Goal: Task Accomplishment & Management: Complete application form

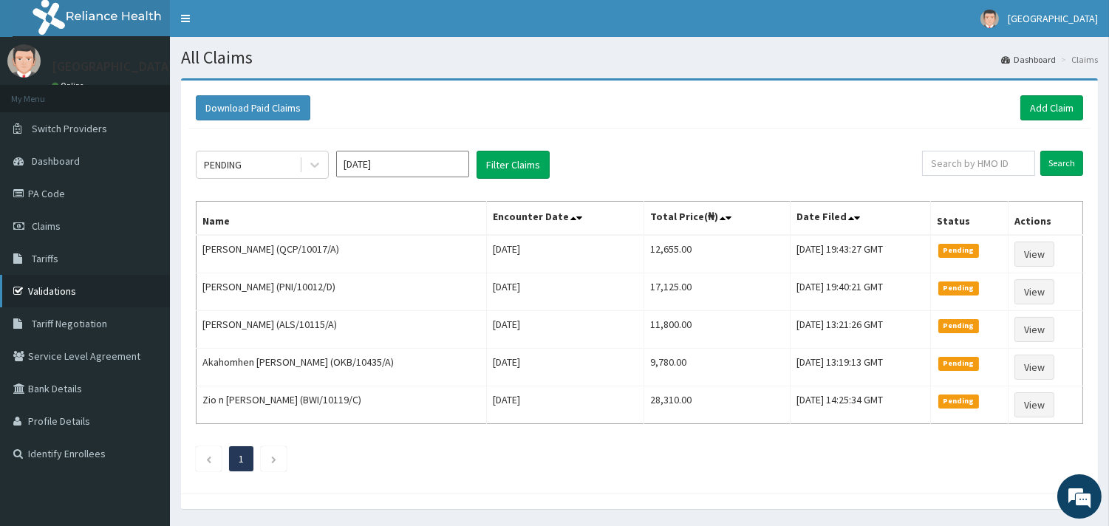
click at [65, 285] on link "Validations" at bounding box center [85, 291] width 170 height 33
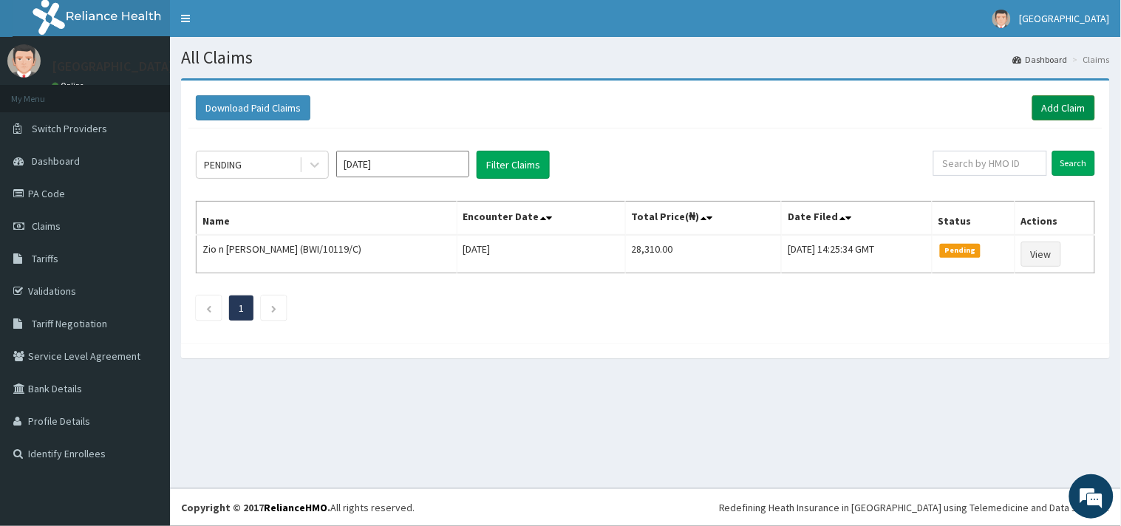
click at [1053, 111] on link "Add Claim" at bounding box center [1063, 107] width 63 height 25
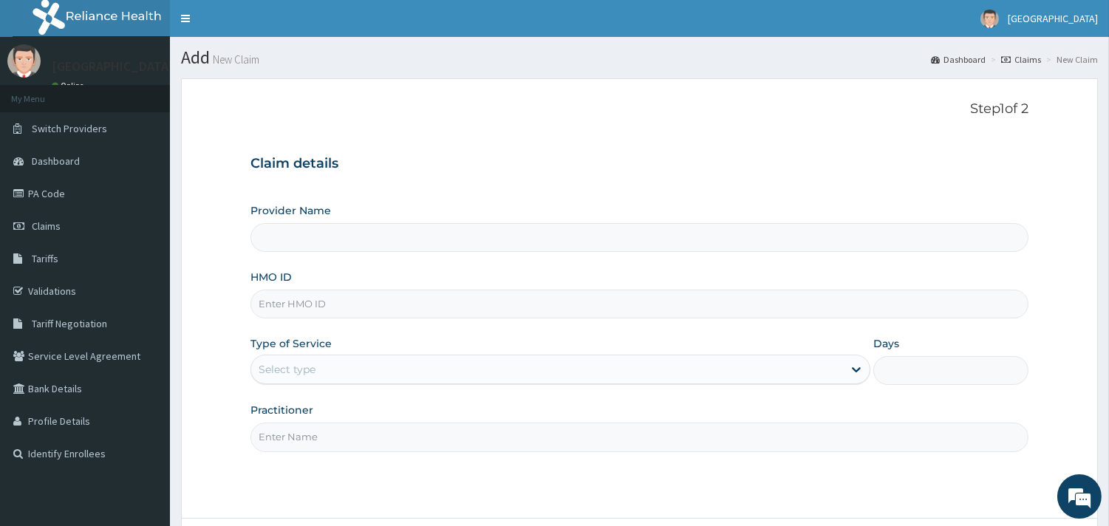
click at [495, 303] on input "HMO ID" at bounding box center [640, 304] width 778 height 29
type input "[GEOGRAPHIC_DATA]"
paste input "EIA/10224/A"
type input "EIA/10224/A"
click at [432, 364] on div "Select type" at bounding box center [547, 370] width 592 height 24
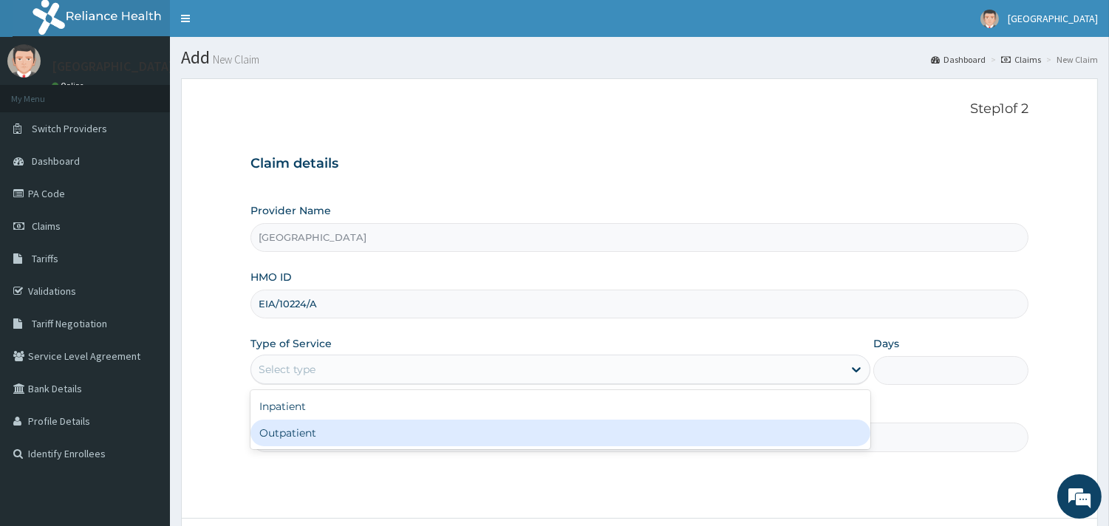
click at [380, 429] on div "Outpatient" at bounding box center [561, 433] width 620 height 27
type input "1"
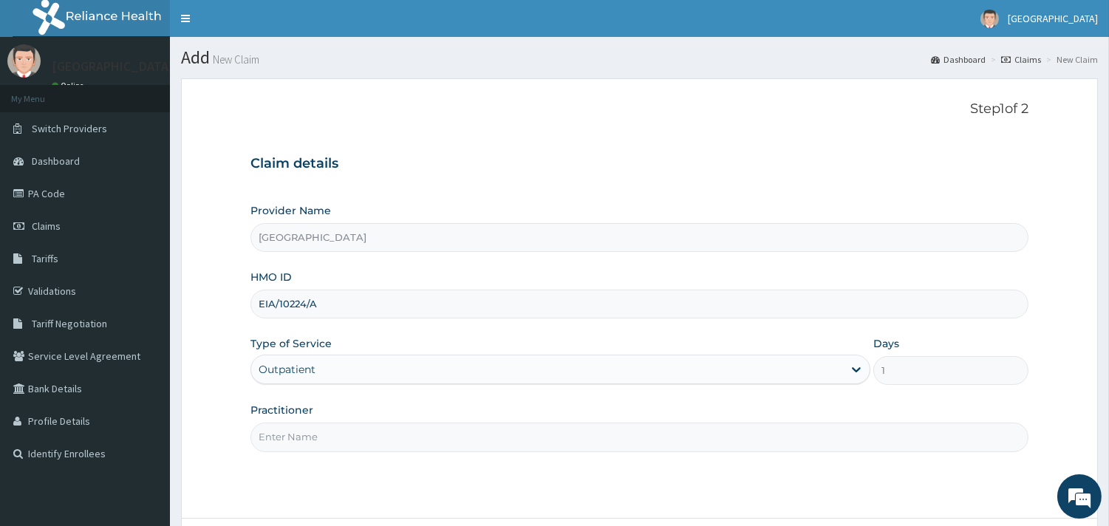
click at [356, 441] on input "Practitioner" at bounding box center [640, 437] width 778 height 29
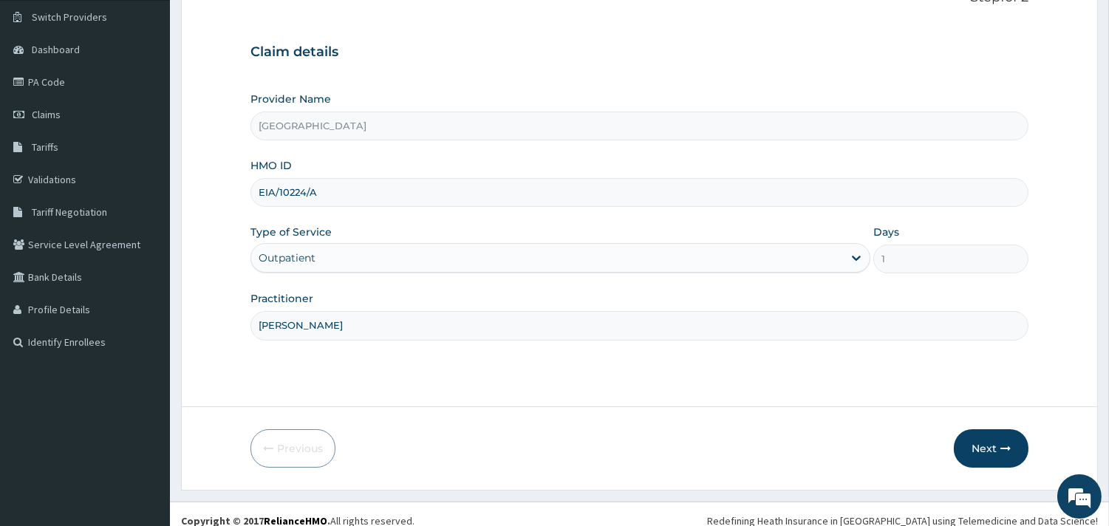
scroll to position [126, 0]
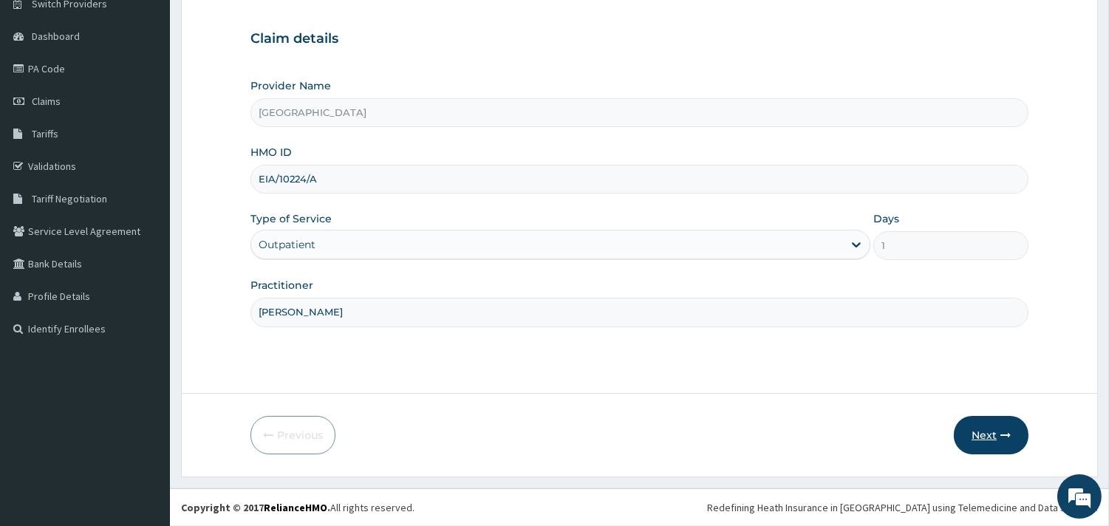
type input "[PERSON_NAME]"
click at [984, 436] on button "Next" at bounding box center [991, 435] width 75 height 38
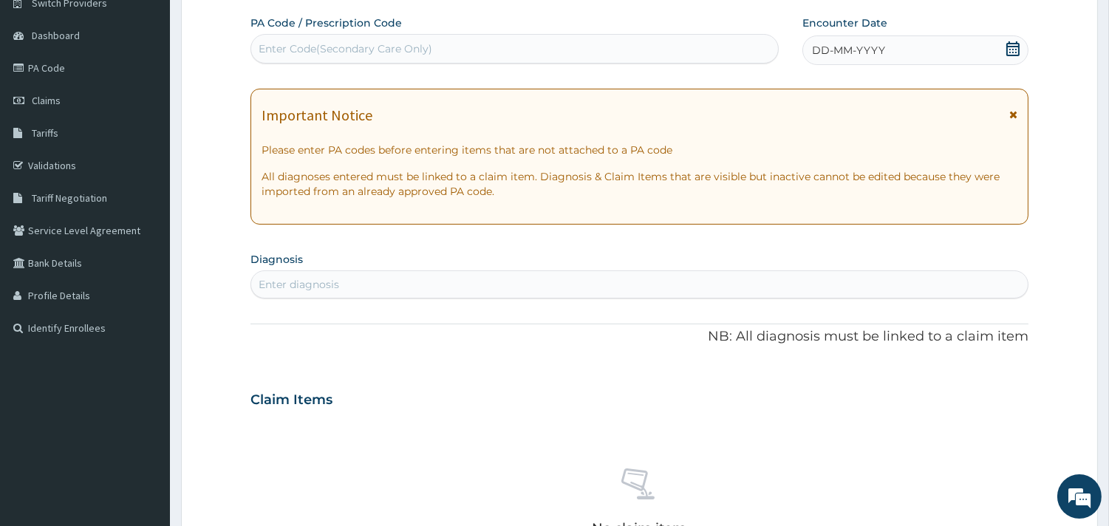
click at [1006, 50] on icon at bounding box center [1013, 48] width 15 height 15
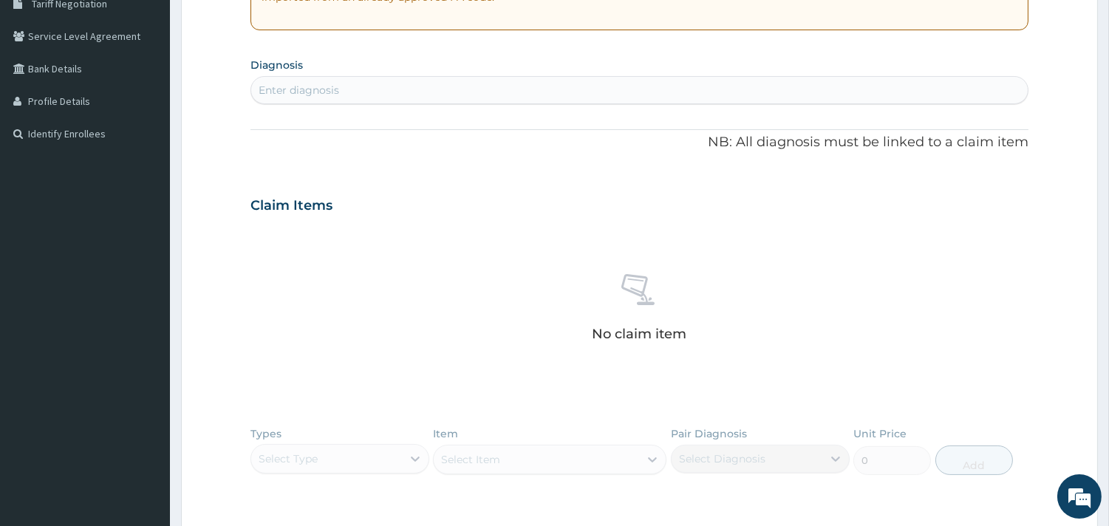
scroll to position [326, 0]
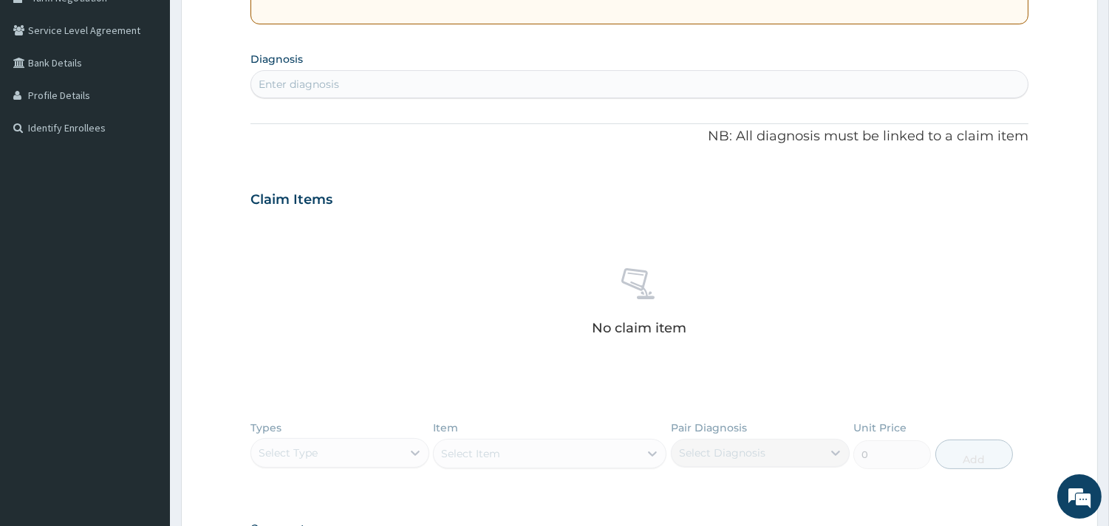
click at [781, 92] on div "Enter diagnosis" at bounding box center [639, 84] width 777 height 24
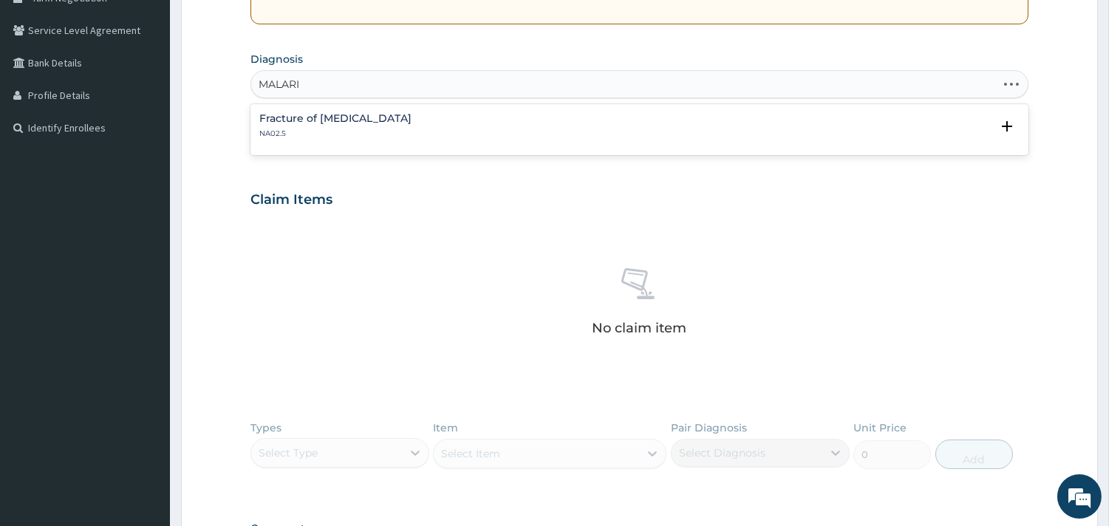
type input "[MEDICAL_DATA]"
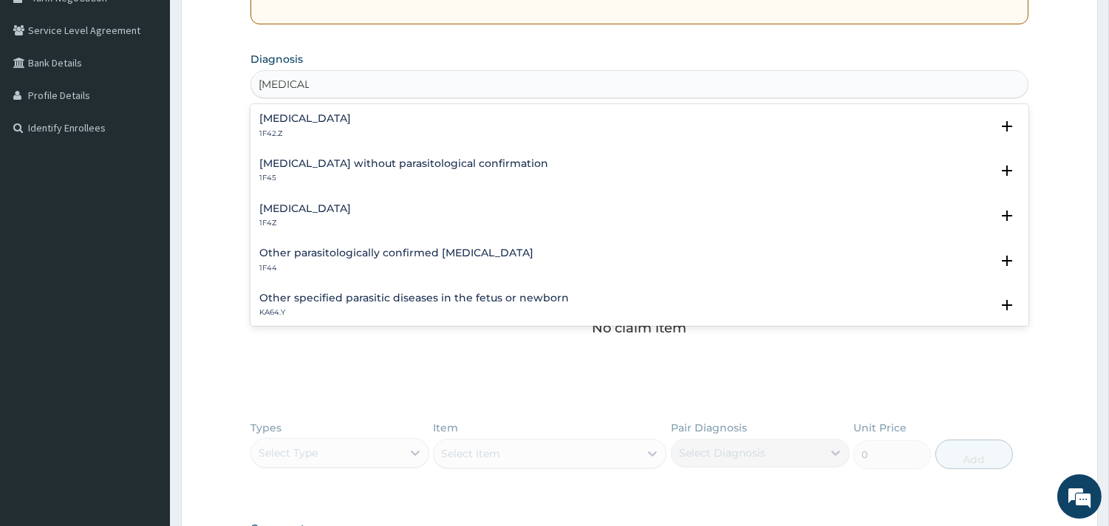
click at [269, 211] on h4 "[MEDICAL_DATA]" at bounding box center [305, 208] width 92 height 11
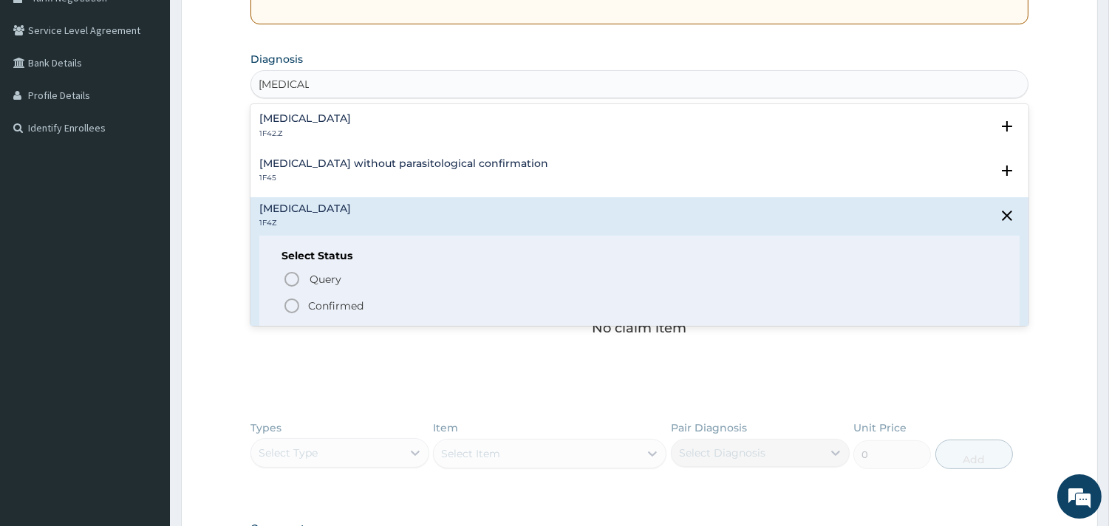
click at [291, 305] on icon "status option filled" at bounding box center [292, 306] width 18 height 18
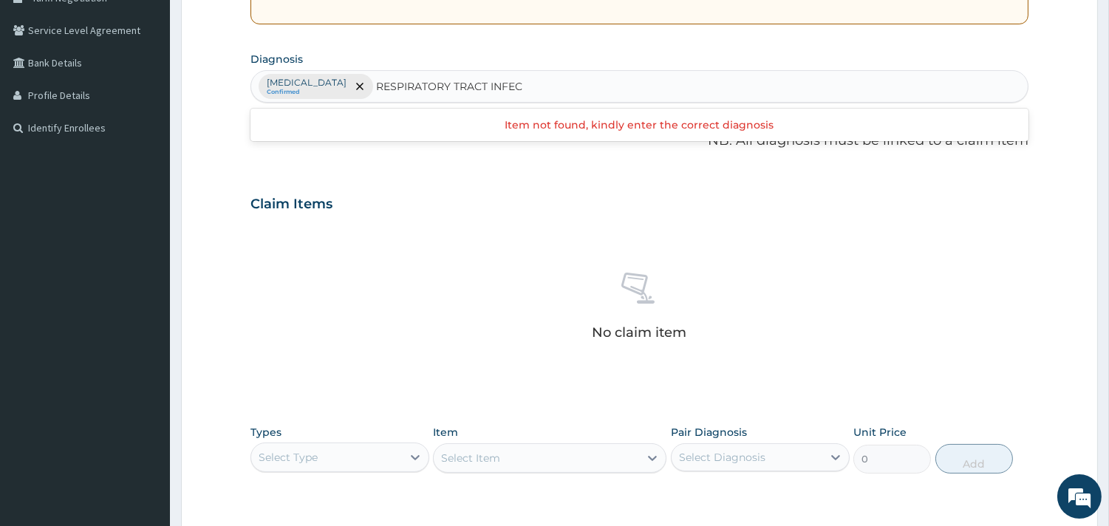
type input "RESPIRATORY TRACT INFECT"
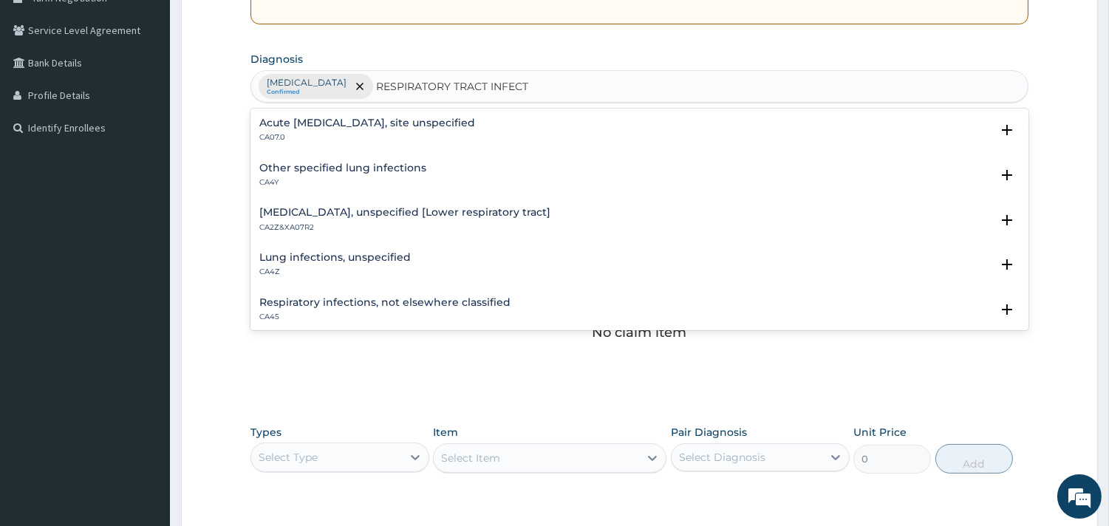
click at [296, 212] on h4 "Lower respiratory tract disease, unspecified [Lower respiratory tract]" at bounding box center [404, 212] width 291 height 11
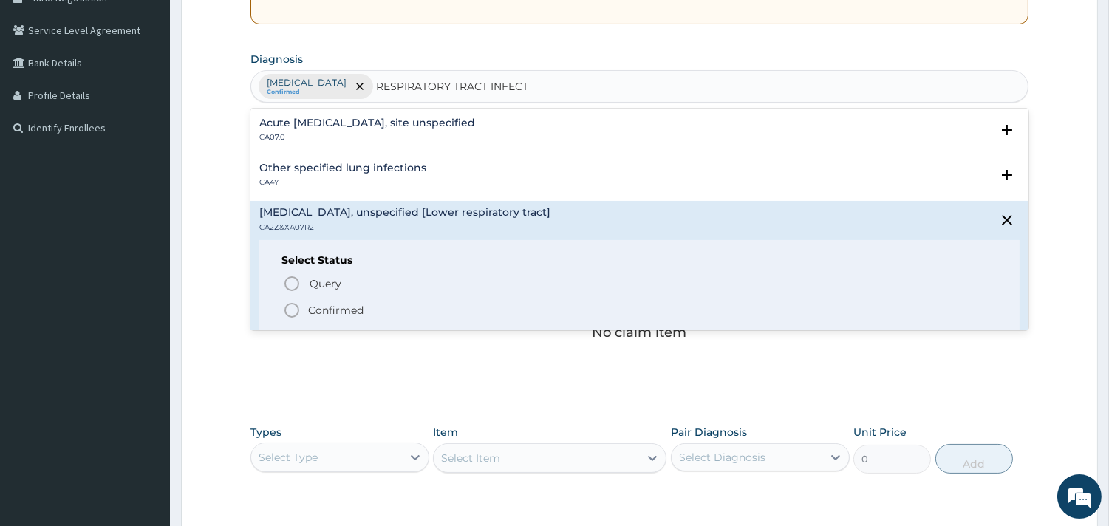
click at [296, 306] on circle "status option filled" at bounding box center [291, 310] width 13 height 13
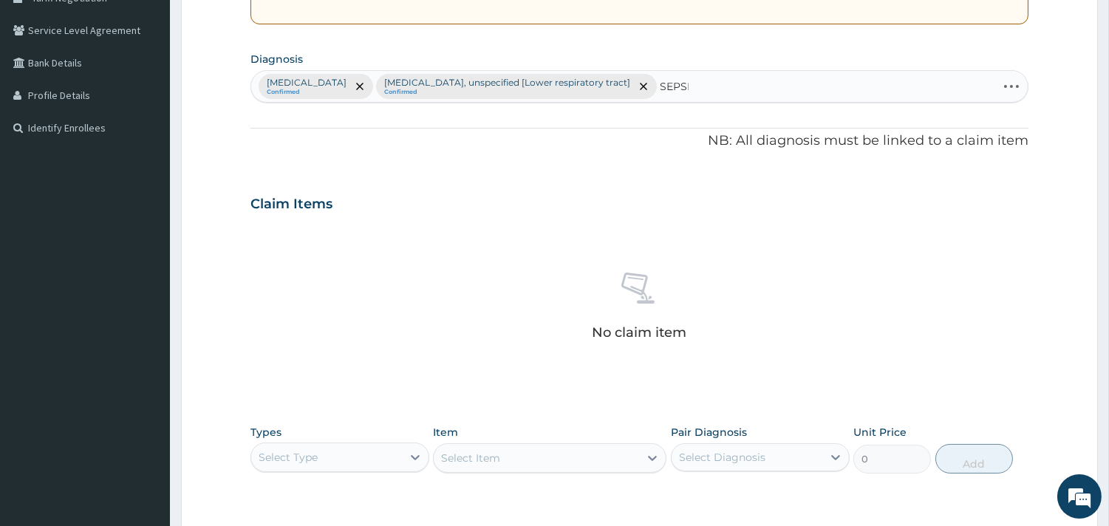
type input "[MEDICAL_DATA]"
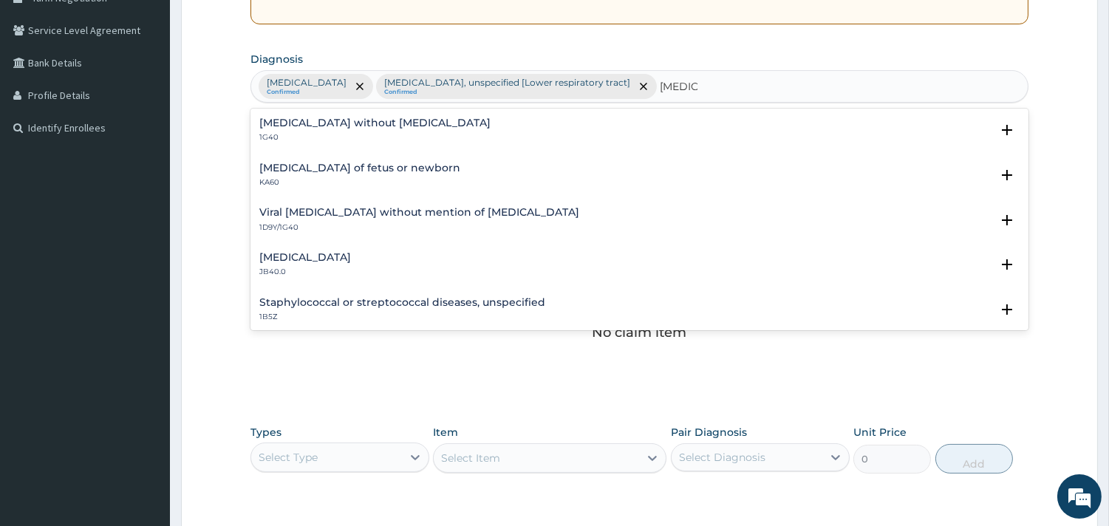
click at [335, 121] on h4 "[MEDICAL_DATA] without [MEDICAL_DATA]" at bounding box center [374, 123] width 231 height 11
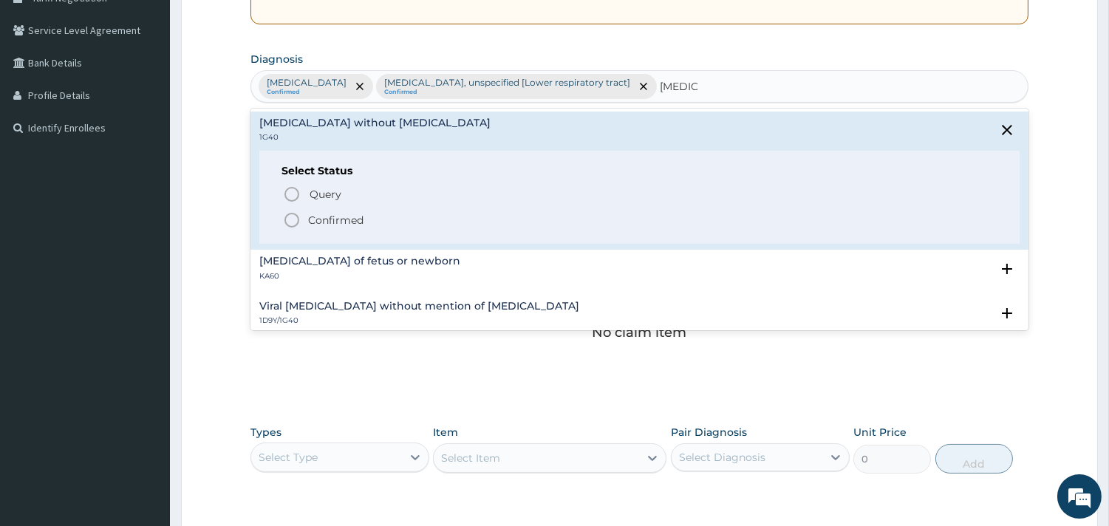
click at [289, 222] on icon "status option filled" at bounding box center [292, 220] width 18 height 18
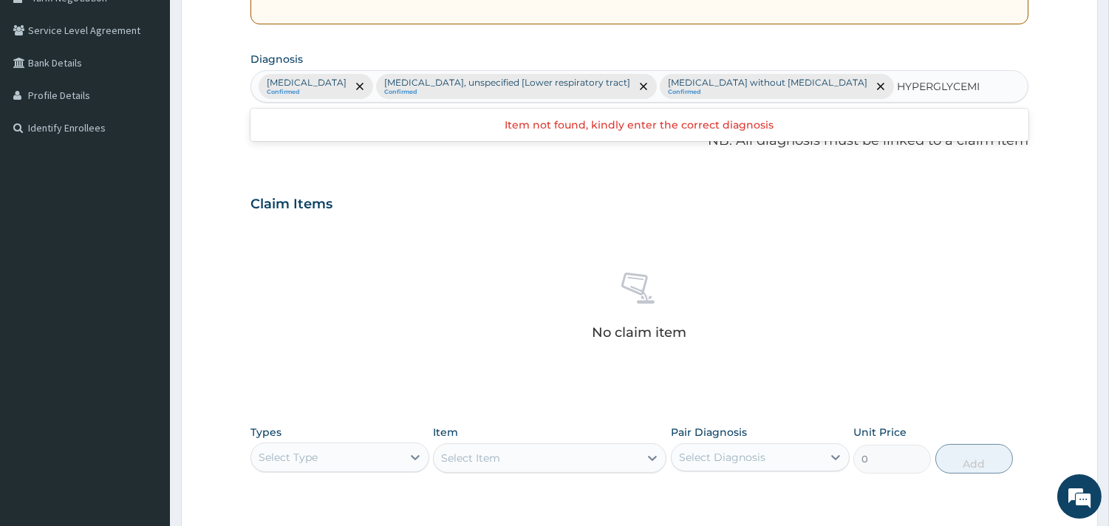
type input "HYPERGLYCEMIA"
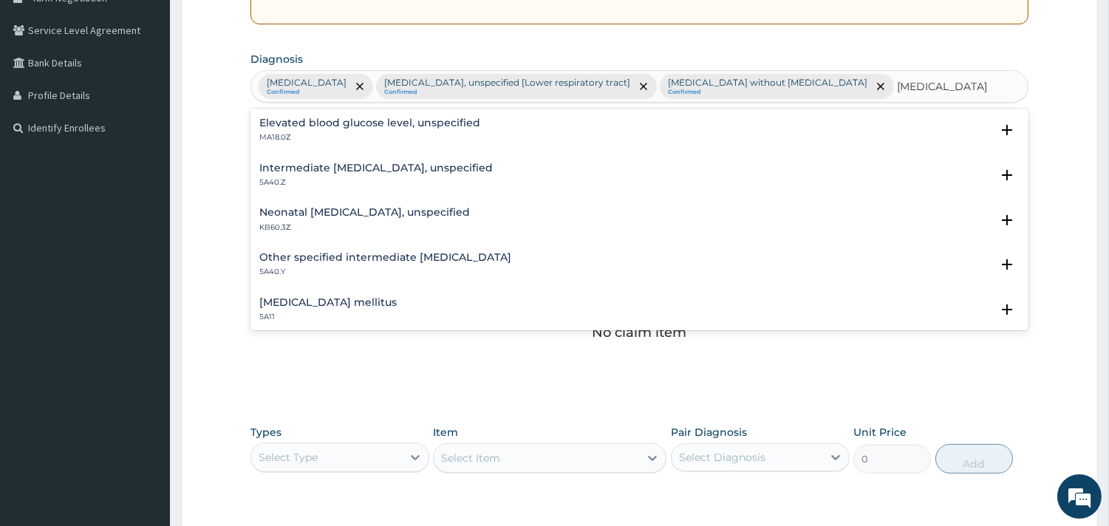
click at [392, 122] on h4 "Elevated blood glucose level, unspecified" at bounding box center [369, 123] width 221 height 11
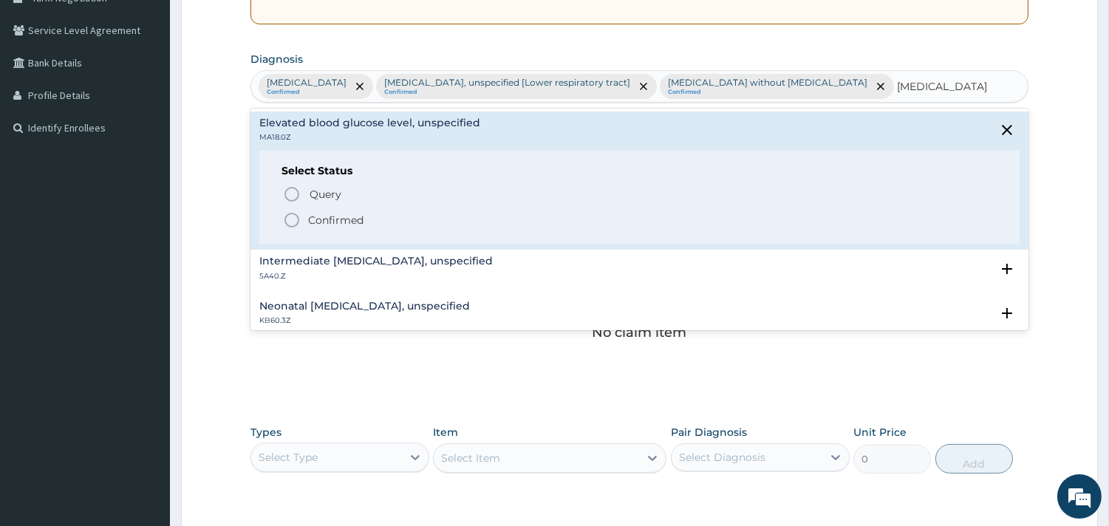
click at [292, 219] on icon "status option filled" at bounding box center [292, 220] width 18 height 18
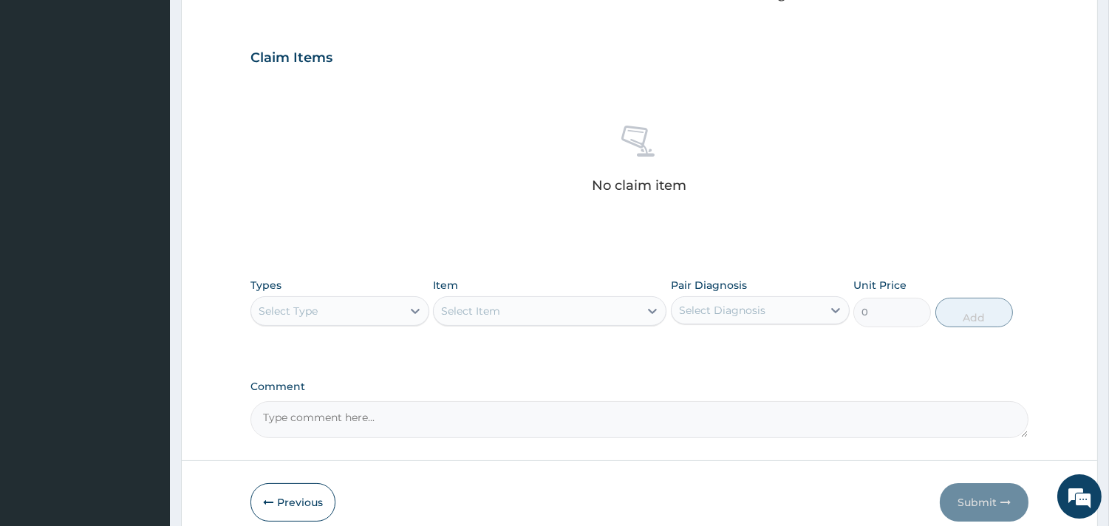
scroll to position [567, 0]
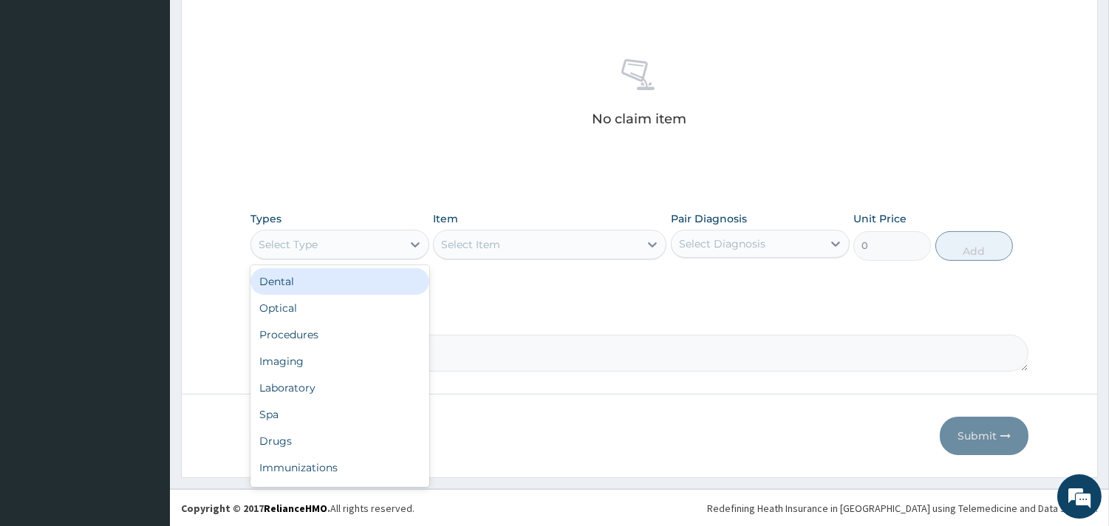
click at [387, 248] on div "Select Type" at bounding box center [326, 245] width 151 height 24
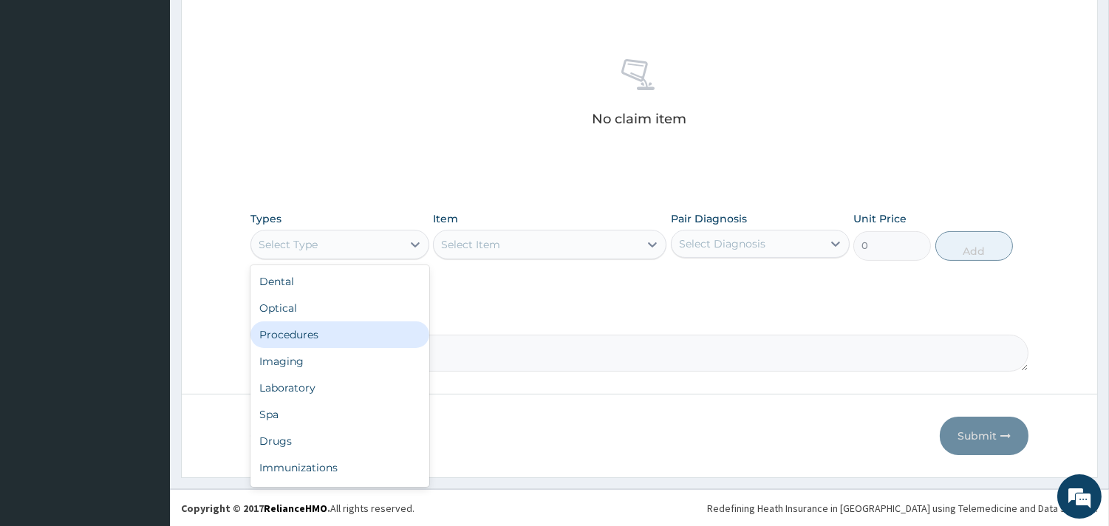
click at [351, 331] on div "Procedures" at bounding box center [340, 334] width 179 height 27
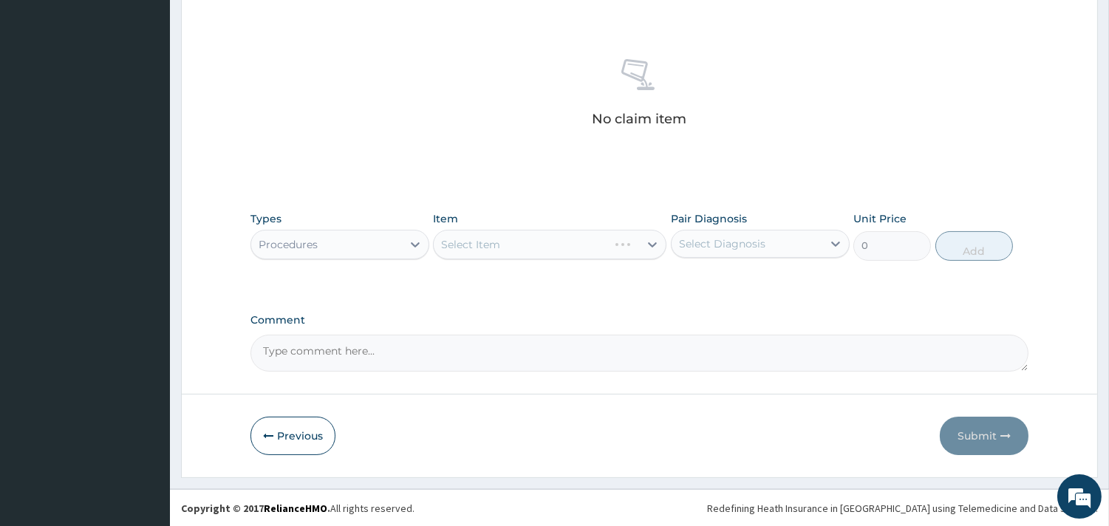
click at [351, 331] on div "Comment" at bounding box center [640, 343] width 778 height 58
click at [729, 235] on div "Select Diagnosis" at bounding box center [747, 244] width 151 height 24
click at [729, 248] on div "Select Diagnosis" at bounding box center [722, 244] width 86 height 15
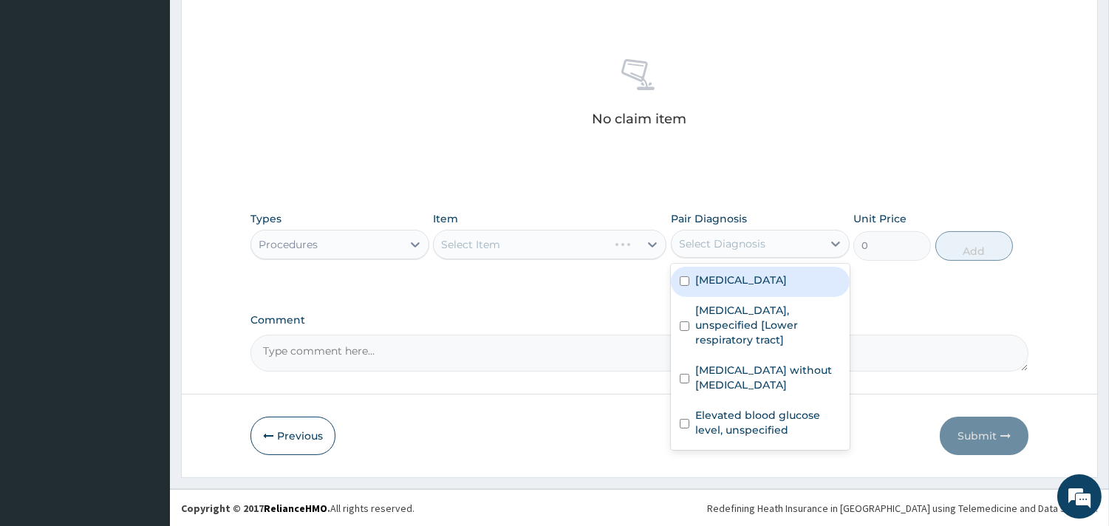
click at [733, 278] on label "[MEDICAL_DATA]" at bounding box center [741, 280] width 92 height 15
checkbox input "true"
click at [548, 247] on div "Select Item" at bounding box center [536, 245] width 205 height 24
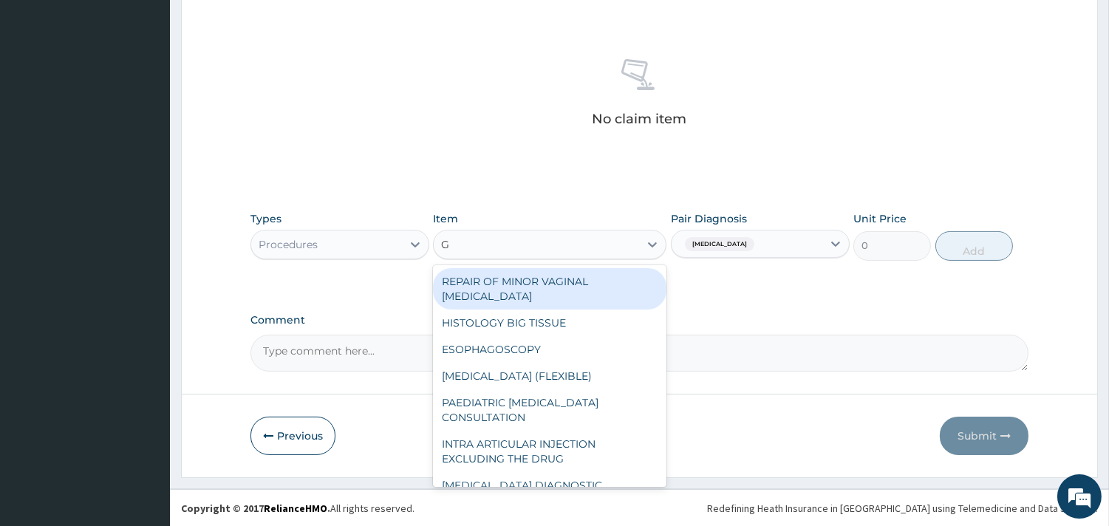
type input "GP"
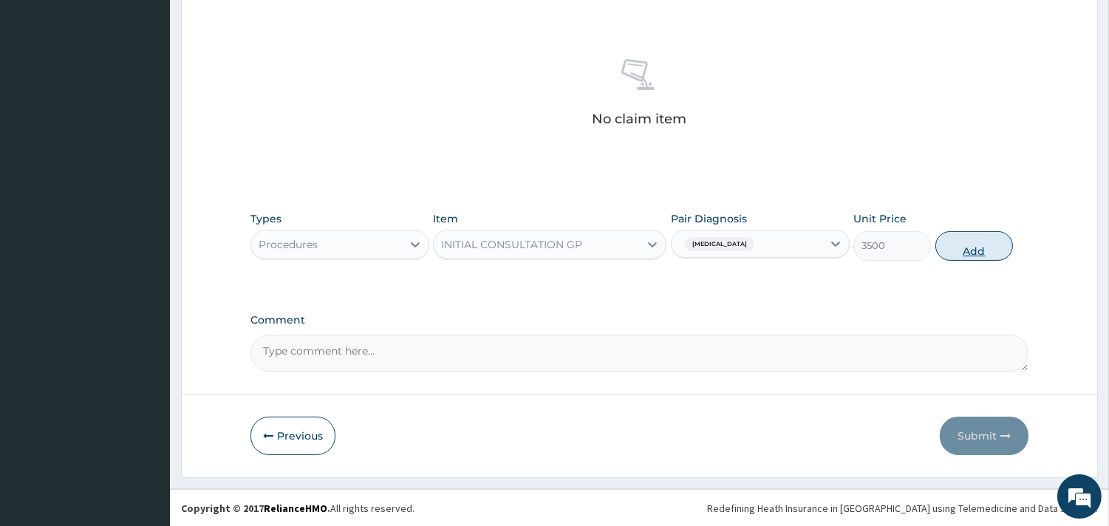
click at [968, 246] on button "Add" at bounding box center [975, 246] width 78 height 30
type input "0"
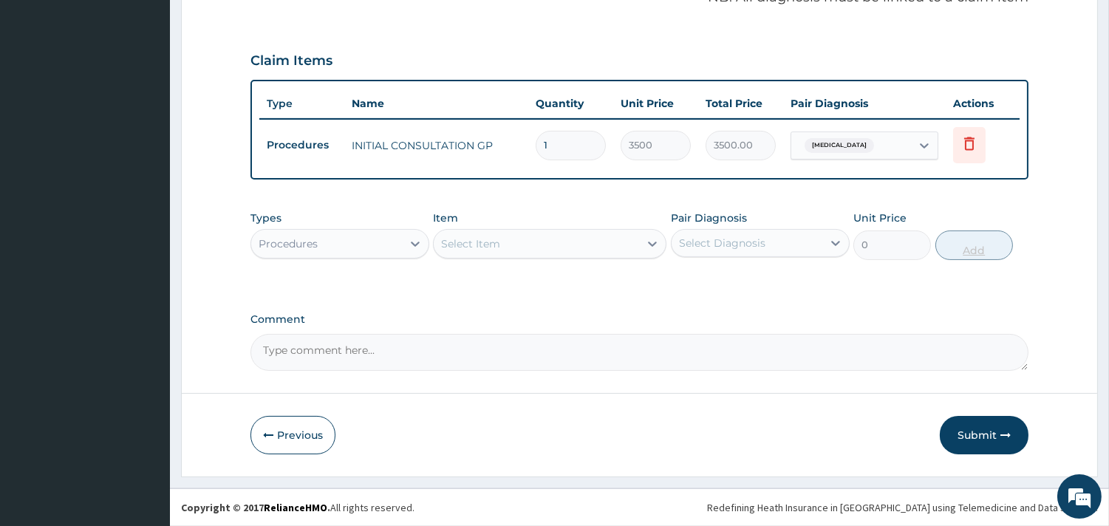
scroll to position [496, 0]
click at [375, 242] on div "Procedures" at bounding box center [326, 246] width 151 height 24
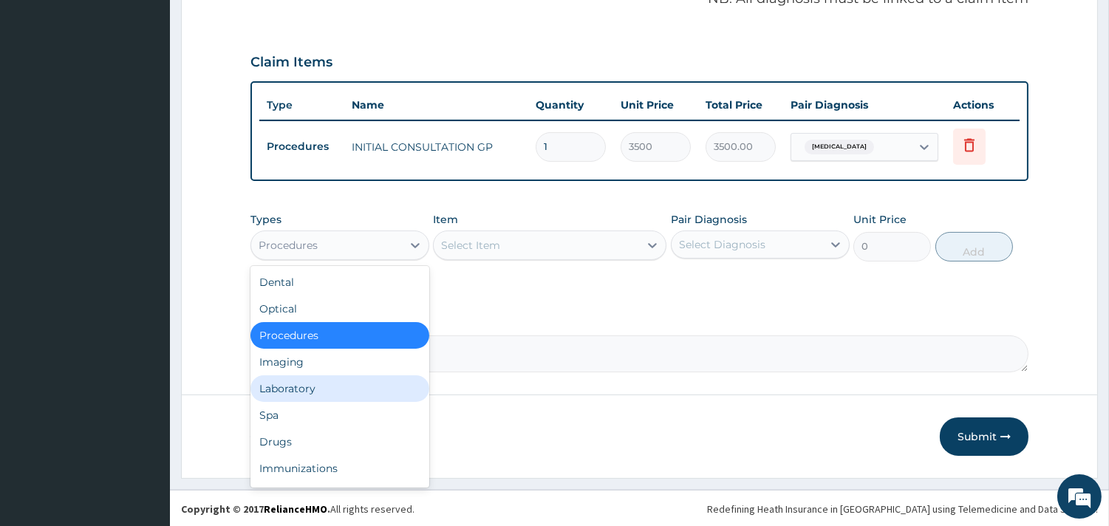
click at [309, 392] on div "Laboratory" at bounding box center [340, 388] width 179 height 27
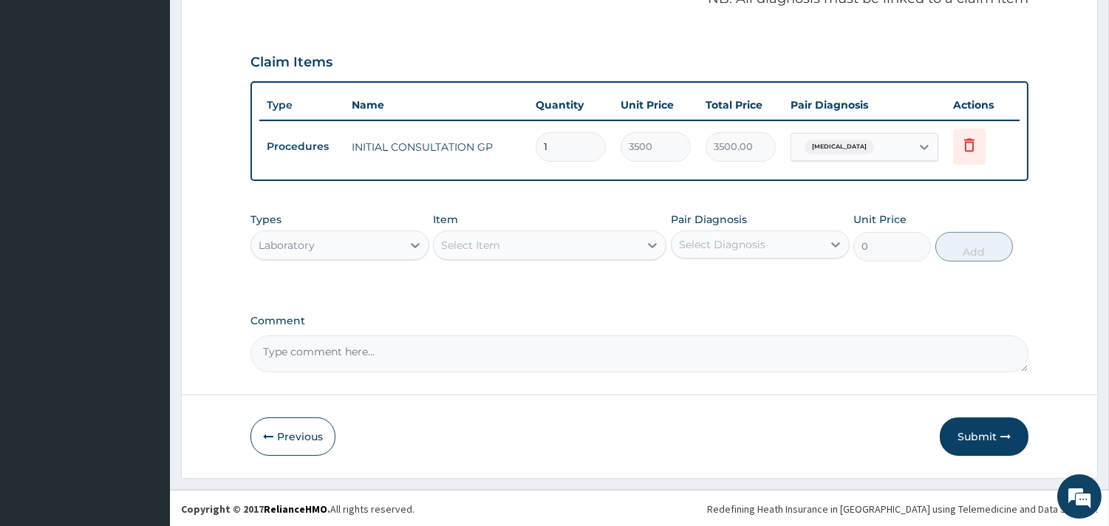
click at [505, 237] on div "Select Item" at bounding box center [536, 246] width 205 height 24
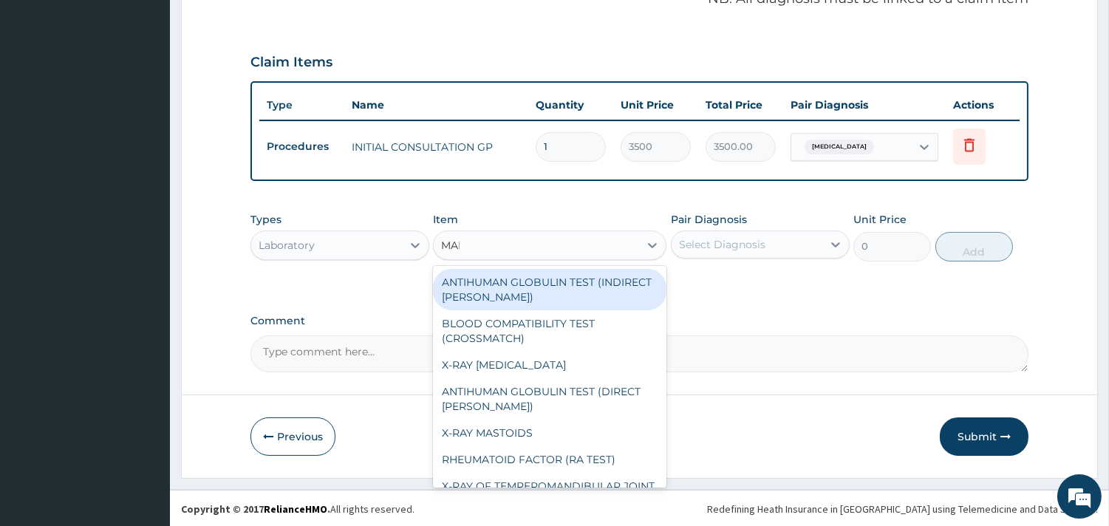
type input "MALA"
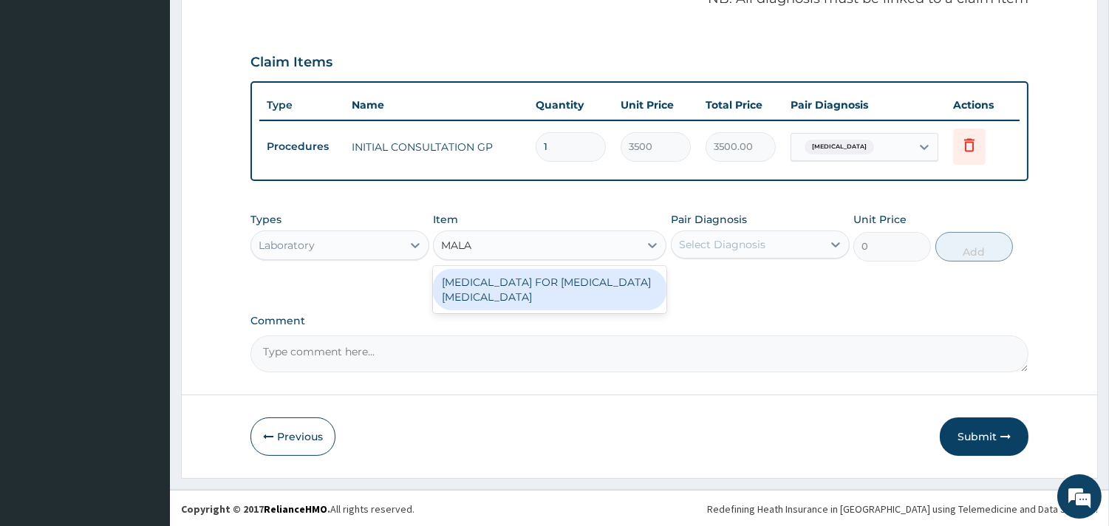
type input "2200"
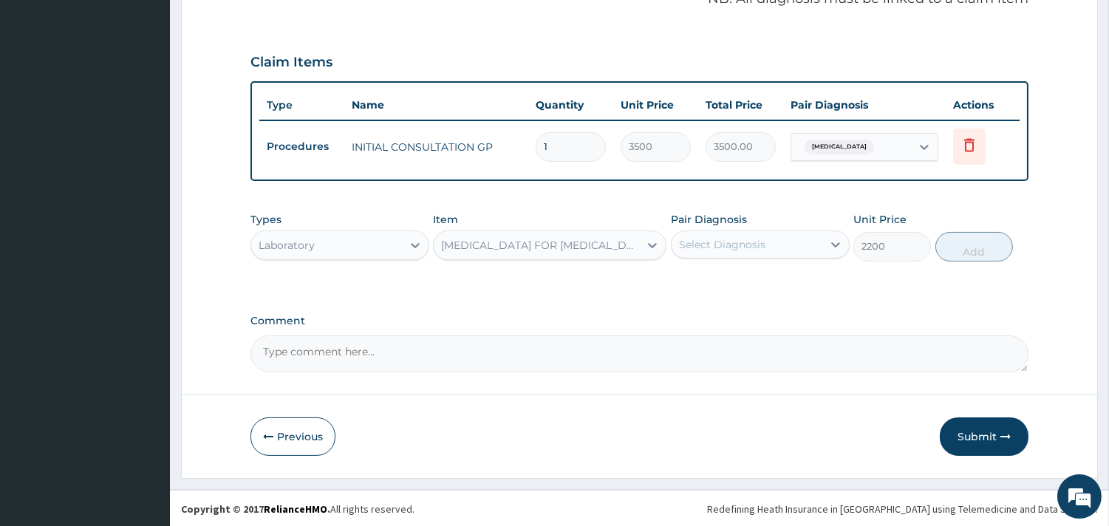
click at [758, 237] on div "Select Diagnosis" at bounding box center [722, 244] width 86 height 15
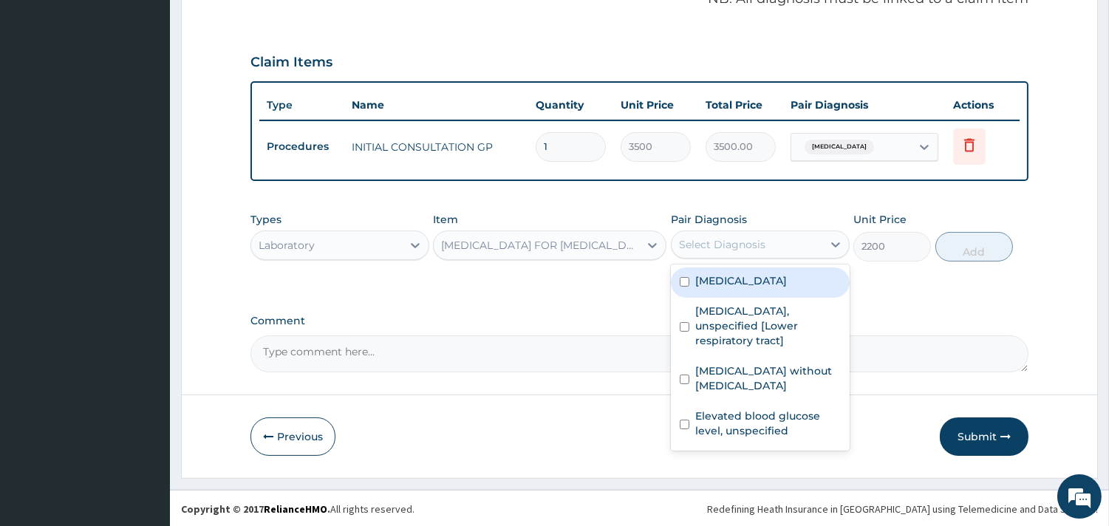
click at [772, 278] on label "[MEDICAL_DATA]" at bounding box center [741, 280] width 92 height 15
checkbox input "true"
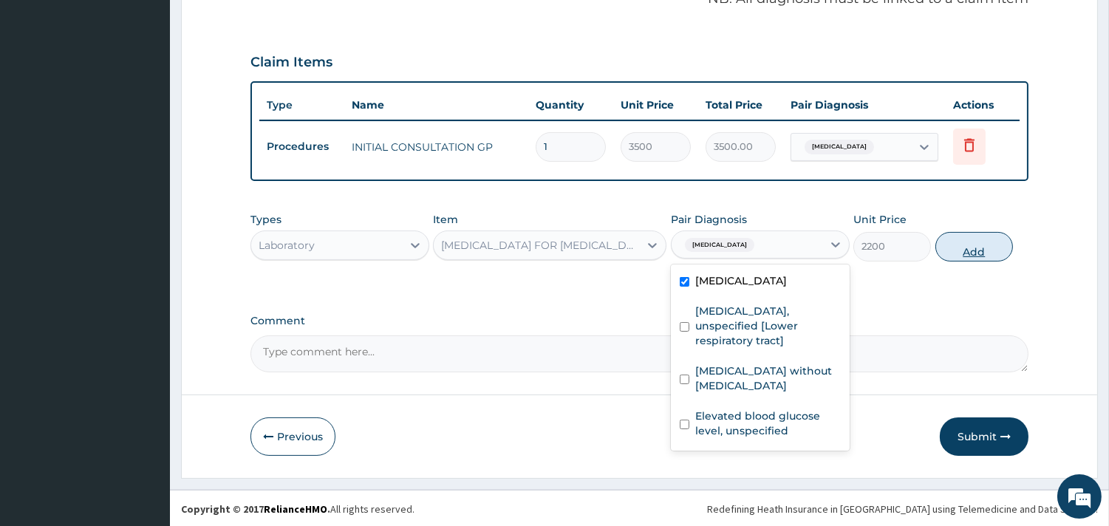
click at [976, 248] on button "Add" at bounding box center [975, 247] width 78 height 30
type input "0"
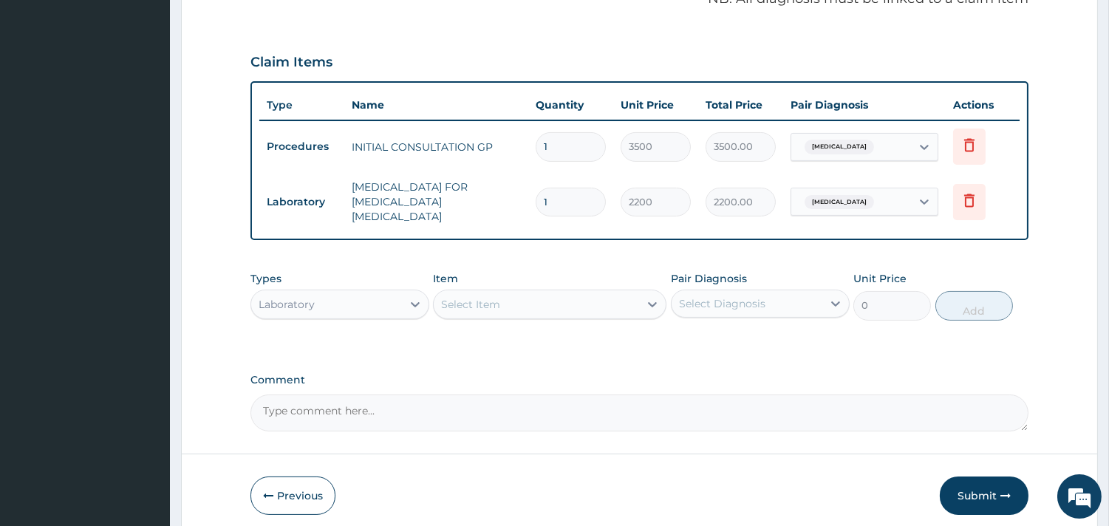
click at [585, 293] on div "Select Item" at bounding box center [536, 305] width 205 height 24
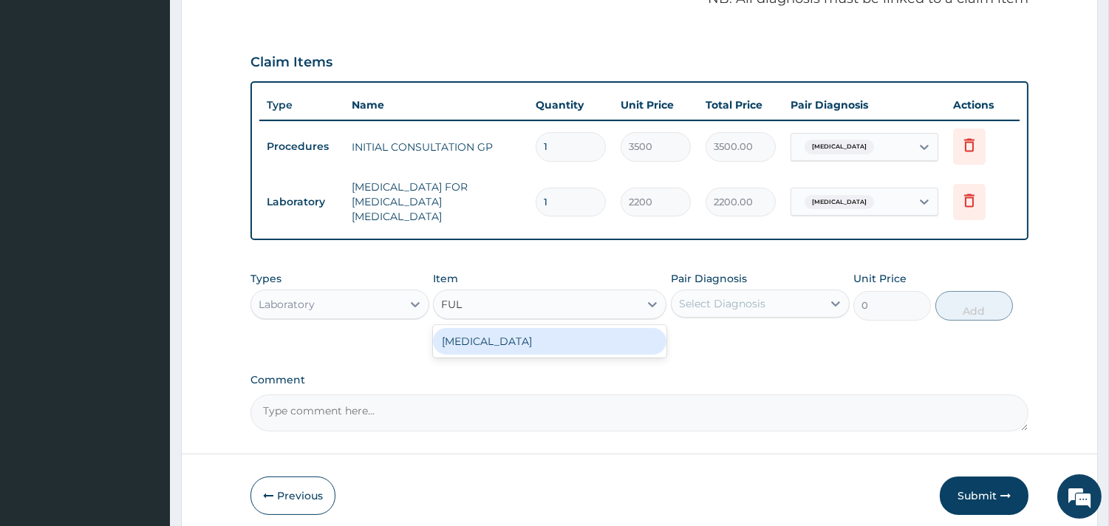
type input "FULL"
type input "3800"
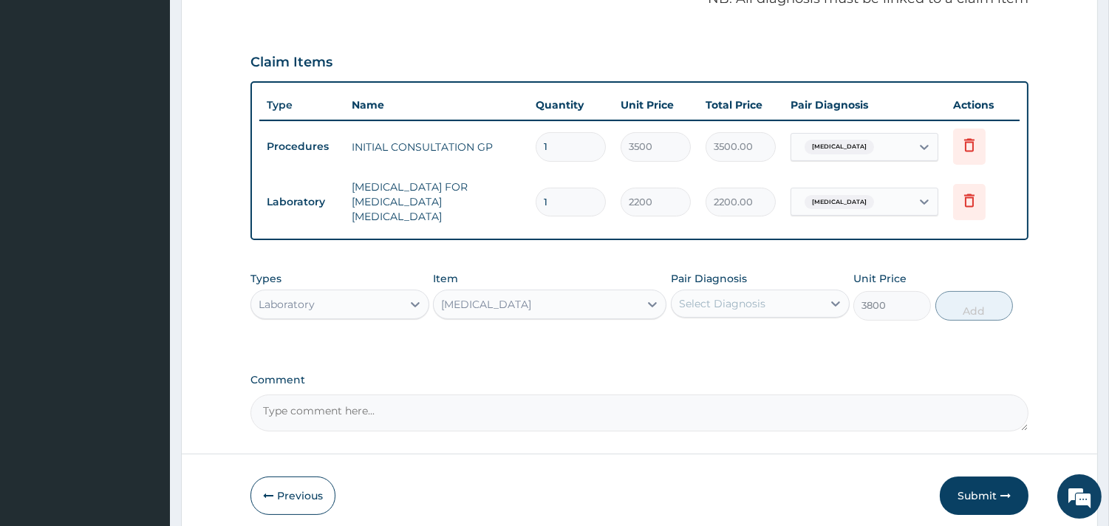
click at [735, 296] on div "Select Diagnosis" at bounding box center [722, 303] width 86 height 15
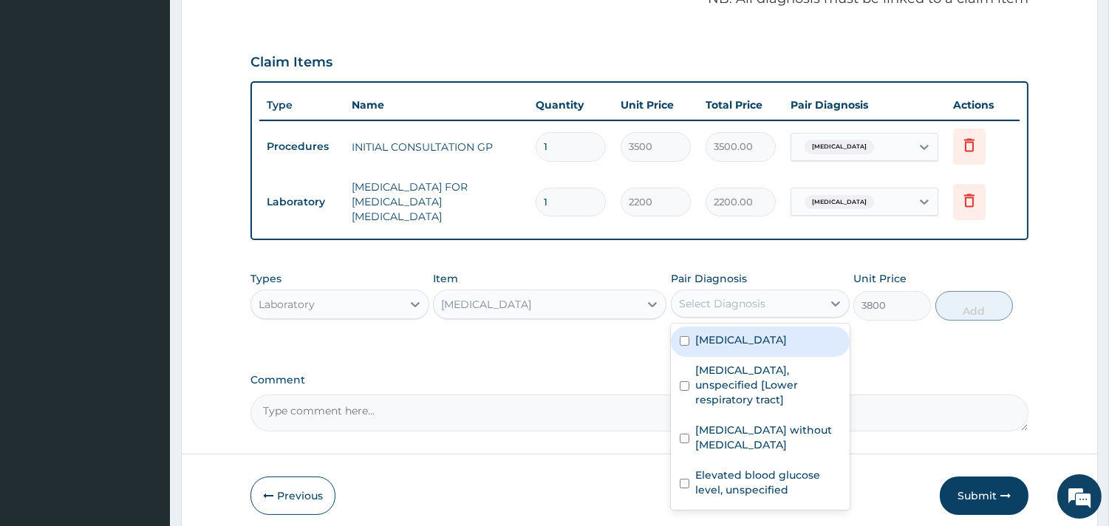
click at [744, 333] on label "[MEDICAL_DATA]" at bounding box center [741, 340] width 92 height 15
checkbox input "true"
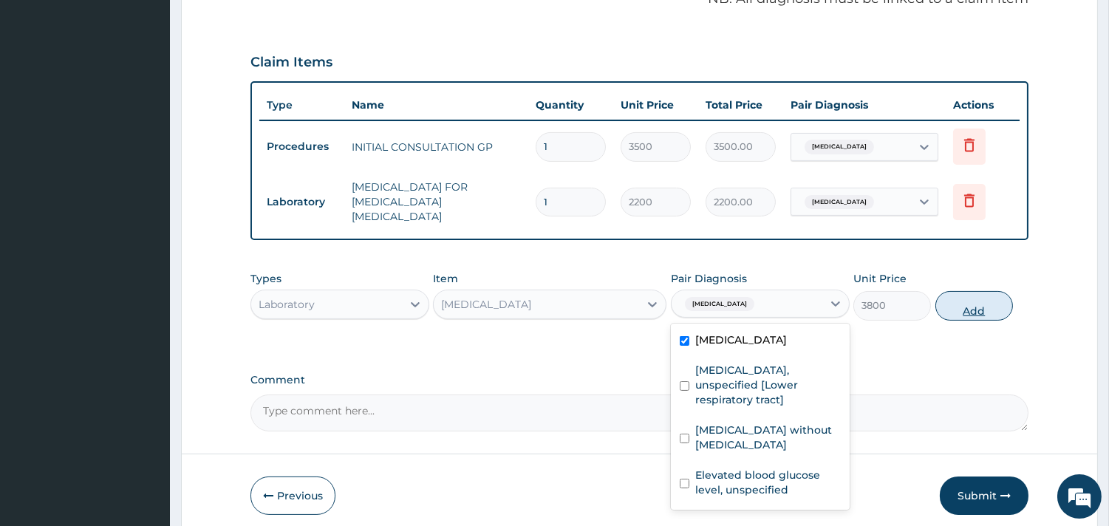
click at [974, 299] on button "Add" at bounding box center [975, 306] width 78 height 30
type input "0"
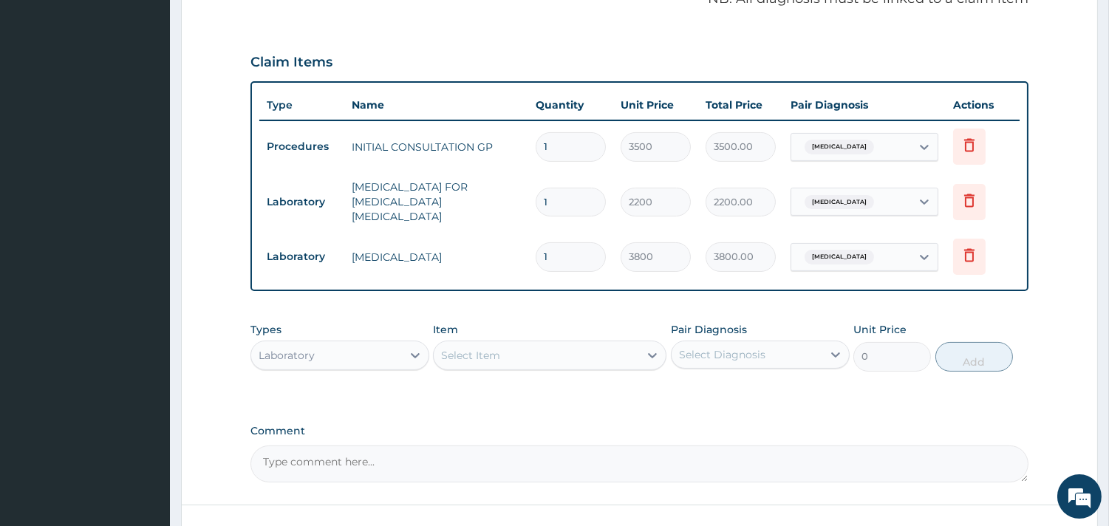
click at [541, 344] on div "Select Item" at bounding box center [536, 356] width 205 height 24
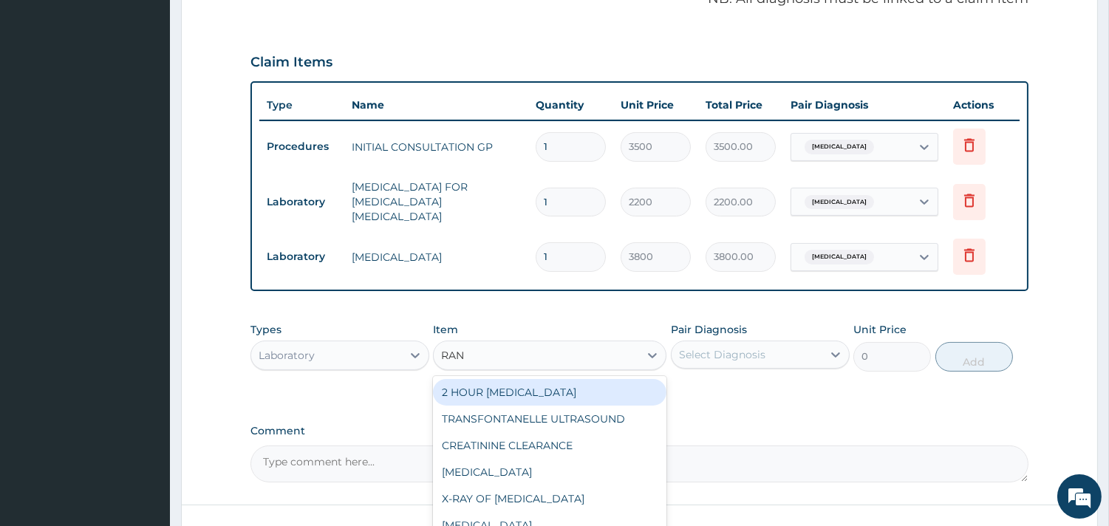
type input "RAND"
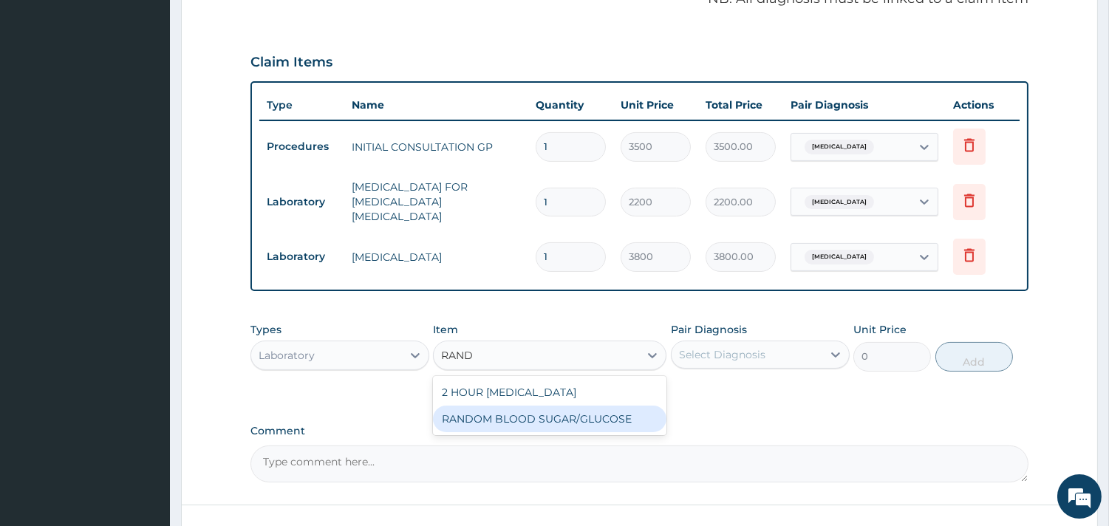
click at [538, 418] on div "RANDOM BLOOD SUGAR/GLUCOSE" at bounding box center [550, 419] width 234 height 27
type input "1200"
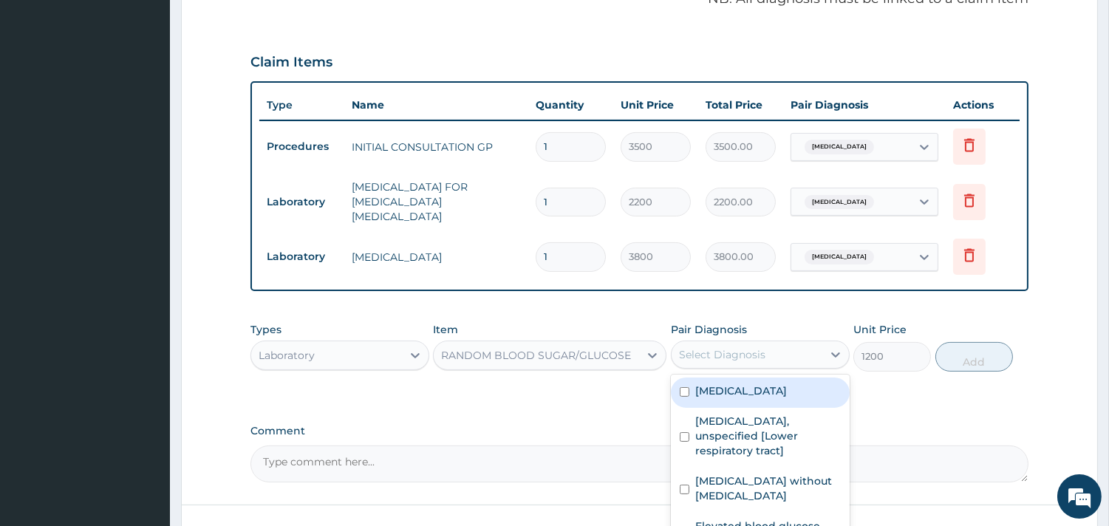
click at [787, 343] on div "Select Diagnosis" at bounding box center [747, 355] width 151 height 24
click at [769, 519] on label "Elevated blood glucose level, unspecified" at bounding box center [768, 534] width 146 height 30
checkbox input "true"
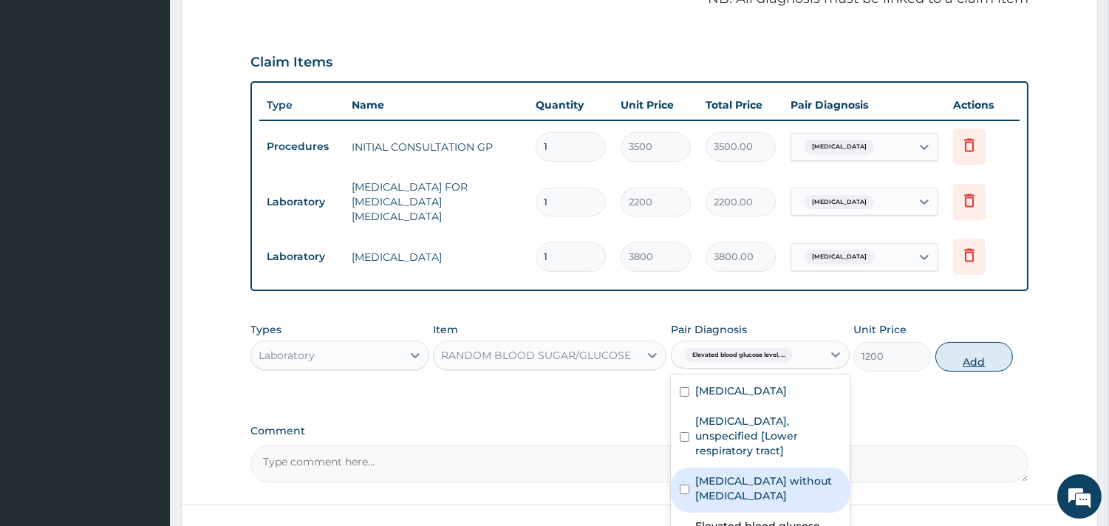
click at [966, 358] on button "Add" at bounding box center [975, 357] width 78 height 30
type input "0"
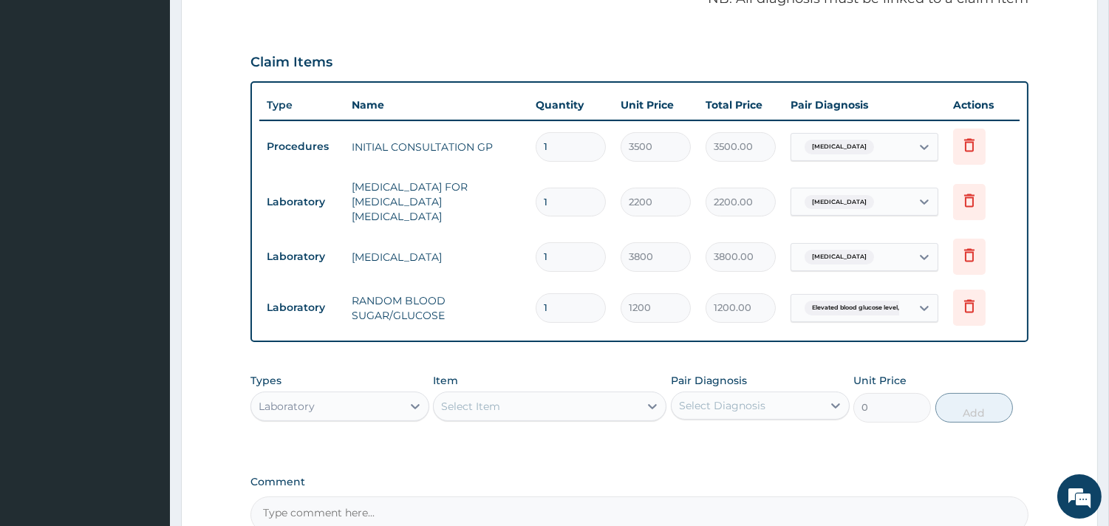
scroll to position [650, 0]
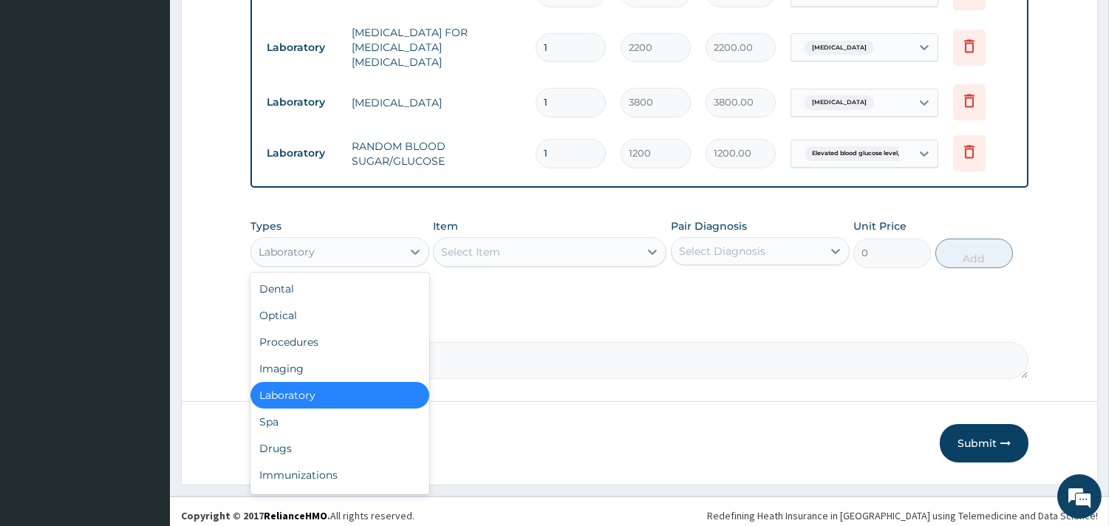
click at [334, 240] on div "Laboratory" at bounding box center [326, 252] width 151 height 24
click at [279, 442] on div "Drugs" at bounding box center [340, 448] width 179 height 27
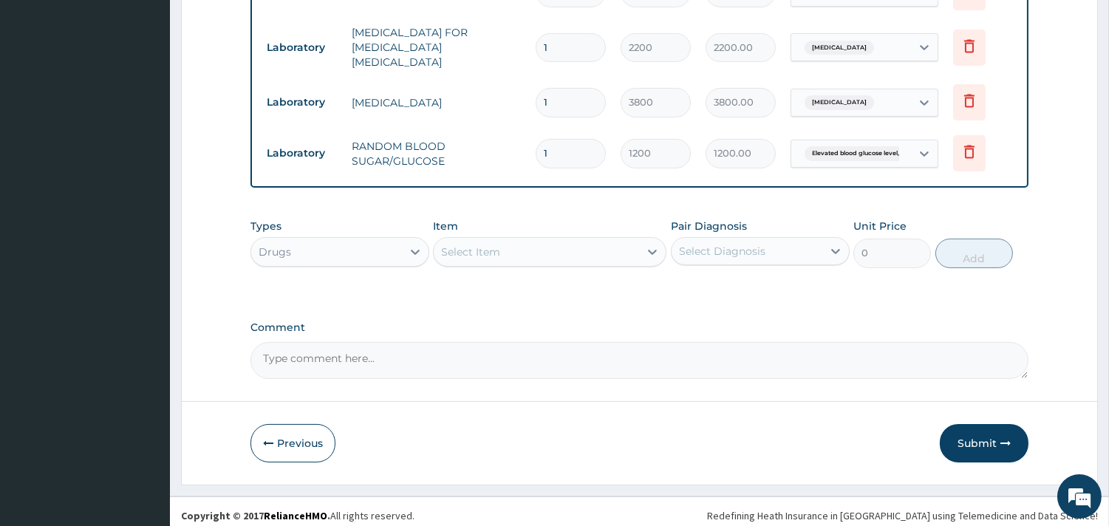
click at [480, 248] on div "Select Item" at bounding box center [470, 252] width 59 height 15
type input "PARACE"
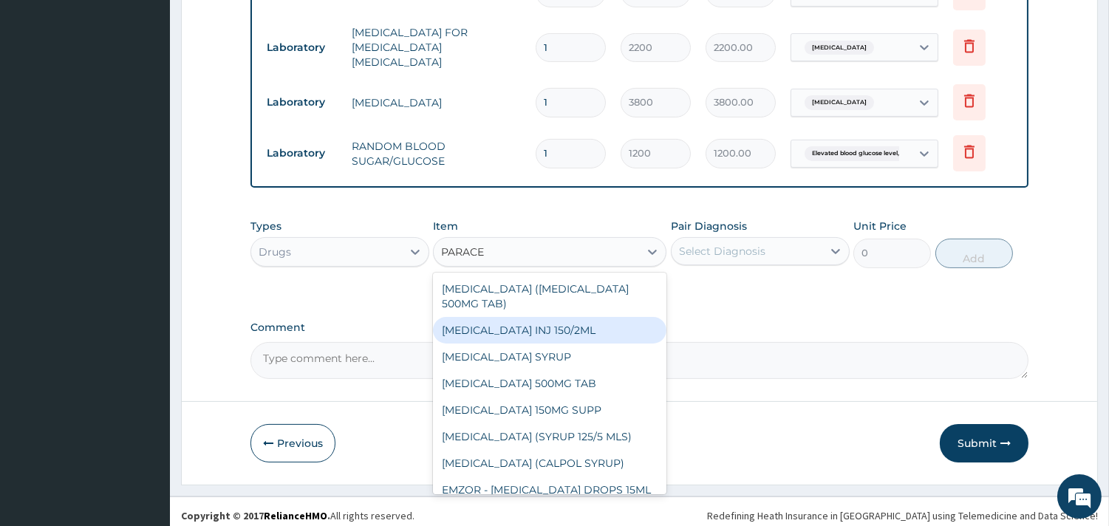
click at [491, 317] on div "[MEDICAL_DATA] INJ 150/2ML" at bounding box center [550, 330] width 234 height 27
type input "100"
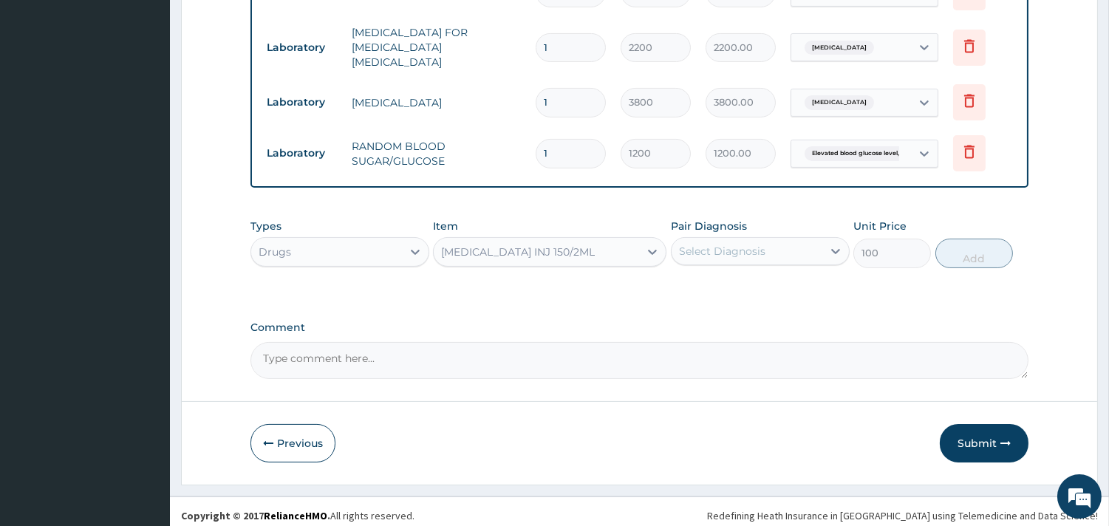
click at [749, 254] on div "Select Diagnosis" at bounding box center [747, 251] width 151 height 24
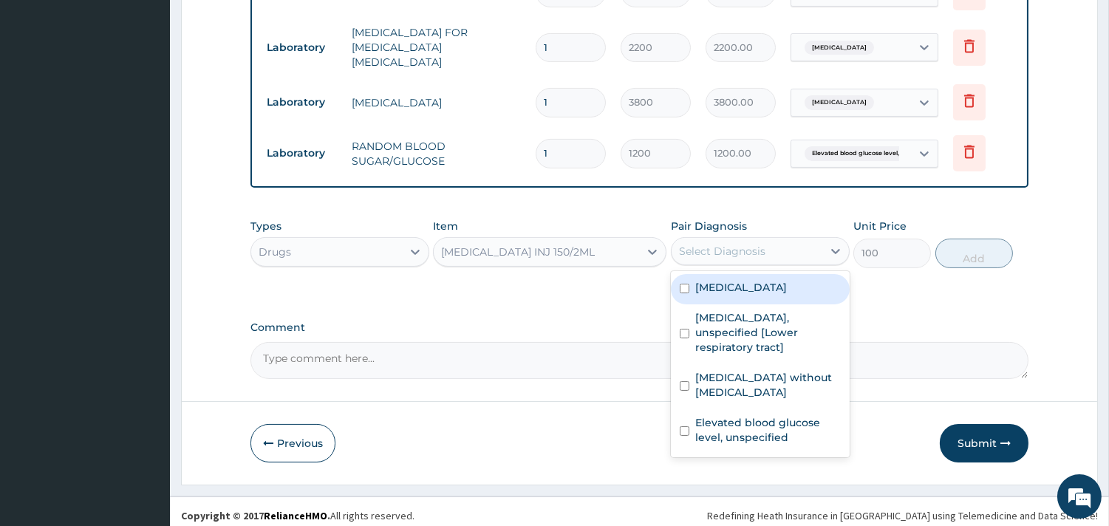
click at [752, 284] on label "[MEDICAL_DATA]" at bounding box center [741, 287] width 92 height 15
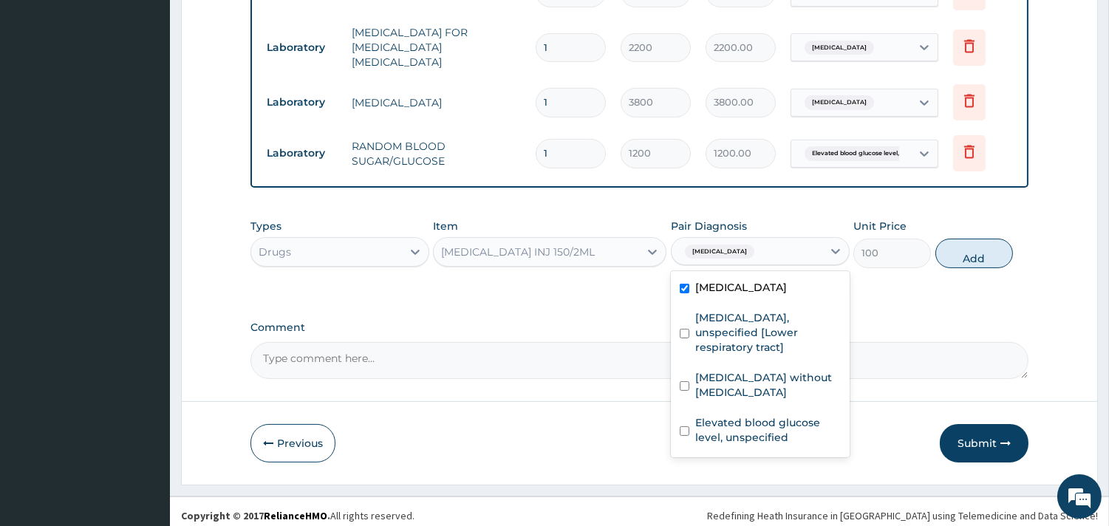
checkbox input "true"
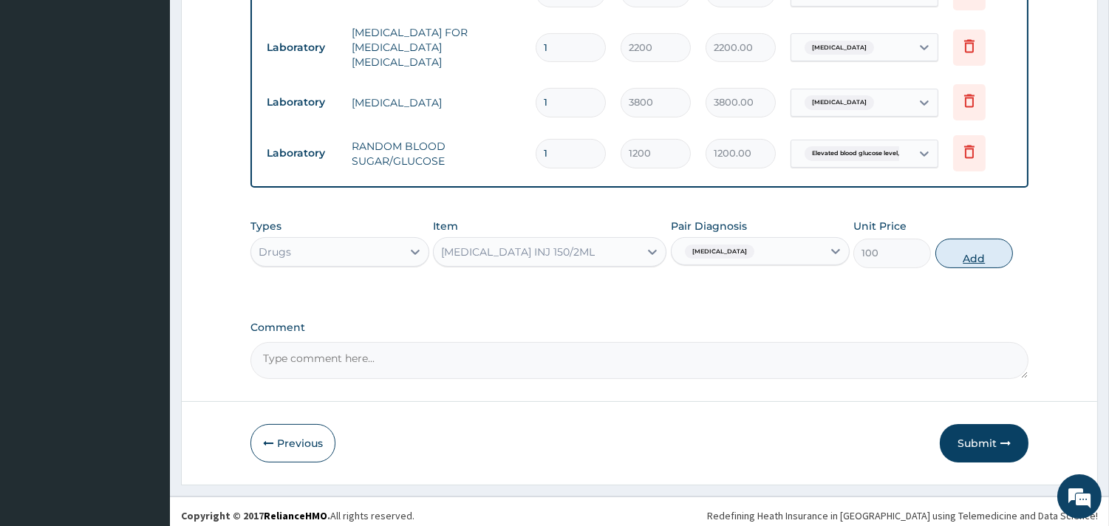
click at [962, 252] on button "Add" at bounding box center [975, 254] width 78 height 30
type input "0"
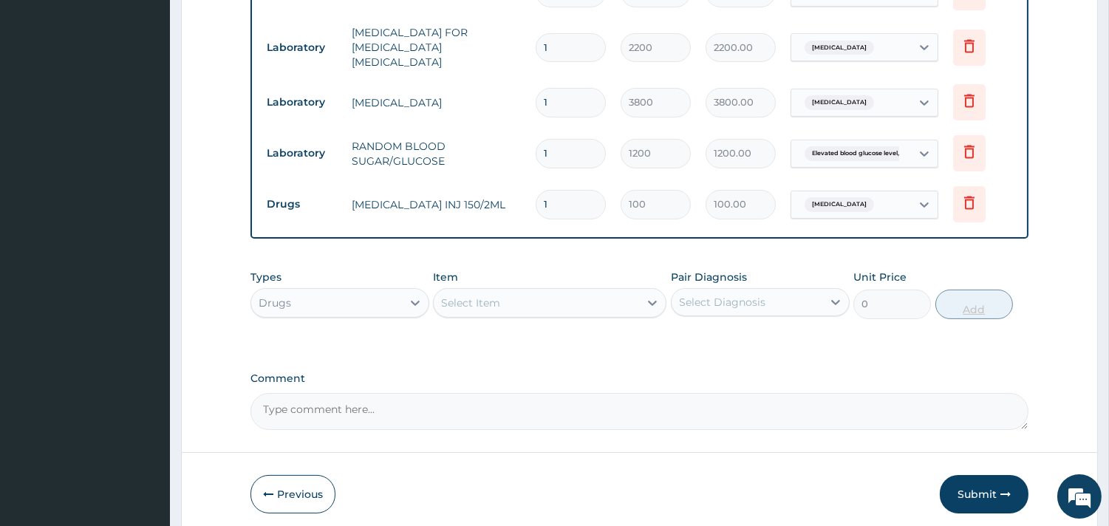
type input "0.00"
type input "4"
type input "400.00"
type input "4"
click at [559, 292] on div "Select Item" at bounding box center [536, 303] width 205 height 24
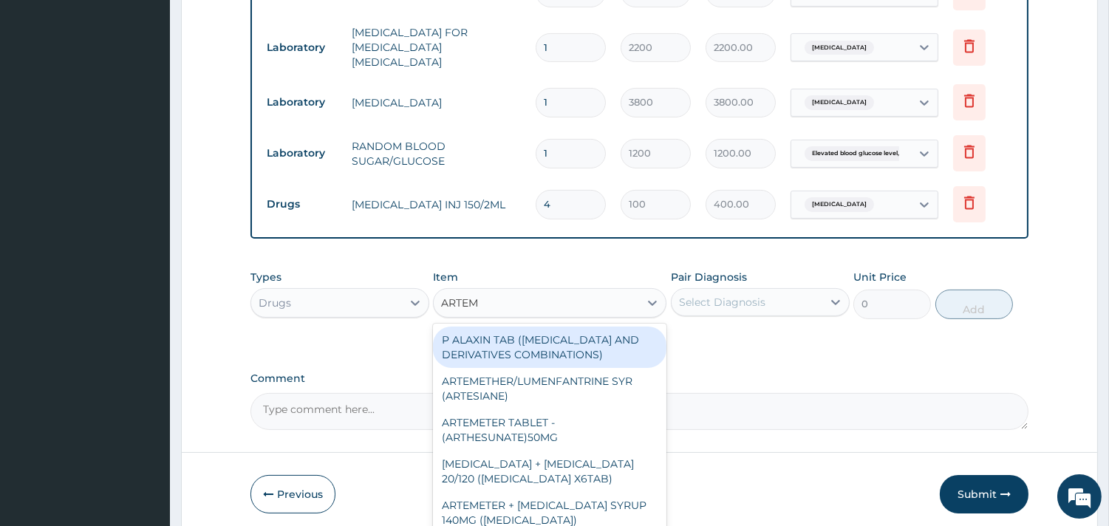
type input "ARTEME"
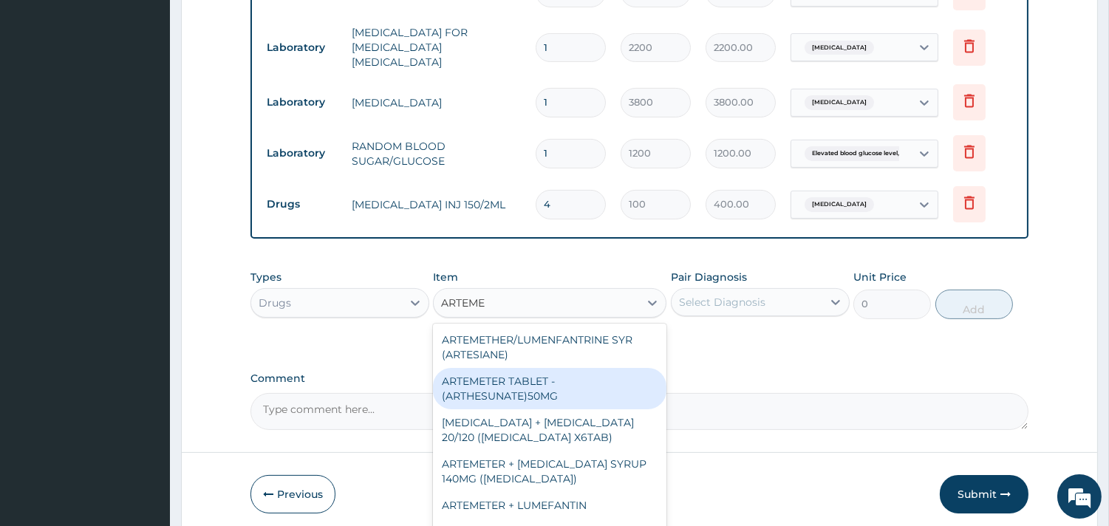
scroll to position [701, 0]
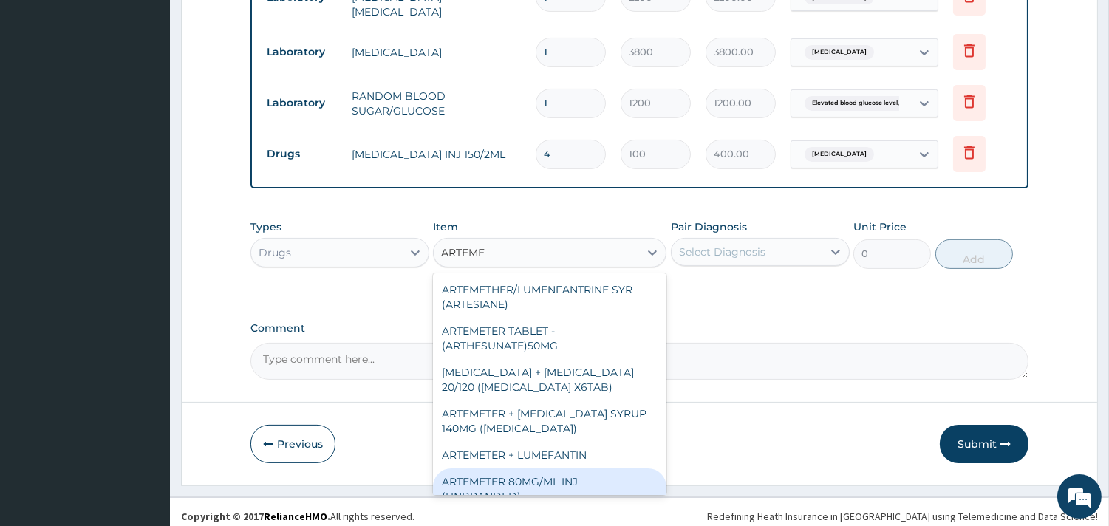
click at [537, 473] on div "ARTEMETER 80MG/ML INJ (UNBRANDED)" at bounding box center [550, 489] width 234 height 41
type input "350"
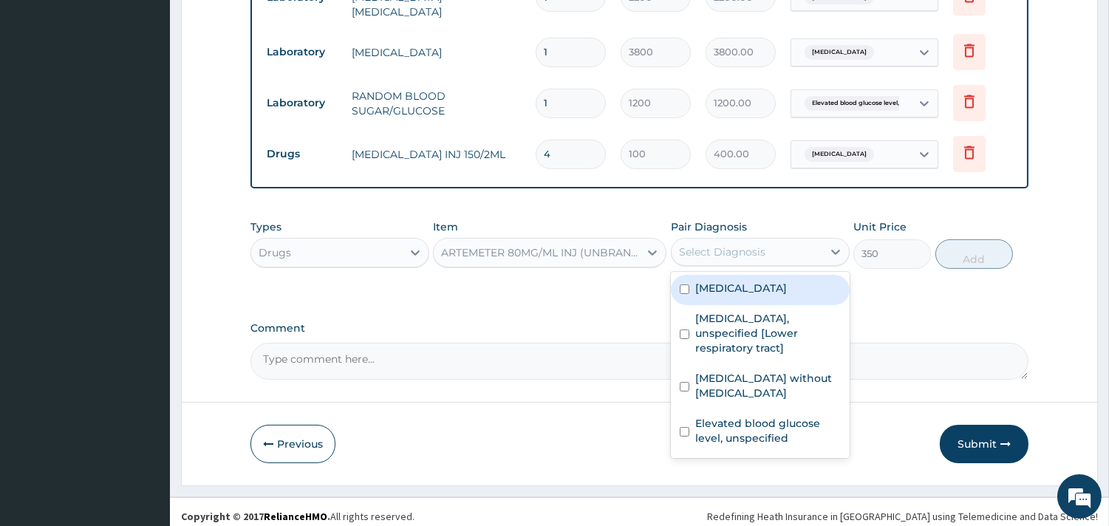
click at [767, 246] on div "Select Diagnosis" at bounding box center [747, 252] width 151 height 24
click at [752, 286] on label "[MEDICAL_DATA]" at bounding box center [741, 288] width 92 height 15
checkbox input "true"
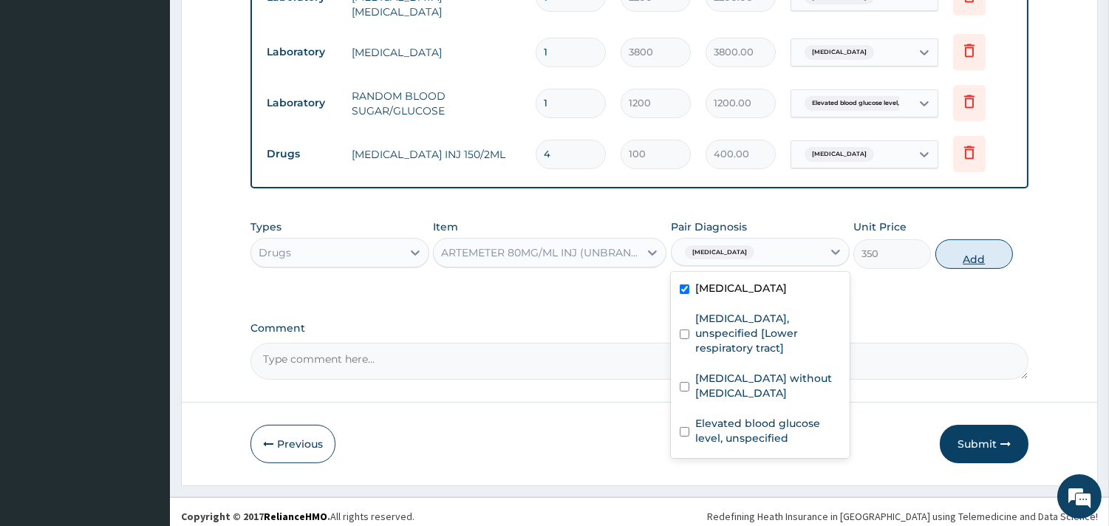
click at [981, 251] on button "Add" at bounding box center [975, 254] width 78 height 30
type input "0"
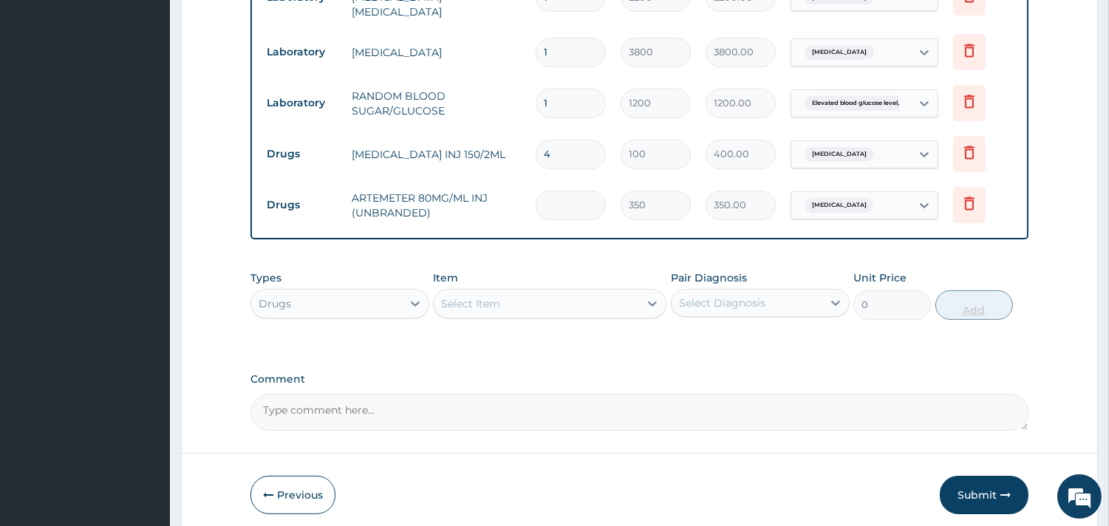
type input "0.00"
type input "6"
type input "2100.00"
type input "6"
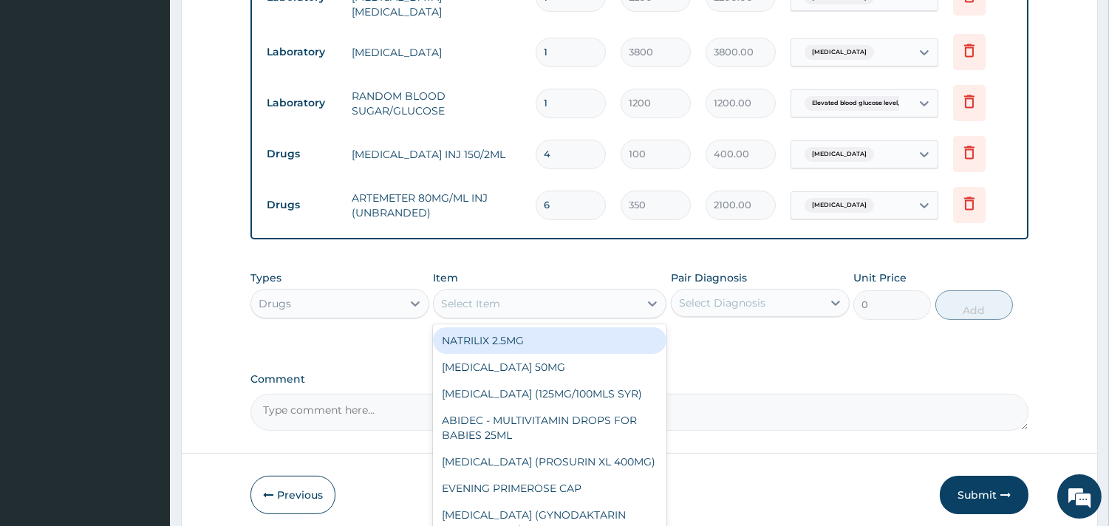
click at [632, 297] on div "Select Item" at bounding box center [536, 304] width 205 height 24
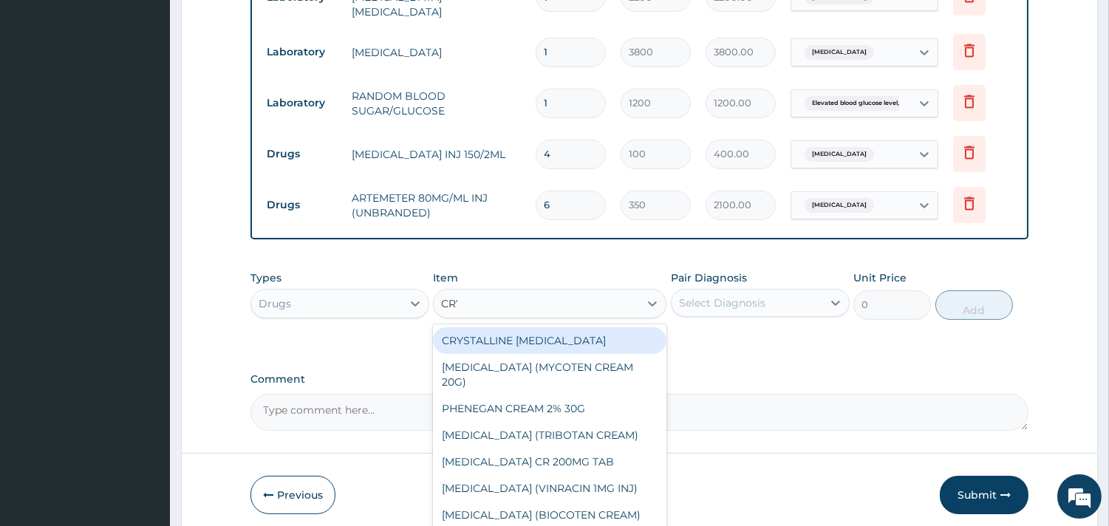
type input "CRYS"
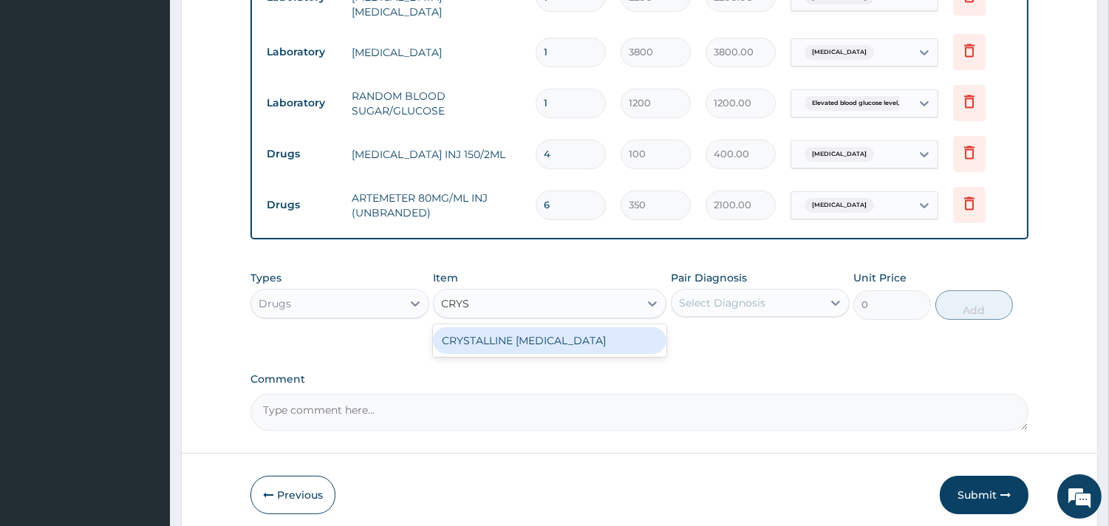
type input "300"
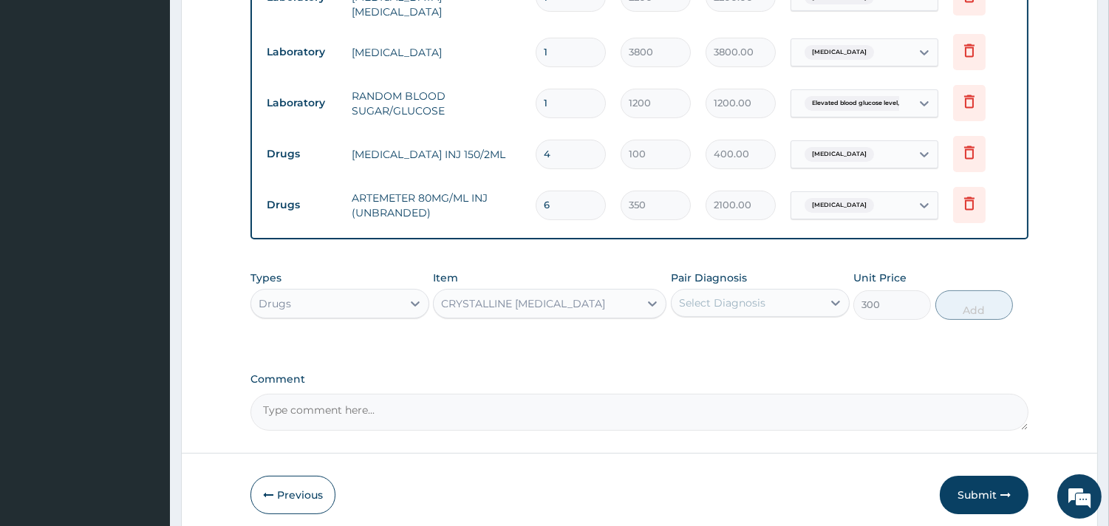
click at [697, 296] on div "Select Diagnosis" at bounding box center [722, 303] width 86 height 15
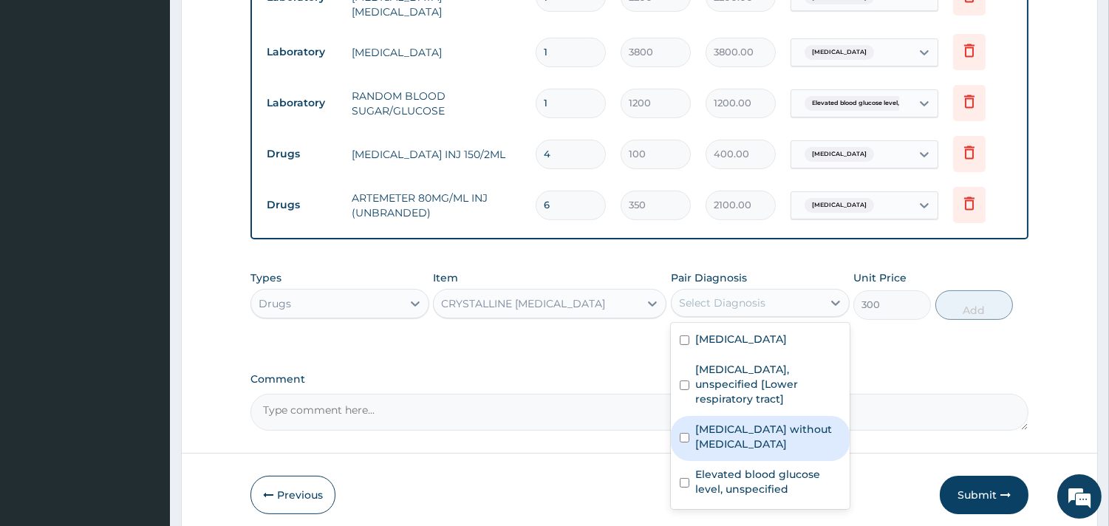
click at [732, 422] on label "[MEDICAL_DATA] without [MEDICAL_DATA]" at bounding box center [768, 437] width 146 height 30
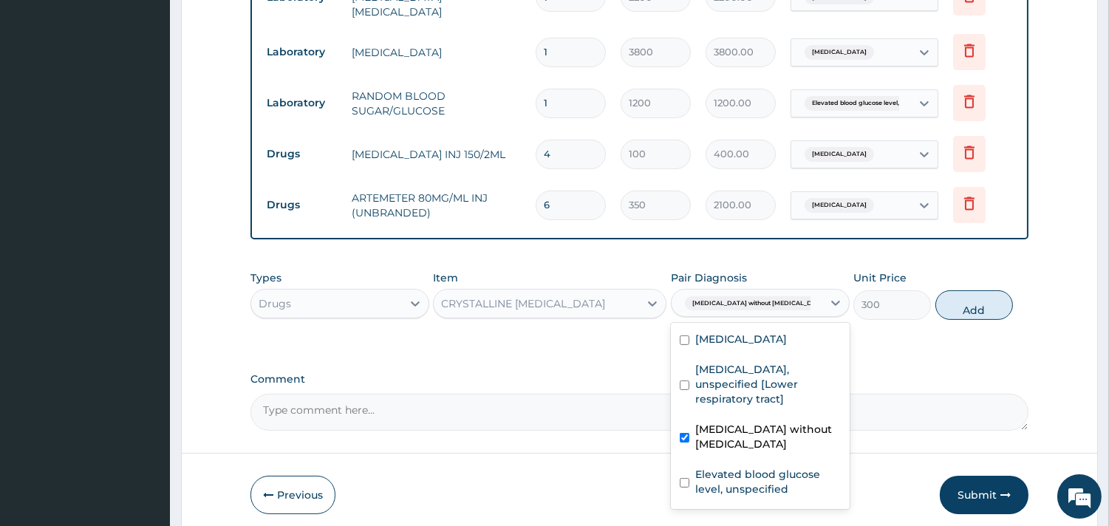
click at [732, 422] on label "[MEDICAL_DATA] without [MEDICAL_DATA]" at bounding box center [768, 437] width 146 height 30
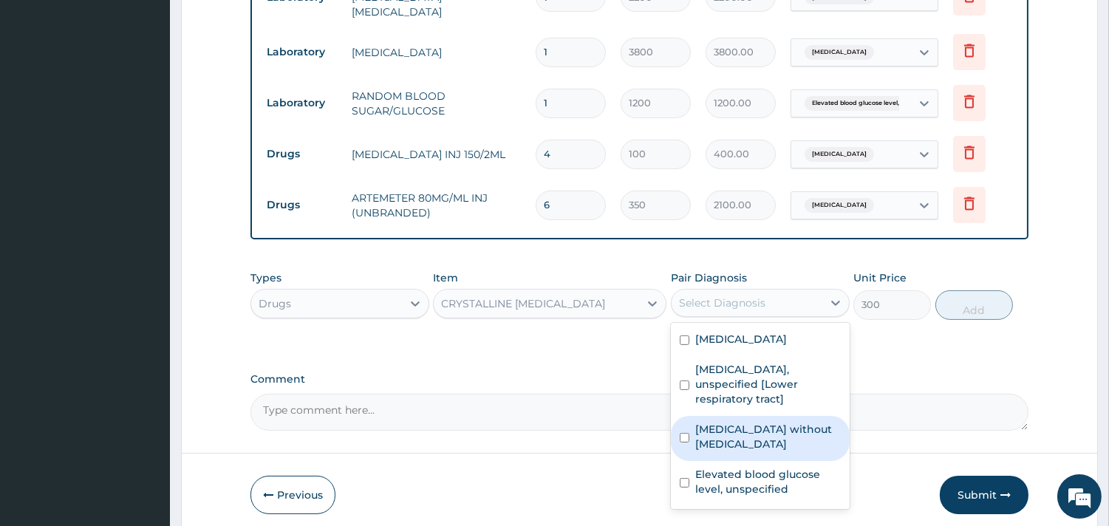
click at [743, 422] on label "[MEDICAL_DATA] without [MEDICAL_DATA]" at bounding box center [768, 437] width 146 height 30
checkbox input "true"
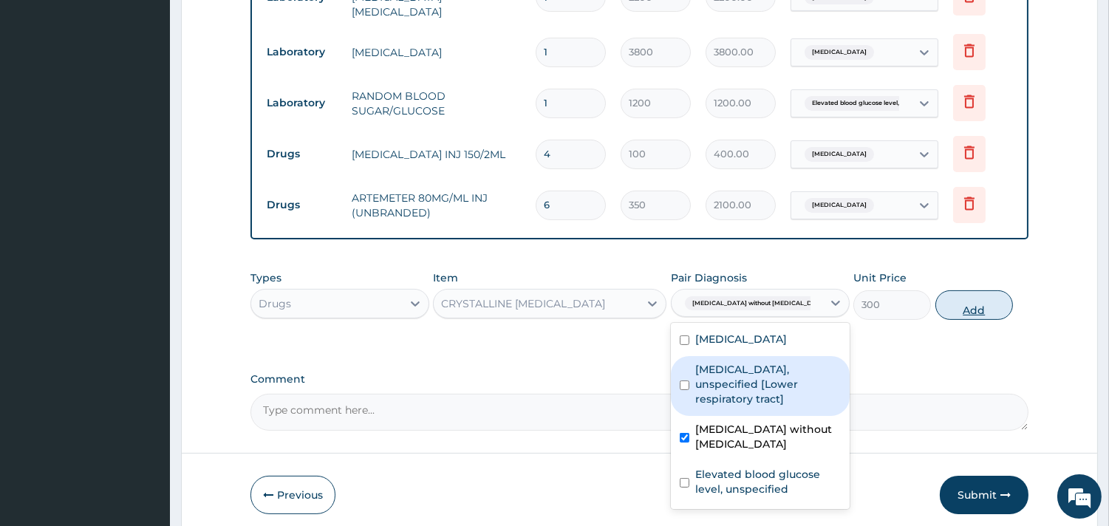
click at [972, 299] on button "Add" at bounding box center [975, 305] width 78 height 30
type input "0"
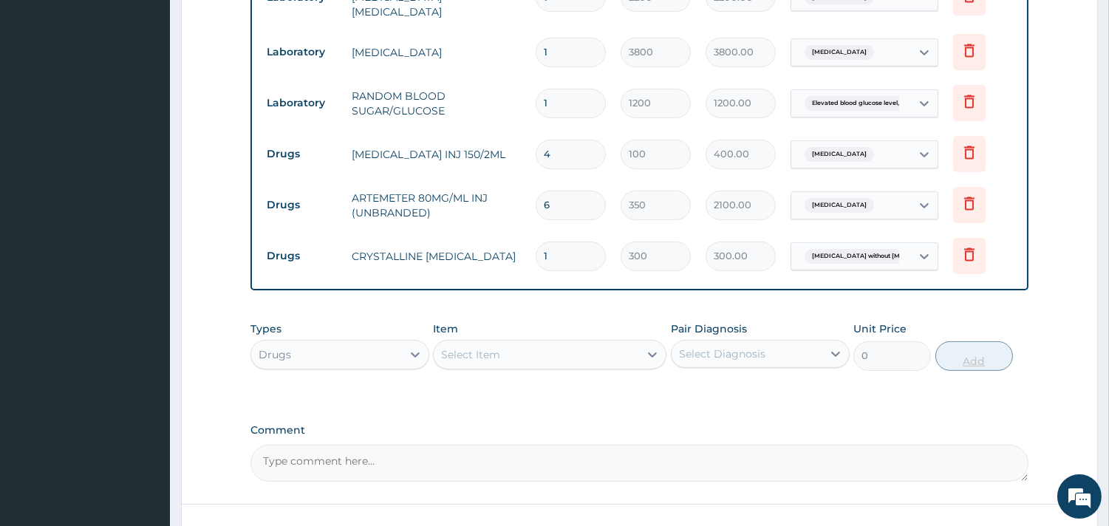
type input "0.00"
type input "6"
type input "1800.00"
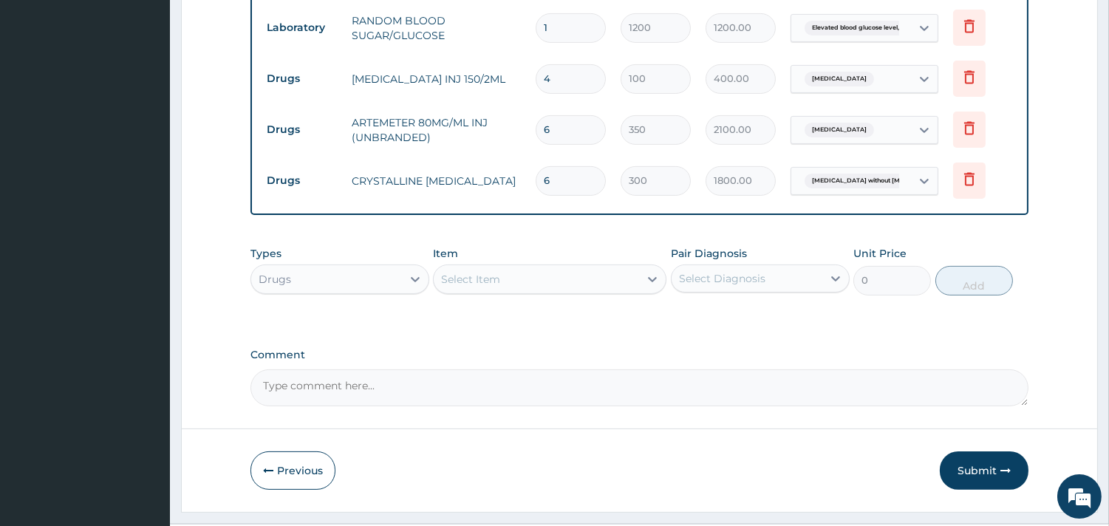
scroll to position [803, 0]
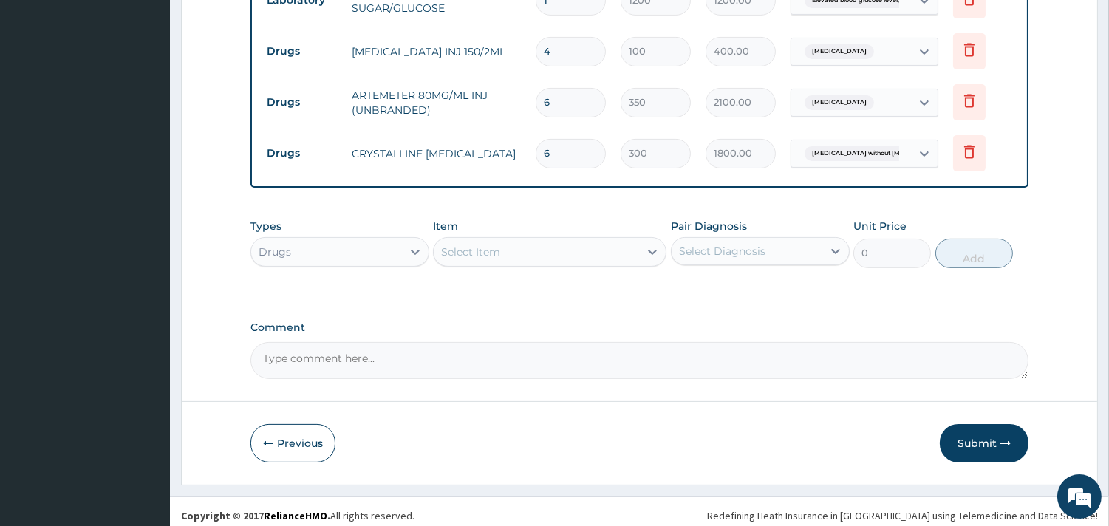
type input "6"
click at [510, 240] on div "Select Item" at bounding box center [536, 252] width 205 height 24
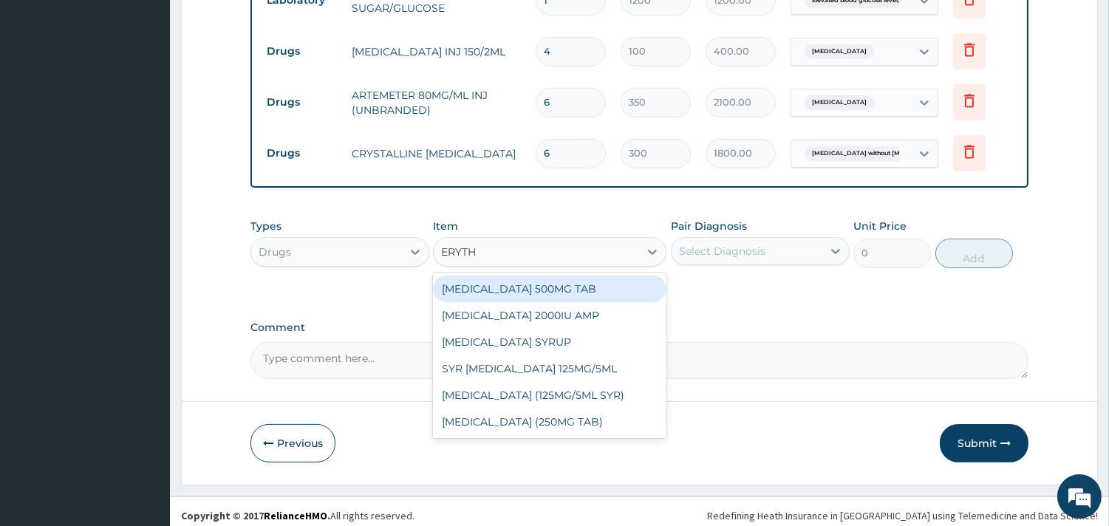
type input "ERYTHR"
click at [507, 278] on div "[MEDICAL_DATA] 500MG TAB" at bounding box center [550, 289] width 234 height 27
type input "80"
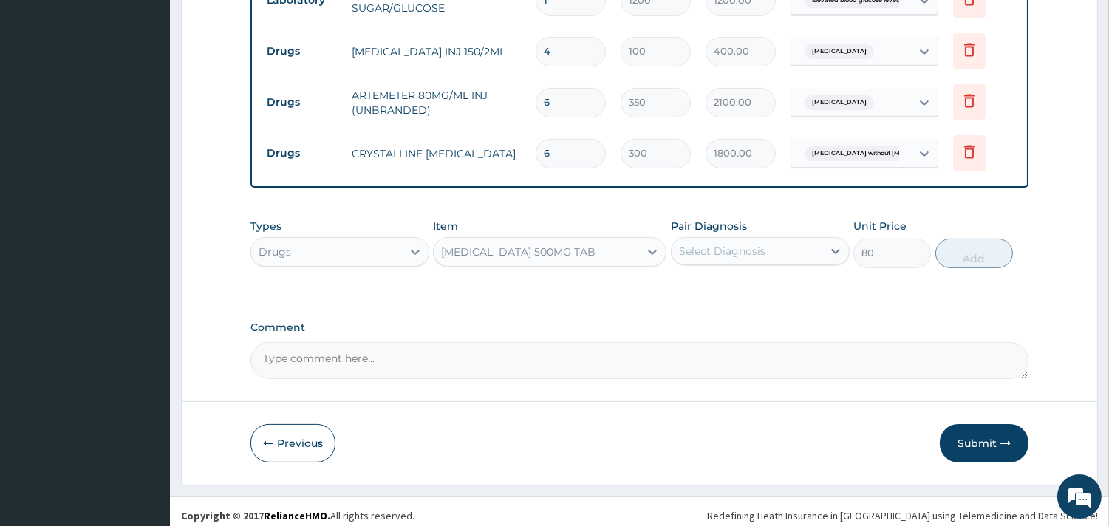
click at [773, 242] on div "Select Diagnosis" at bounding box center [747, 251] width 151 height 24
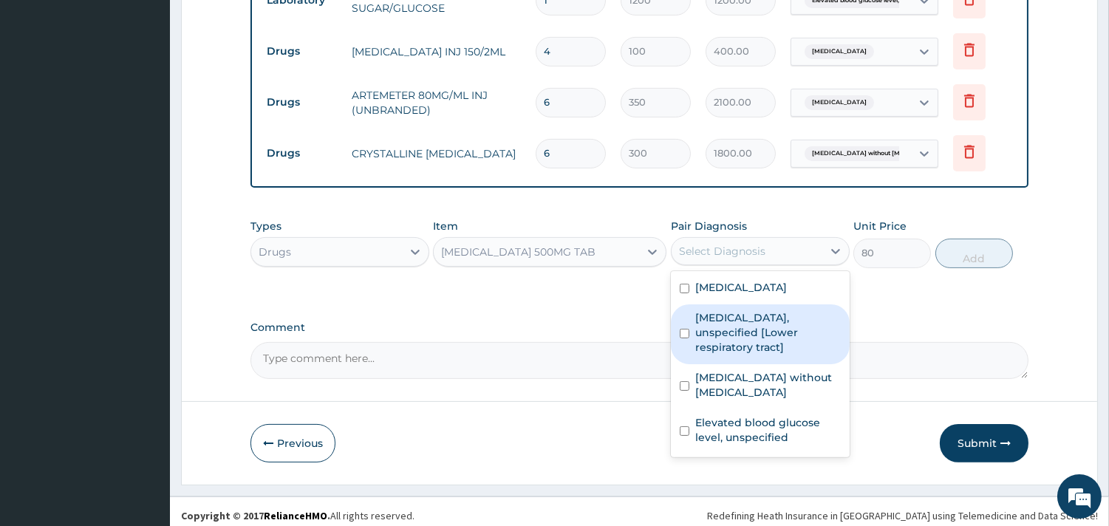
click at [763, 321] on label "Lower respiratory tract disease, unspecified [Lower respiratory tract]" at bounding box center [768, 332] width 146 height 44
checkbox input "true"
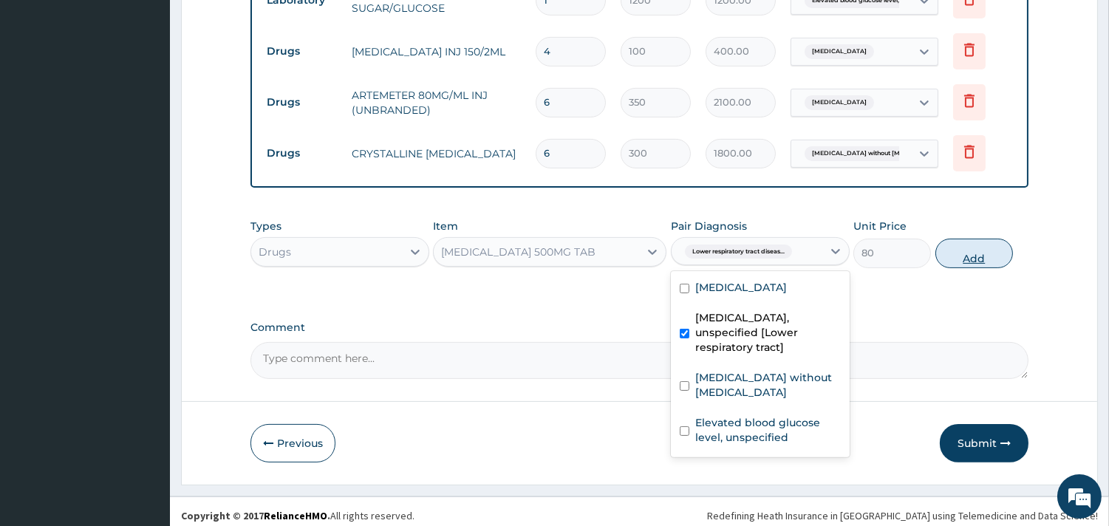
click at [981, 242] on button "Add" at bounding box center [975, 254] width 78 height 30
type input "0"
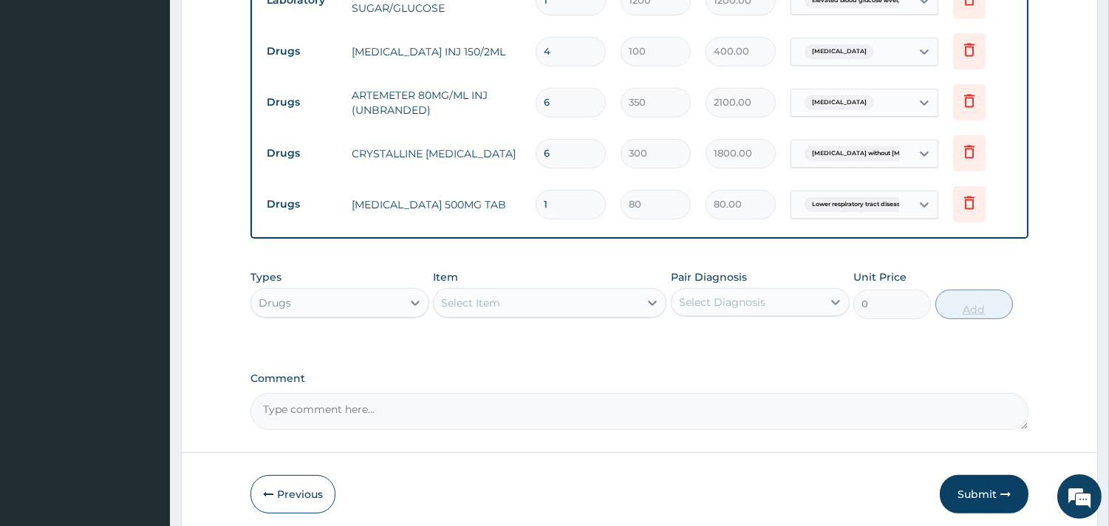
type input "10"
type input "800.00"
type input "10"
click at [562, 297] on div "Select Item" at bounding box center [536, 303] width 205 height 24
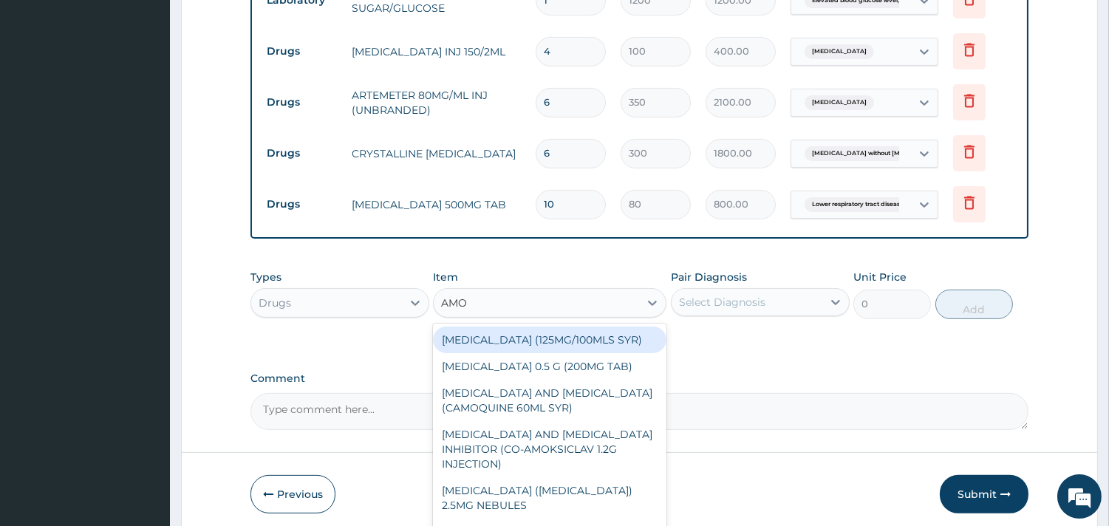
type input "AMOX"
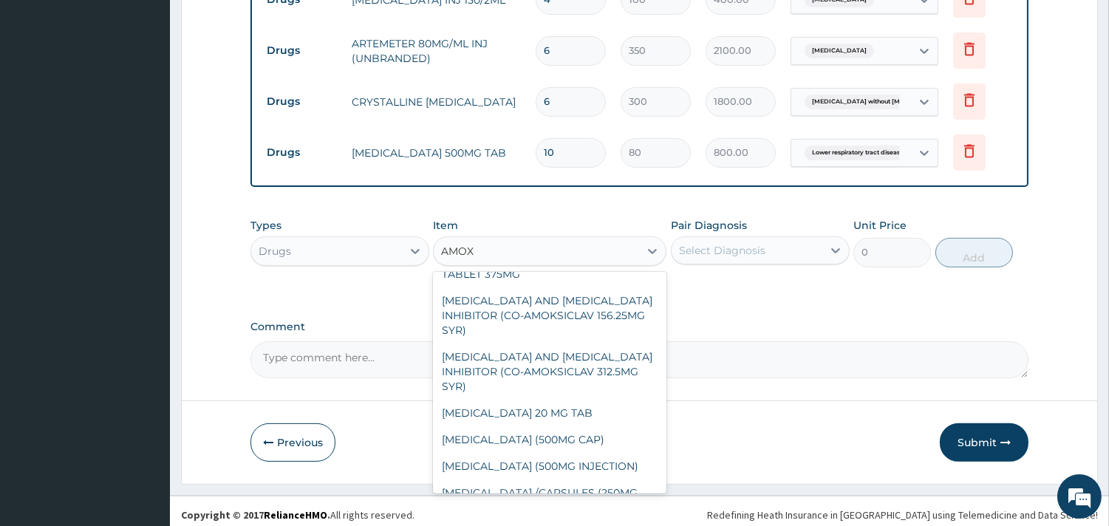
scroll to position [194, 0]
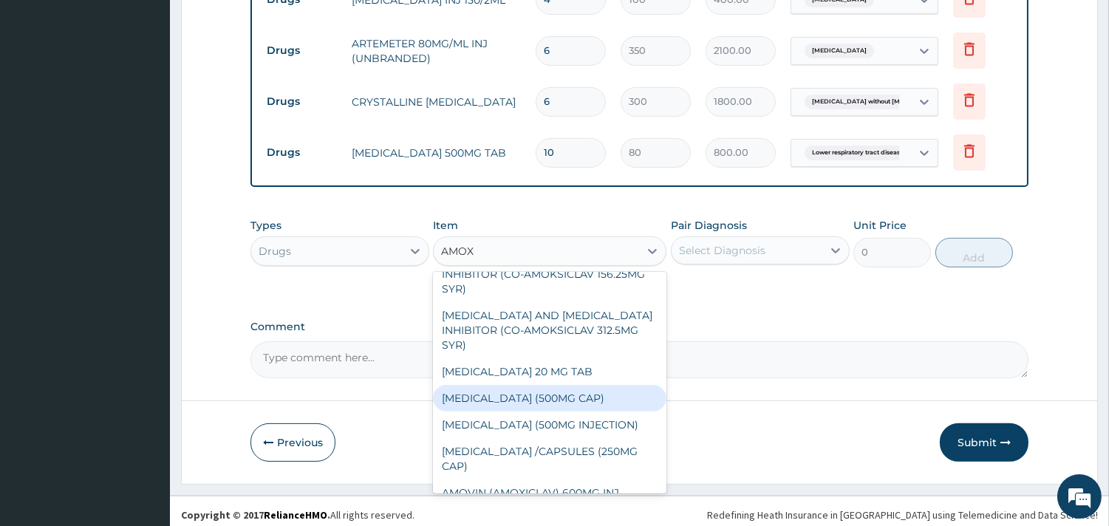
click at [558, 399] on div "[MEDICAL_DATA] (500MG CAP)" at bounding box center [550, 398] width 234 height 27
type input "35"
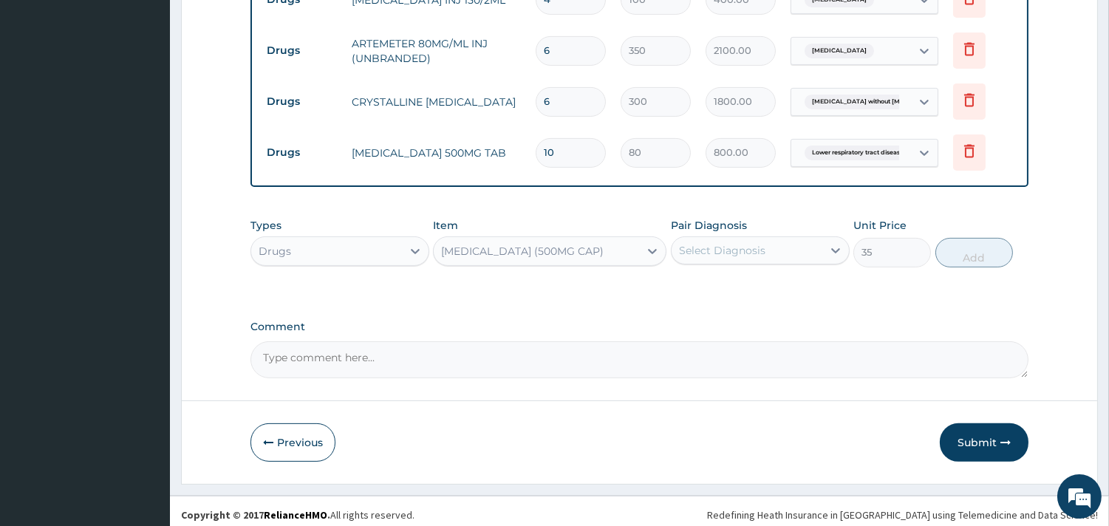
click at [784, 245] on div "Select Diagnosis" at bounding box center [747, 251] width 151 height 24
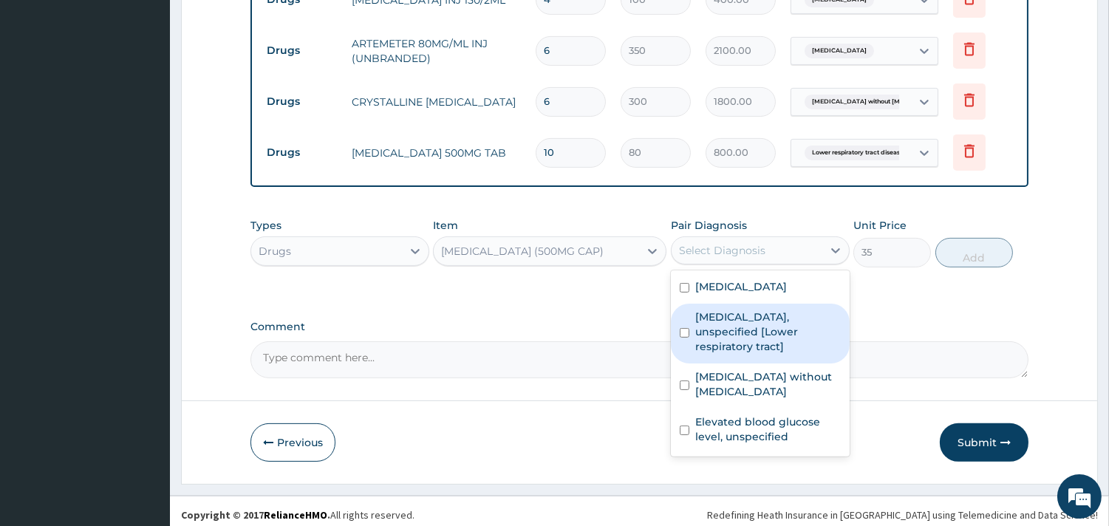
click at [776, 326] on label "Lower respiratory tract disease, unspecified [Lower respiratory tract]" at bounding box center [768, 332] width 146 height 44
checkbox input "true"
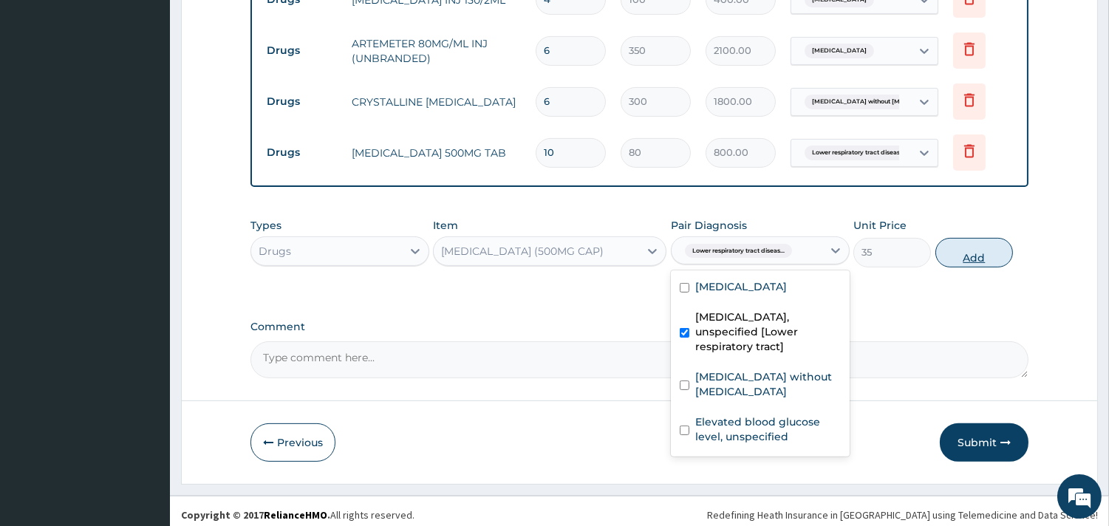
click at [986, 239] on button "Add" at bounding box center [975, 253] width 78 height 30
type input "0"
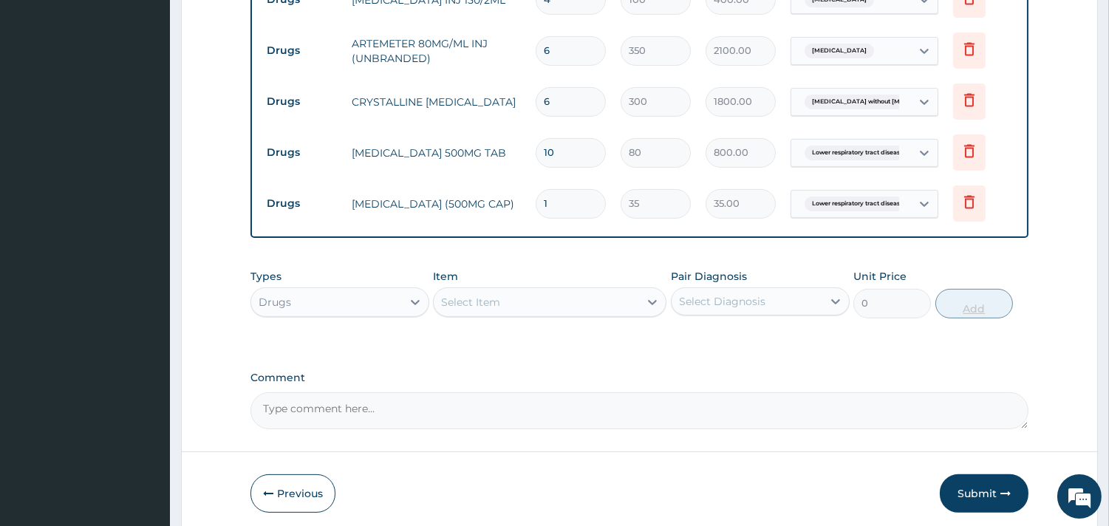
type input "10"
type input "350.00"
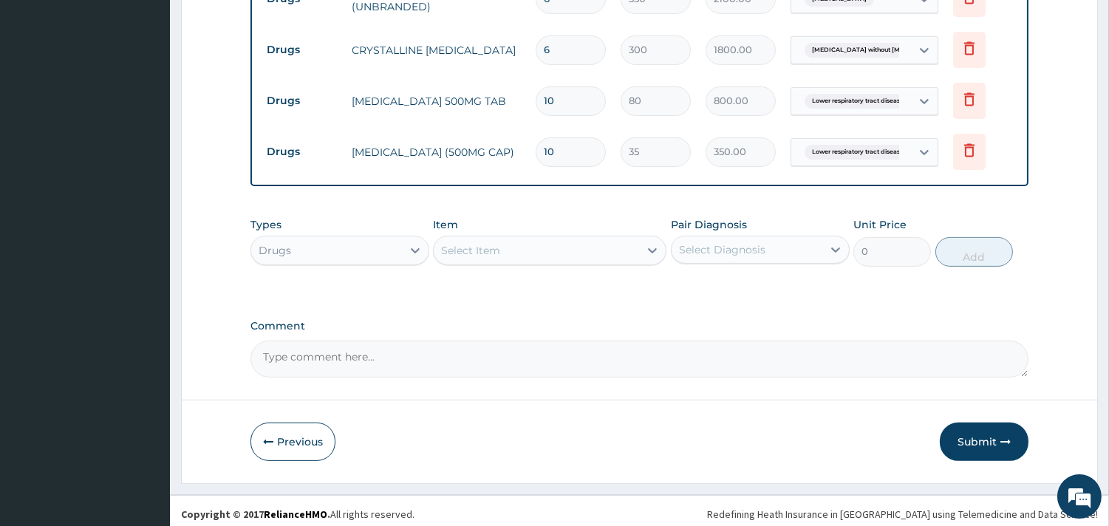
type input "10"
click at [537, 239] on div "Select Item" at bounding box center [536, 251] width 205 height 24
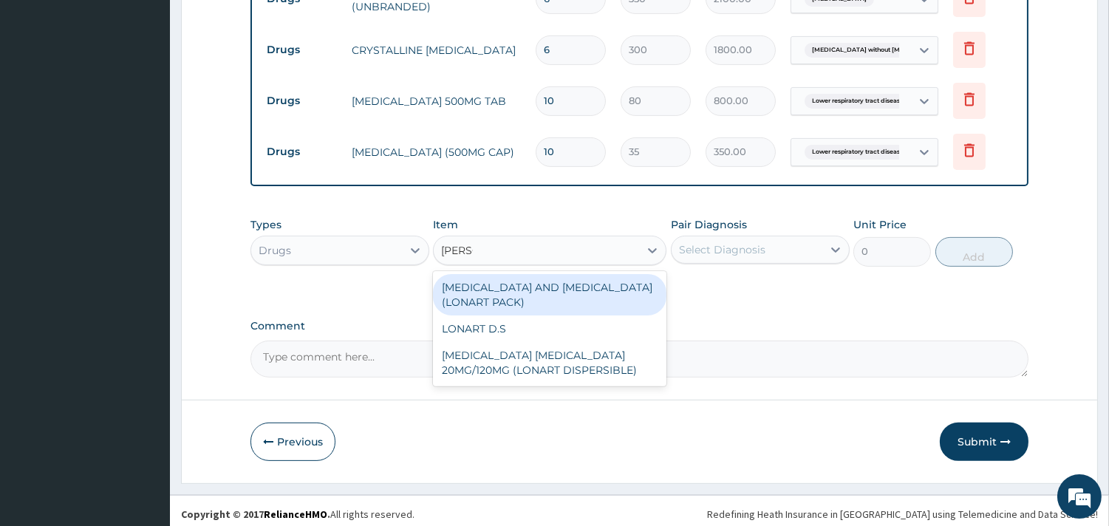
type input "LONAR"
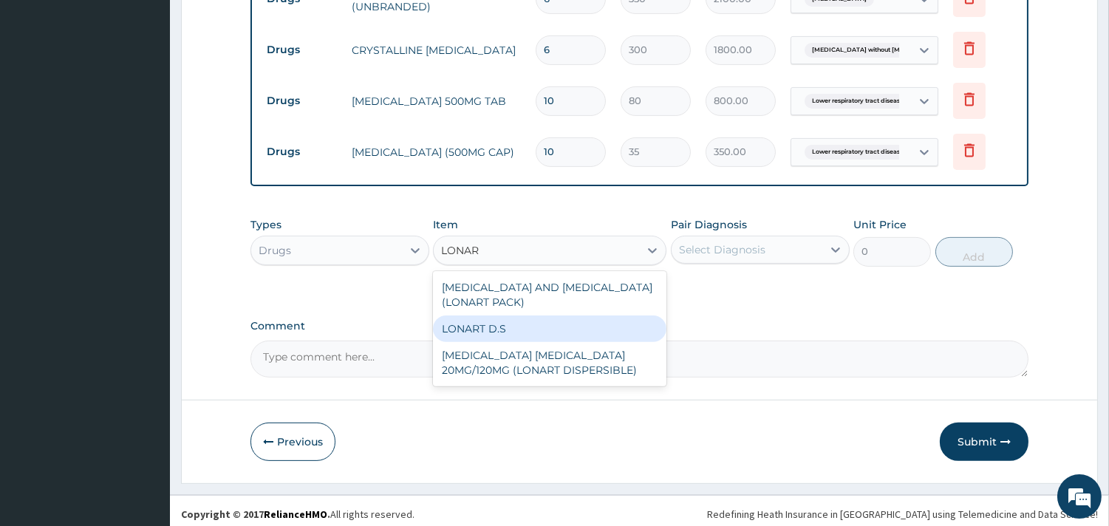
click at [512, 316] on div "LONART D.S" at bounding box center [550, 329] width 234 height 27
type input "2000"
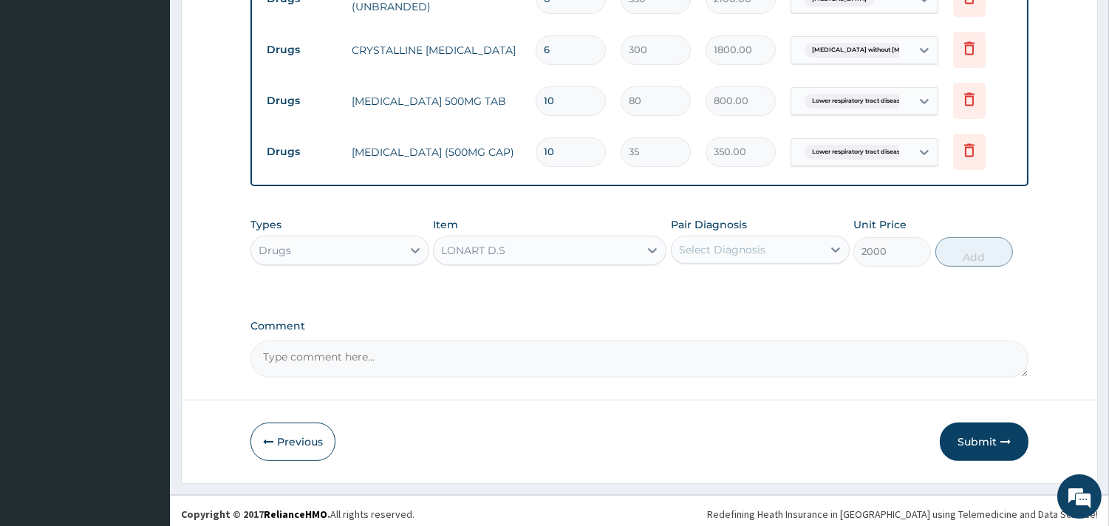
click at [745, 248] on div "Select Diagnosis" at bounding box center [722, 249] width 86 height 15
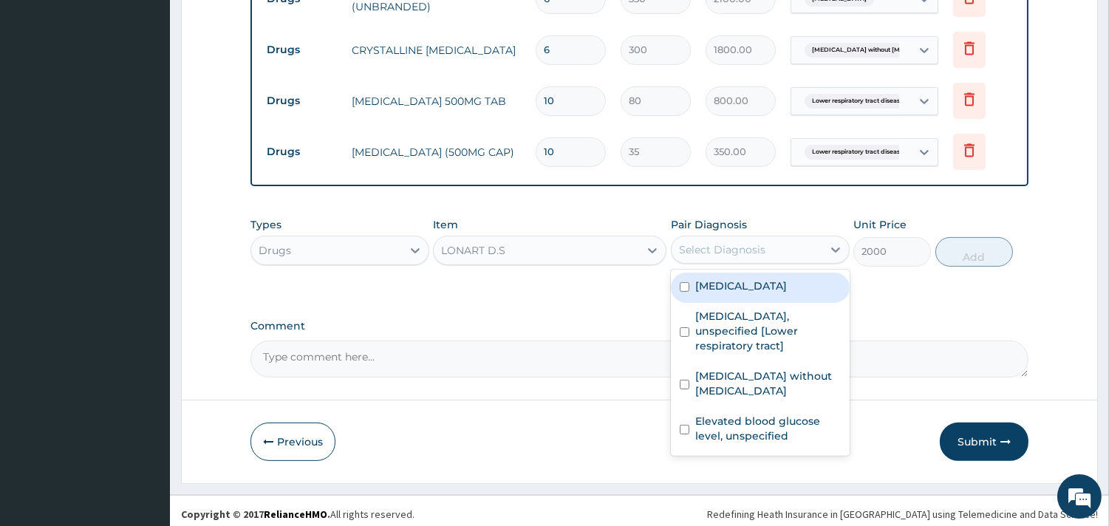
click at [745, 285] on label "[MEDICAL_DATA]" at bounding box center [741, 286] width 92 height 15
checkbox input "true"
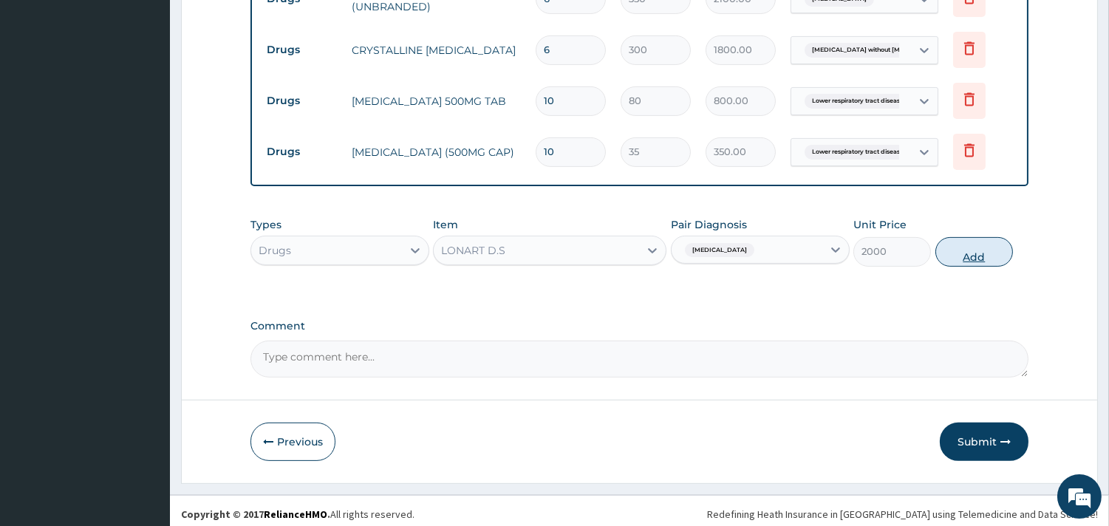
click at [981, 249] on button "Add" at bounding box center [975, 252] width 78 height 30
type input "0"
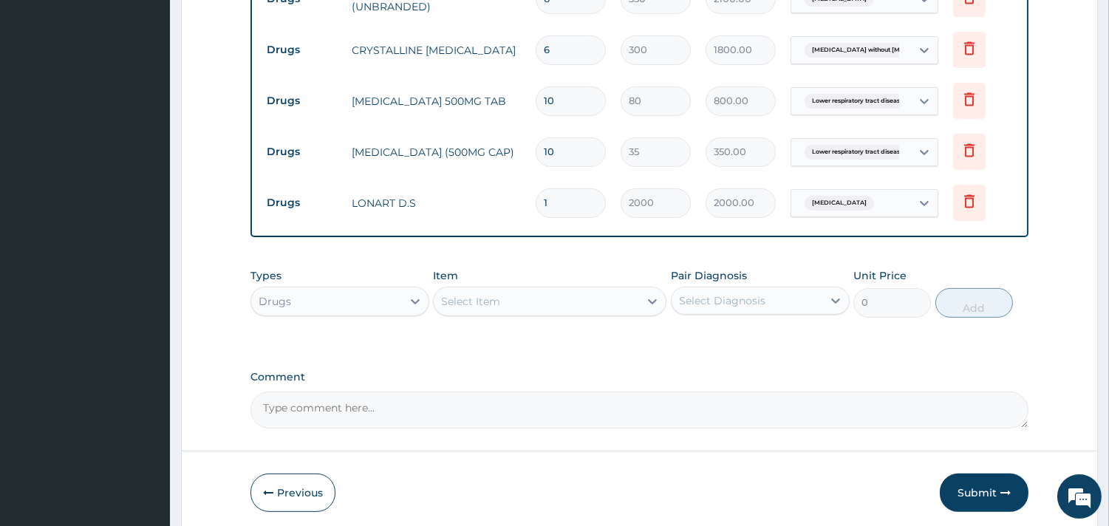
click at [529, 300] on div "Select Item" at bounding box center [536, 302] width 205 height 24
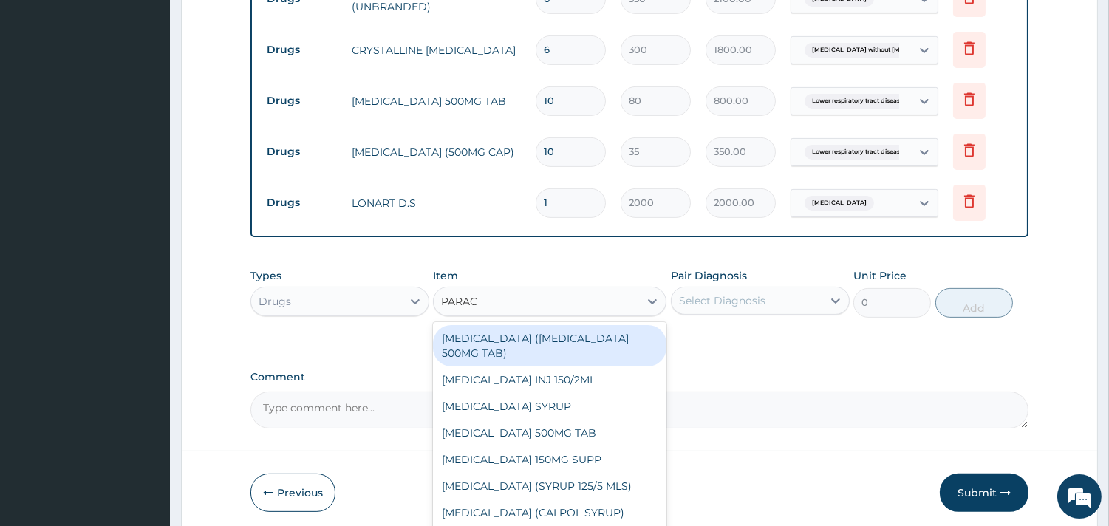
type input "PARACE"
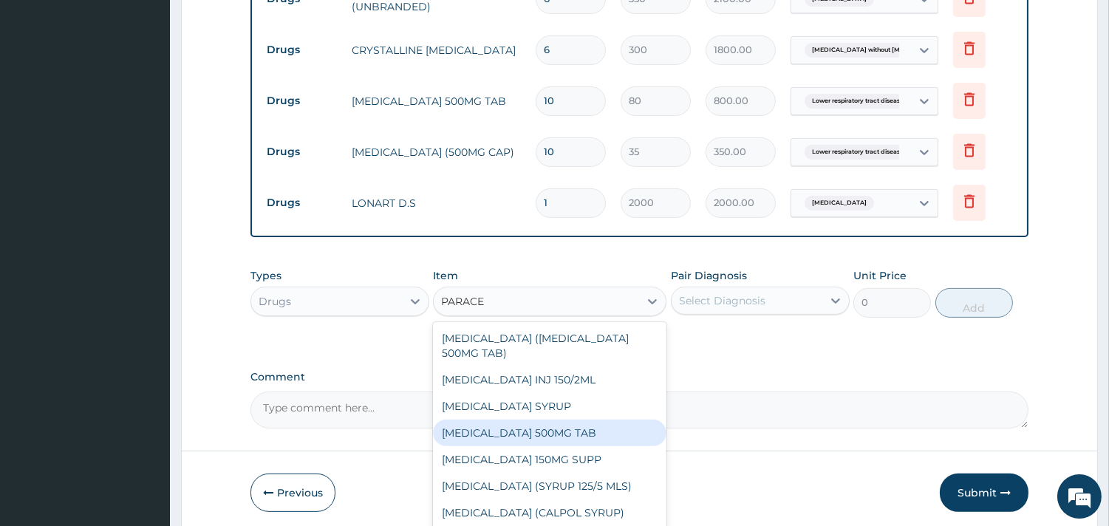
click at [490, 420] on div "[MEDICAL_DATA] 500MG TAB" at bounding box center [550, 433] width 234 height 27
type input "35"
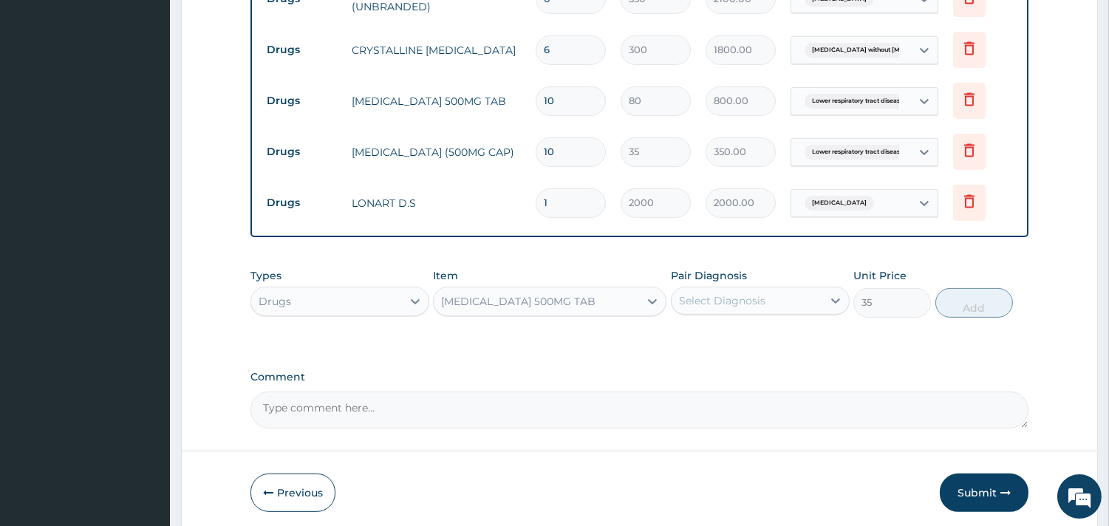
click at [714, 303] on div "Select Diagnosis" at bounding box center [747, 301] width 151 height 24
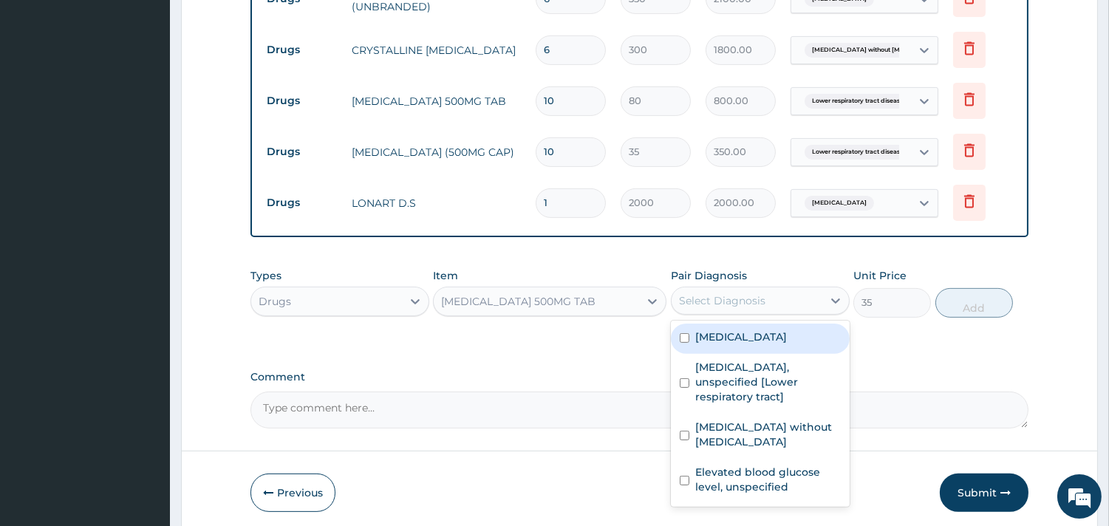
click at [744, 341] on div "[MEDICAL_DATA]" at bounding box center [760, 339] width 179 height 30
checkbox input "true"
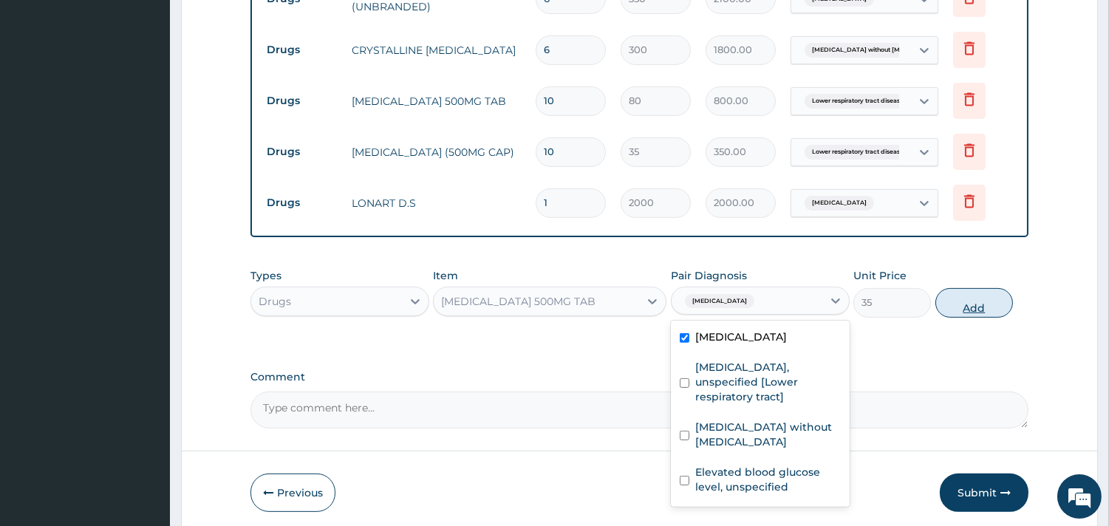
click at [962, 302] on button "Add" at bounding box center [975, 303] width 78 height 30
type input "0"
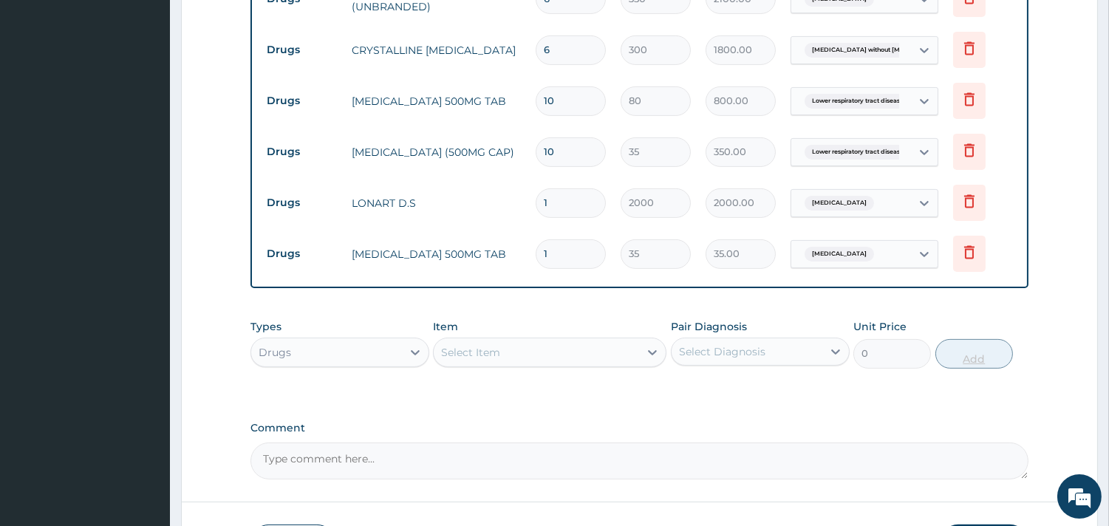
type input "18"
type input "630.00"
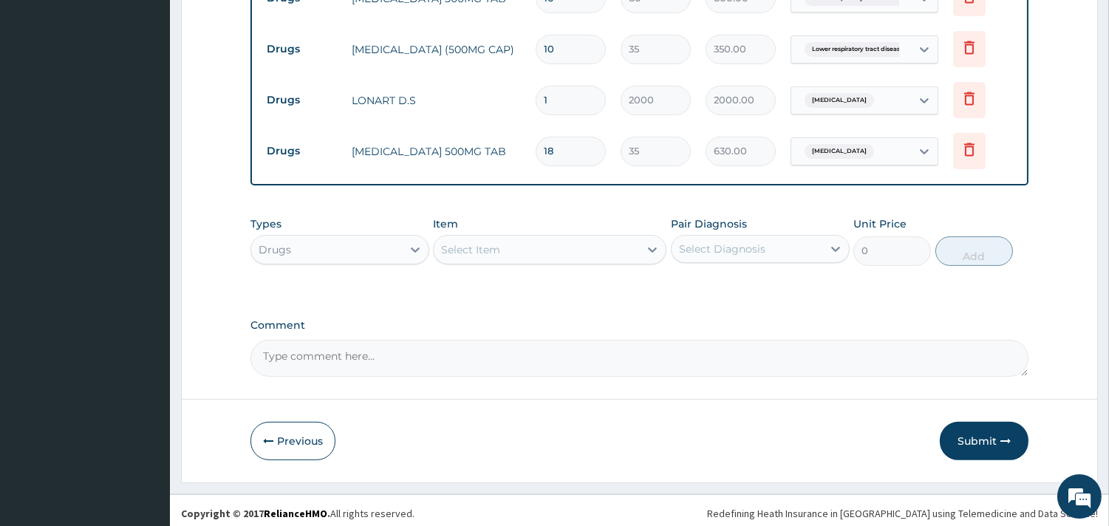
type input "18"
click at [477, 250] on div "Select Item" at bounding box center [470, 249] width 59 height 15
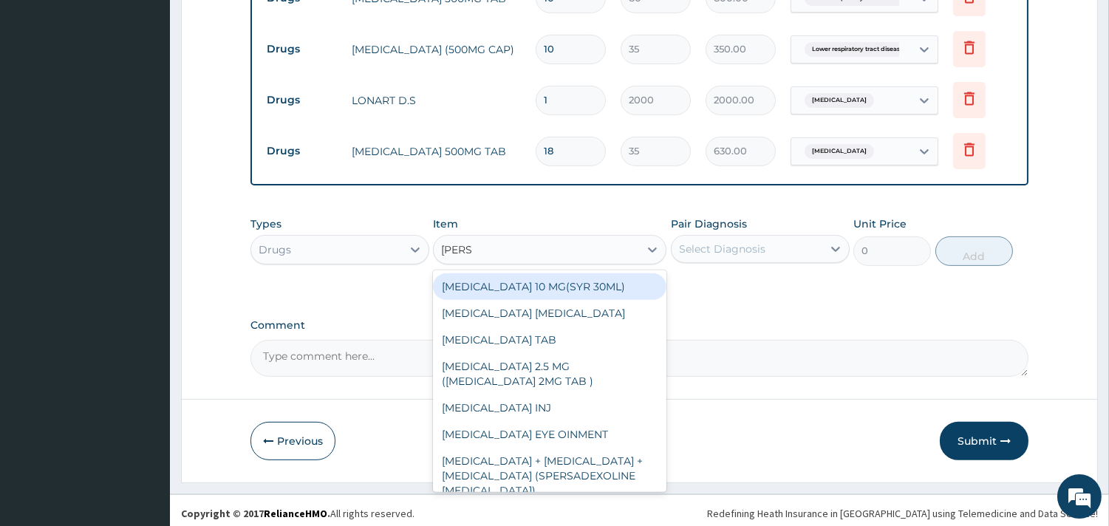
type input "LORAT"
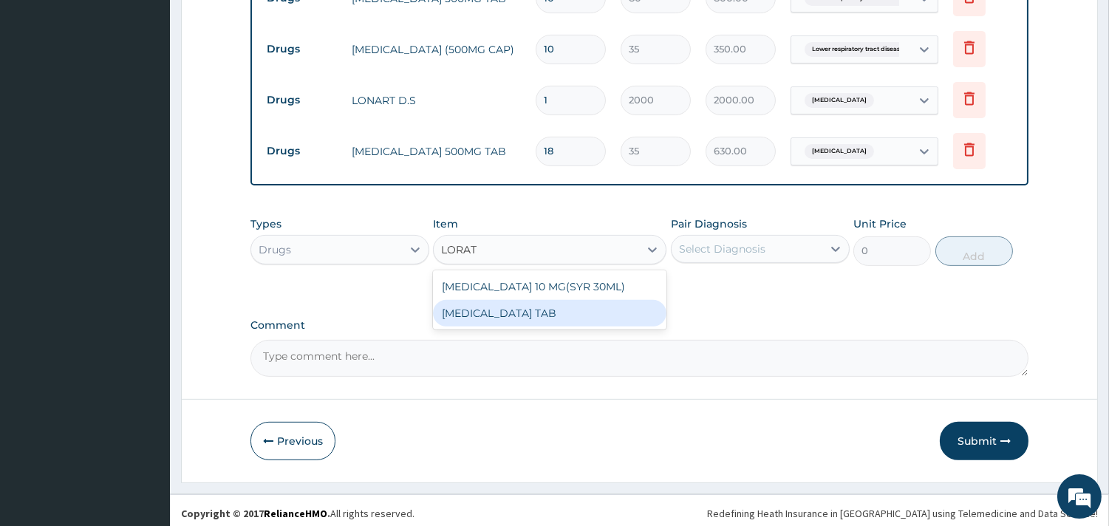
click at [492, 305] on div "[MEDICAL_DATA] TAB" at bounding box center [550, 313] width 234 height 27
type input "100"
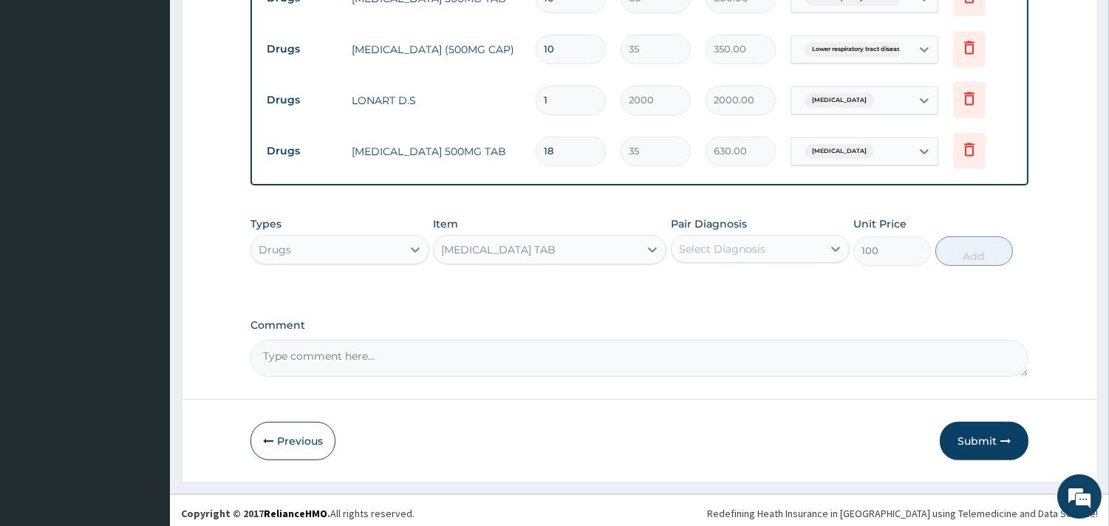
click at [721, 228] on div "Pair Diagnosis Select Diagnosis" at bounding box center [760, 241] width 179 height 49
click at [721, 242] on div "Select Diagnosis" at bounding box center [722, 249] width 86 height 15
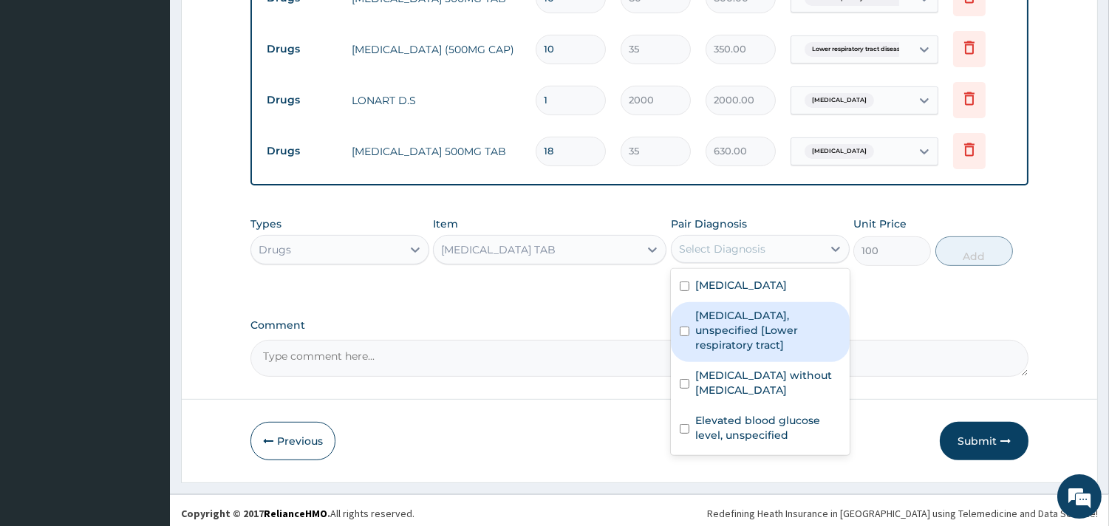
click at [729, 318] on label "Lower respiratory tract disease, unspecified [Lower respiratory tract]" at bounding box center [768, 330] width 146 height 44
checkbox input "true"
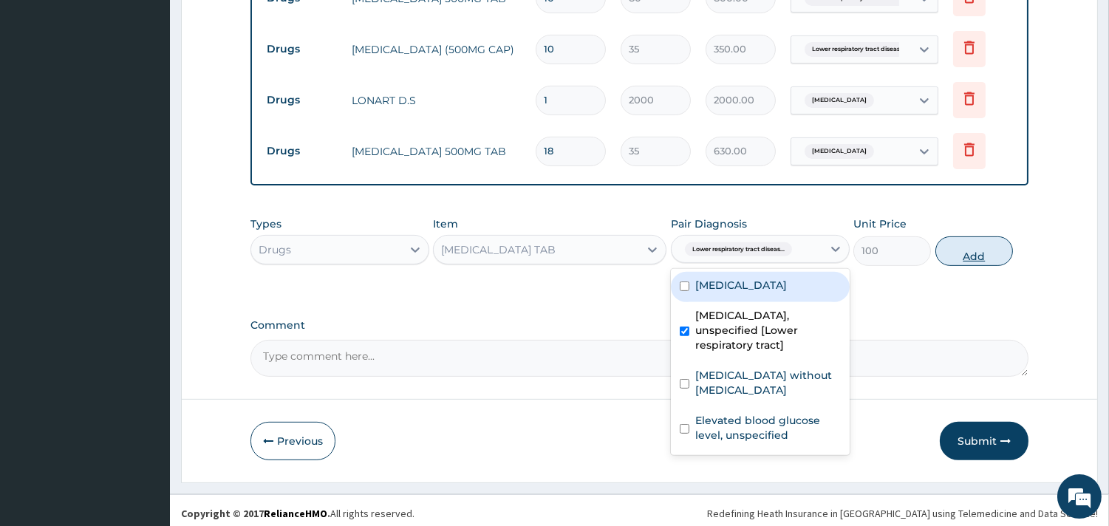
click at [962, 244] on button "Add" at bounding box center [975, 252] width 78 height 30
type input "0"
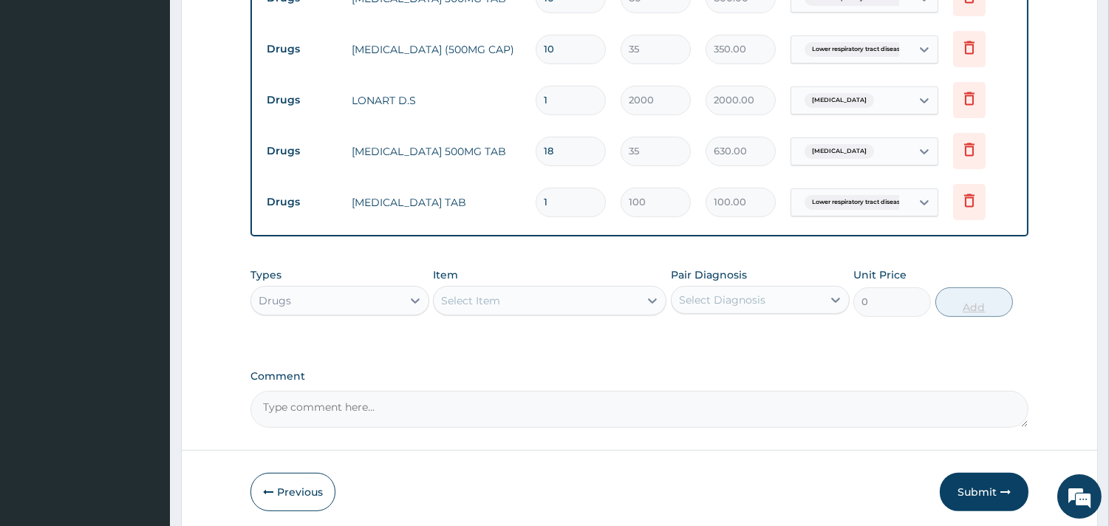
type input "0.00"
type input "5"
type input "500.00"
type input "5"
click at [480, 293] on div "Select Item" at bounding box center [470, 300] width 59 height 15
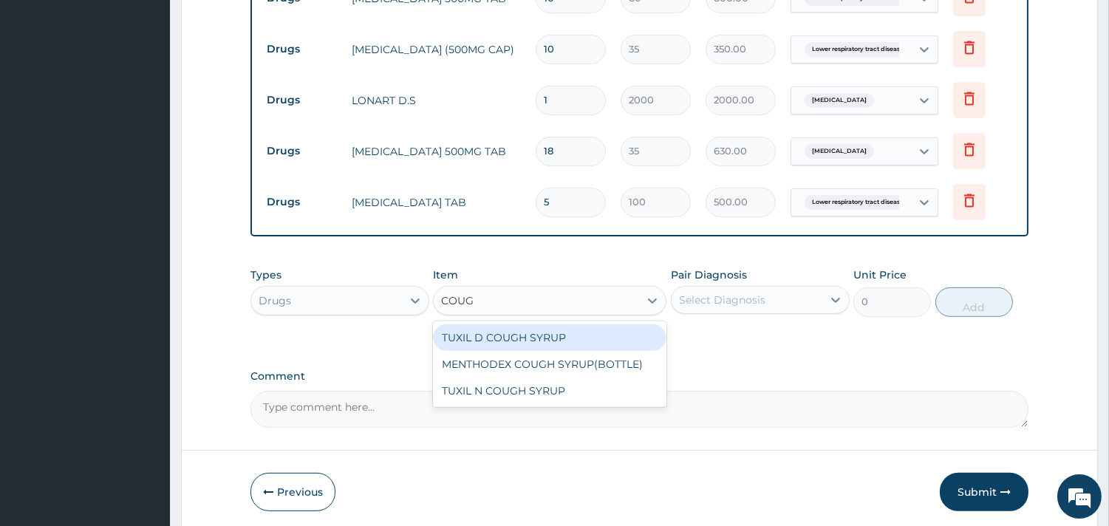
type input "COUGH"
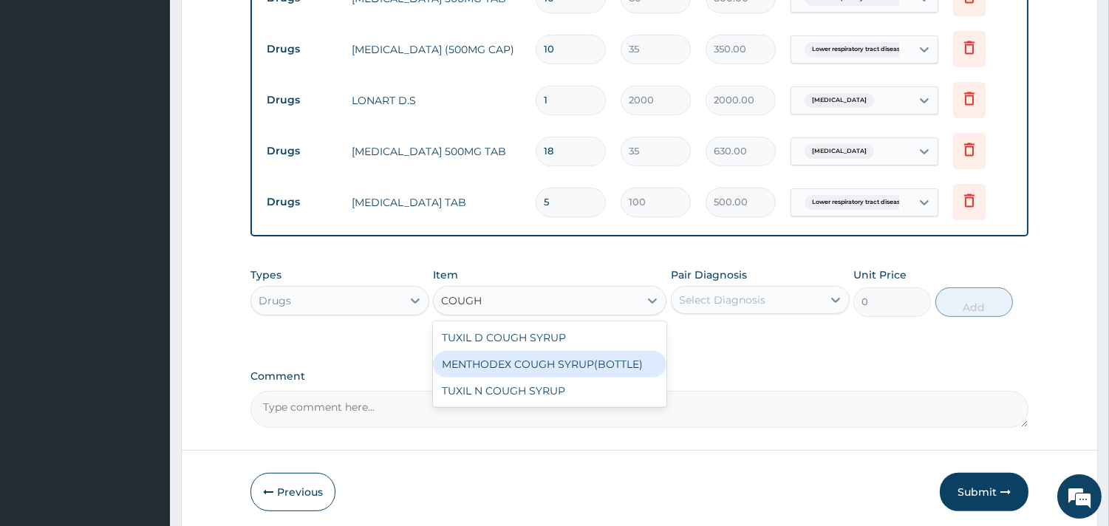
type input "1200"
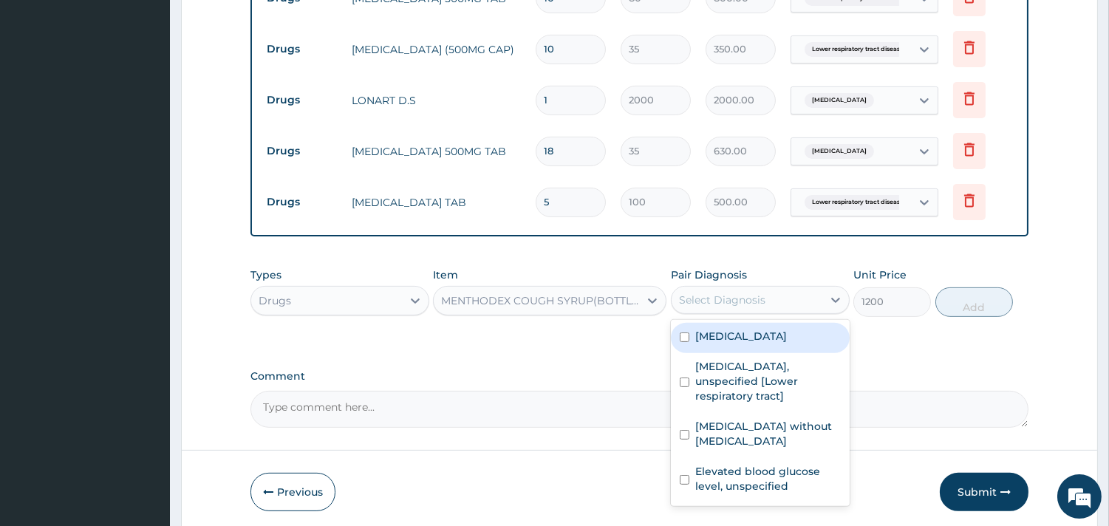
click at [783, 294] on div "Select Diagnosis" at bounding box center [747, 300] width 151 height 24
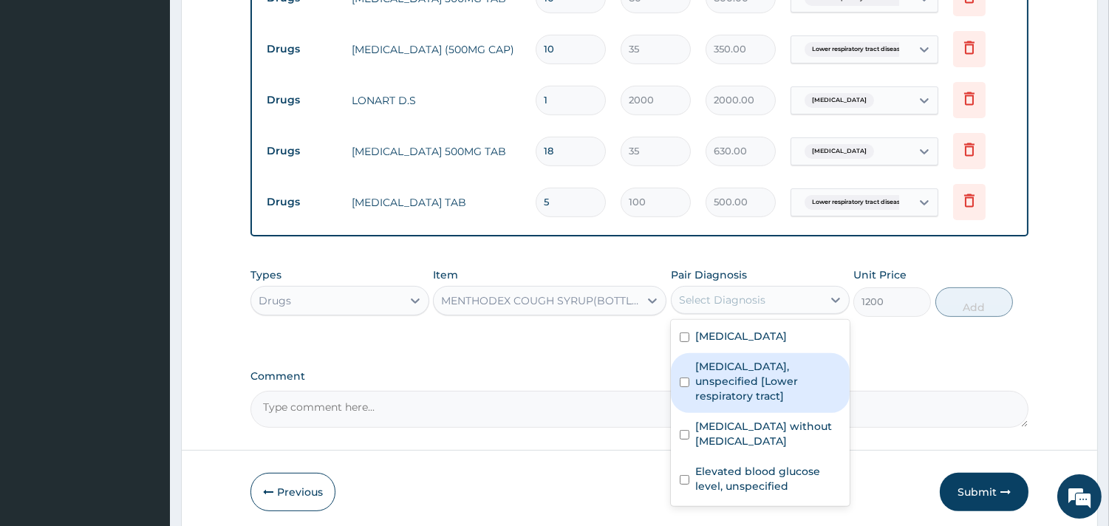
click at [773, 360] on label "Lower respiratory tract disease, unspecified [Lower respiratory tract]" at bounding box center [768, 381] width 146 height 44
checkbox input "true"
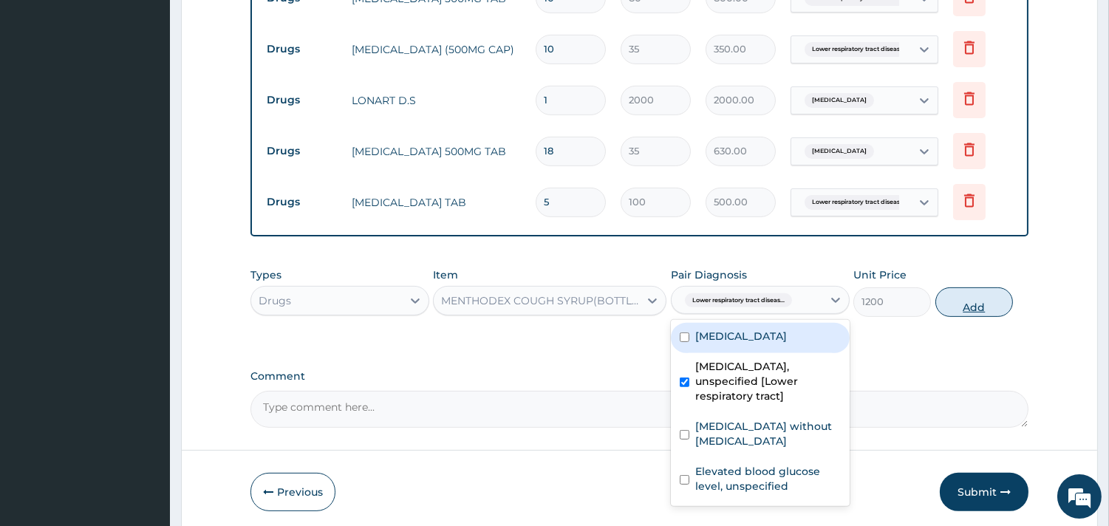
click at [962, 293] on button "Add" at bounding box center [975, 302] width 78 height 30
type input "0"
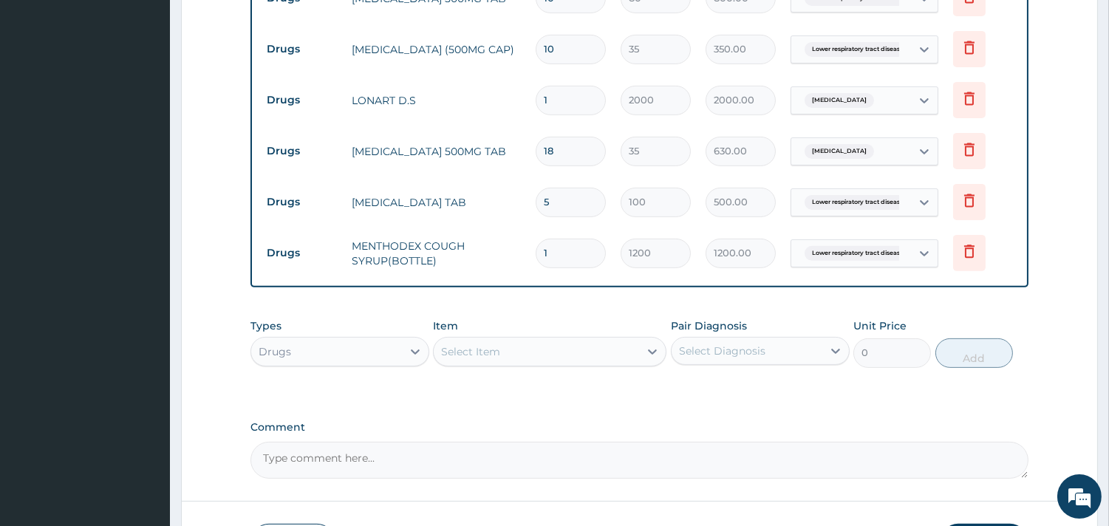
scroll to position [1112, 0]
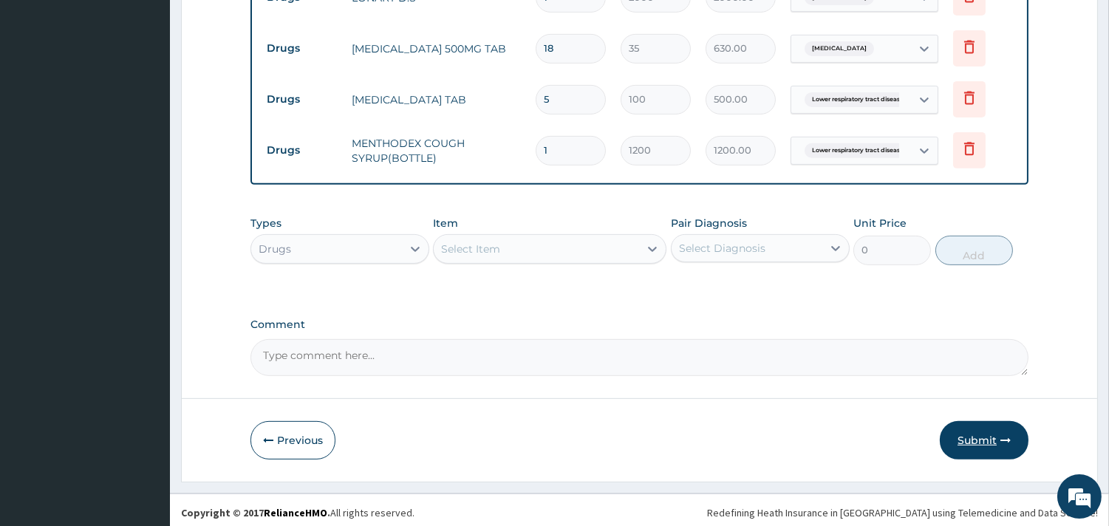
click at [987, 439] on button "Submit" at bounding box center [984, 440] width 89 height 38
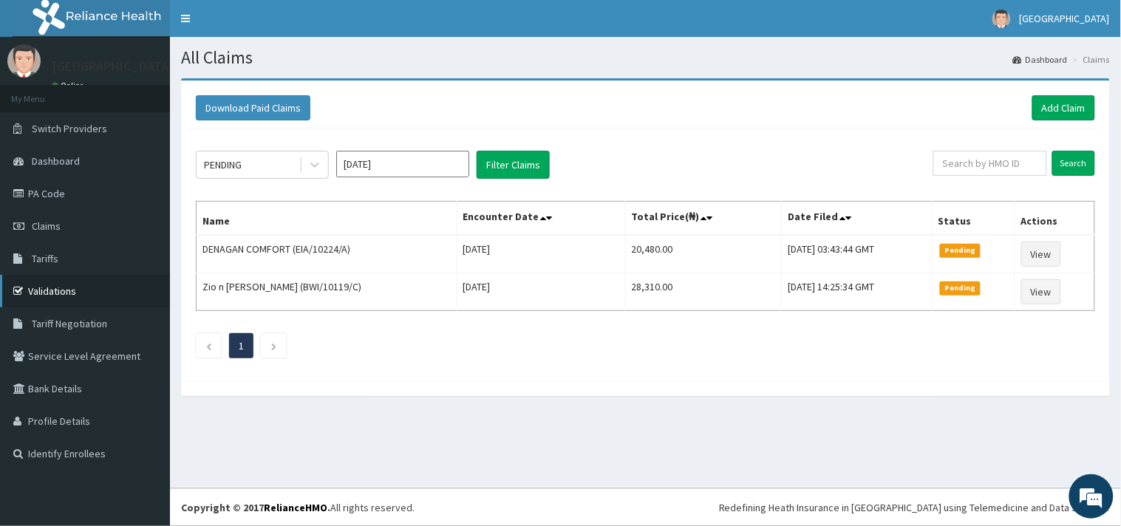
click at [85, 288] on link "Validations" at bounding box center [85, 291] width 170 height 33
click at [1073, 115] on link "Add Claim" at bounding box center [1063, 107] width 63 height 25
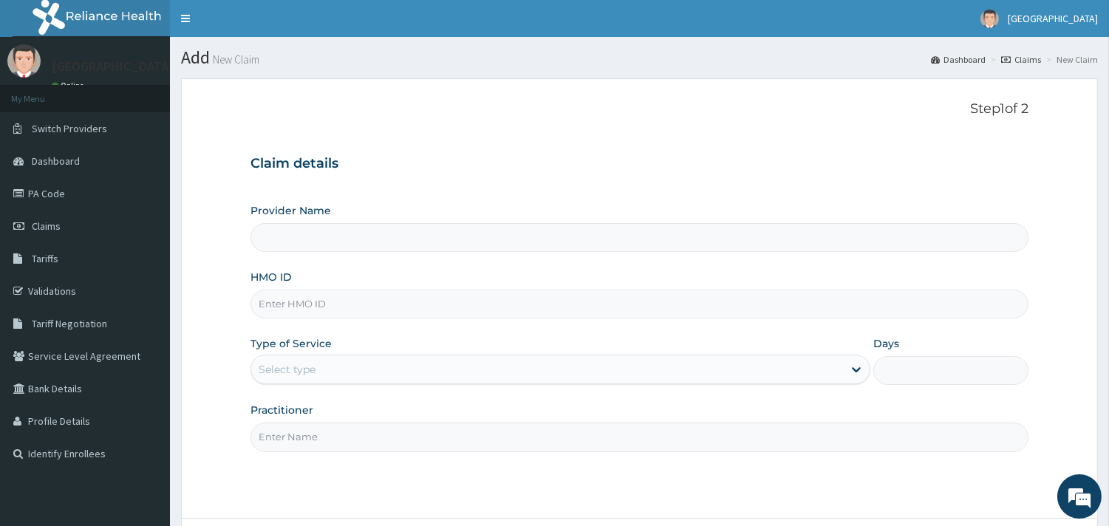
type input "[GEOGRAPHIC_DATA]"
click at [494, 316] on input "HMO ID" at bounding box center [640, 304] width 778 height 29
paste input "CHL/10629/B"
type input "CHL/10629/B"
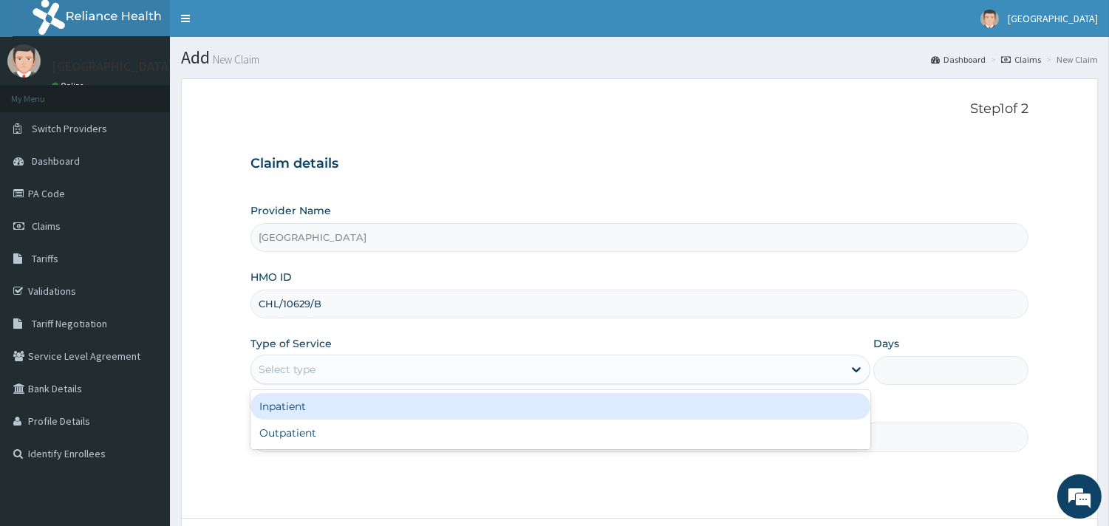
click at [418, 381] on div "Select type" at bounding box center [547, 370] width 592 height 24
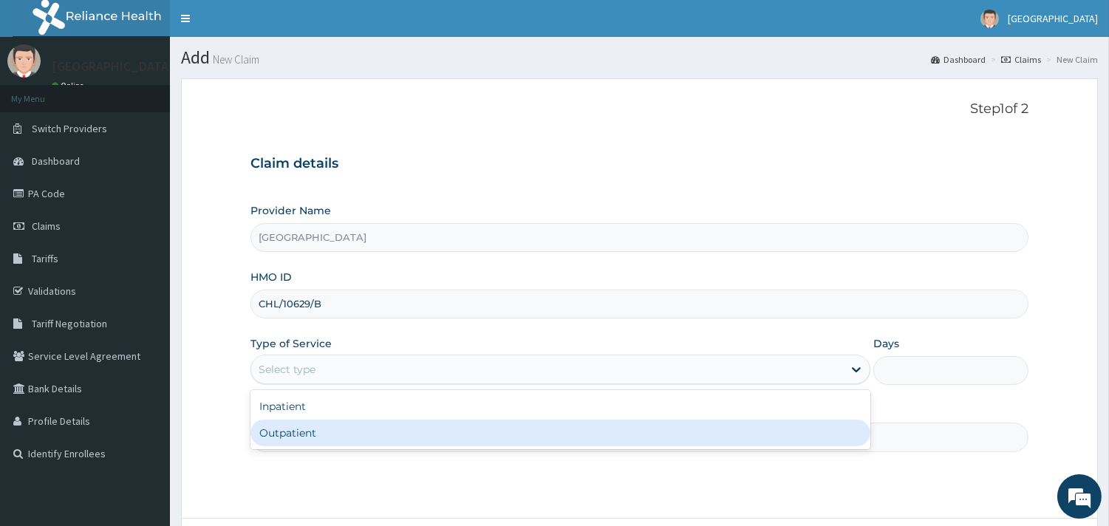
click at [400, 422] on div "Outpatient" at bounding box center [561, 433] width 620 height 27
type input "1"
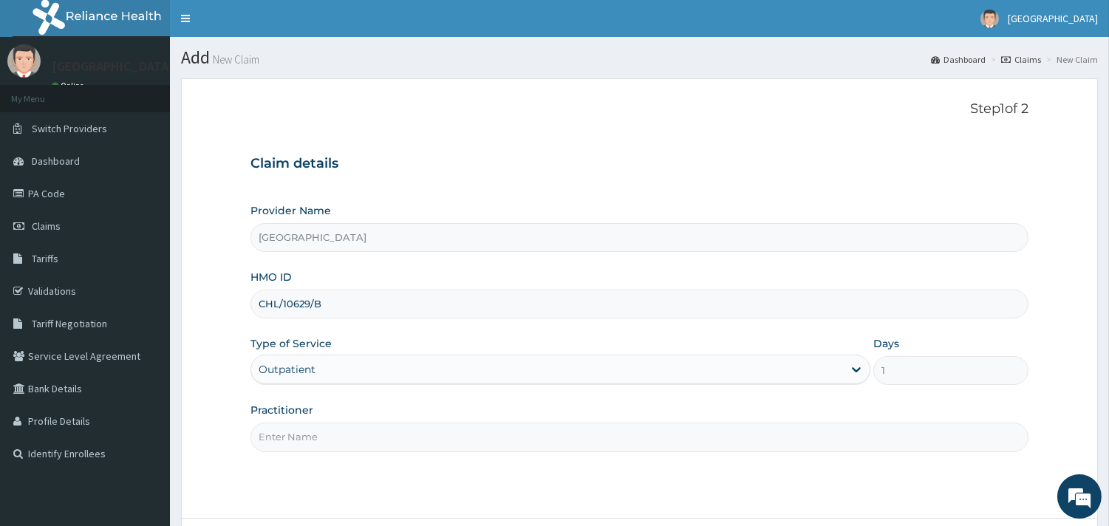
click at [334, 448] on input "Practitioner" at bounding box center [640, 437] width 778 height 29
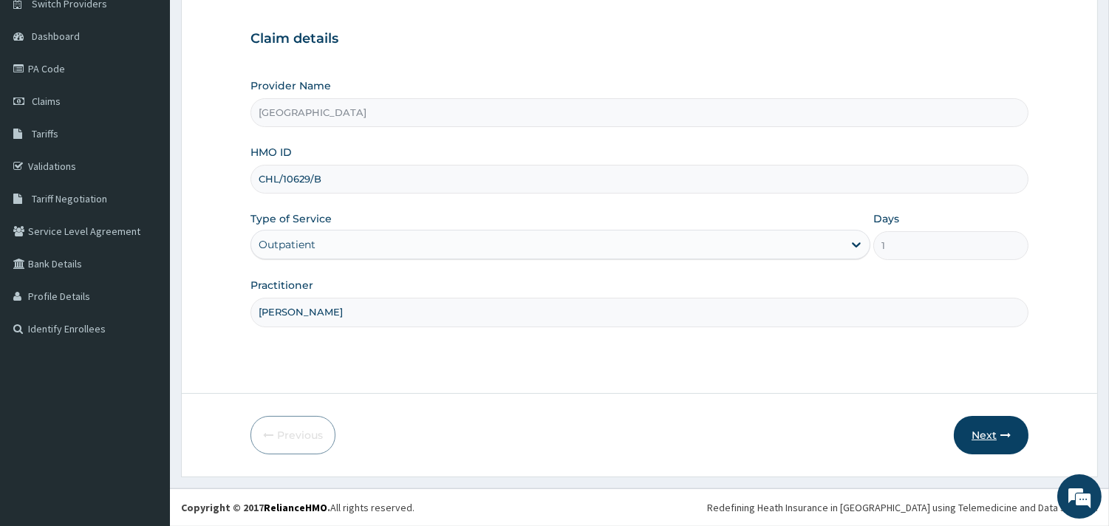
type input "[PERSON_NAME]"
click at [983, 433] on button "Next" at bounding box center [991, 435] width 75 height 38
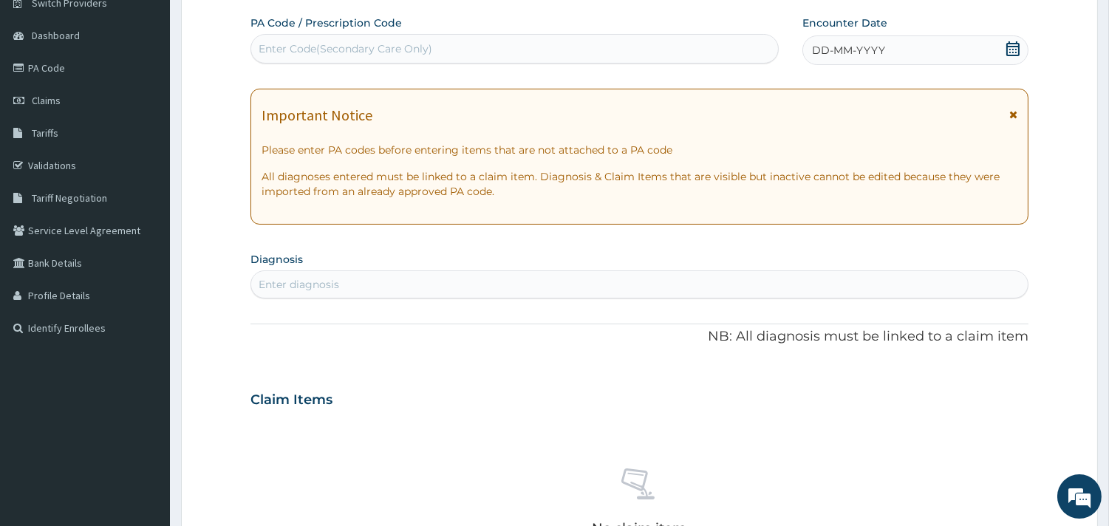
click at [1010, 48] on icon at bounding box center [1013, 48] width 15 height 15
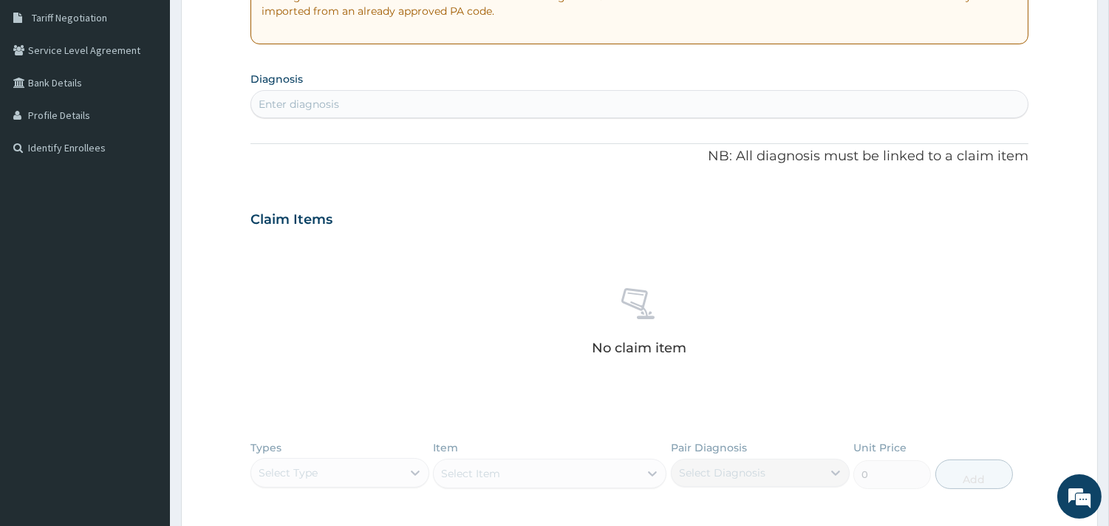
scroll to position [307, 0]
click at [387, 94] on div "Enter diagnosis" at bounding box center [639, 103] width 777 height 24
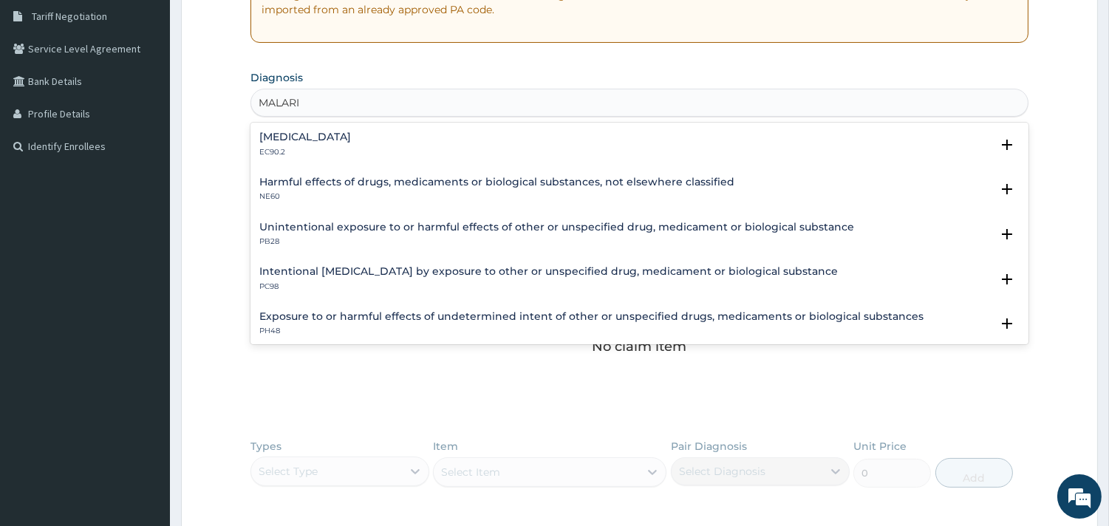
type input "MALARIA"
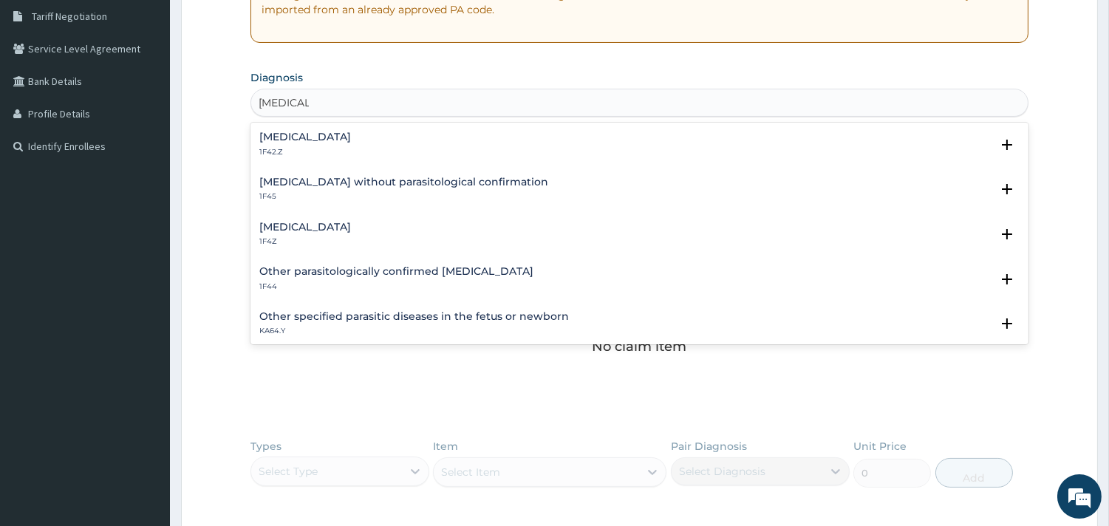
click at [310, 136] on h4 "Plasmodium malariae malaria without complication" at bounding box center [305, 137] width 92 height 11
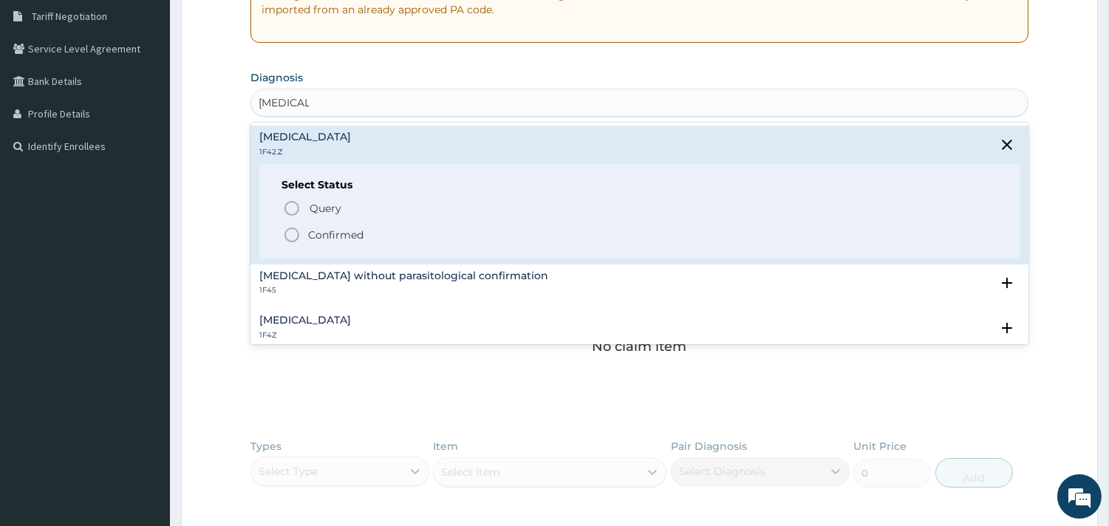
click at [291, 232] on icon "status option filled" at bounding box center [292, 235] width 18 height 18
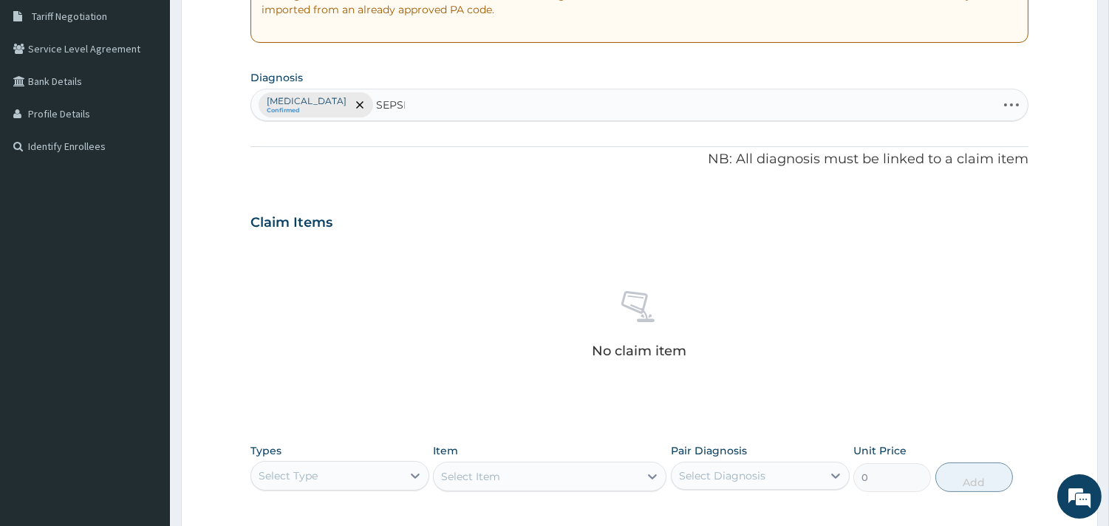
type input "[MEDICAL_DATA]"
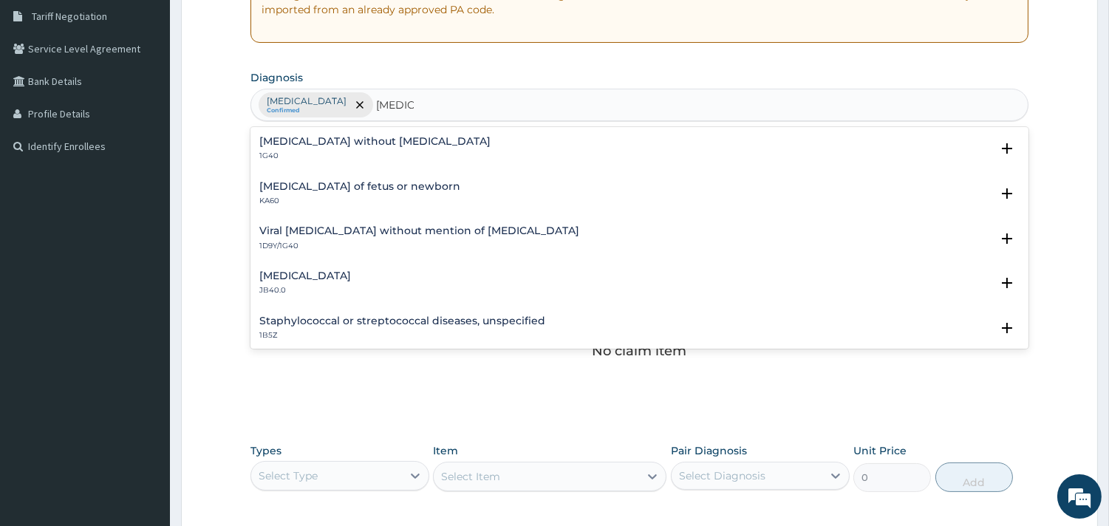
click at [286, 148] on div "Sepsis without septic shock 1G40" at bounding box center [374, 149] width 231 height 26
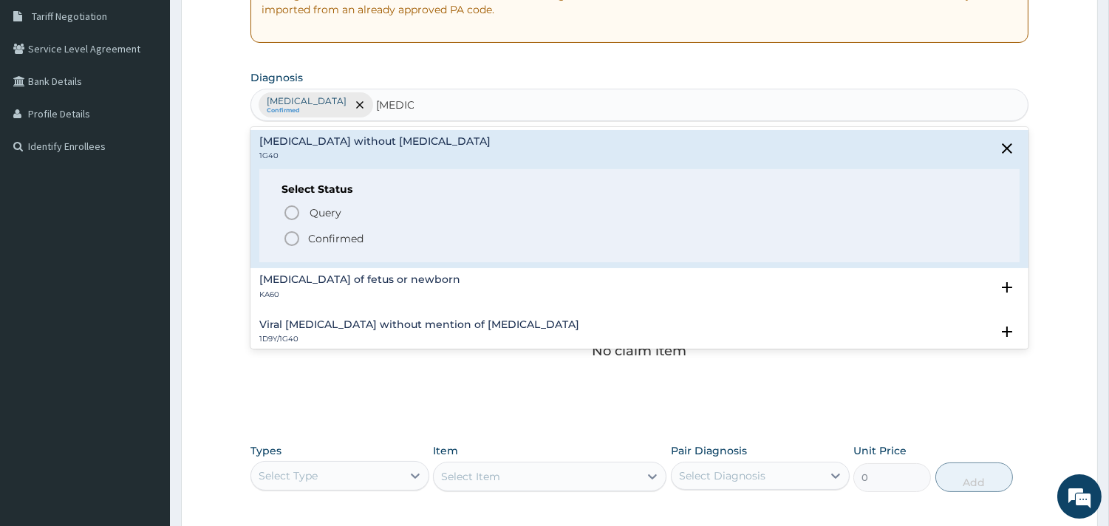
click at [292, 242] on icon "status option filled" at bounding box center [292, 239] width 18 height 18
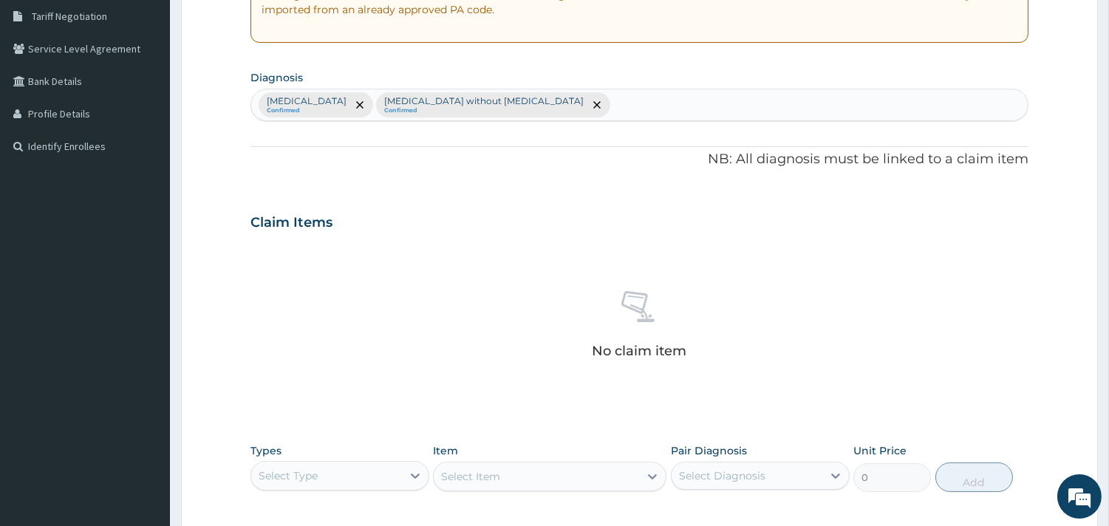
scroll to position [540, 0]
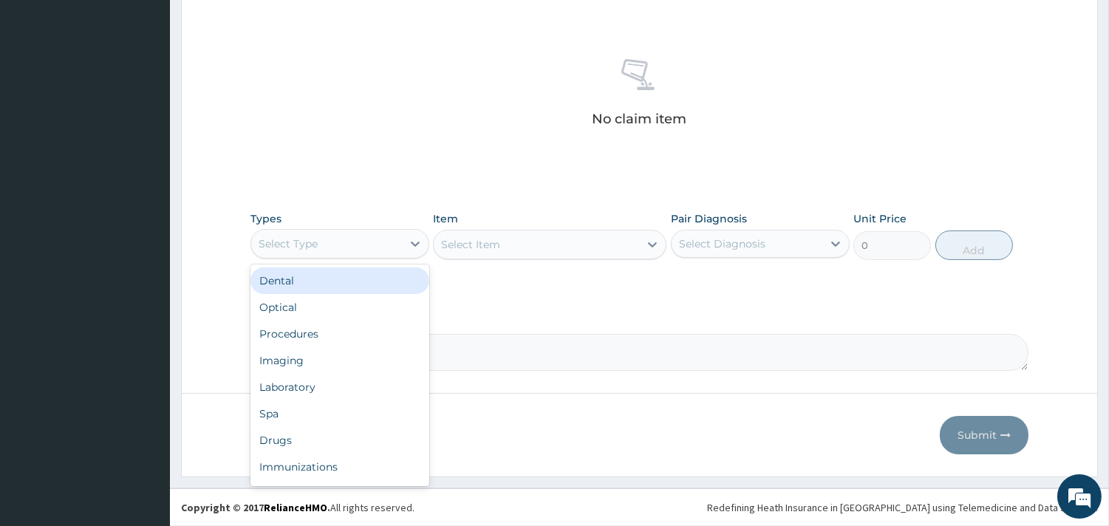
click at [385, 248] on div "Select Type" at bounding box center [326, 244] width 151 height 24
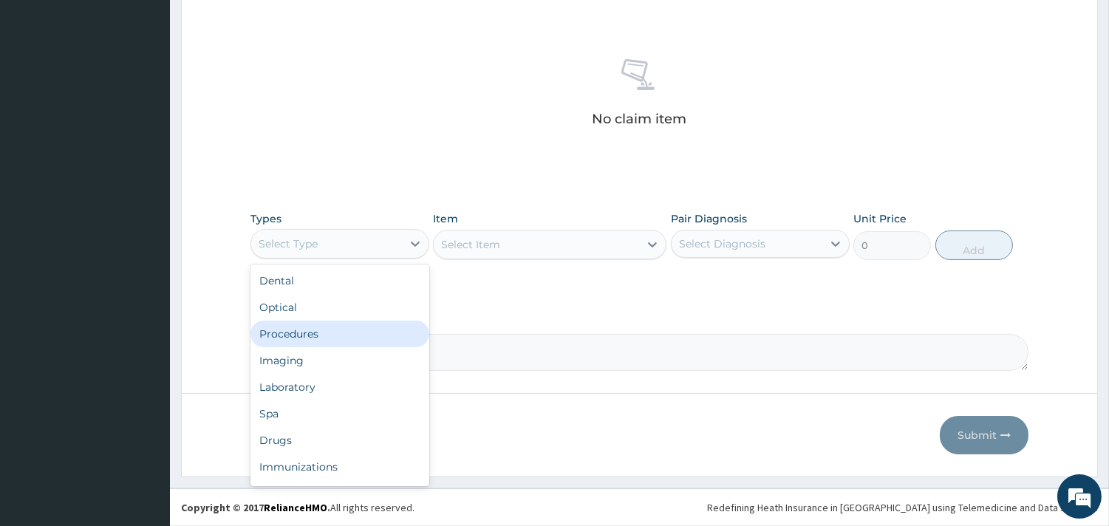
click at [319, 330] on div "Procedures" at bounding box center [340, 334] width 179 height 27
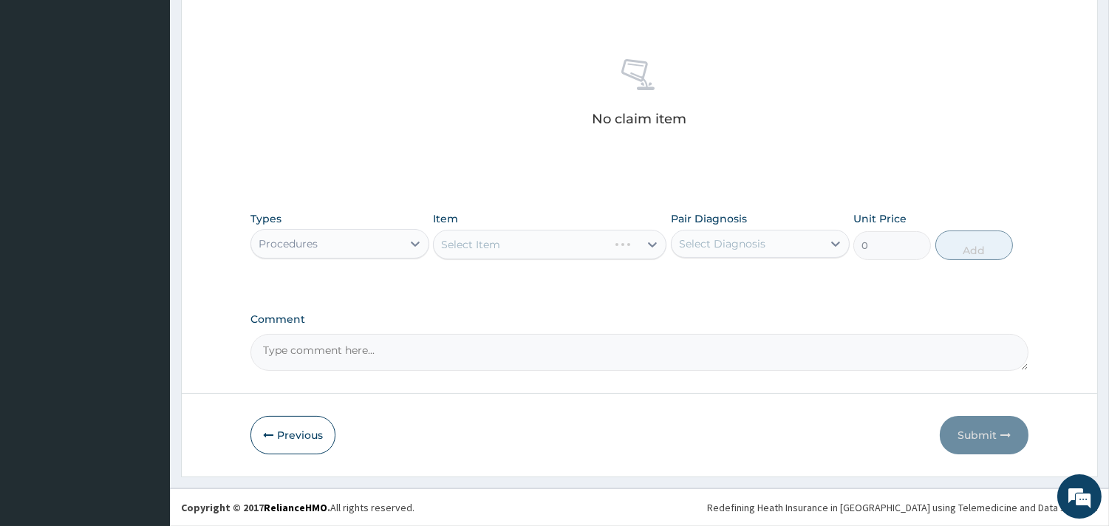
click at [735, 244] on div "Select Diagnosis" at bounding box center [722, 244] width 86 height 15
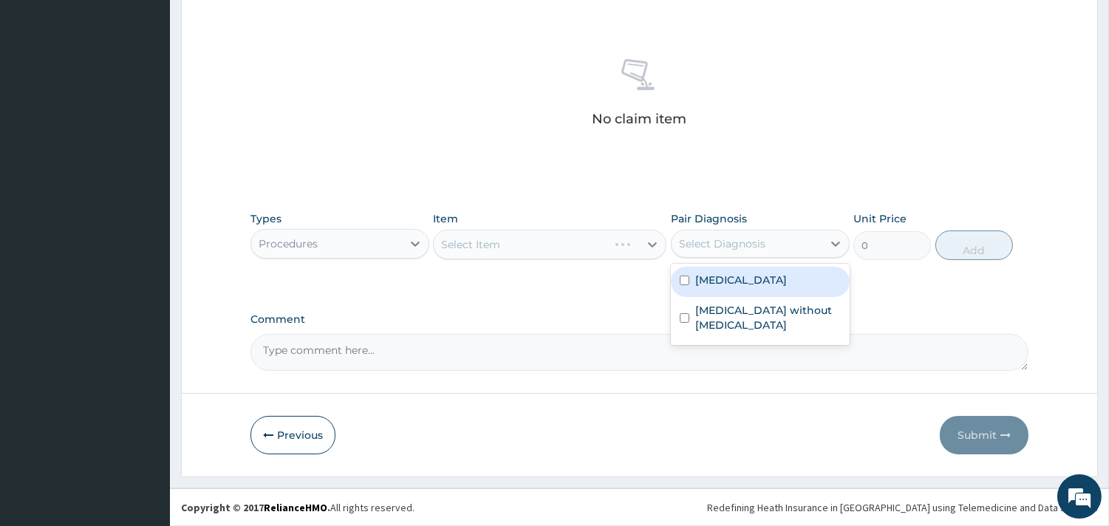
click at [737, 287] on label "[MEDICAL_DATA]" at bounding box center [741, 280] width 92 height 15
checkbox input "true"
click at [525, 245] on div "Select Item" at bounding box center [550, 245] width 234 height 30
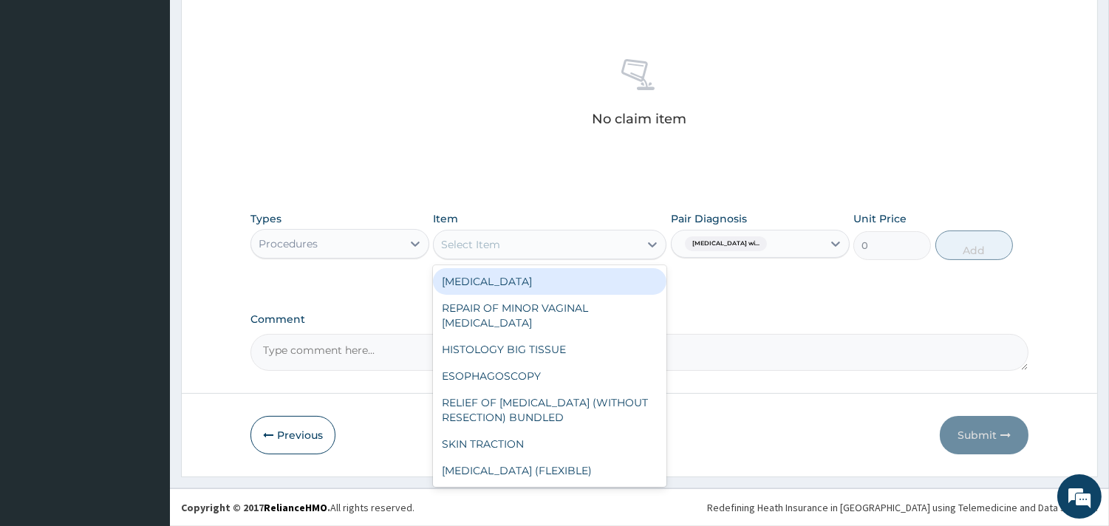
click at [525, 245] on div "Select Item" at bounding box center [536, 245] width 205 height 24
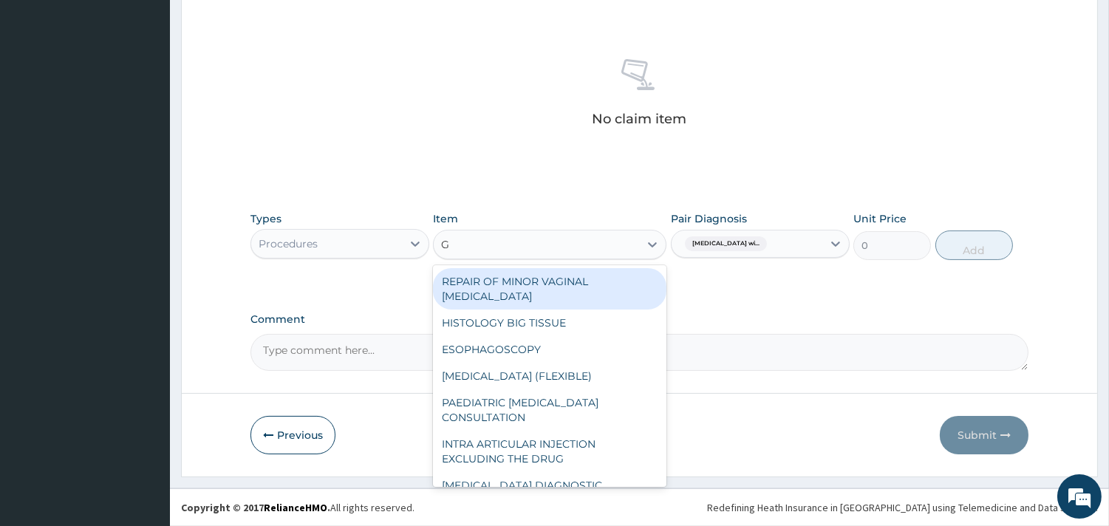
type input "GP"
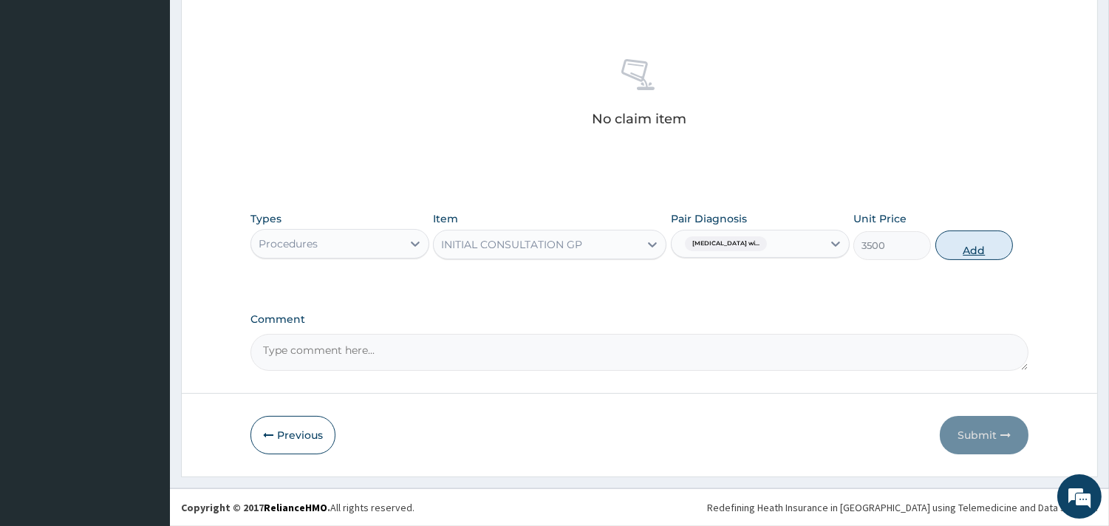
click at [958, 239] on button "Add" at bounding box center [975, 246] width 78 height 30
type input "0"
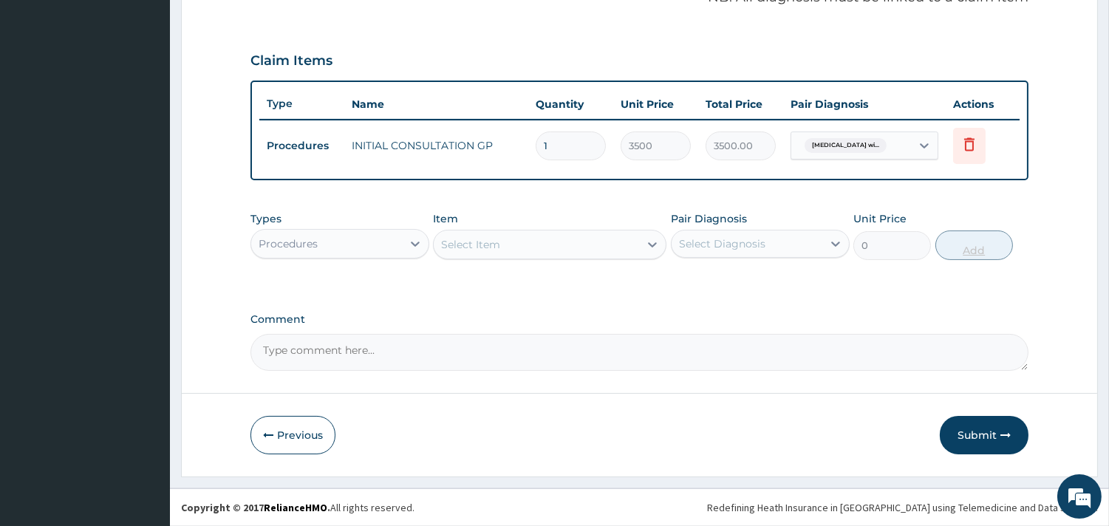
scroll to position [468, 0]
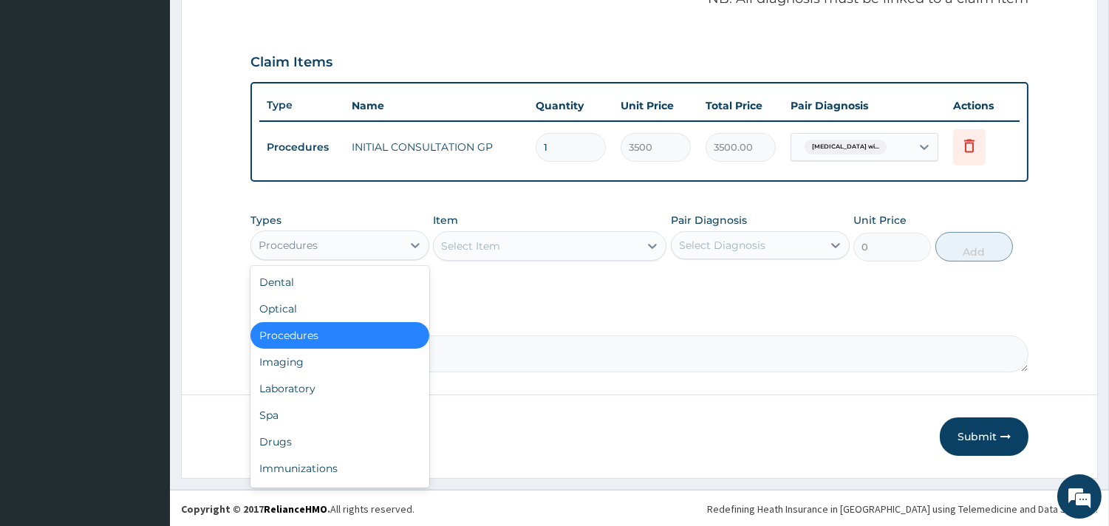
click at [289, 239] on div "Procedures" at bounding box center [288, 245] width 59 height 15
click at [300, 386] on div "Laboratory" at bounding box center [340, 388] width 179 height 27
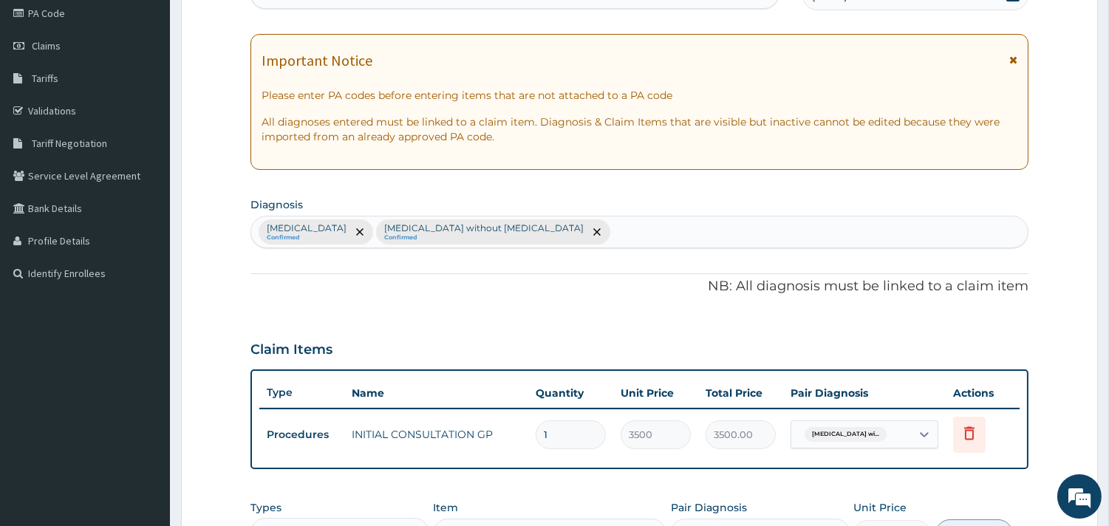
scroll to position [177, 0]
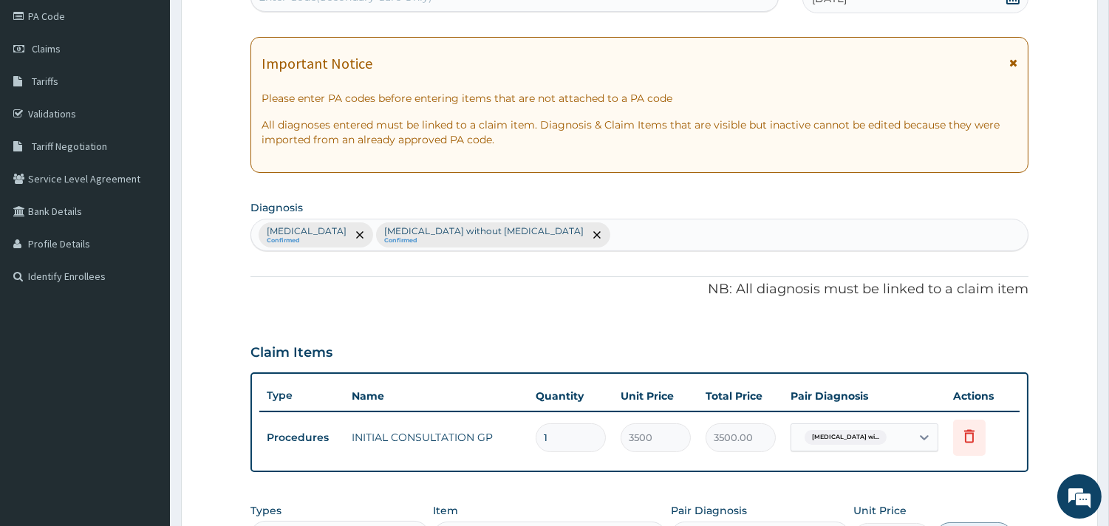
click at [813, 238] on div "Plasmodium malariae malaria without complication Confirmed Sepsis without septi…" at bounding box center [639, 235] width 777 height 31
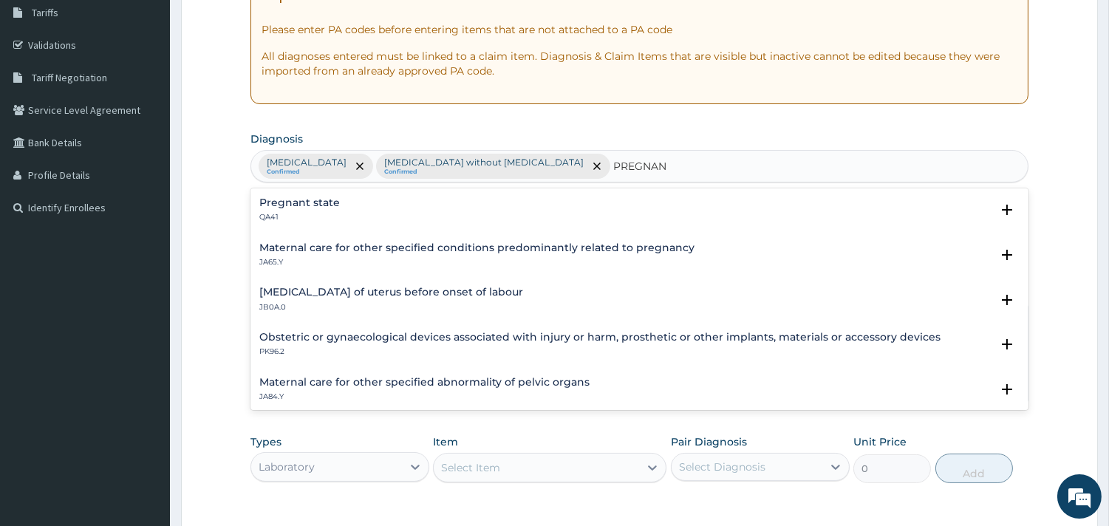
scroll to position [52, 0]
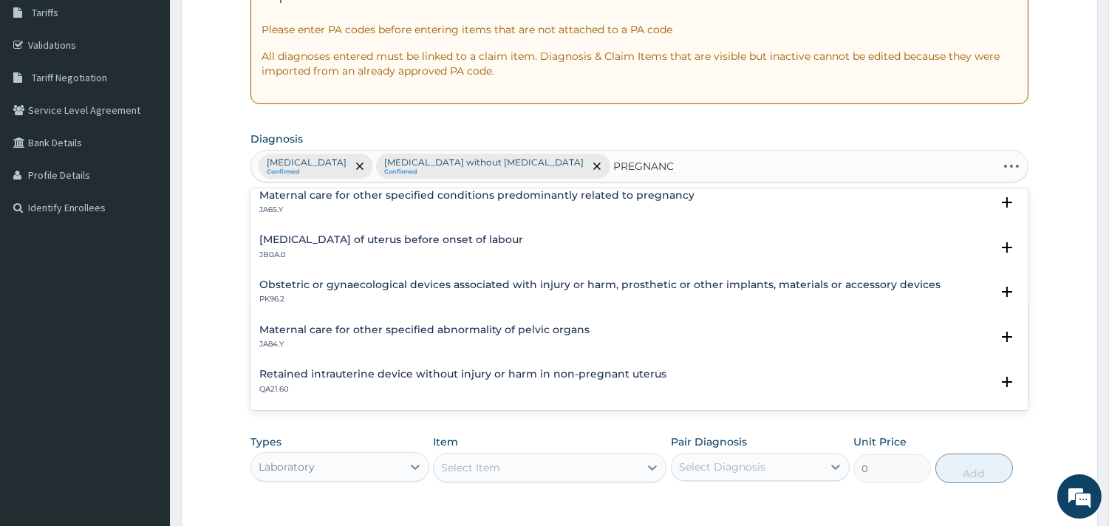
type input "PREGNANCY"
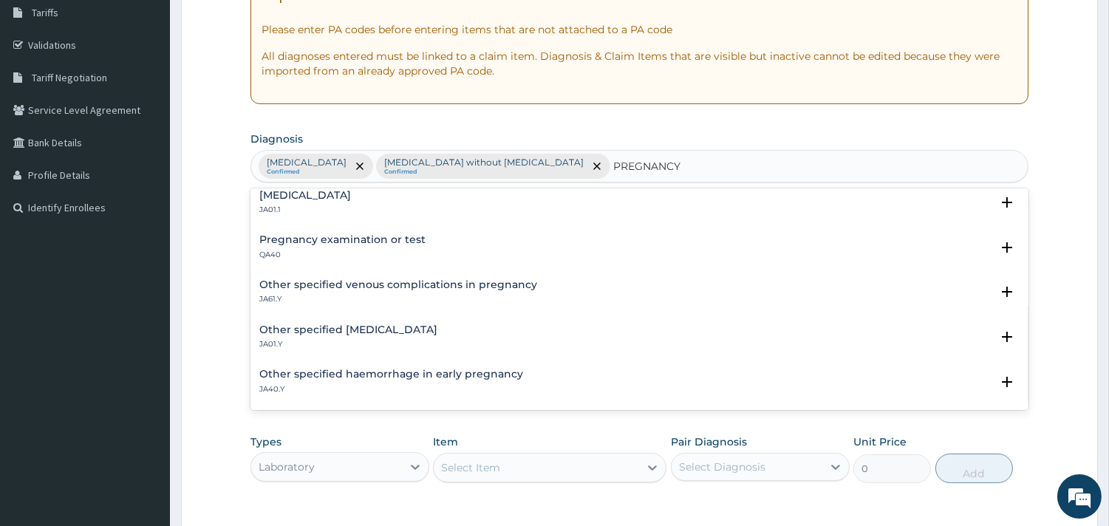
click at [349, 239] on h4 "Pregnancy examination or test" at bounding box center [342, 239] width 166 height 11
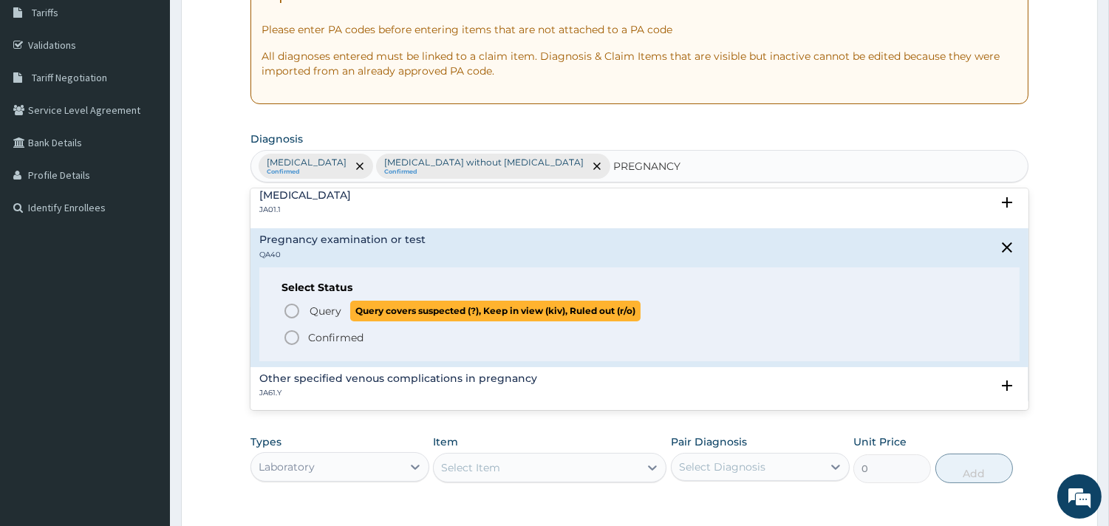
click at [286, 308] on icon "status option query" at bounding box center [292, 311] width 18 height 18
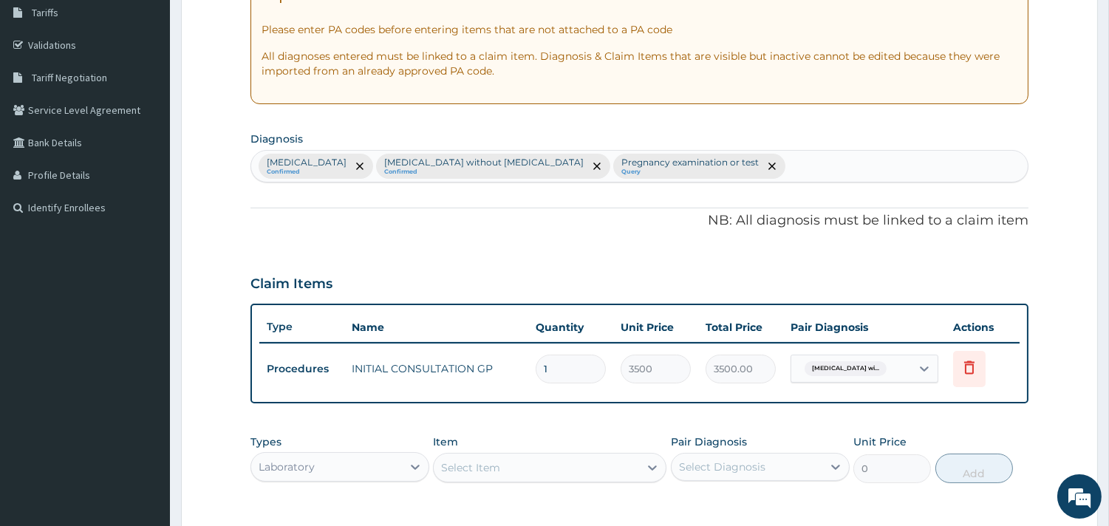
scroll to position [468, 0]
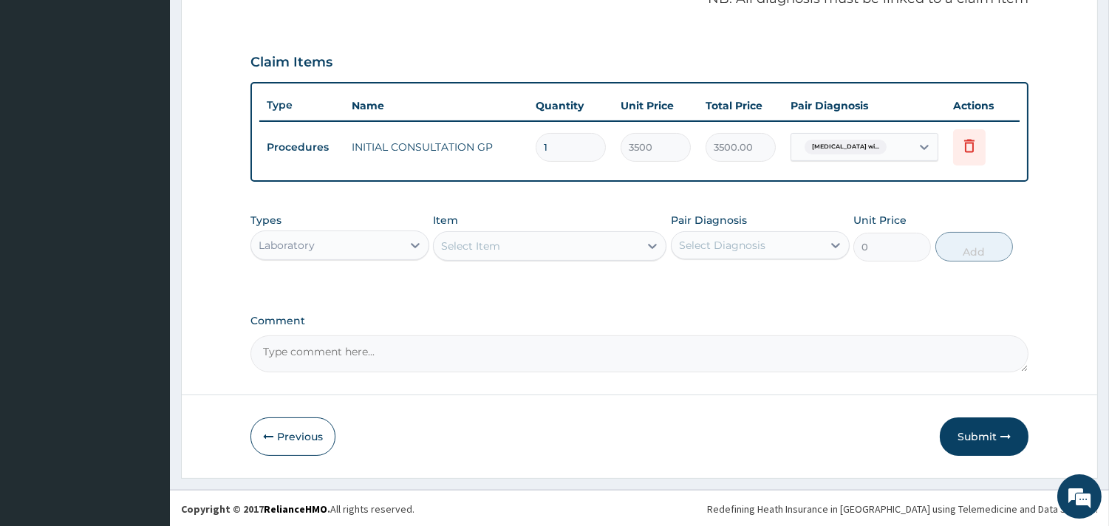
click at [588, 247] on div "Select Item" at bounding box center [536, 246] width 205 height 24
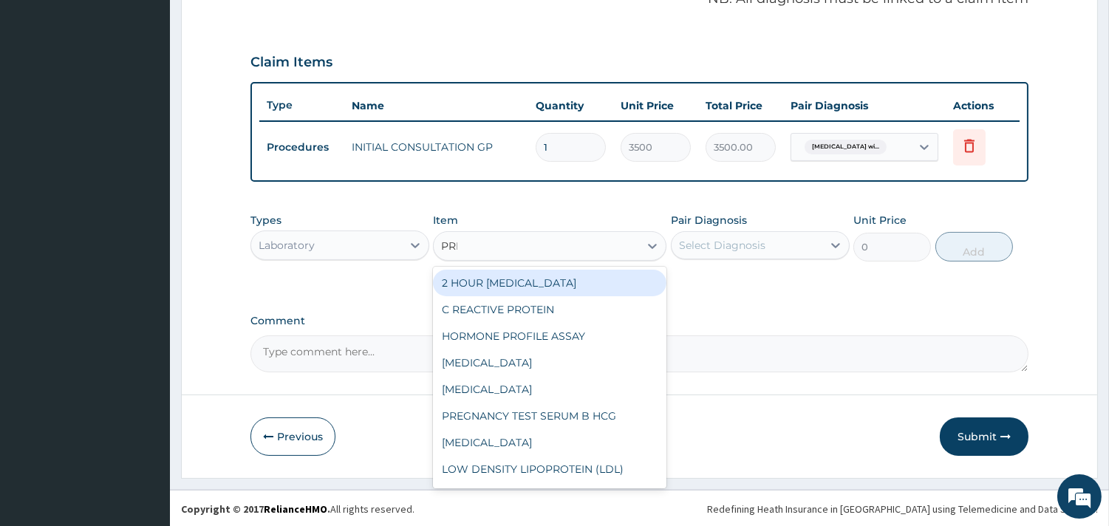
type input "PREG"
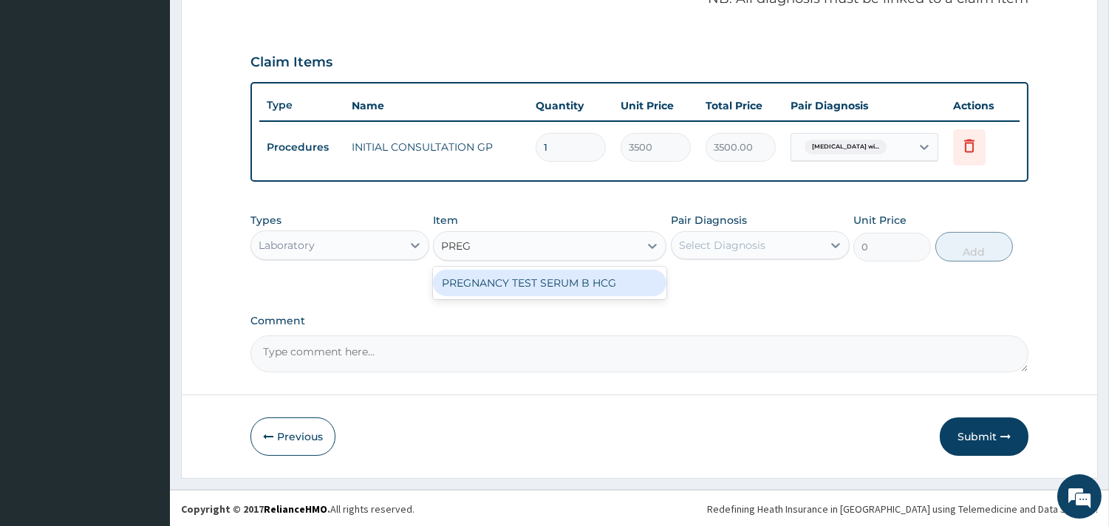
type input "1000"
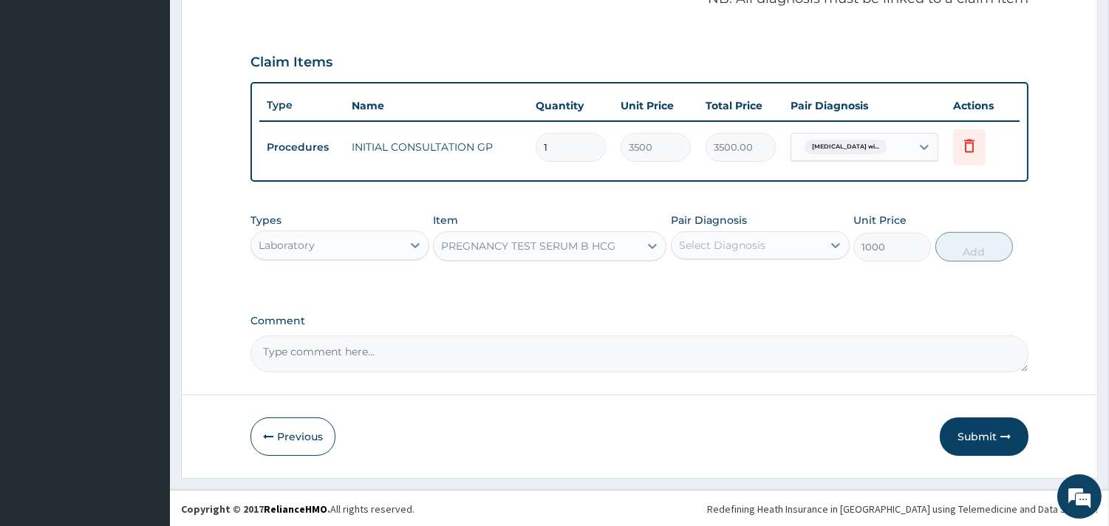
click at [740, 241] on div "Select Diagnosis" at bounding box center [722, 245] width 86 height 15
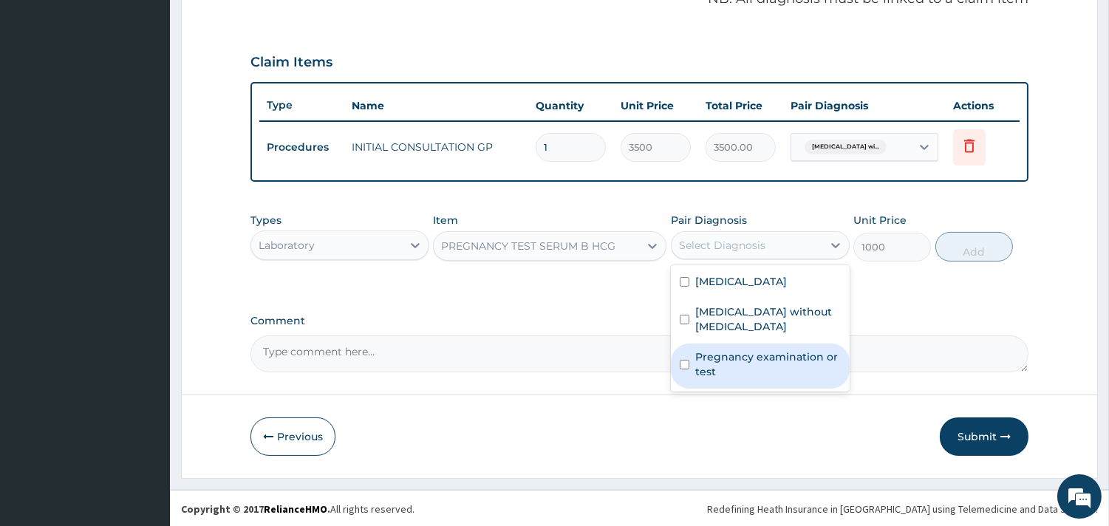
click at [751, 370] on label "Pregnancy examination or test" at bounding box center [768, 365] width 146 height 30
checkbox input "true"
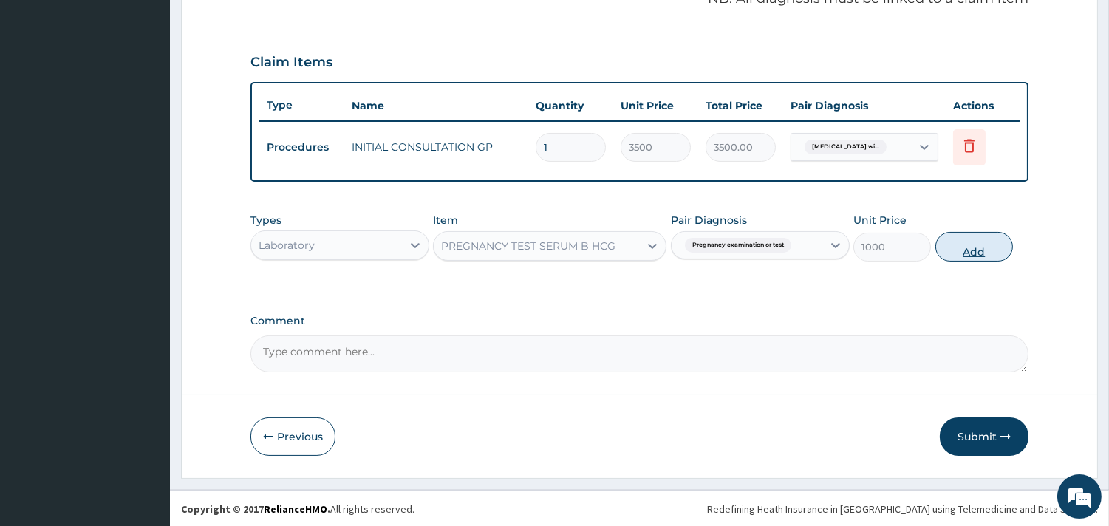
click at [979, 244] on button "Add" at bounding box center [975, 247] width 78 height 30
type input "0"
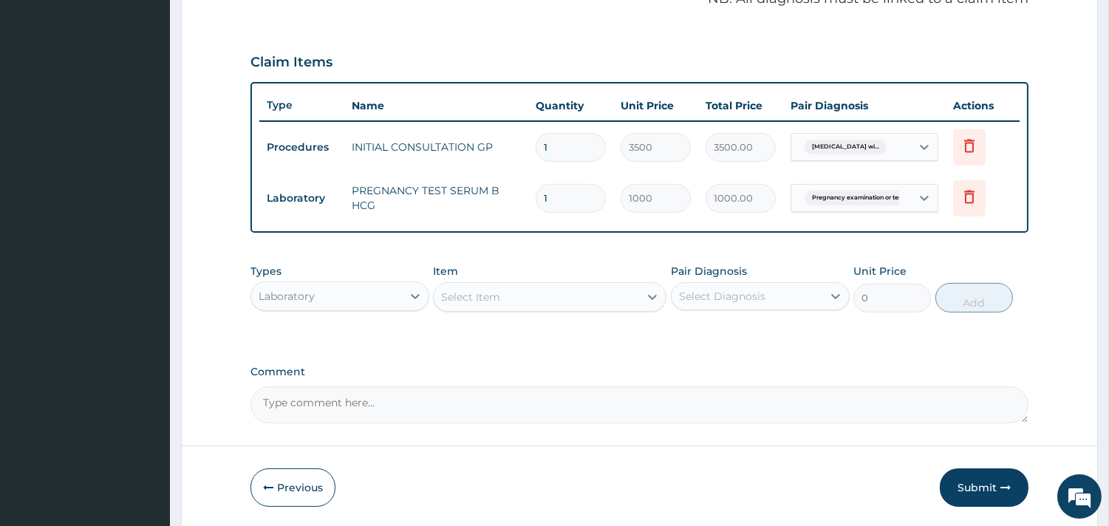
click at [514, 312] on div "Types Laboratory Item Select Item Pair Diagnosis Select Diagnosis Unit Price 0 …" at bounding box center [640, 288] width 778 height 64
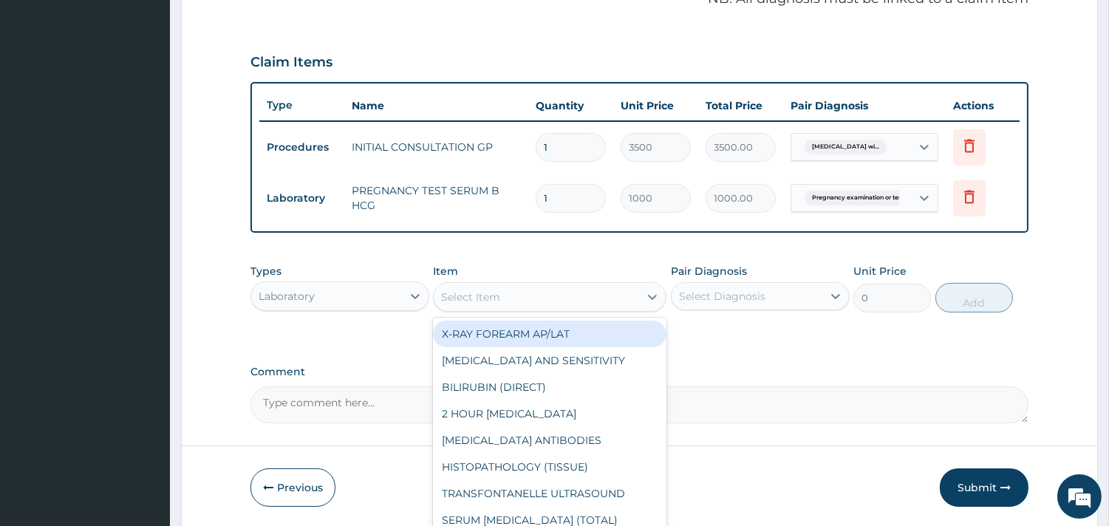
click at [513, 300] on div "Select Item" at bounding box center [536, 297] width 205 height 24
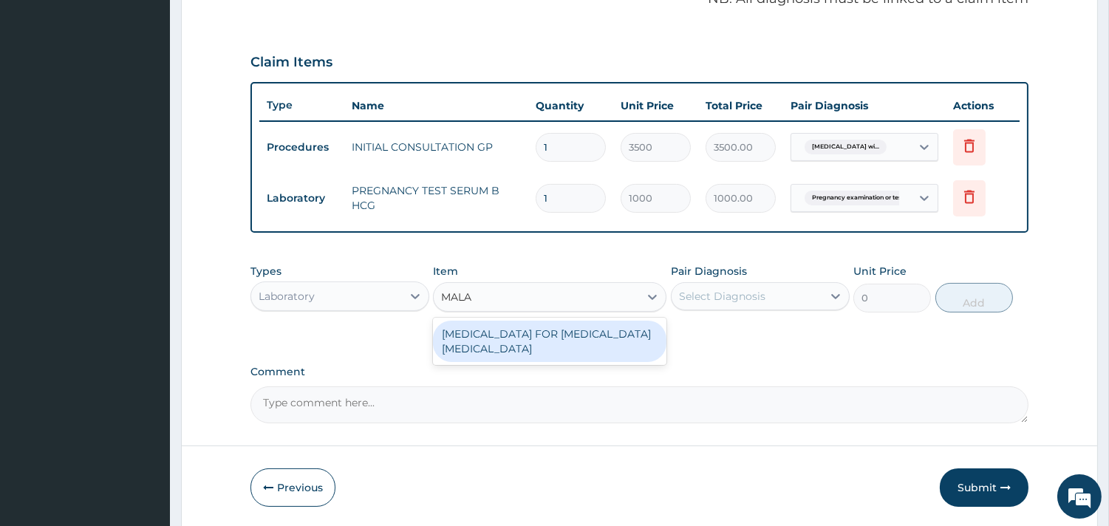
type input "MALAR"
type input "2200"
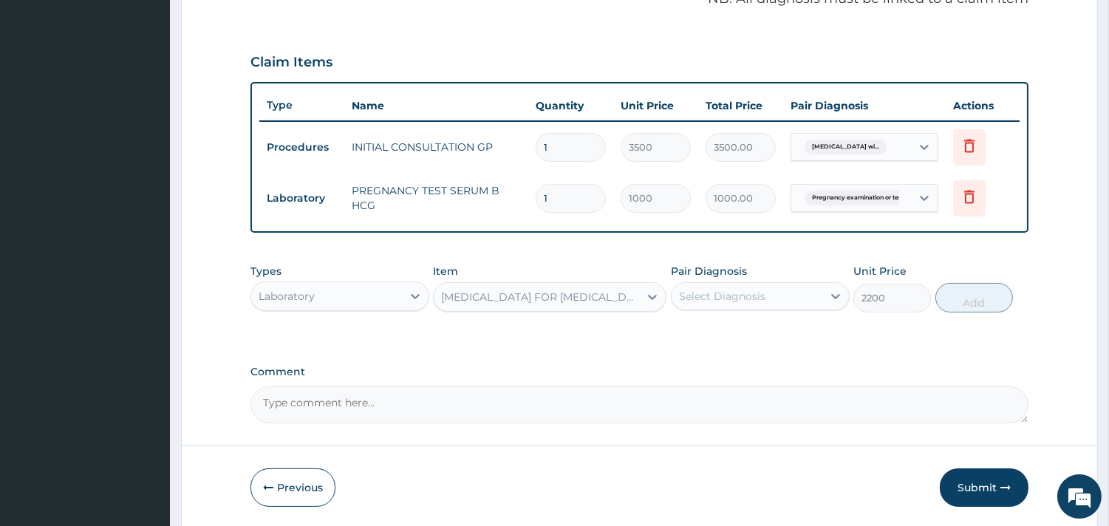
click at [738, 293] on div "Select Diagnosis" at bounding box center [722, 296] width 86 height 15
click at [747, 299] on div "Select Diagnosis" at bounding box center [722, 296] width 86 height 15
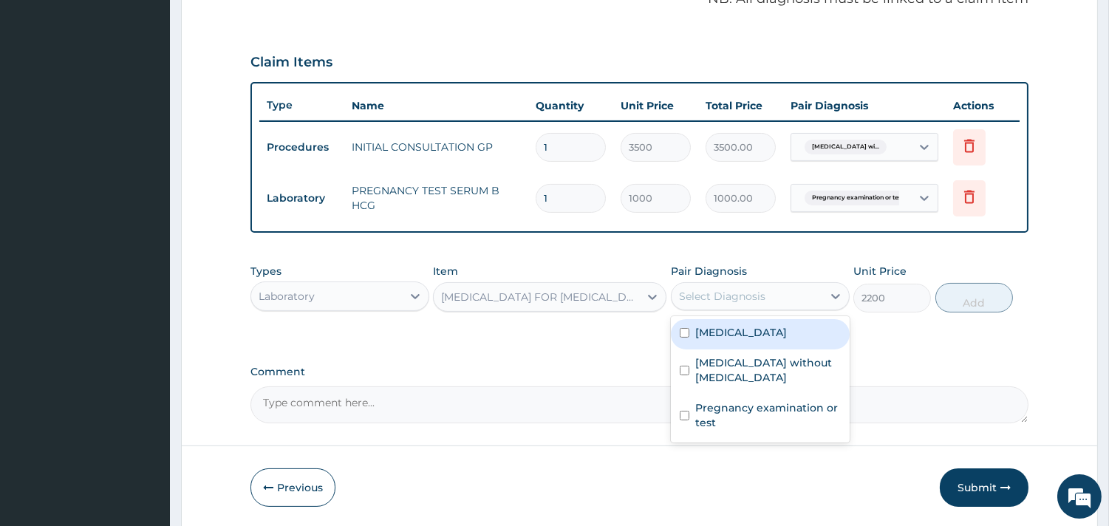
click at [755, 340] on label "[MEDICAL_DATA]" at bounding box center [741, 332] width 92 height 15
checkbox input "true"
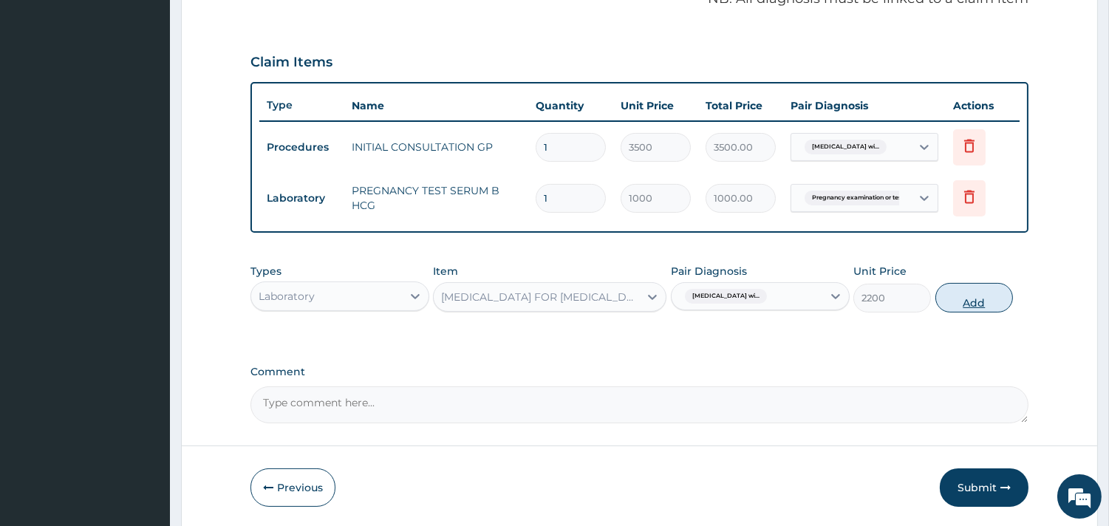
click at [966, 299] on button "Add" at bounding box center [975, 298] width 78 height 30
type input "0"
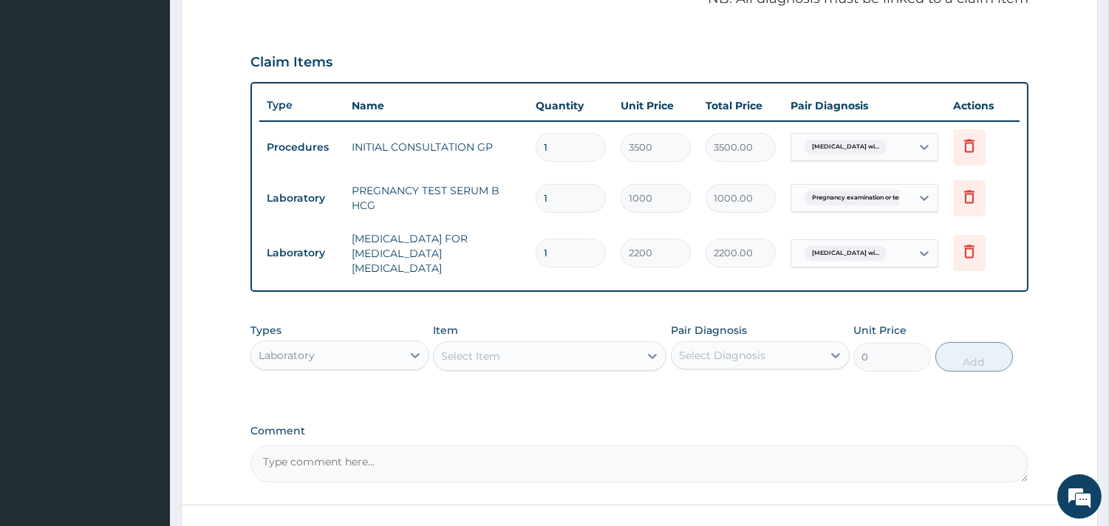
click at [606, 346] on div "Select Item" at bounding box center [536, 356] width 205 height 24
type input "FULL"
type input "3800"
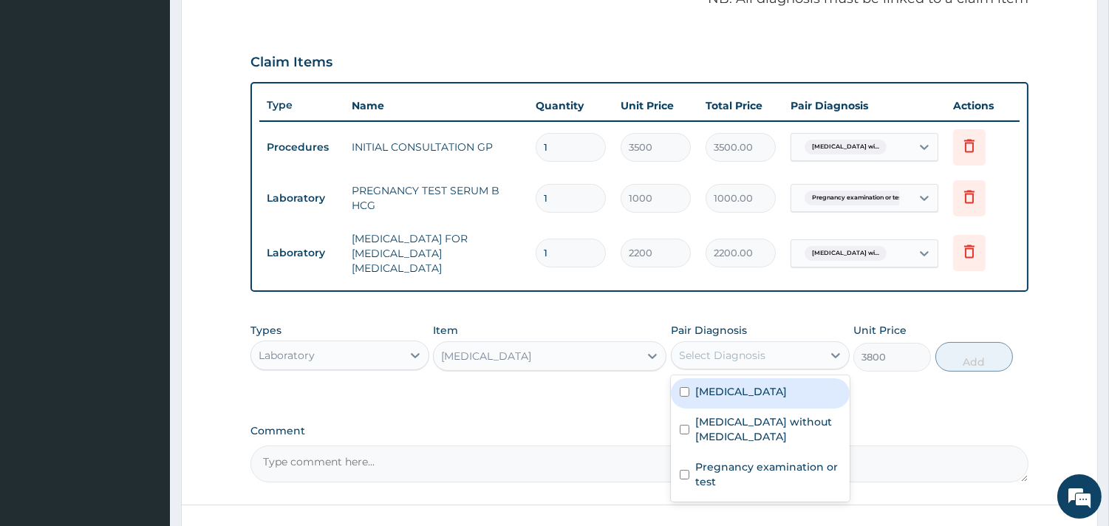
click at [738, 348] on div "Select Diagnosis" at bounding box center [722, 355] width 86 height 15
click at [745, 387] on label "[MEDICAL_DATA]" at bounding box center [741, 391] width 92 height 15
checkbox input "true"
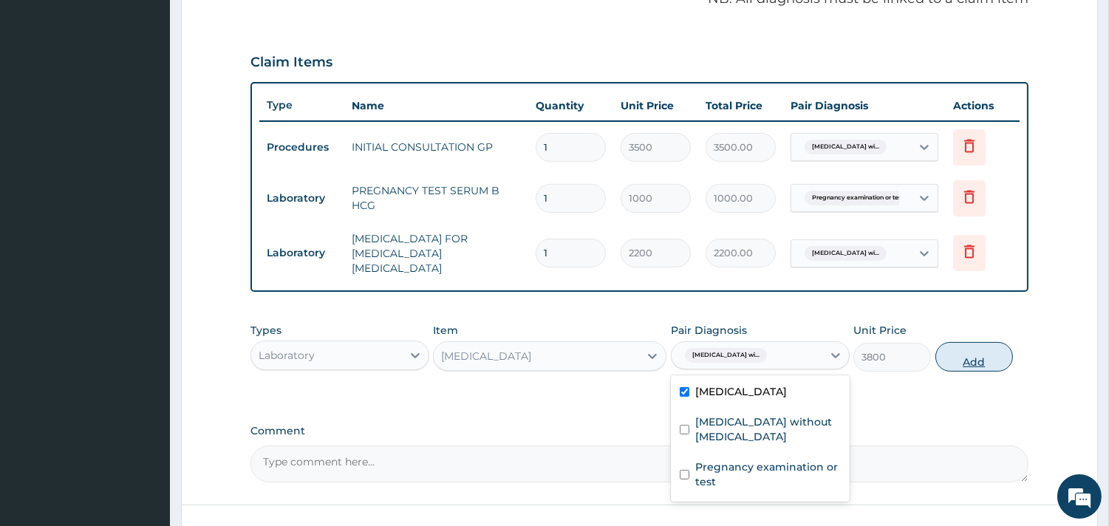
click at [973, 350] on button "Add" at bounding box center [975, 357] width 78 height 30
type input "0"
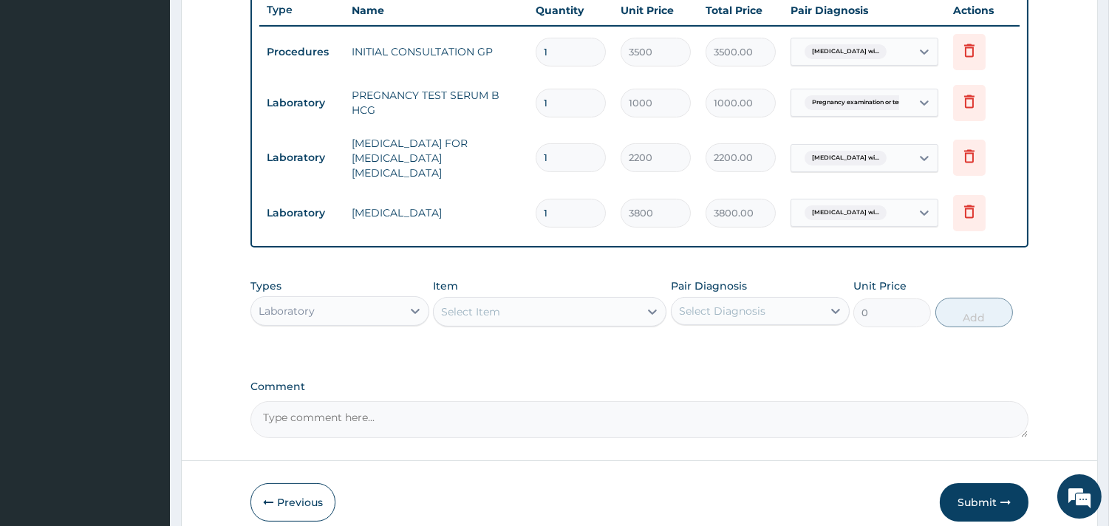
scroll to position [622, 0]
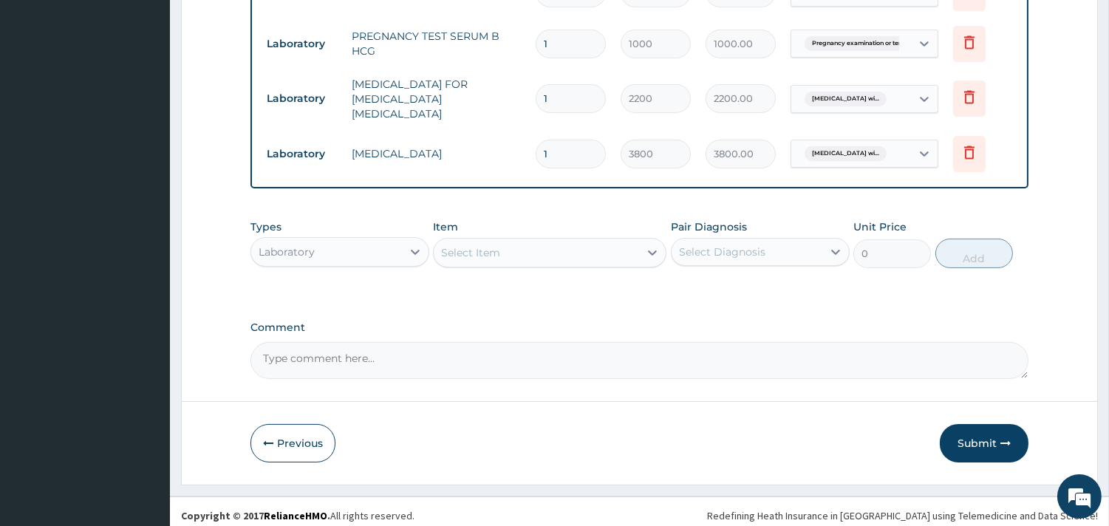
click at [371, 244] on div "Laboratory" at bounding box center [326, 252] width 151 height 24
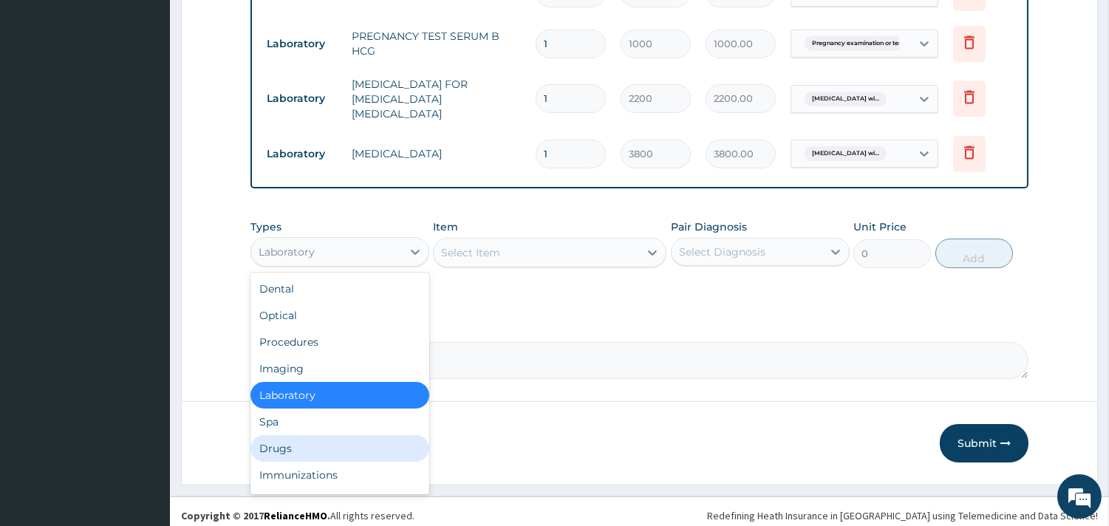
click at [328, 435] on div "Drugs" at bounding box center [340, 448] width 179 height 27
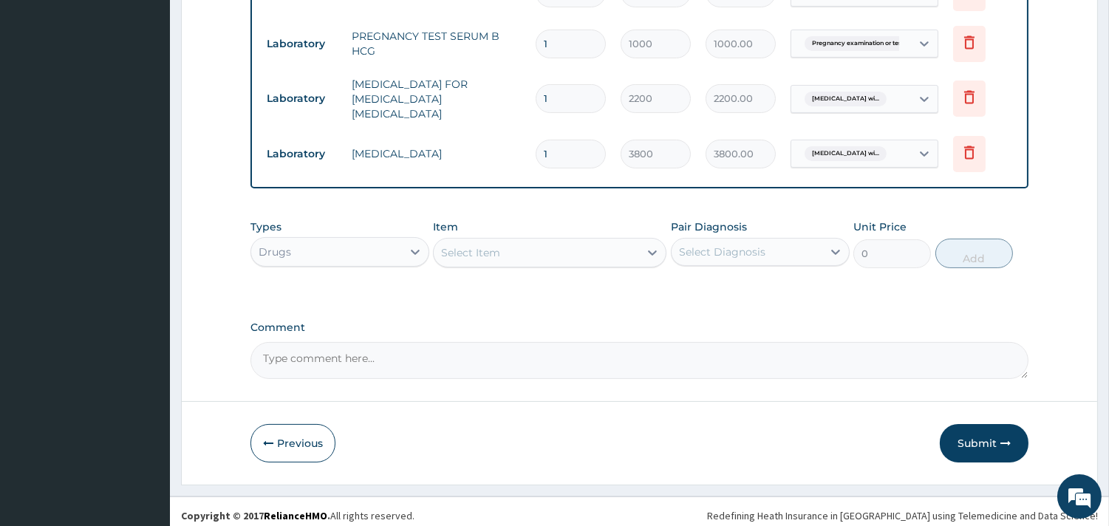
click at [481, 247] on div "Select Item" at bounding box center [470, 252] width 59 height 15
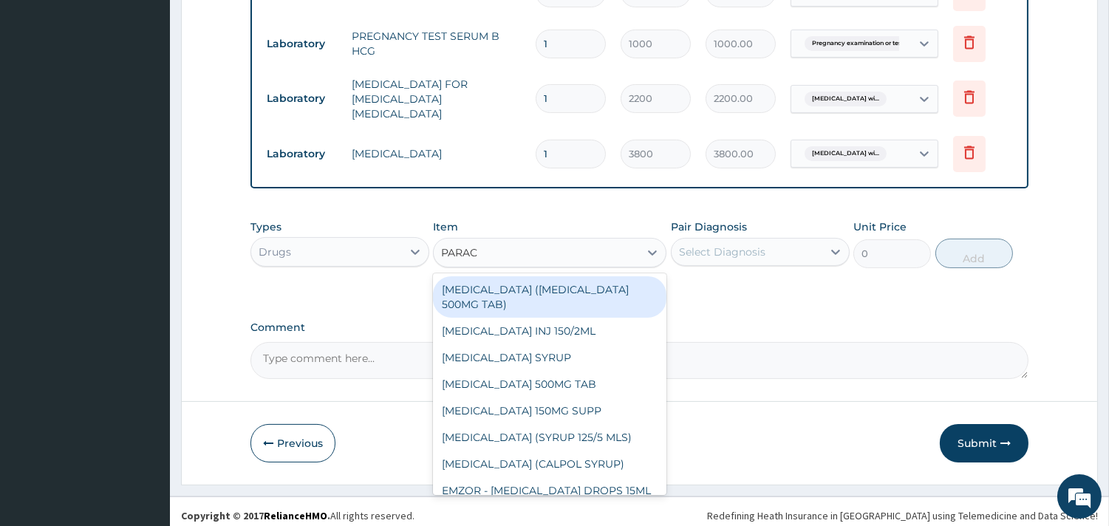
type input "PARACE"
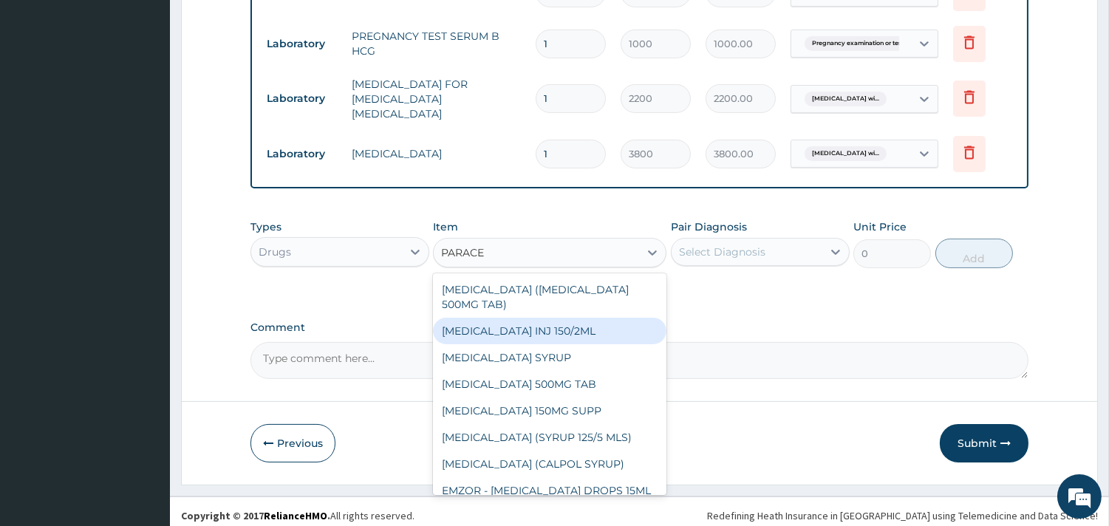
click at [496, 319] on div "[MEDICAL_DATA] INJ 150/2ML" at bounding box center [550, 331] width 234 height 27
type input "100"
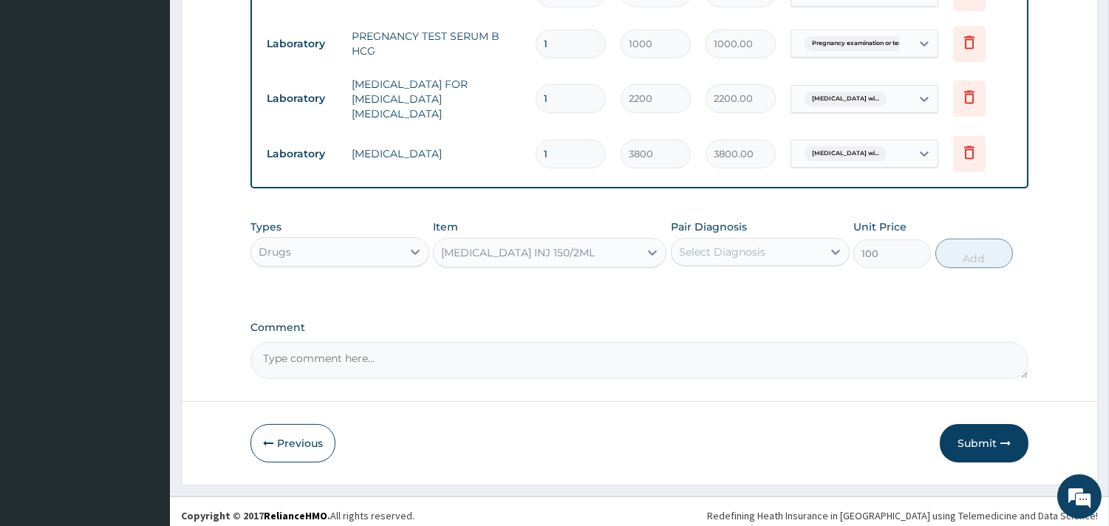
click at [749, 245] on div "Select Diagnosis" at bounding box center [722, 252] width 86 height 15
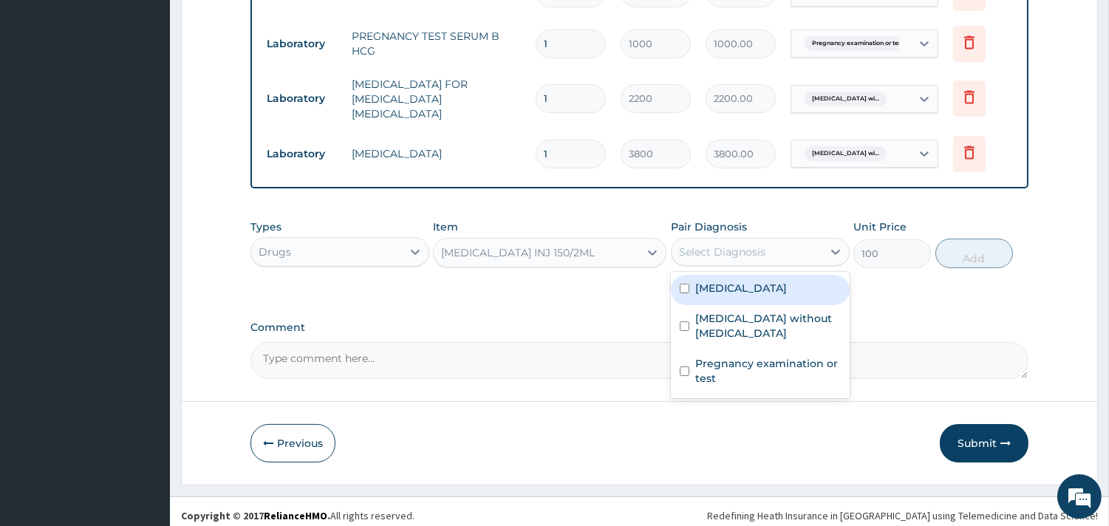
click at [754, 288] on label "[MEDICAL_DATA]" at bounding box center [741, 288] width 92 height 15
checkbox input "true"
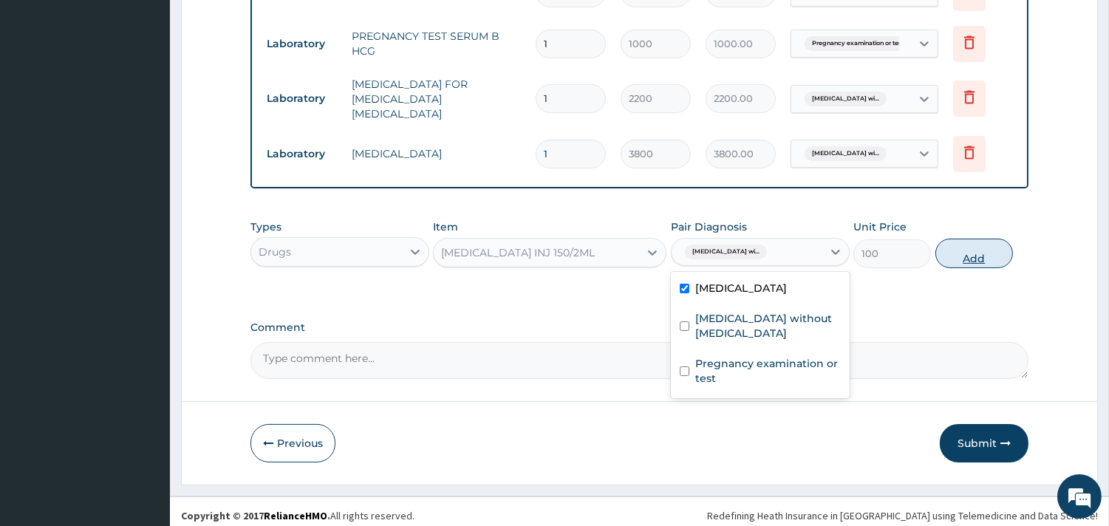
click at [973, 253] on button "Add" at bounding box center [975, 254] width 78 height 30
type input "0"
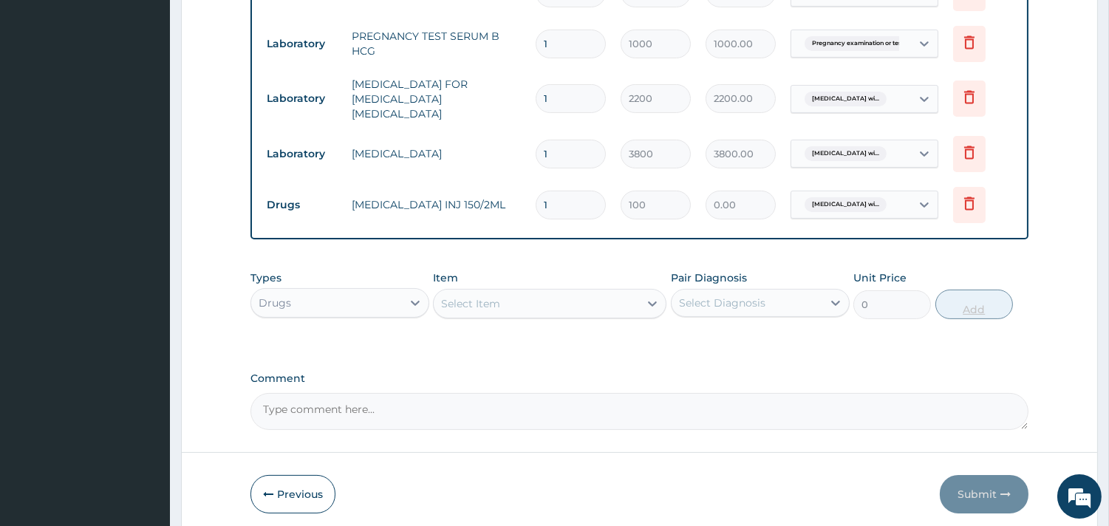
type input "0.00"
type input "4"
type input "400.00"
type input "4"
click at [532, 296] on div "Select Item" at bounding box center [536, 304] width 205 height 24
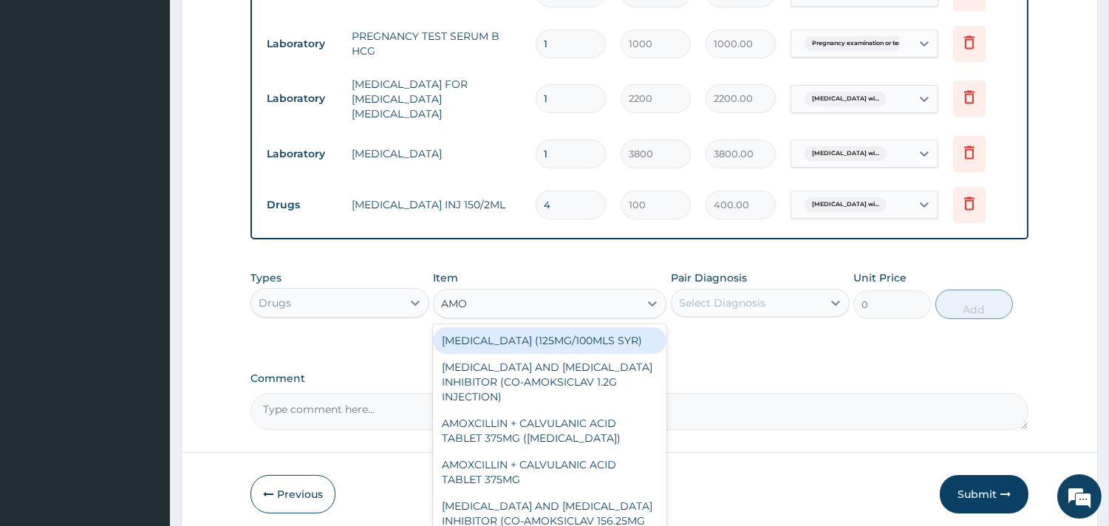
type input "AMOX"
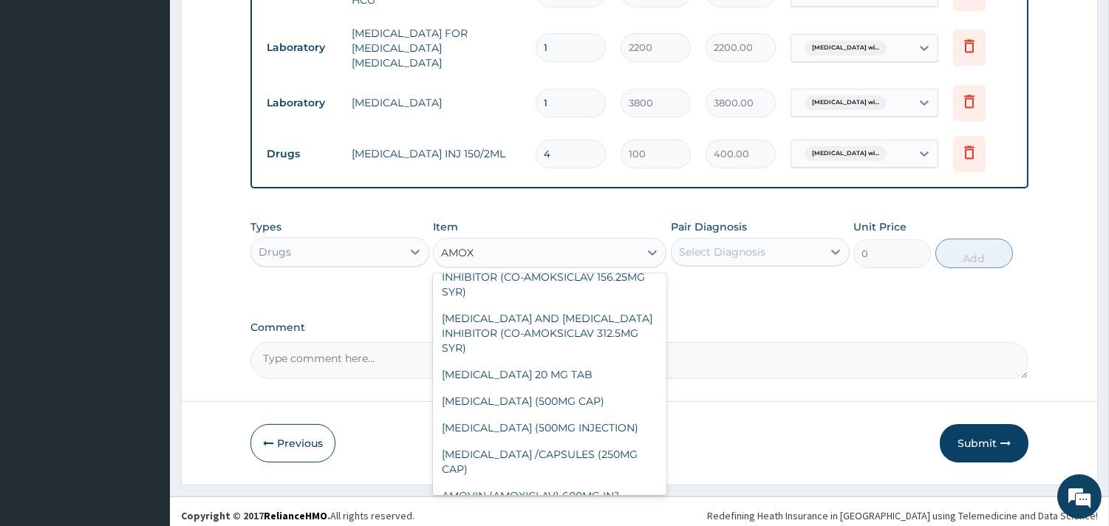
scroll to position [194, 0]
click at [605, 414] on div "[MEDICAL_DATA] (500MG INJECTION)" at bounding box center [550, 426] width 234 height 27
type input "300"
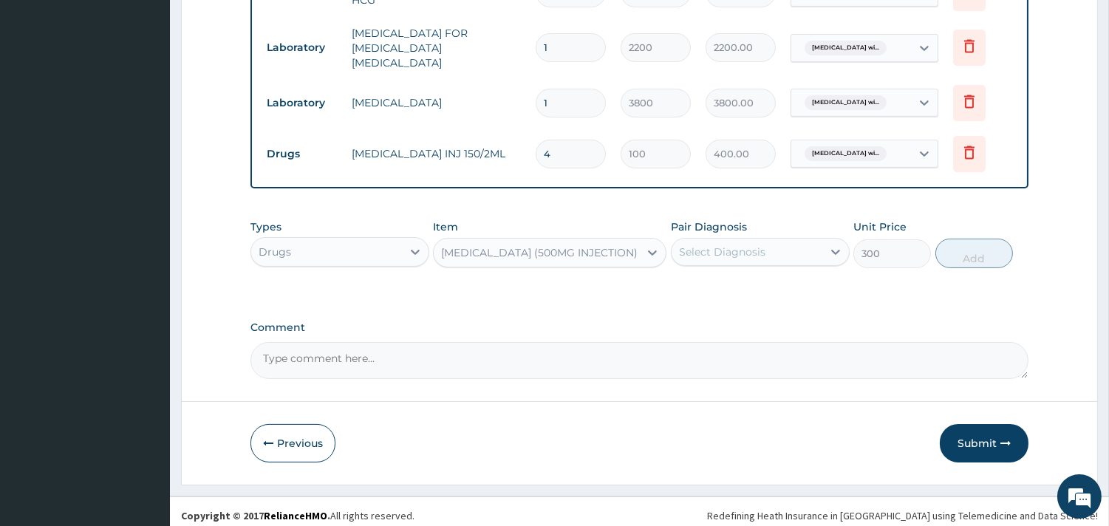
click at [748, 245] on div "Select Diagnosis" at bounding box center [722, 252] width 86 height 15
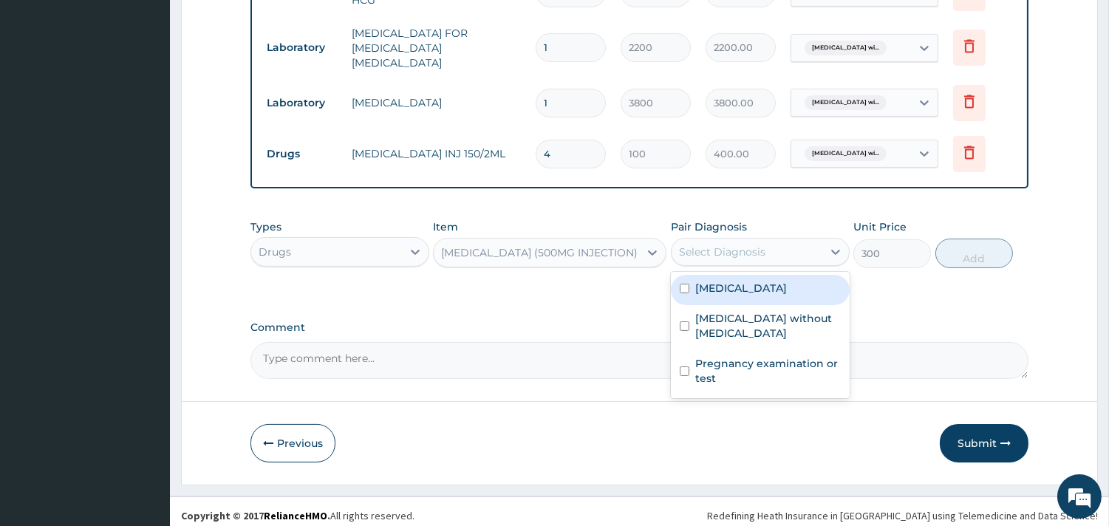
click at [748, 296] on label "[MEDICAL_DATA]" at bounding box center [741, 288] width 92 height 15
checkbox input "true"
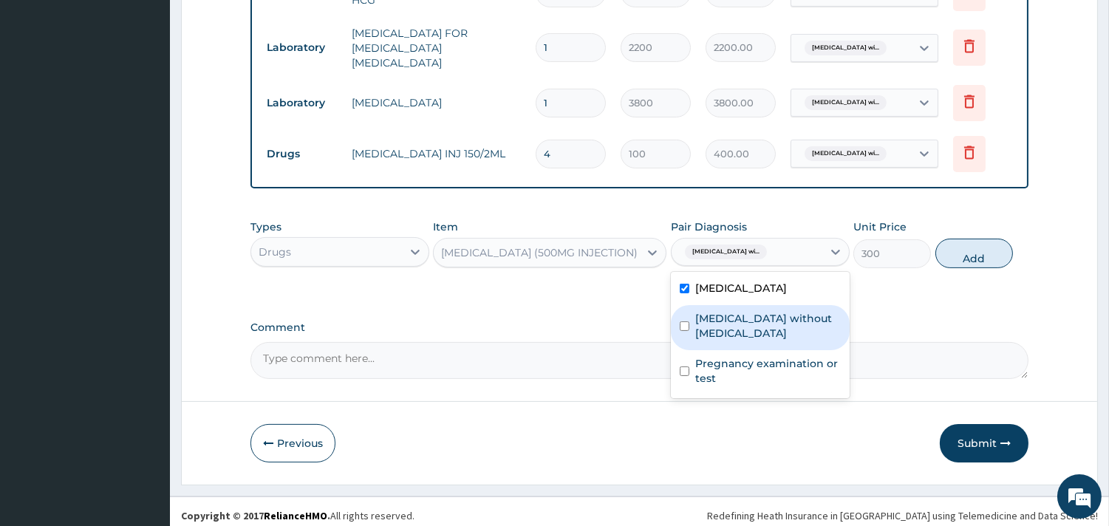
click at [764, 340] on label "[MEDICAL_DATA] without [MEDICAL_DATA]" at bounding box center [768, 326] width 146 height 30
checkbox input "true"
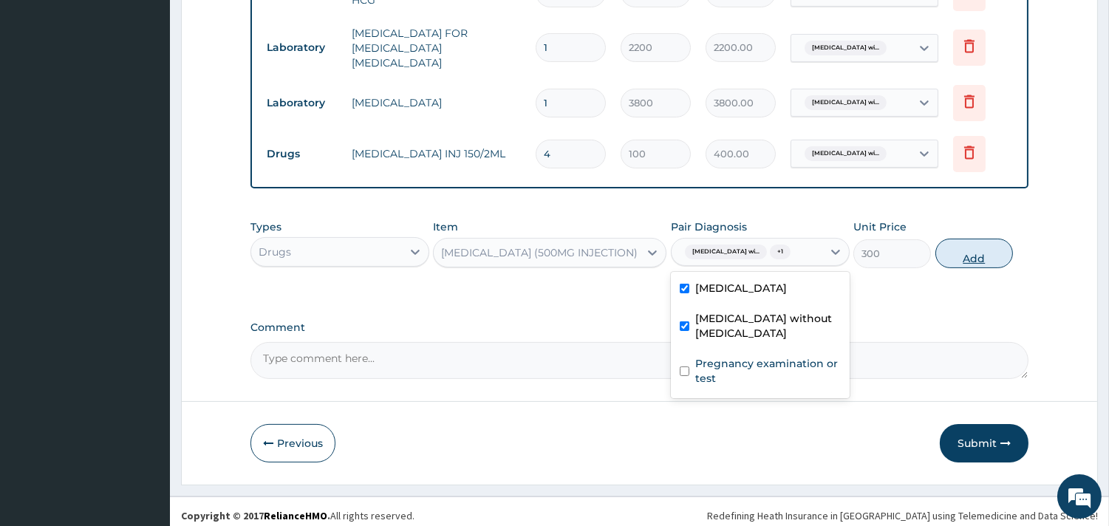
click at [964, 259] on button "Add" at bounding box center [975, 254] width 78 height 30
type input "0"
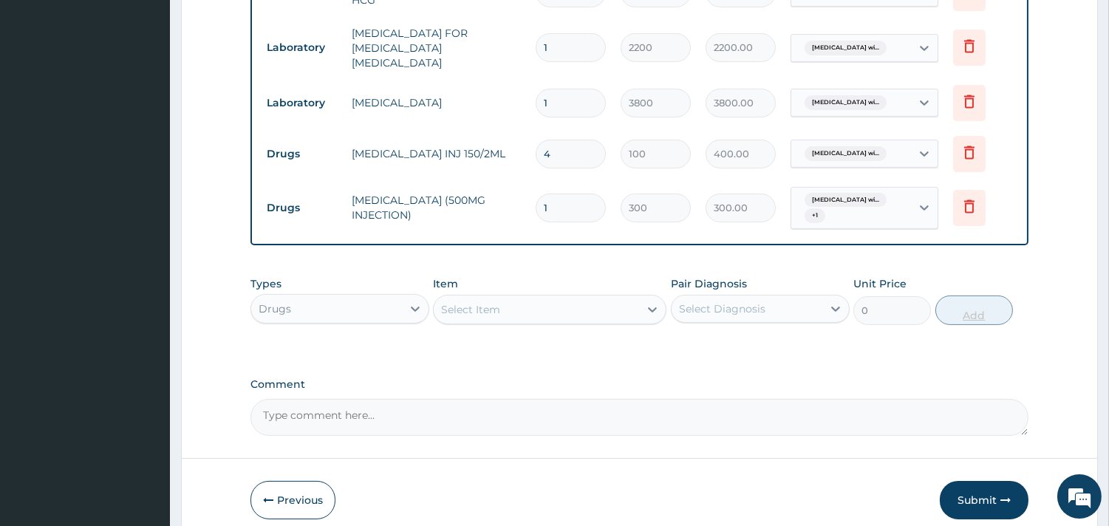
type input "0.00"
type input "6"
type input "1800.00"
type input "6"
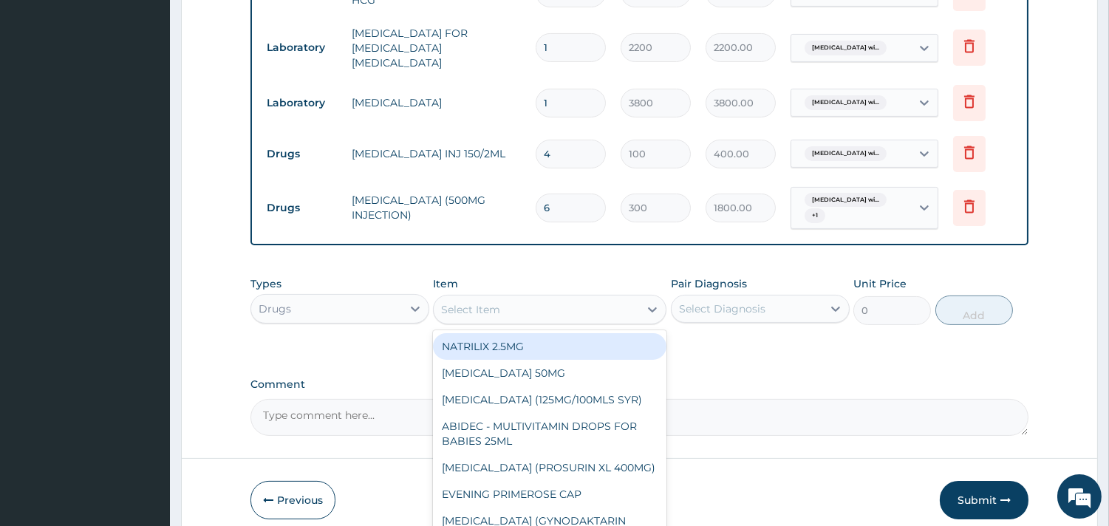
click at [629, 304] on div "Select Item" at bounding box center [536, 310] width 205 height 24
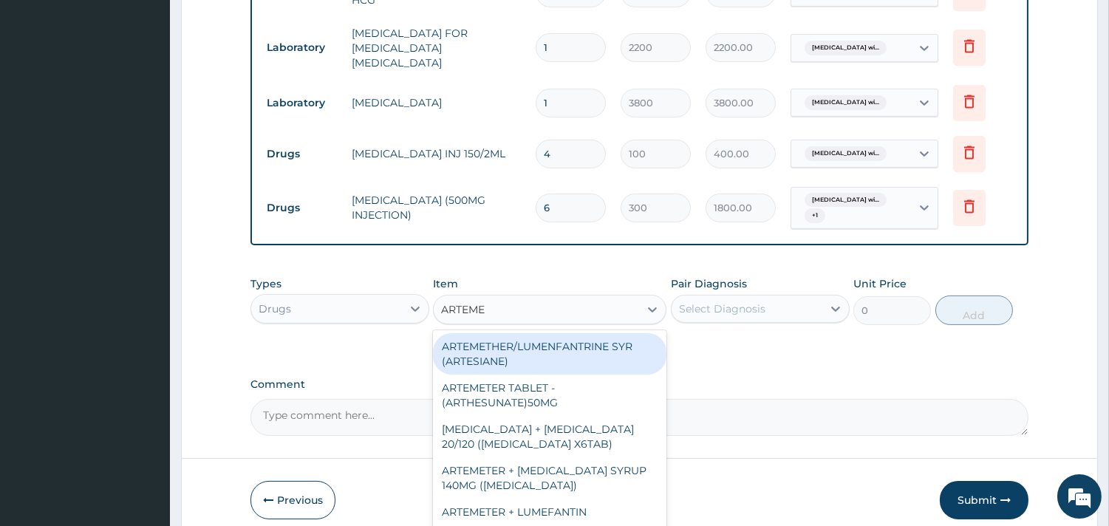
type input "ARTEMET"
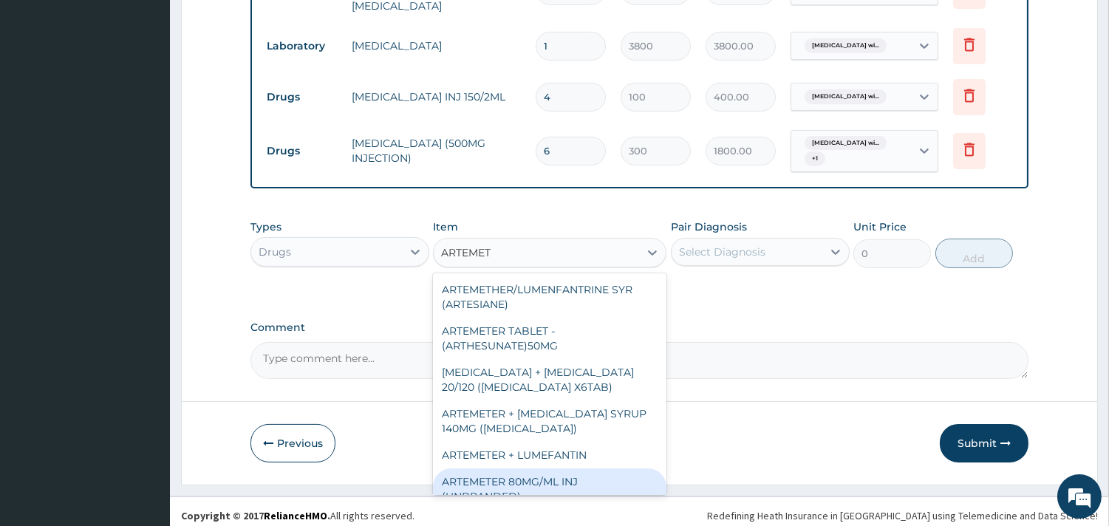
click at [574, 469] on div "ARTEMETER 80MG/ML INJ (UNBRANDED)" at bounding box center [550, 489] width 234 height 41
type input "350"
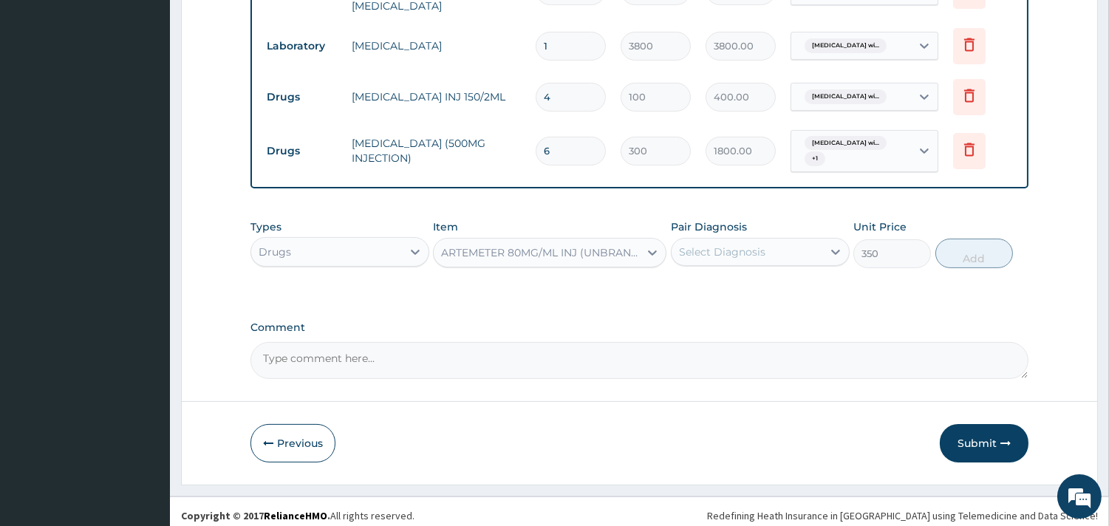
click at [769, 244] on div "Select Diagnosis" at bounding box center [747, 252] width 151 height 24
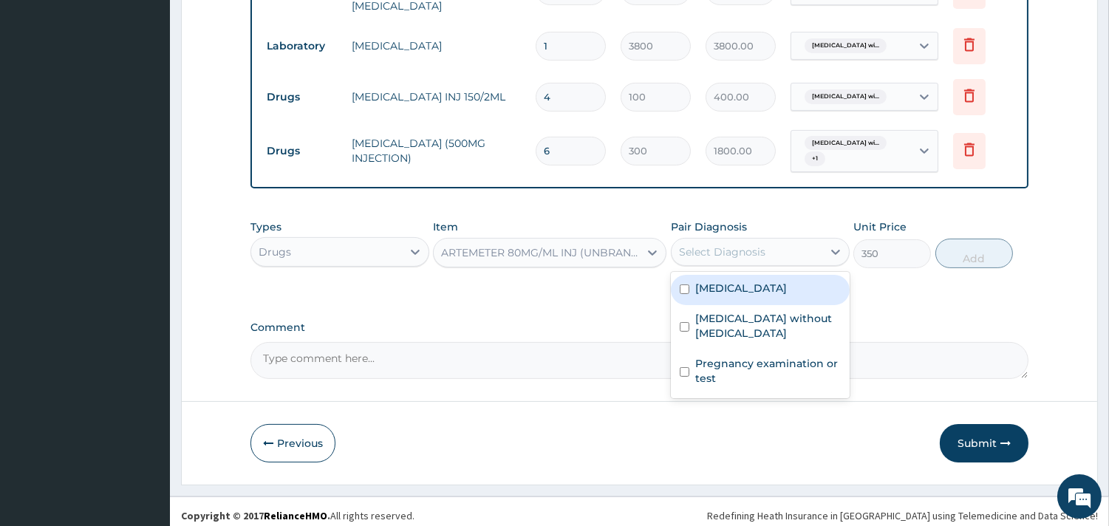
click at [763, 296] on label "[MEDICAL_DATA]" at bounding box center [741, 288] width 92 height 15
checkbox input "true"
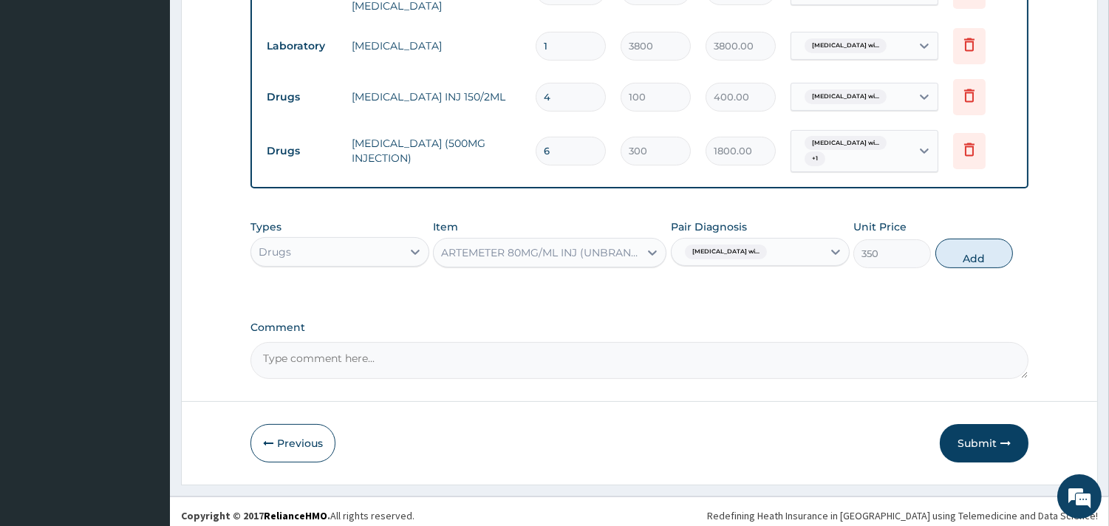
click at [973, 228] on div "Types Drugs Item ARTEMETER 80MG/ML INJ (UNBRANDED) Pair Diagnosis Plasmodium ma…" at bounding box center [640, 244] width 778 height 64
click at [973, 249] on button "Add" at bounding box center [975, 254] width 78 height 30
type input "0"
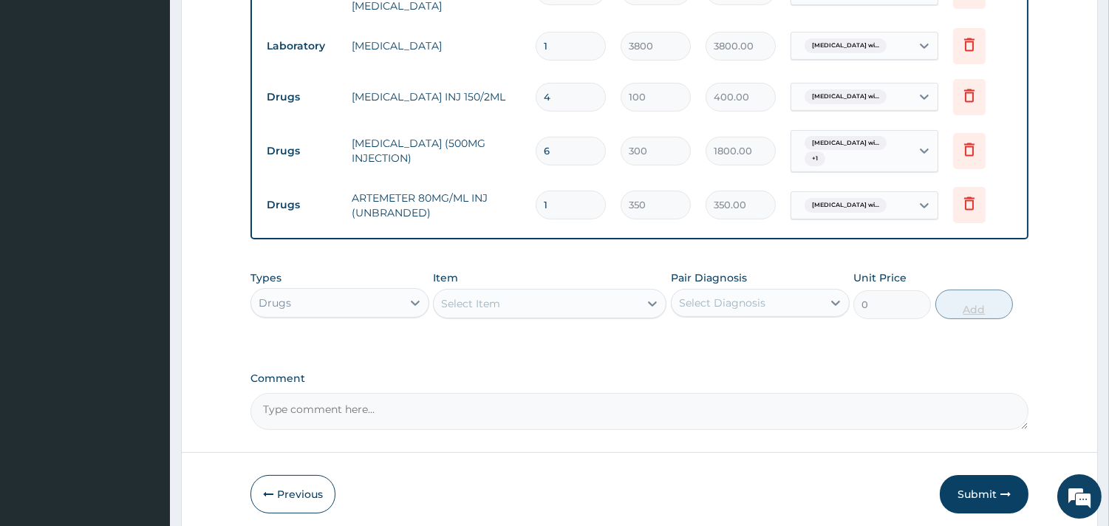
type input "0.00"
type input "6"
type input "2100.00"
type input "6"
click at [525, 293] on div "Select Item" at bounding box center [536, 304] width 205 height 24
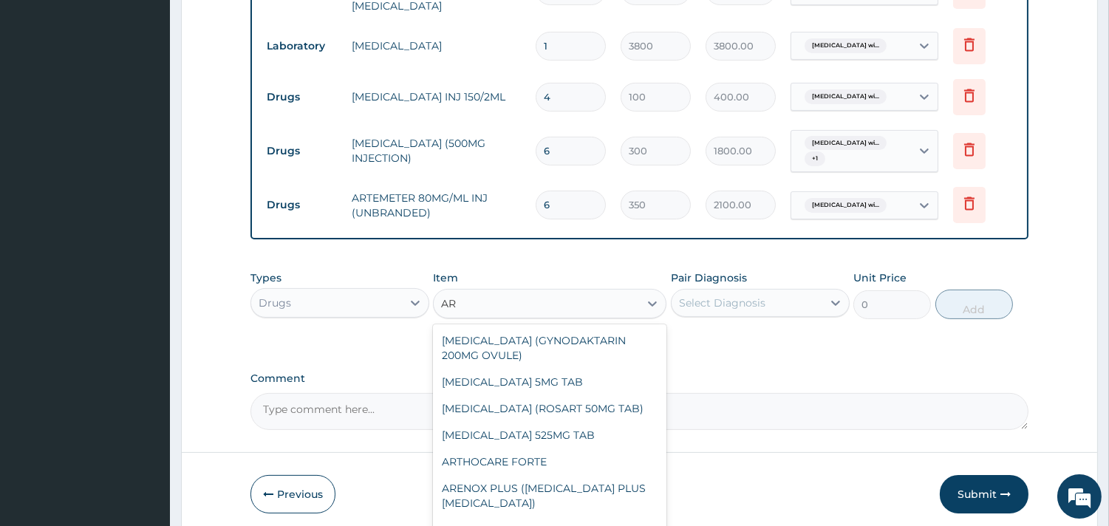
type input "A"
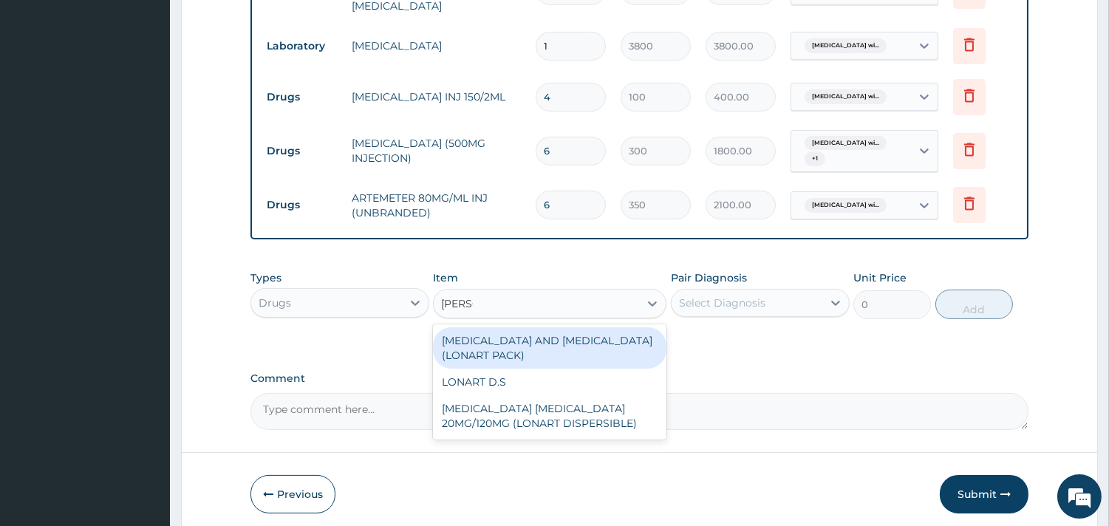
type input "LONAR"
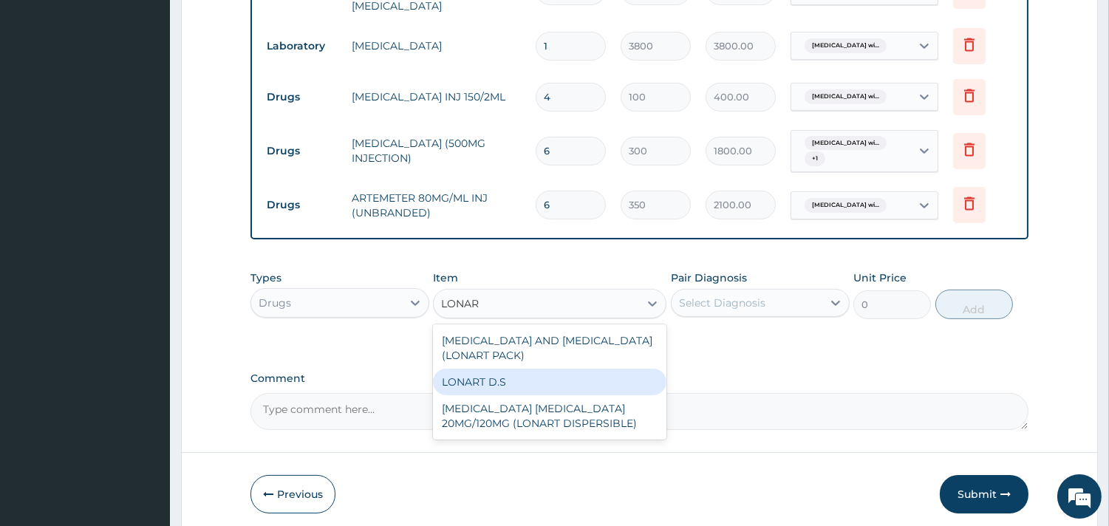
click at [497, 370] on div "LONART D.S" at bounding box center [550, 382] width 234 height 27
type input "2000"
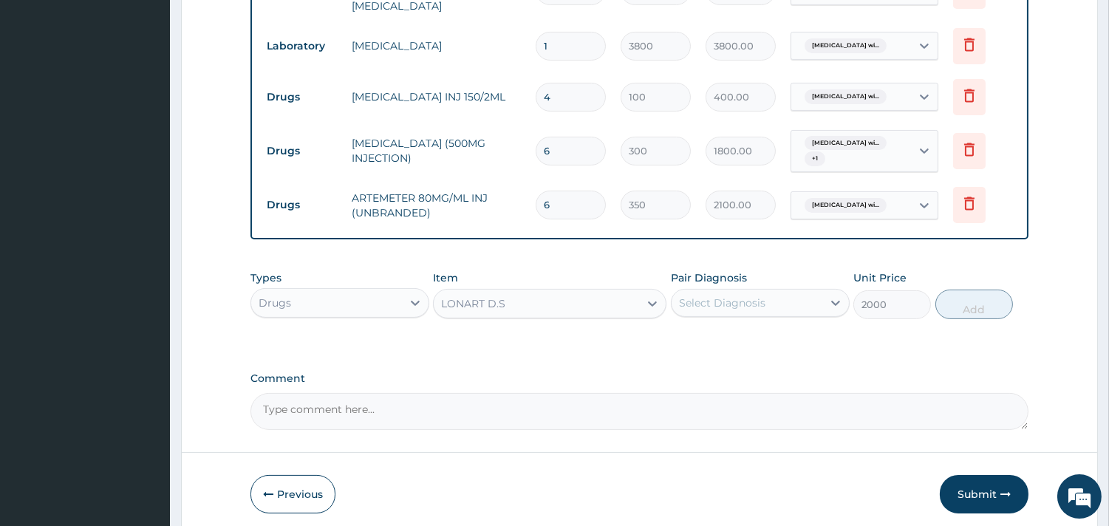
click at [765, 293] on div "Select Diagnosis" at bounding box center [747, 303] width 151 height 24
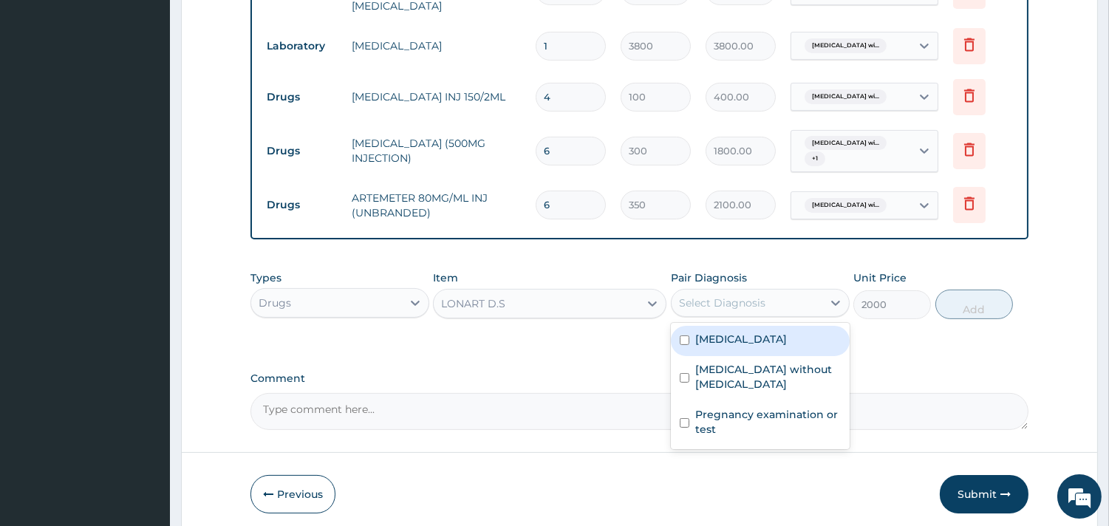
click at [763, 347] on label "[MEDICAL_DATA]" at bounding box center [741, 339] width 92 height 15
checkbox input "true"
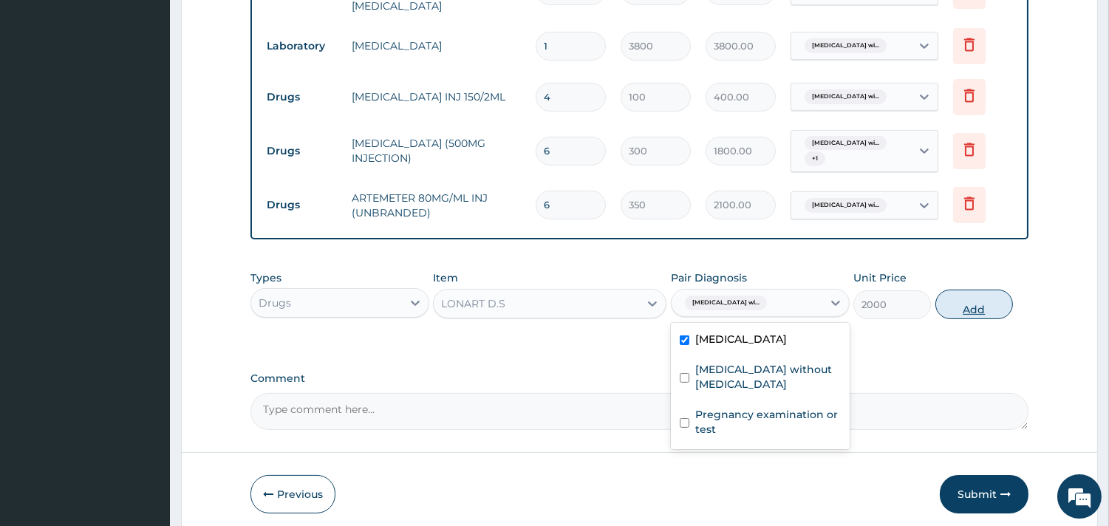
click at [970, 304] on button "Add" at bounding box center [975, 305] width 78 height 30
type input "0"
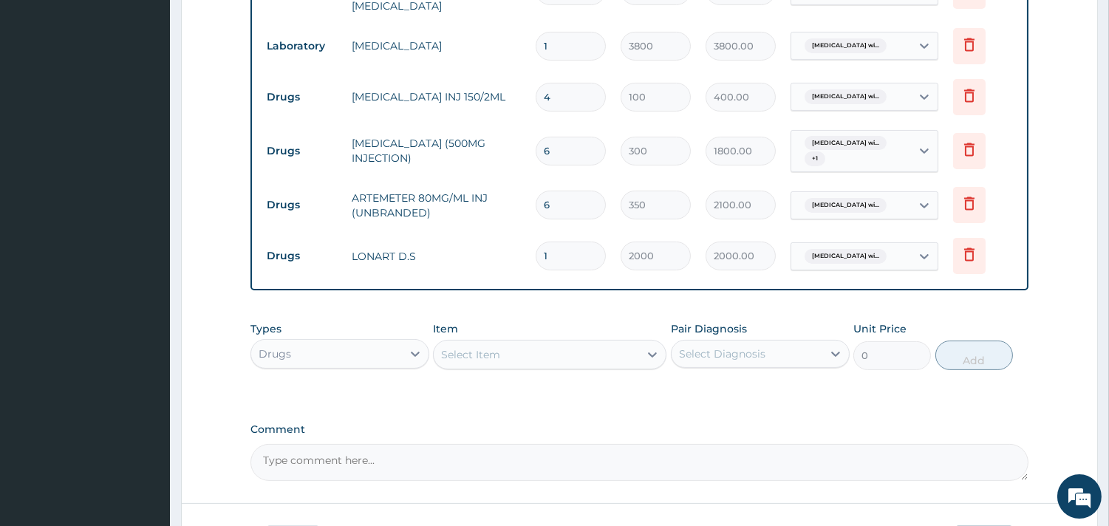
click at [585, 352] on div "Select Item" at bounding box center [536, 355] width 205 height 24
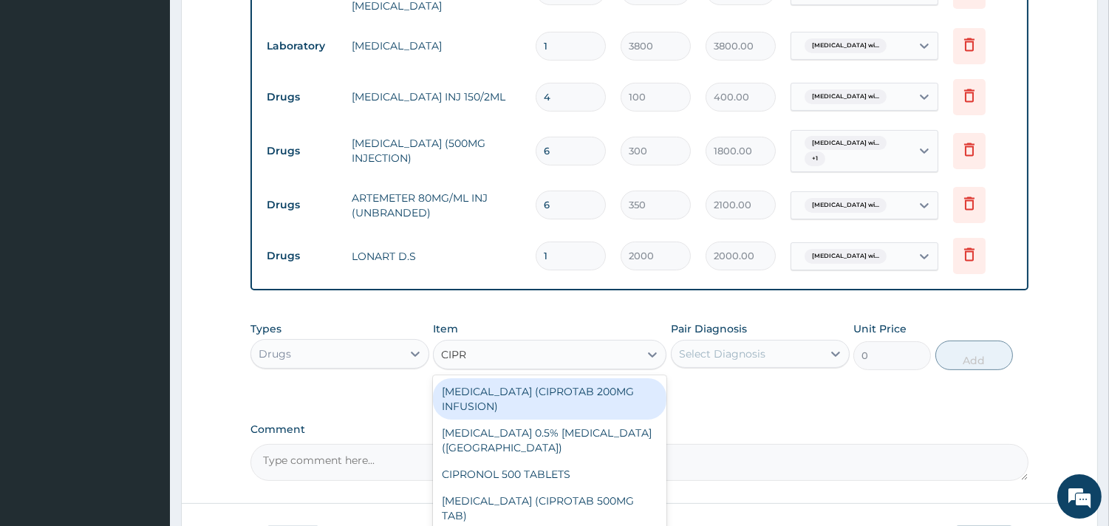
type input "CIPRO"
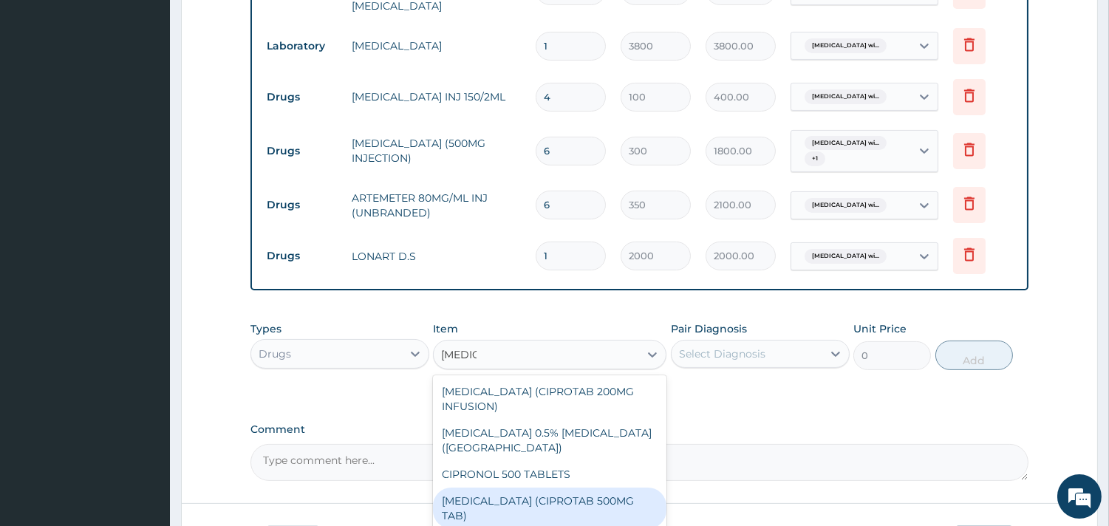
click at [562, 508] on div "[MEDICAL_DATA] (CIPROTAB 500MG TAB)" at bounding box center [550, 508] width 234 height 41
type input "4500"
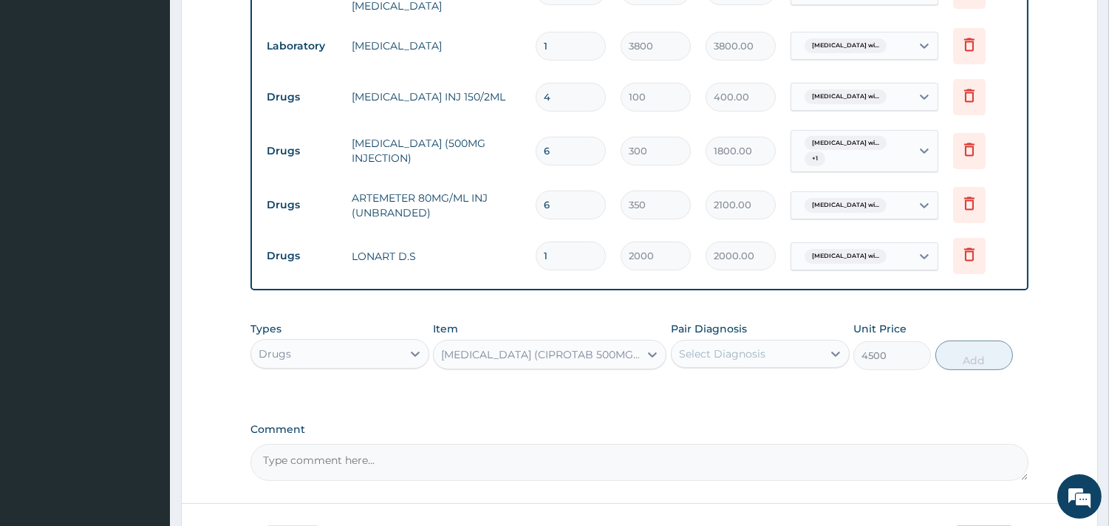
click at [757, 347] on div "Select Diagnosis" at bounding box center [722, 354] width 86 height 15
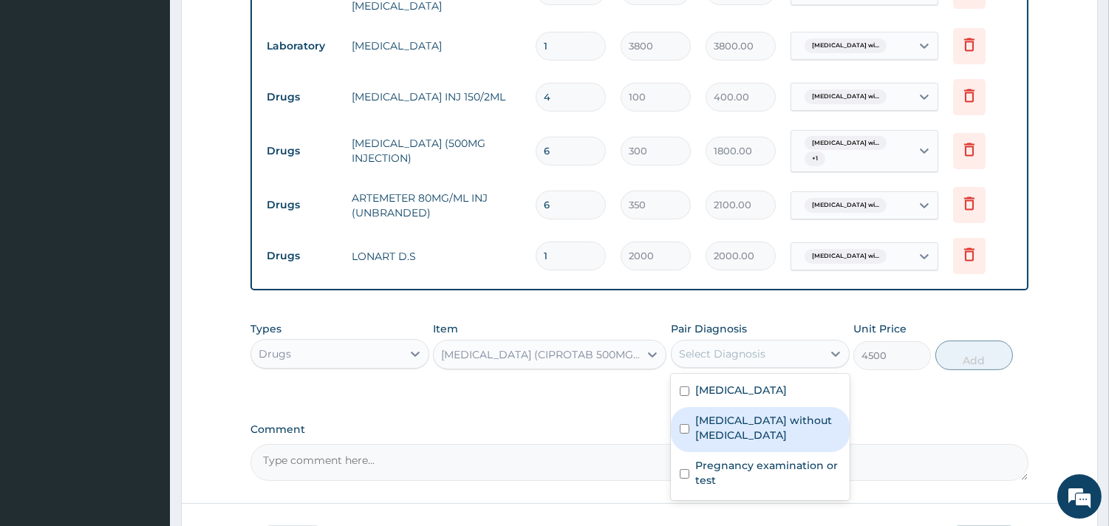
click at [749, 452] on div "[MEDICAL_DATA] without [MEDICAL_DATA]" at bounding box center [760, 429] width 179 height 45
checkbox input "true"
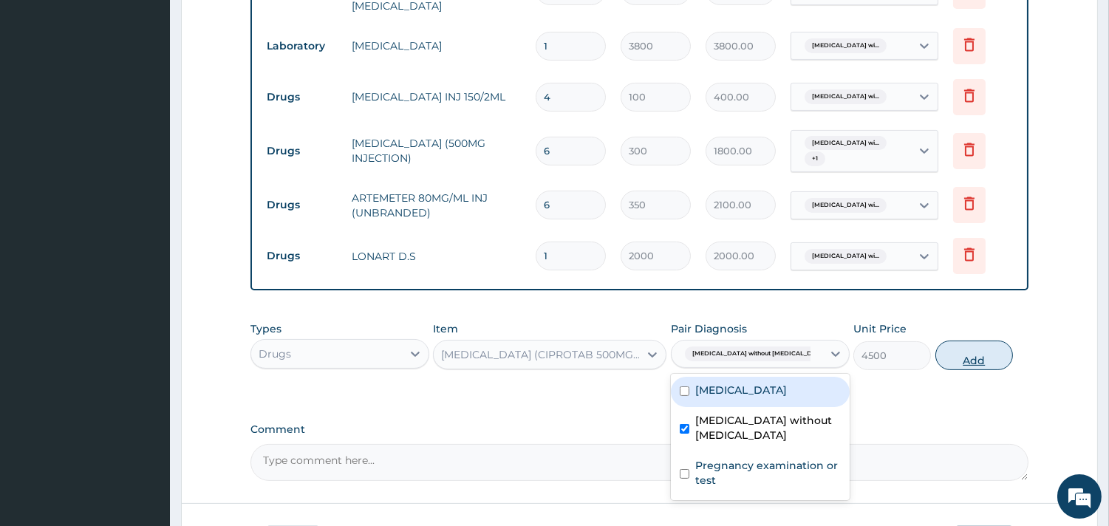
click at [971, 355] on button "Add" at bounding box center [975, 356] width 78 height 30
type input "0"
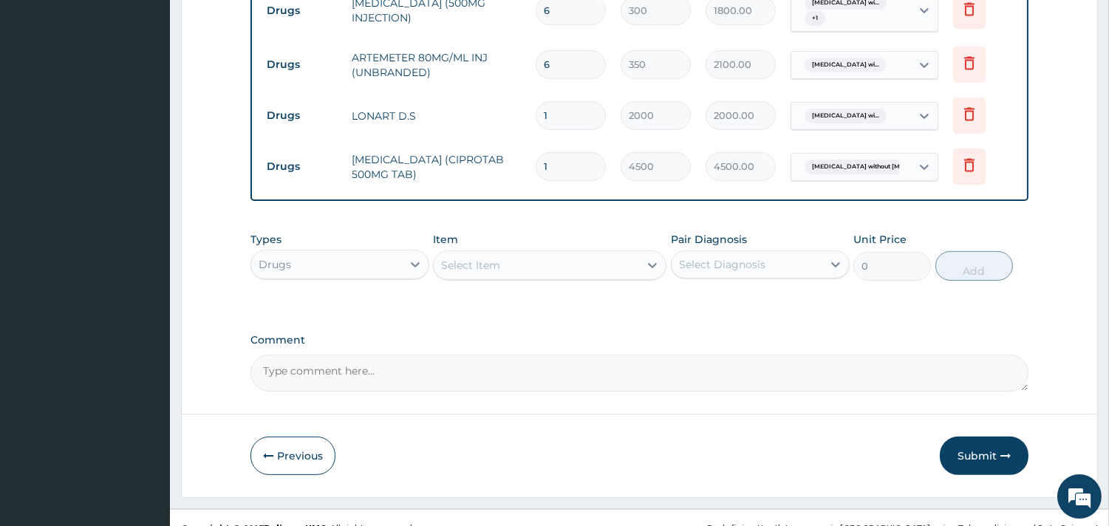
scroll to position [885, 0]
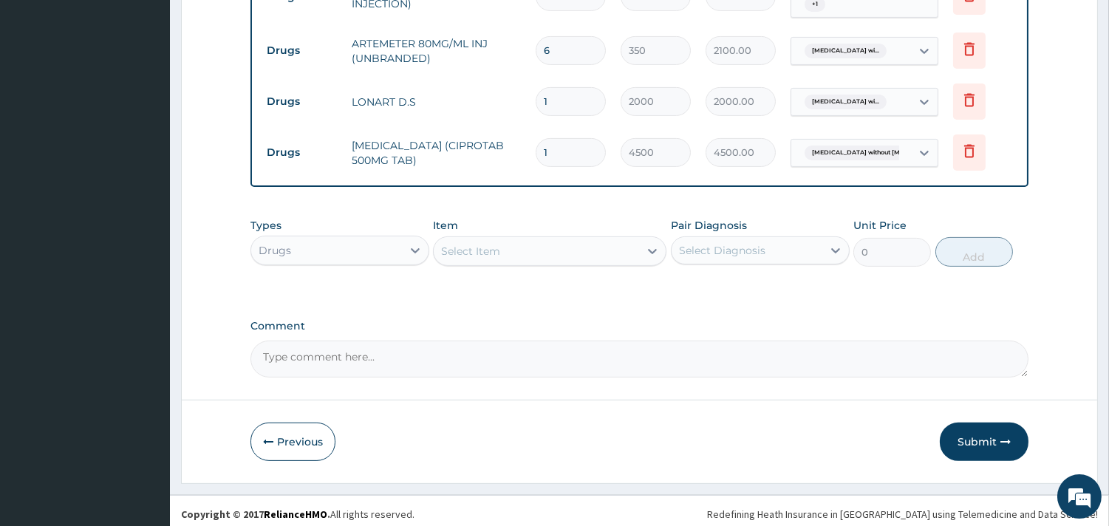
click at [516, 245] on div "Select Item" at bounding box center [536, 251] width 205 height 24
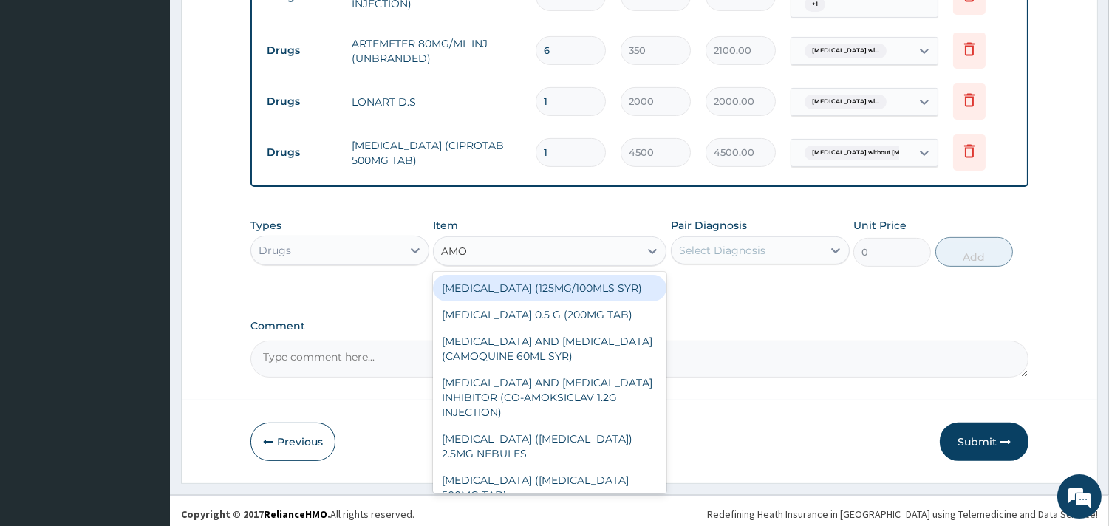
type input "AMOX"
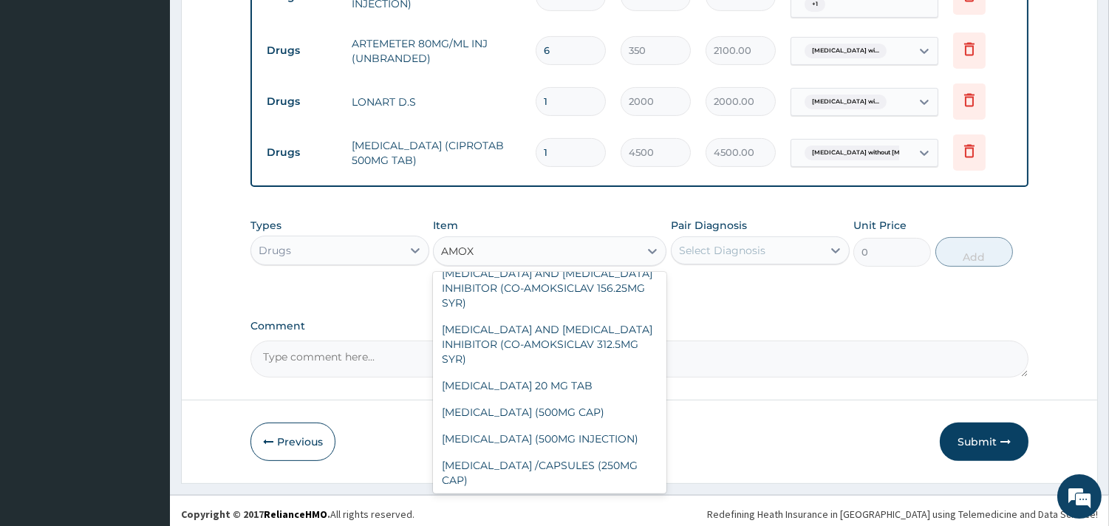
scroll to position [194, 0]
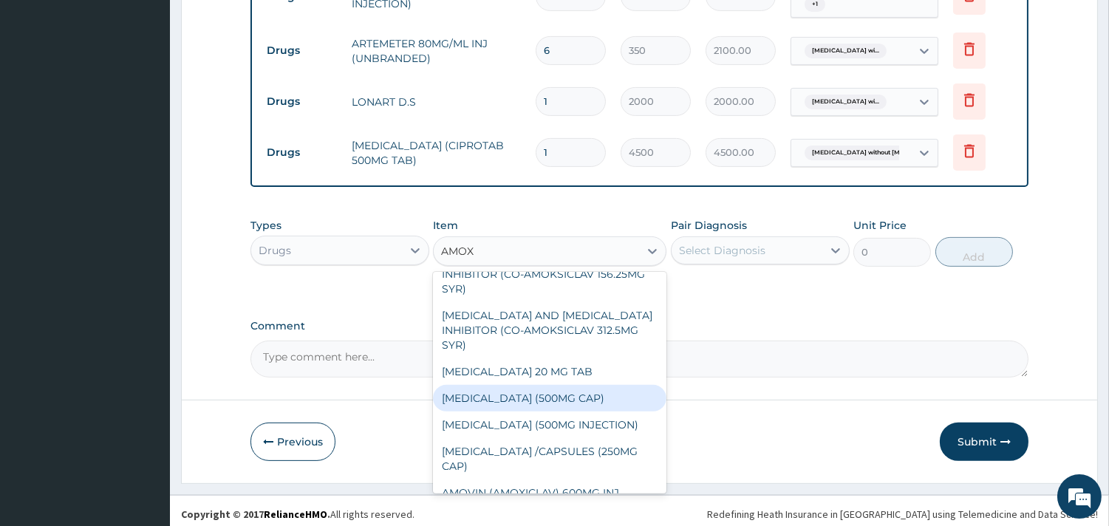
click at [537, 398] on div "[MEDICAL_DATA] (500MG CAP)" at bounding box center [550, 398] width 234 height 27
type input "35"
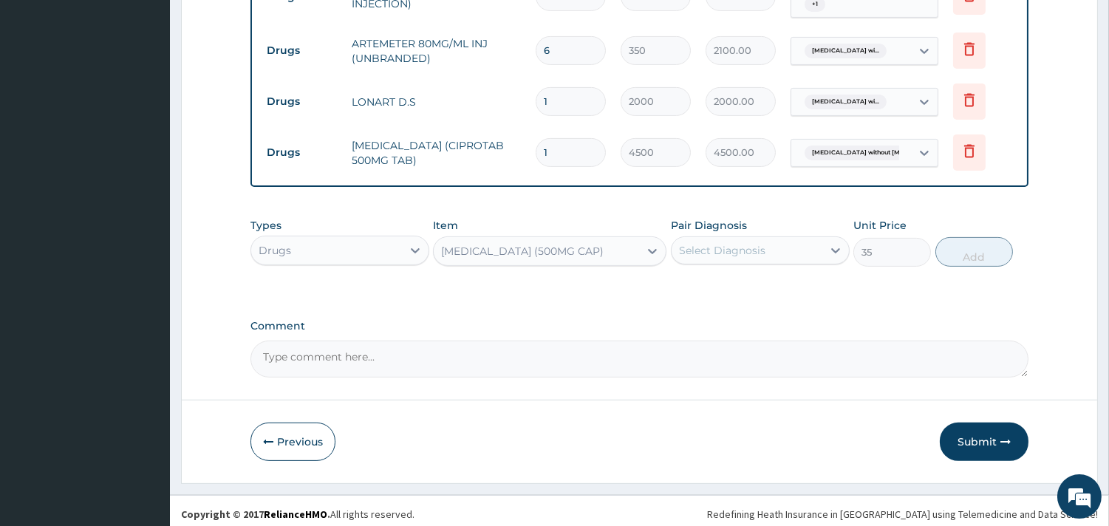
click at [758, 248] on div "Select Diagnosis" at bounding box center [722, 250] width 86 height 15
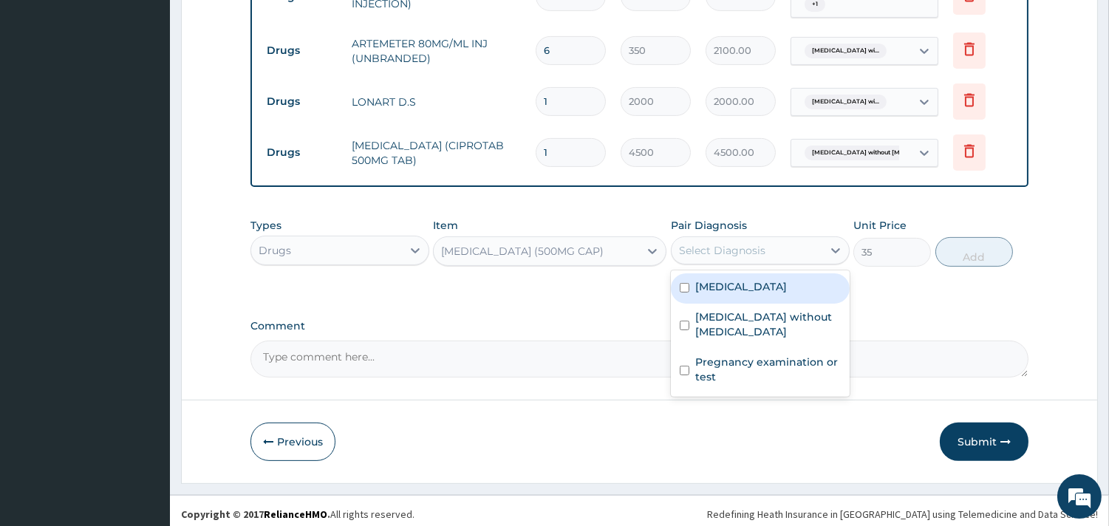
click at [758, 294] on label "[MEDICAL_DATA]" at bounding box center [741, 286] width 92 height 15
checkbox input "true"
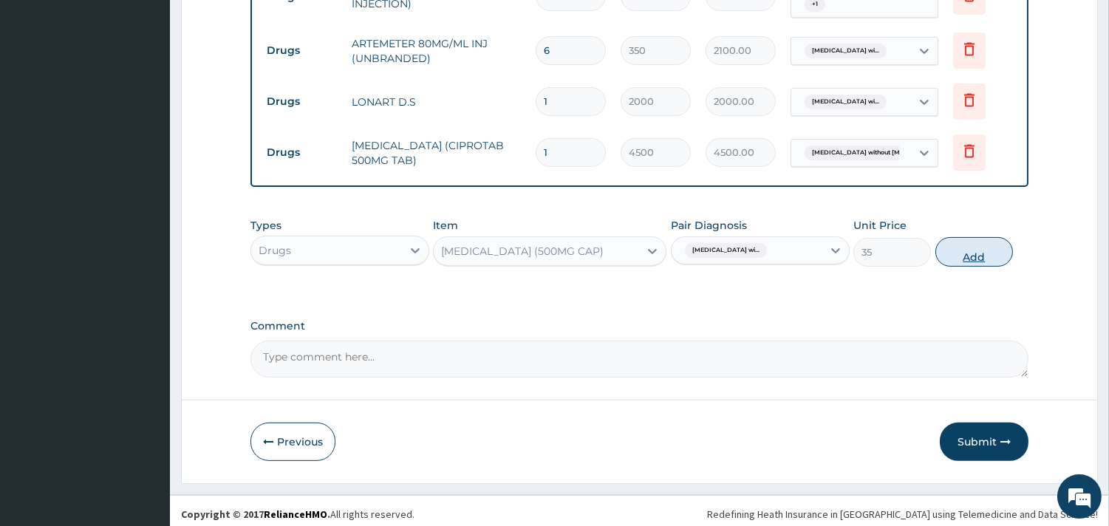
click at [955, 247] on button "Add" at bounding box center [975, 252] width 78 height 30
type input "0"
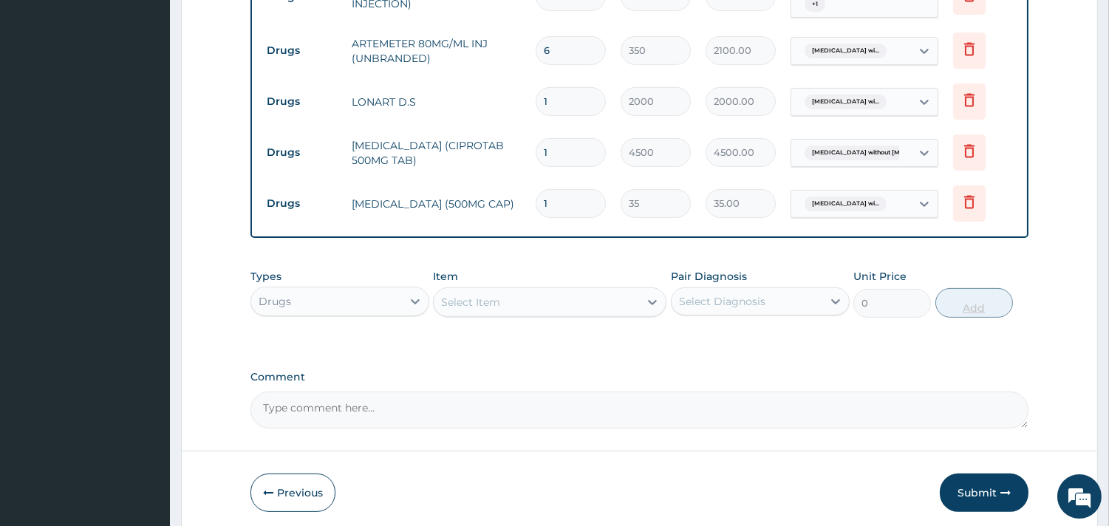
type input "10"
type input "350.00"
type input "10"
click at [609, 296] on div "Select Item" at bounding box center [536, 302] width 205 height 24
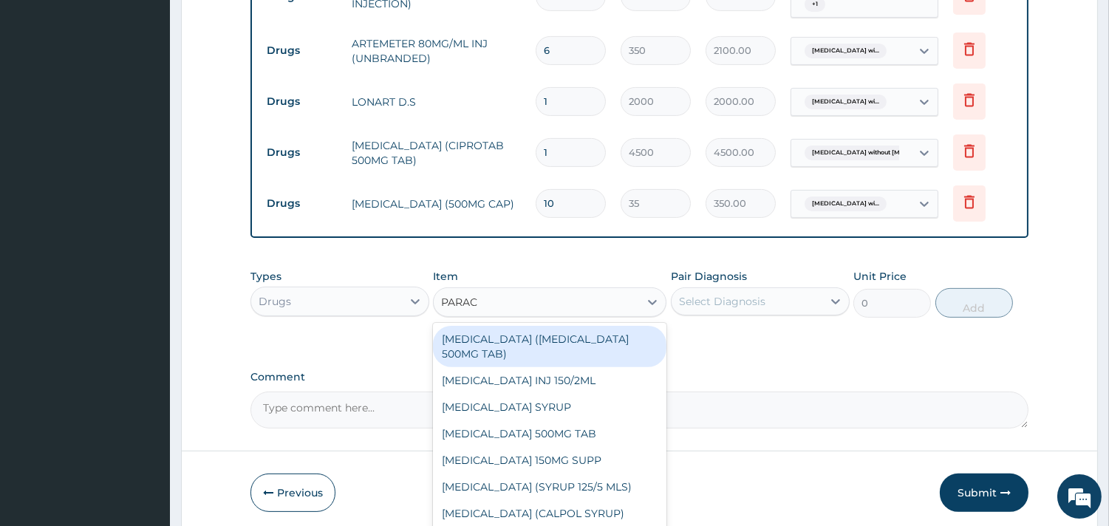
type input "PARACE"
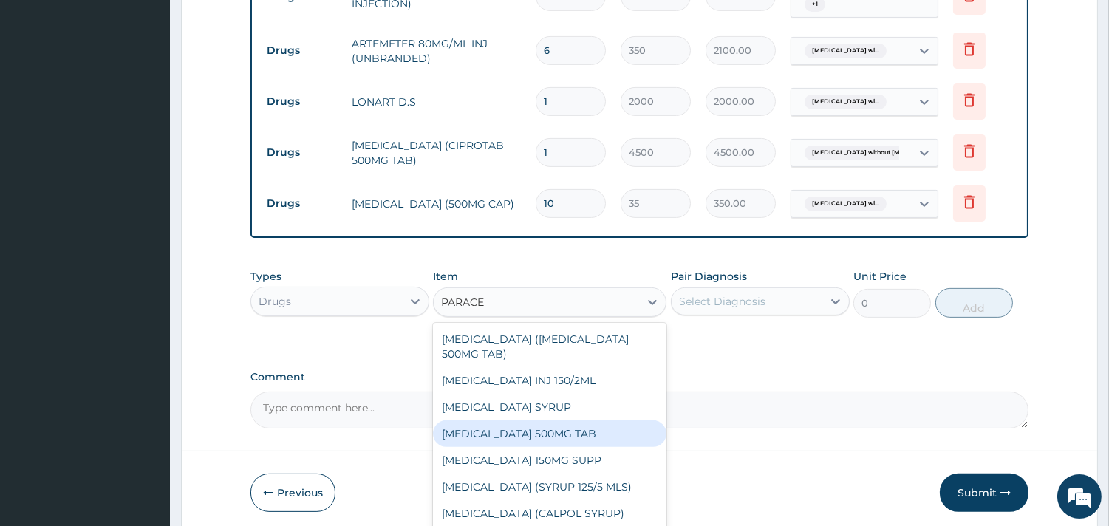
click at [547, 432] on div "[MEDICAL_DATA] 500MG TAB" at bounding box center [550, 434] width 234 height 27
type input "35"
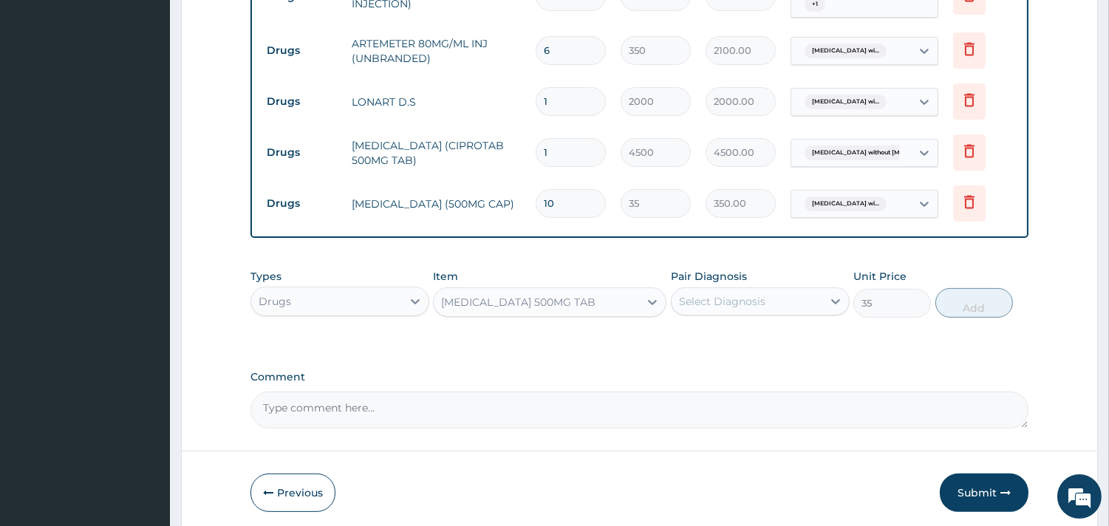
click at [744, 294] on div "Select Diagnosis" at bounding box center [722, 301] width 86 height 15
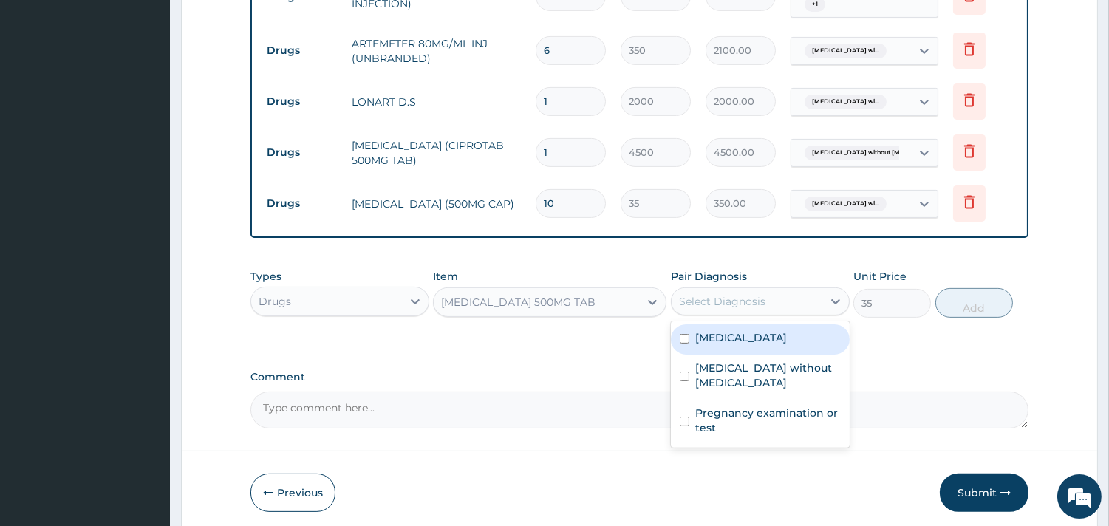
click at [758, 345] on label "[MEDICAL_DATA]" at bounding box center [741, 337] width 92 height 15
checkbox input "true"
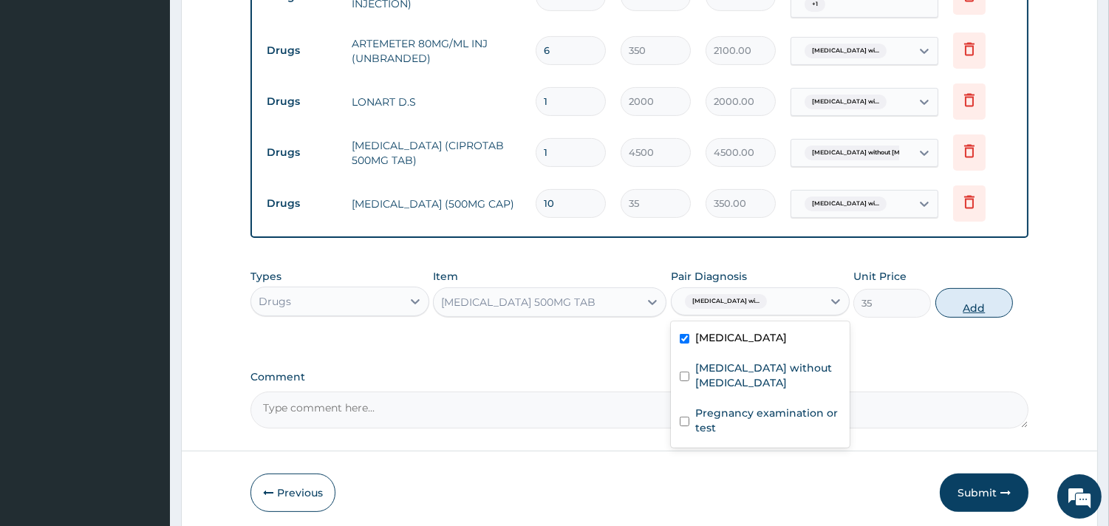
click at [979, 299] on button "Add" at bounding box center [975, 303] width 78 height 30
type input "0"
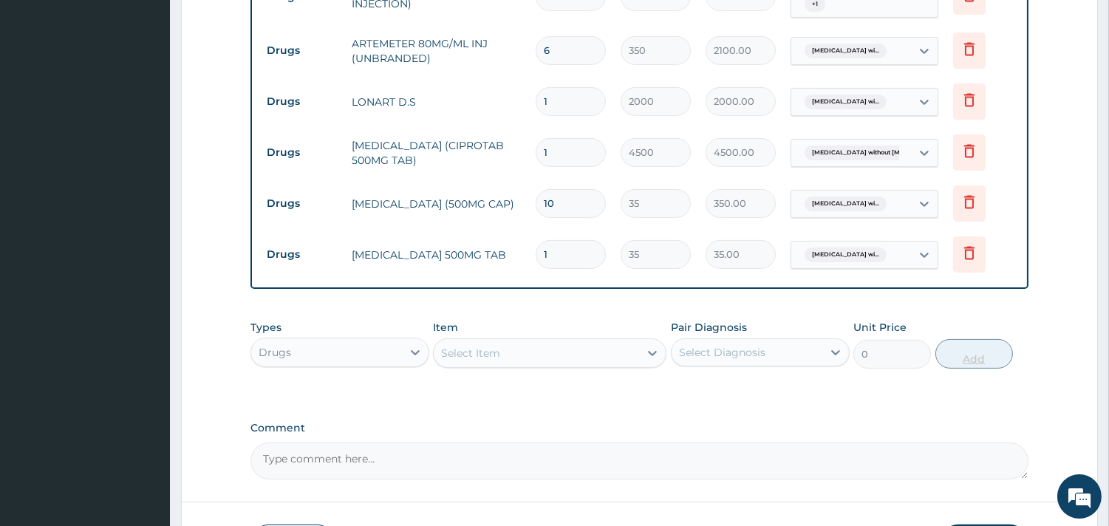
type input "18"
type input "630.00"
type input "18"
click at [558, 350] on div "Select Item" at bounding box center [536, 353] width 205 height 24
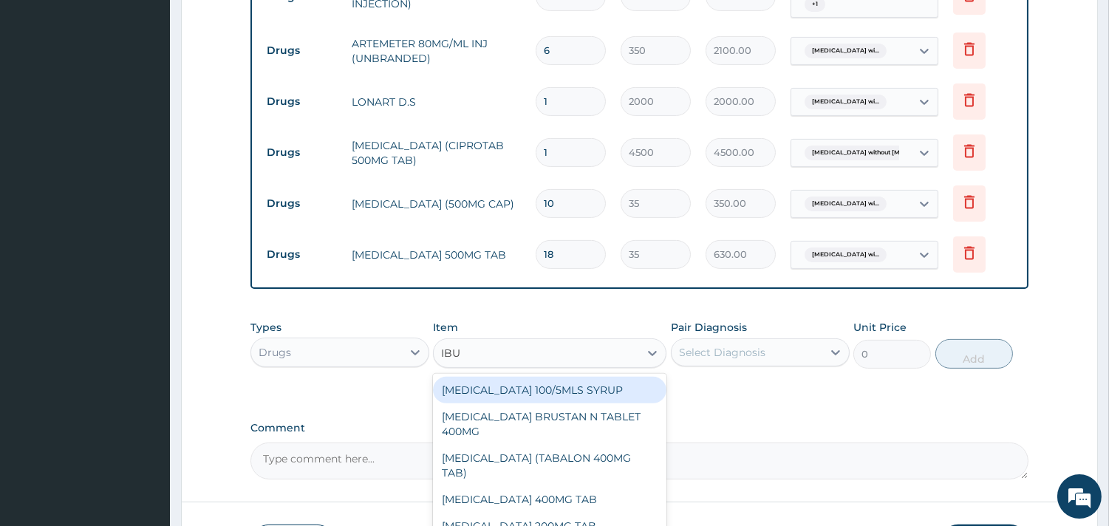
type input "IBUP"
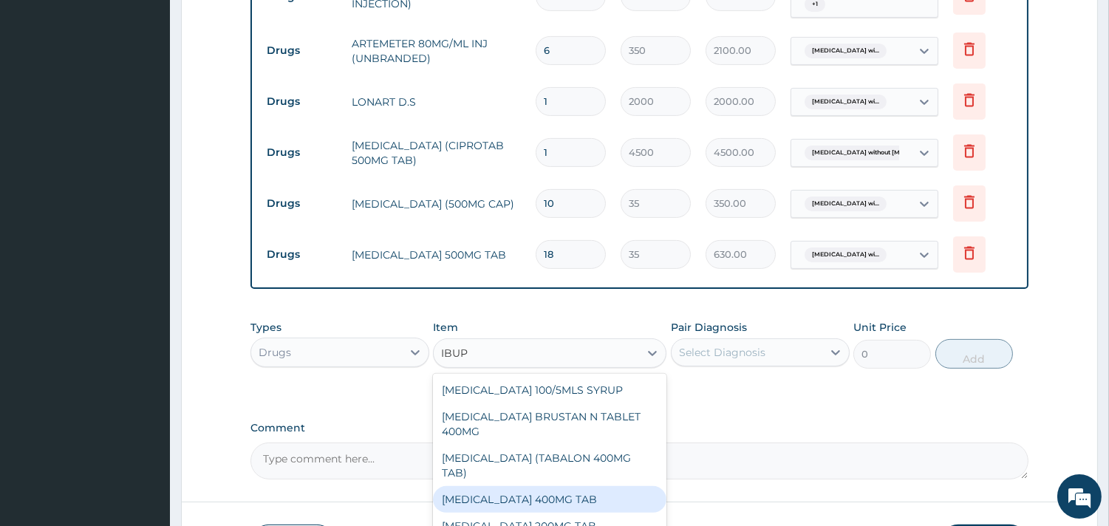
click at [553, 486] on div "[MEDICAL_DATA] 400MG TAB" at bounding box center [550, 499] width 234 height 27
type input "35"
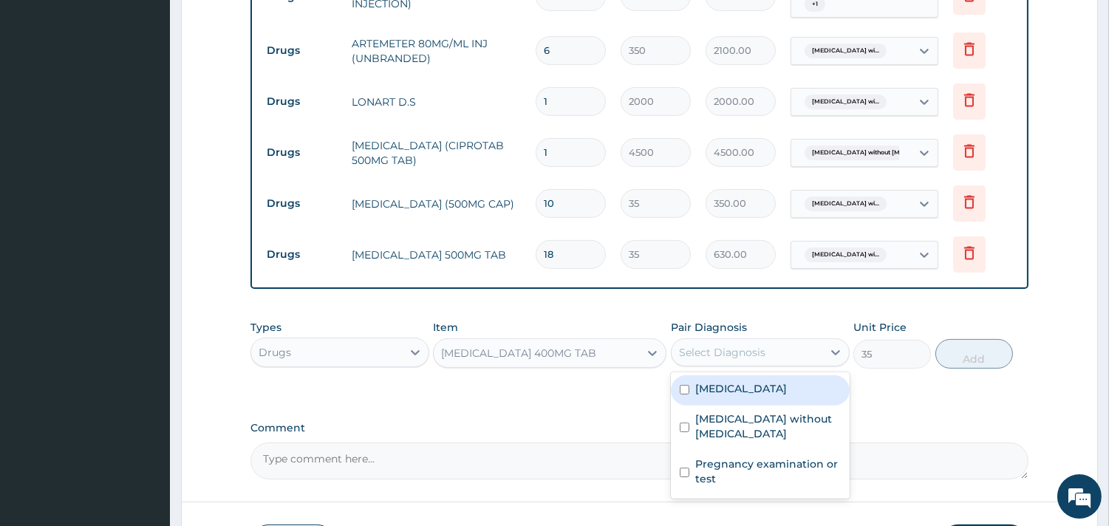
click at [747, 345] on div "Select Diagnosis" at bounding box center [722, 352] width 86 height 15
click at [749, 406] on div "[MEDICAL_DATA]" at bounding box center [760, 390] width 179 height 30
checkbox input "true"
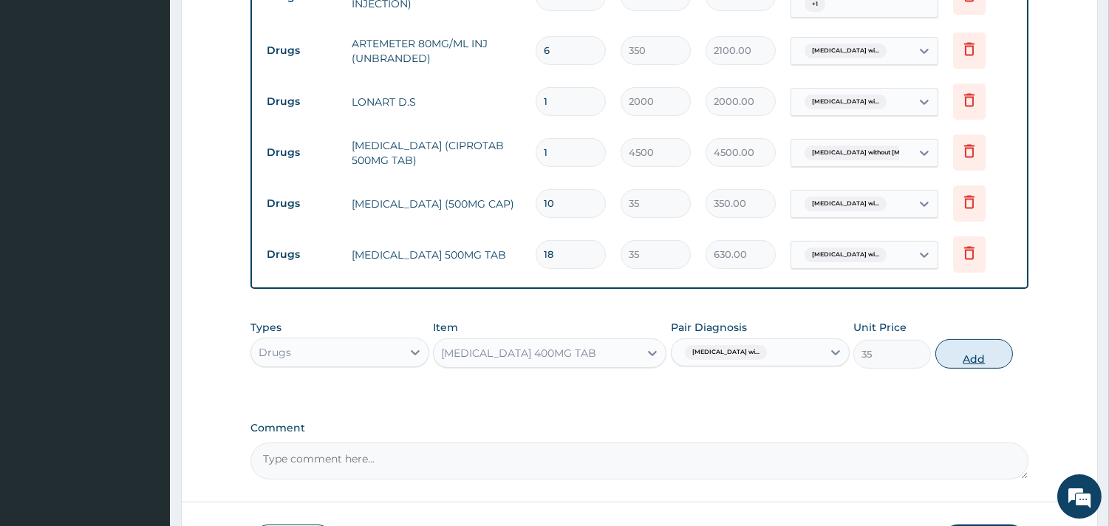
click at [966, 351] on button "Add" at bounding box center [975, 354] width 78 height 30
type input "0"
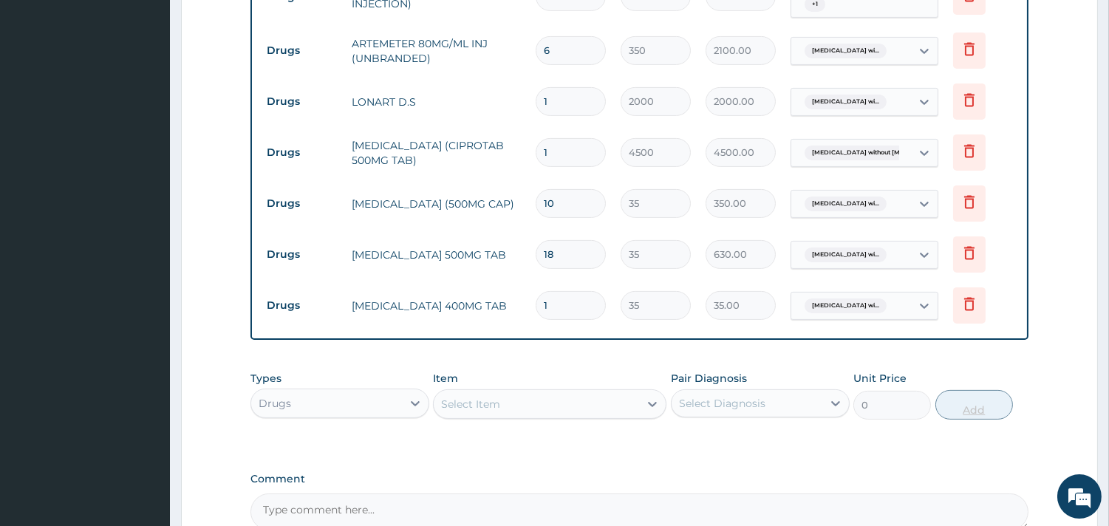
type input "10"
type input "350.00"
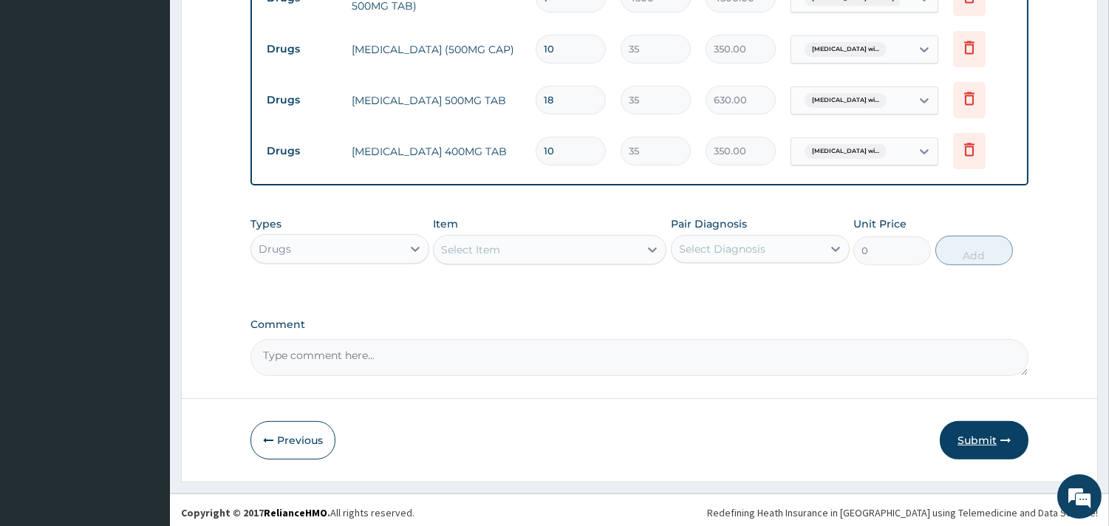
type input "10"
click at [966, 438] on button "Submit" at bounding box center [984, 440] width 89 height 38
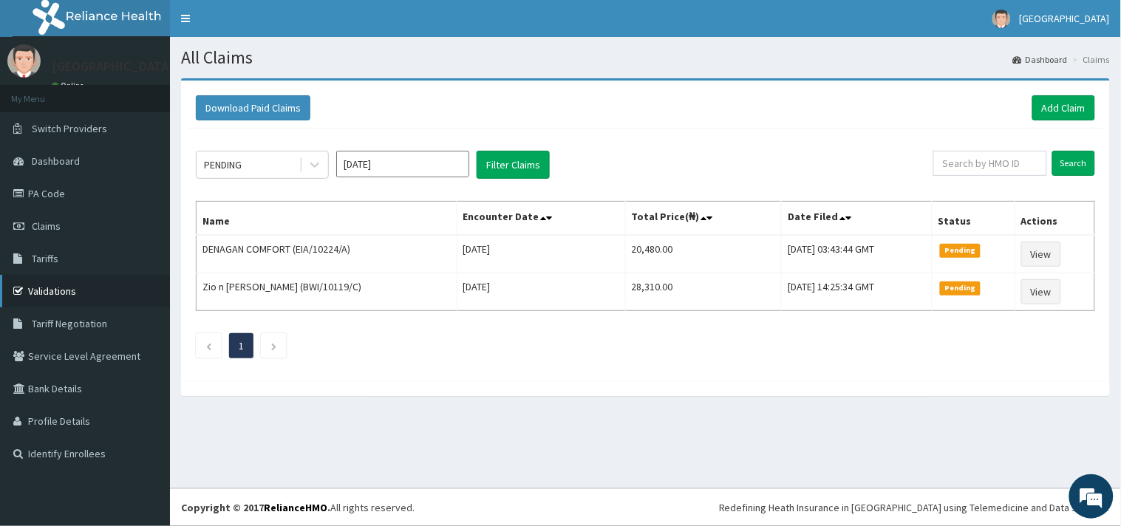
click at [57, 286] on link "Validations" at bounding box center [85, 291] width 170 height 33
click at [1066, 114] on link "Add Claim" at bounding box center [1063, 107] width 63 height 25
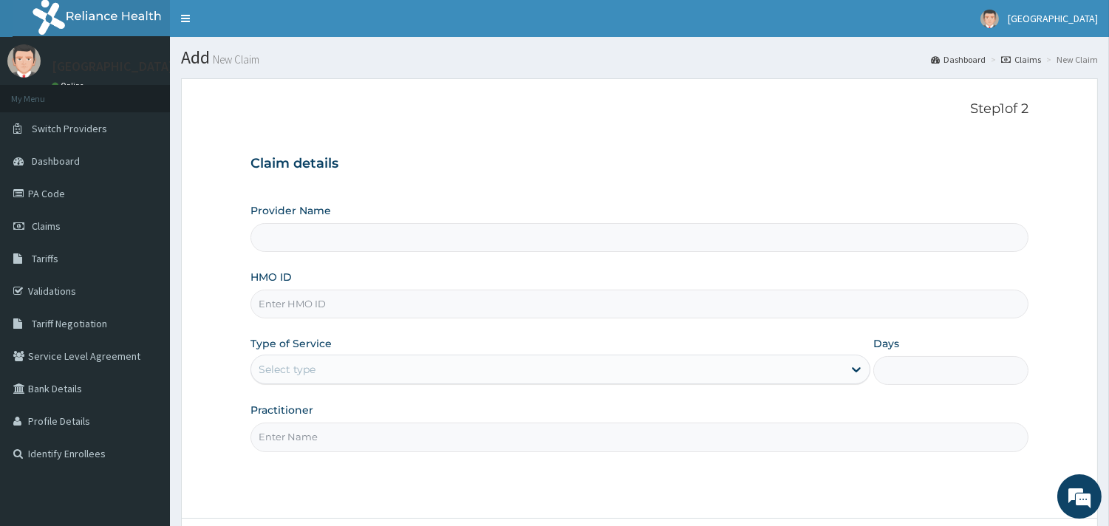
type input "[GEOGRAPHIC_DATA]"
click at [382, 309] on input "HMO ID" at bounding box center [640, 304] width 778 height 29
paste input "CHL/10881/B"
type input "CHL/10881/B"
click at [320, 370] on div "Select type" at bounding box center [547, 370] width 592 height 24
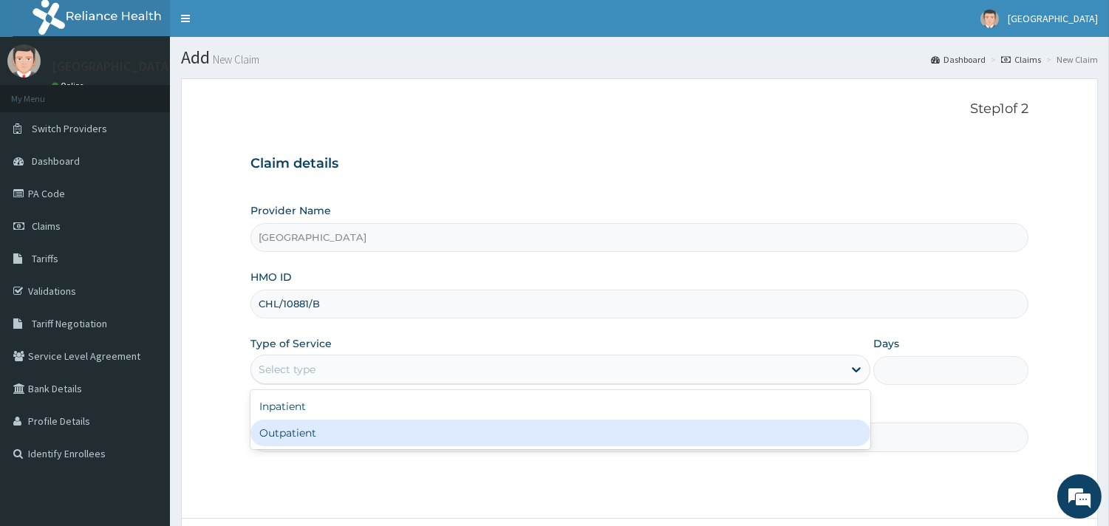
click at [302, 426] on div "Outpatient" at bounding box center [561, 433] width 620 height 27
type input "1"
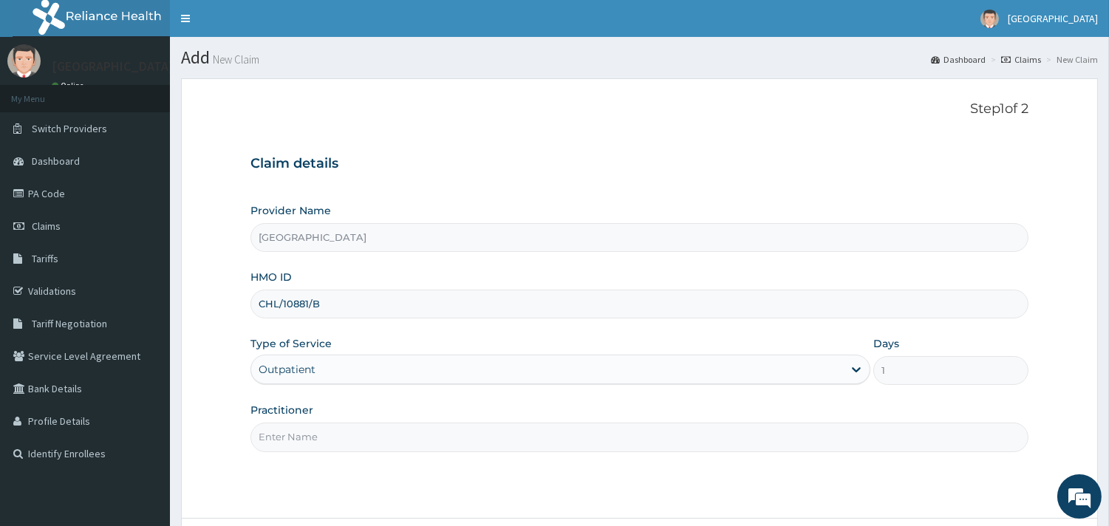
click at [301, 429] on input "Practitioner" at bounding box center [640, 437] width 778 height 29
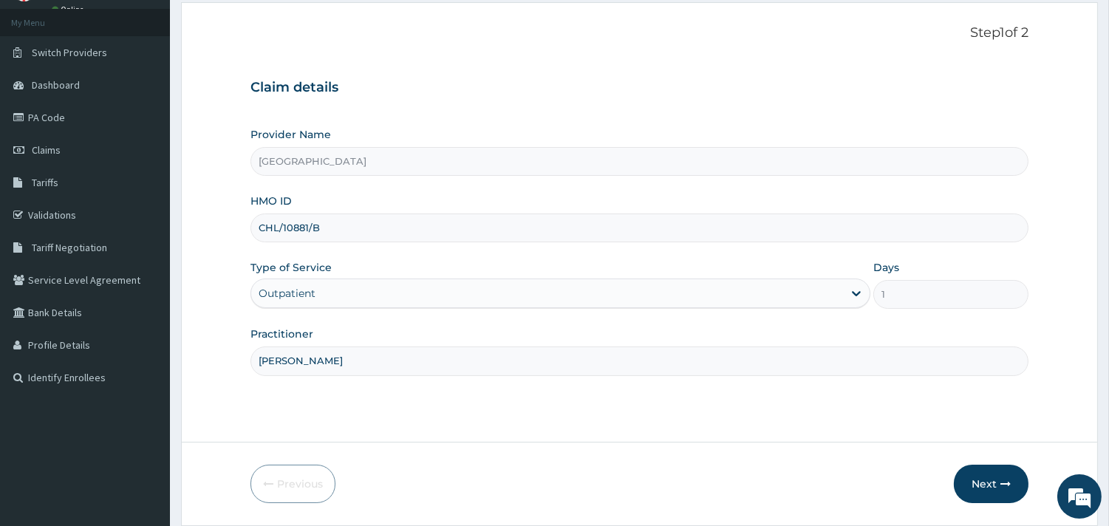
scroll to position [126, 0]
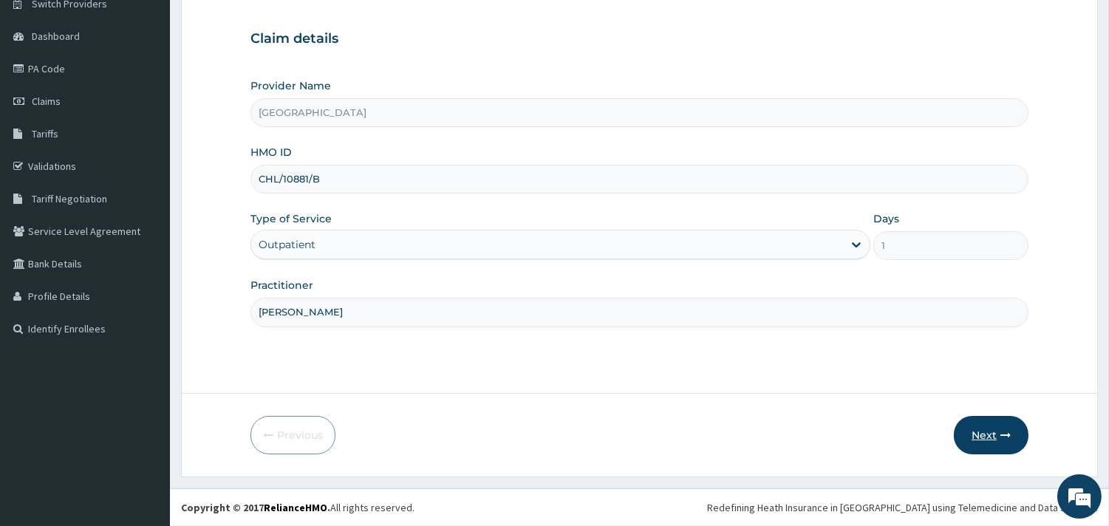
type input "[PERSON_NAME]"
click at [988, 432] on button "Next" at bounding box center [991, 435] width 75 height 38
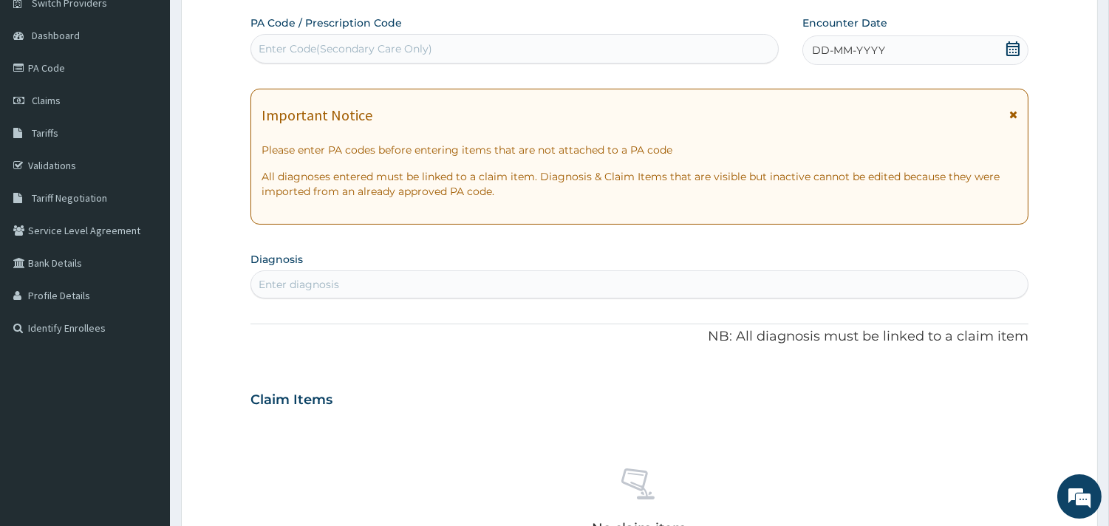
click at [1011, 48] on icon at bounding box center [1013, 48] width 15 height 15
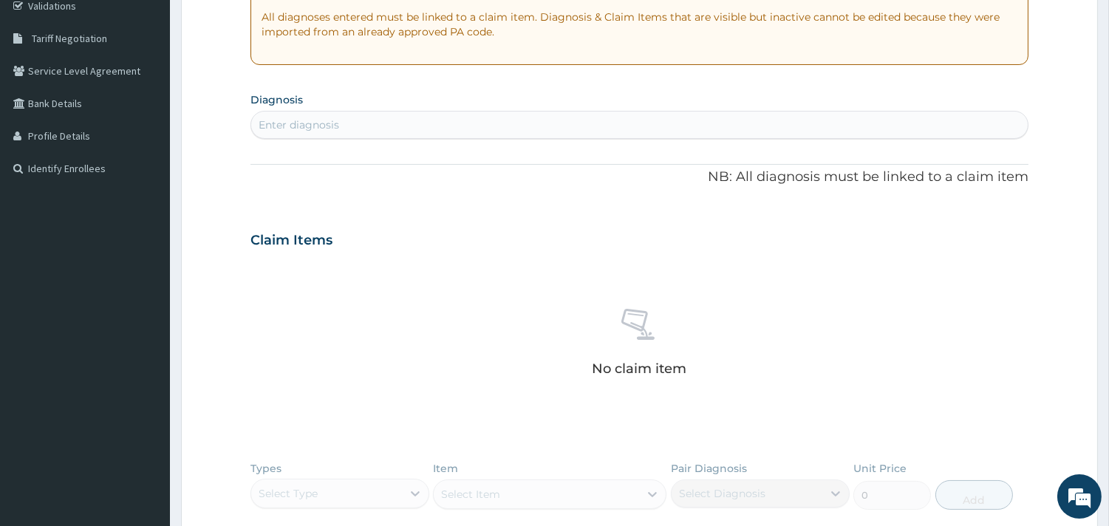
scroll to position [296, 0]
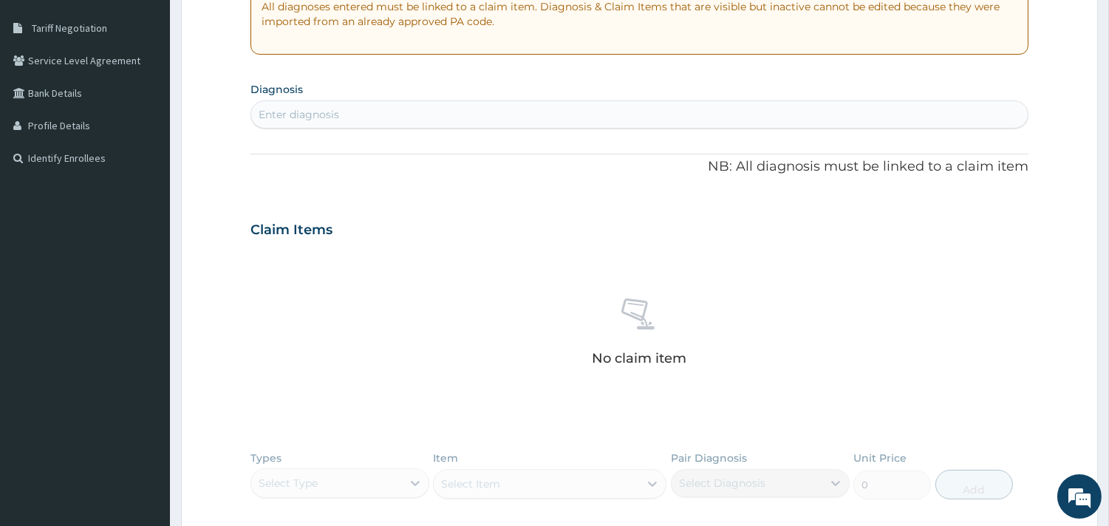
click at [397, 103] on div "Enter diagnosis" at bounding box center [639, 115] width 777 height 24
type input "[MEDICAL_DATA]"
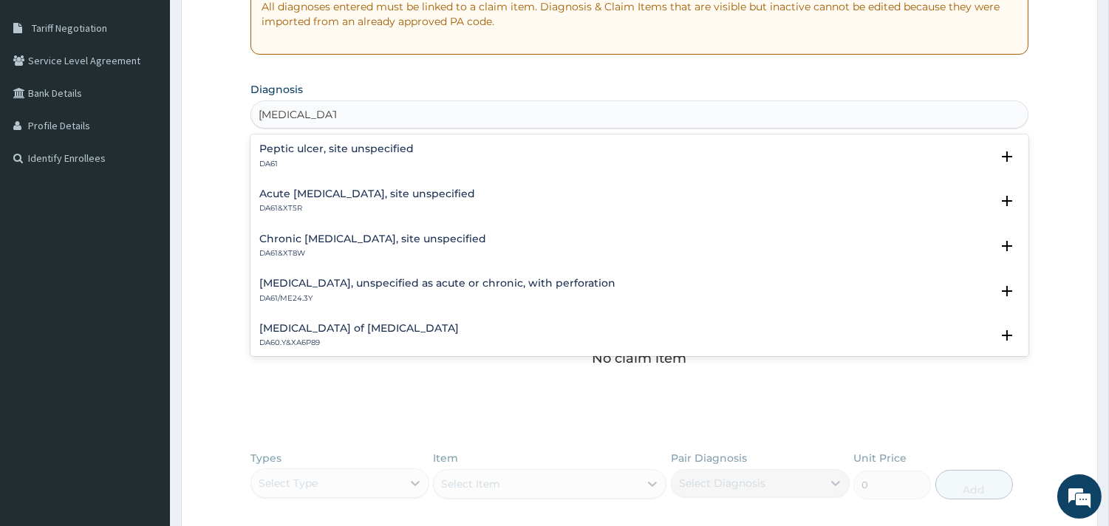
click at [290, 150] on h4 "Peptic ulcer, site unspecified" at bounding box center [336, 148] width 154 height 11
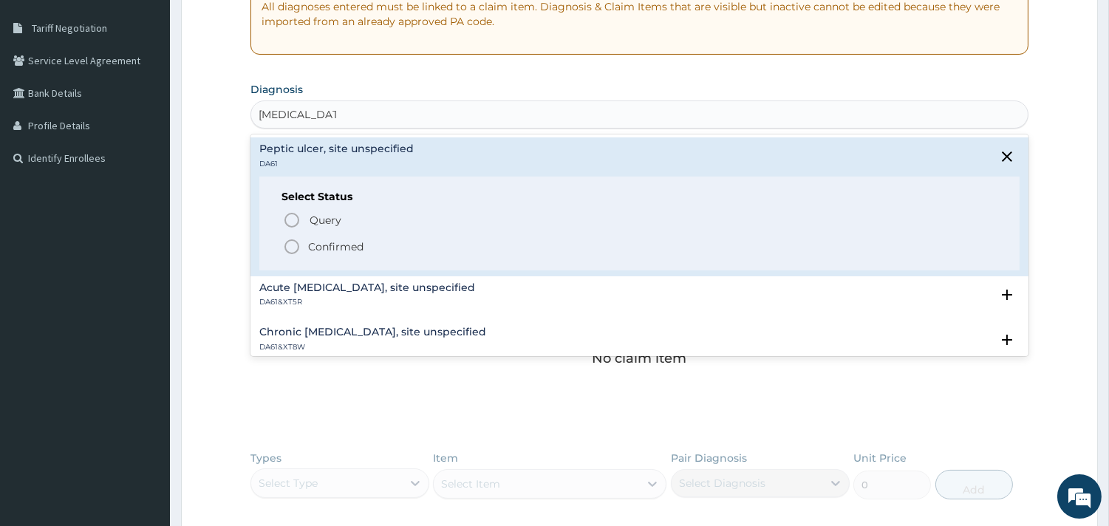
click at [292, 248] on icon "status option filled" at bounding box center [292, 247] width 18 height 18
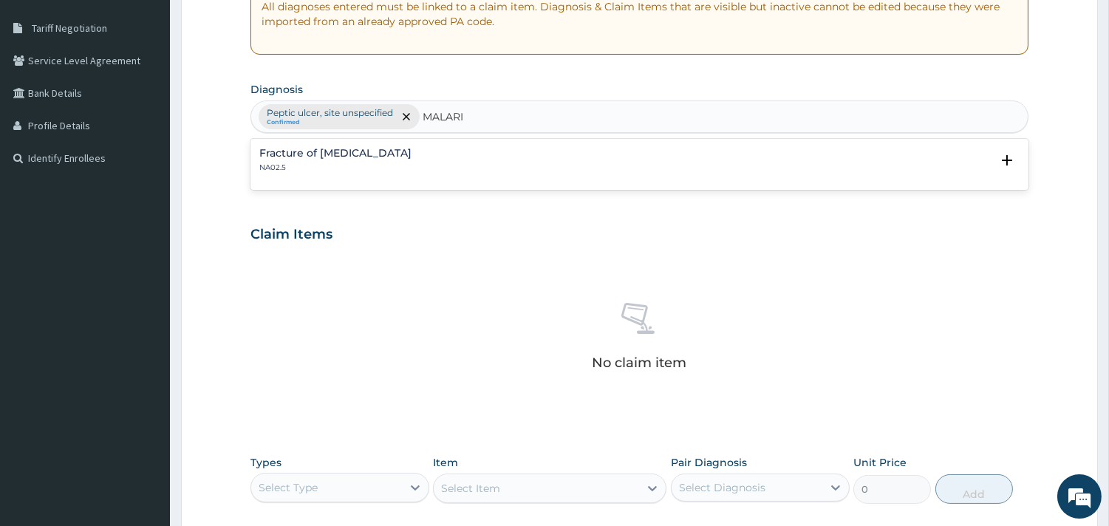
type input "[MEDICAL_DATA]"
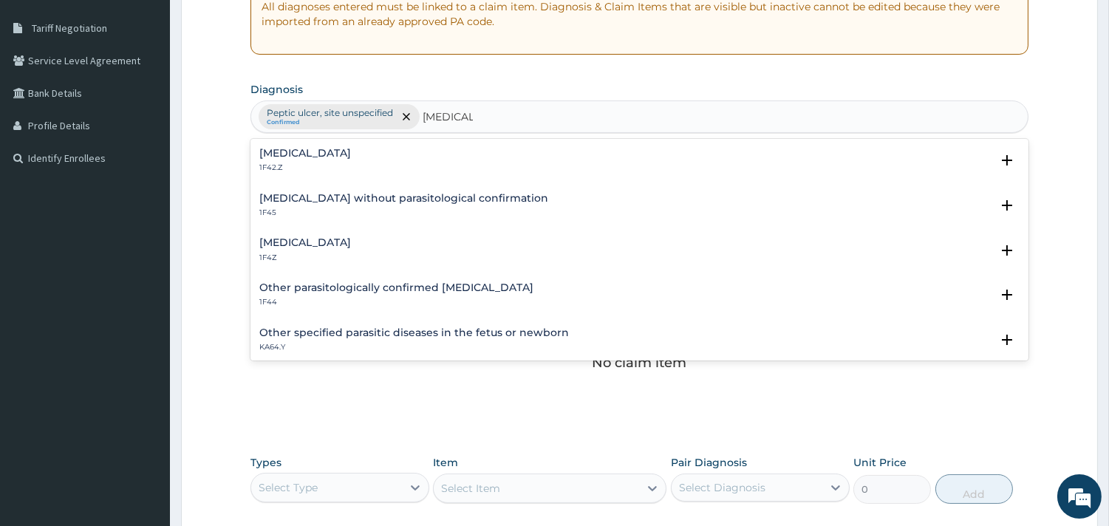
click at [282, 156] on h4 "[MEDICAL_DATA]" at bounding box center [305, 153] width 92 height 11
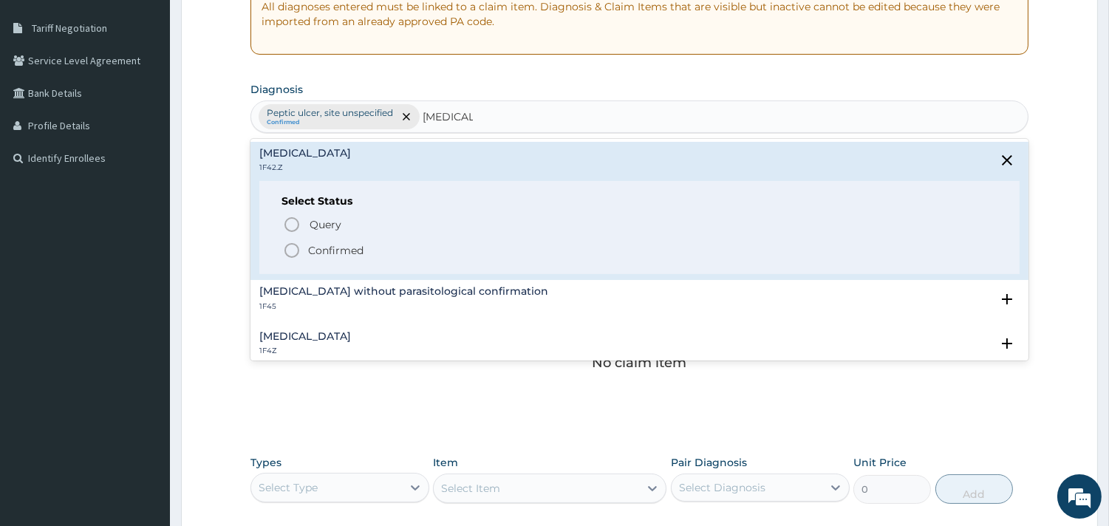
click at [290, 253] on icon "status option filled" at bounding box center [292, 251] width 18 height 18
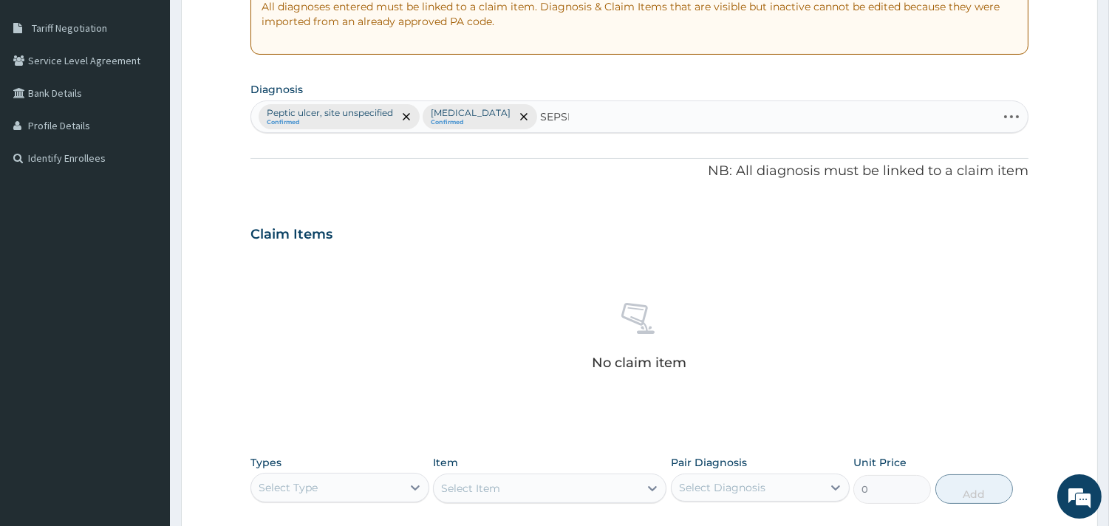
type input "[MEDICAL_DATA]"
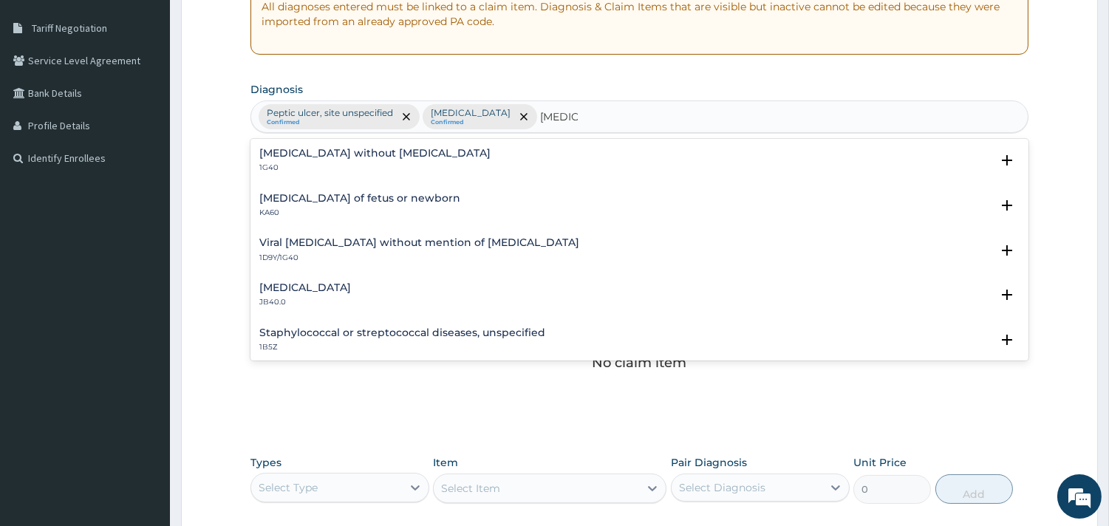
click at [288, 148] on h4 "[MEDICAL_DATA] without [MEDICAL_DATA]" at bounding box center [374, 153] width 231 height 11
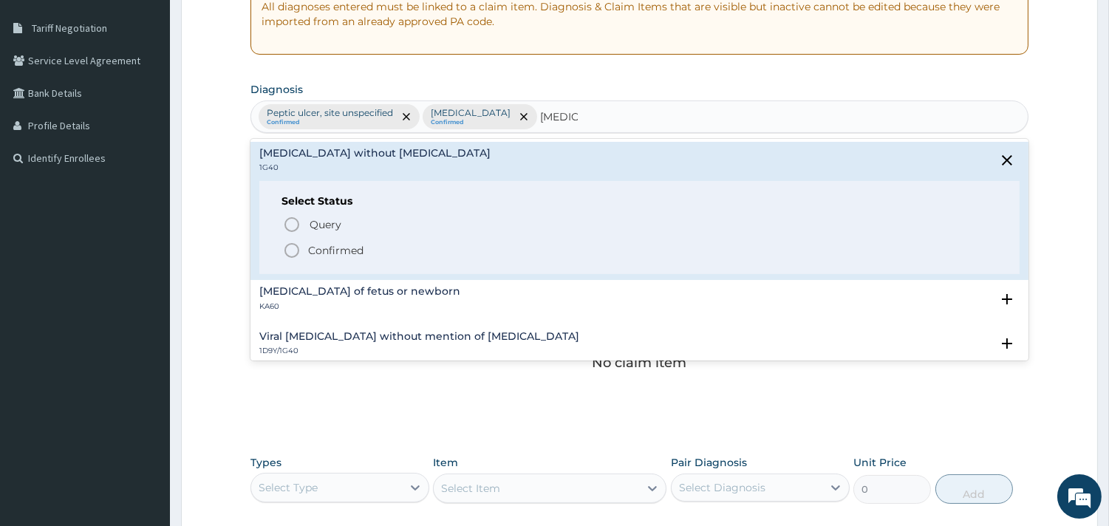
click at [292, 252] on icon "status option filled" at bounding box center [292, 251] width 18 height 18
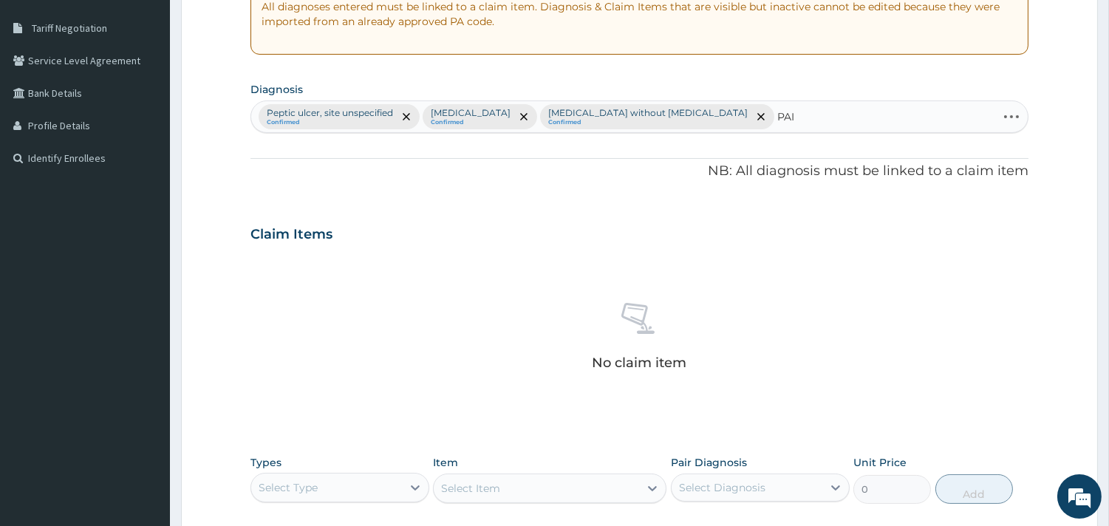
type input "PAIN"
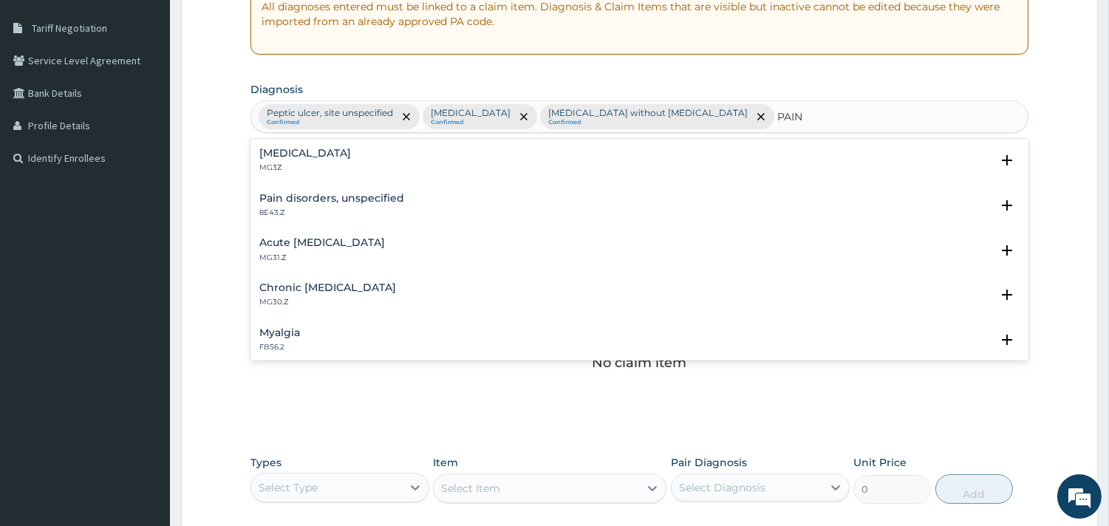
click at [287, 242] on h4 "Acute [MEDICAL_DATA]" at bounding box center [322, 242] width 126 height 11
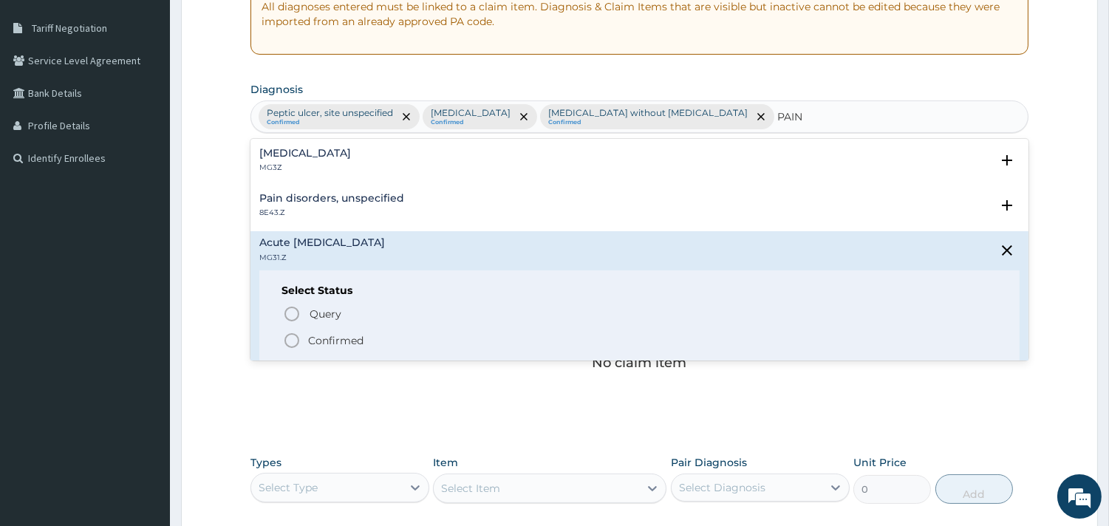
click at [291, 337] on icon "status option filled" at bounding box center [292, 341] width 18 height 18
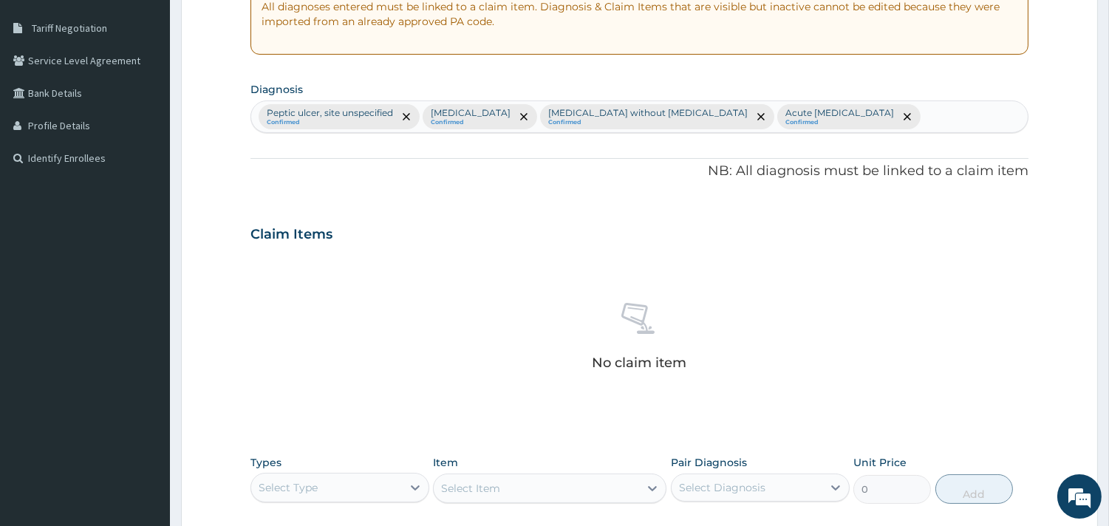
scroll to position [540, 0]
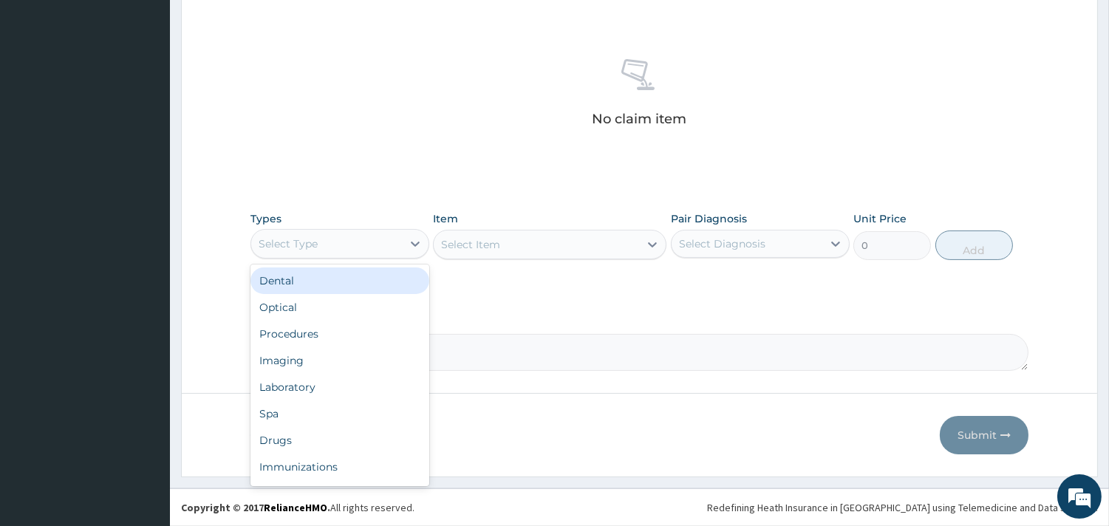
click at [338, 232] on div "Select Type" at bounding box center [326, 244] width 151 height 24
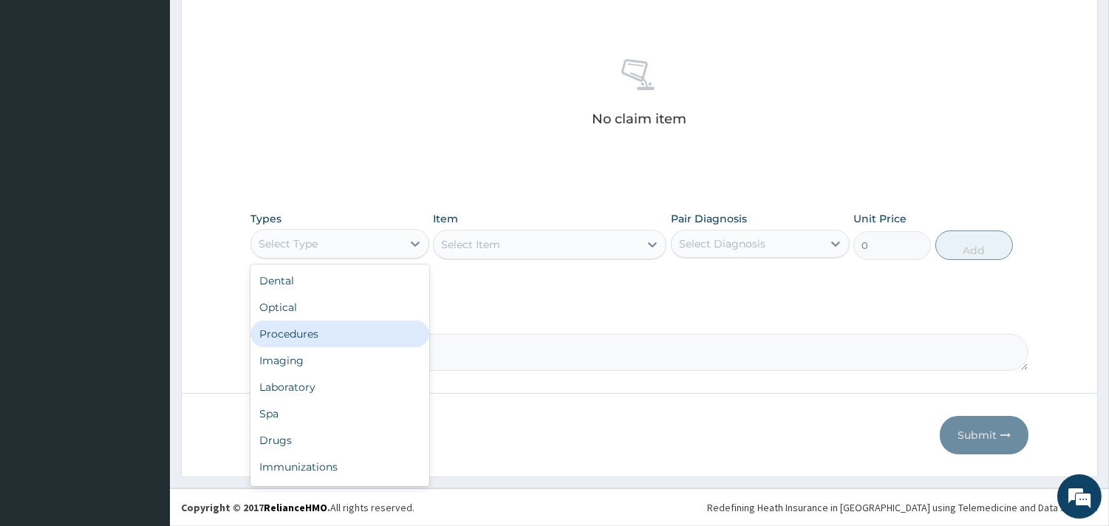
click at [314, 324] on div "Procedures" at bounding box center [340, 334] width 179 height 27
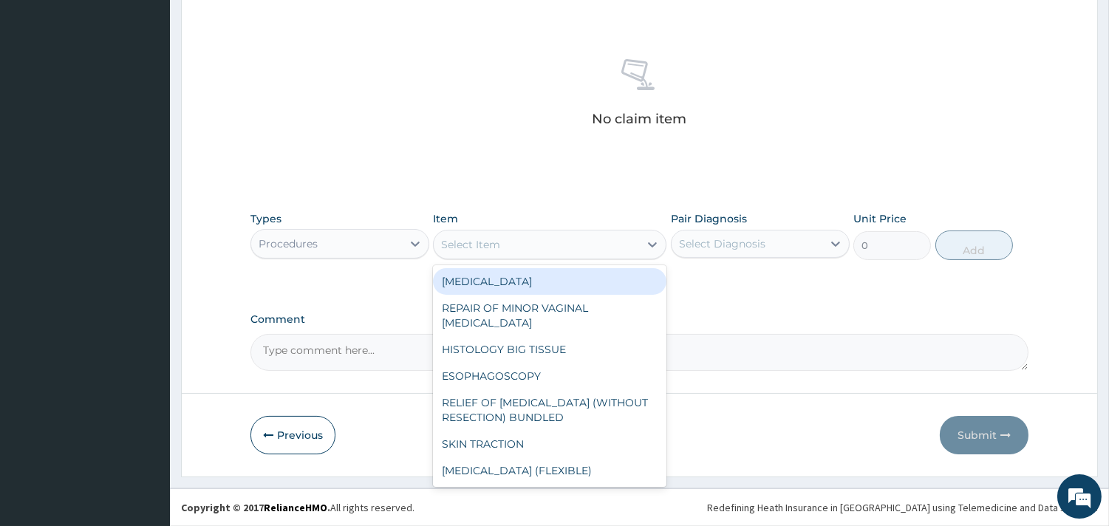
click at [580, 244] on div "Select Item" at bounding box center [536, 245] width 205 height 24
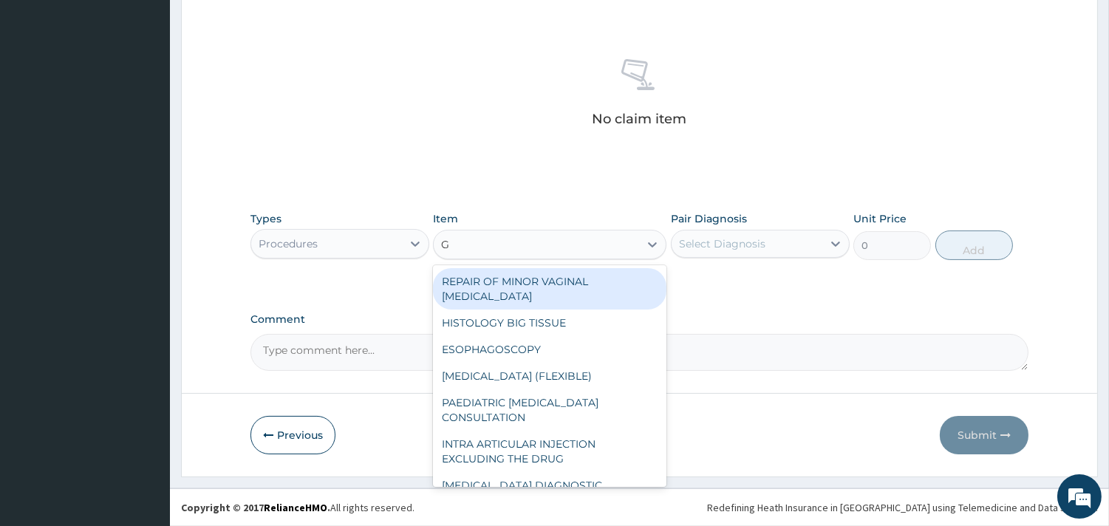
type input "GP"
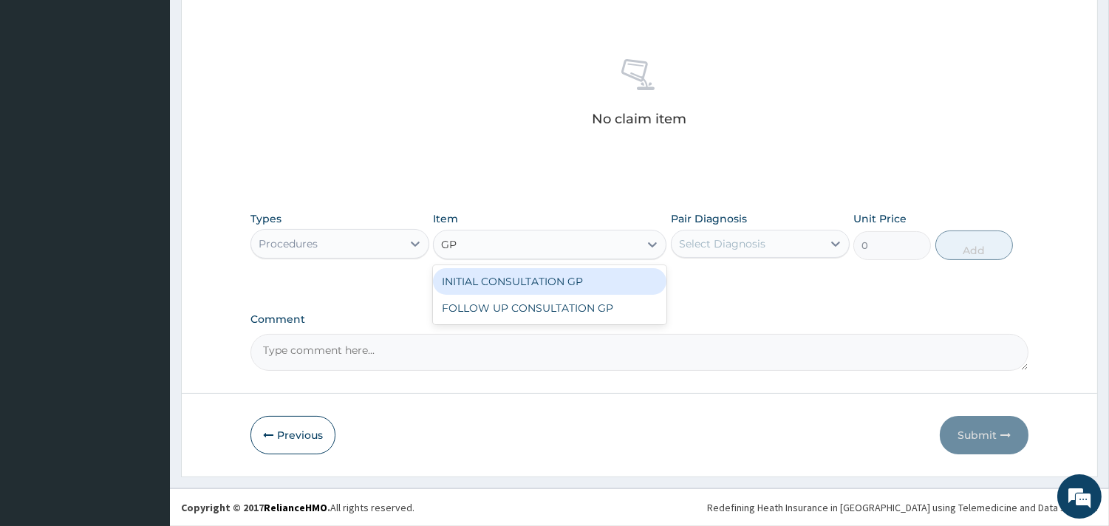
type input "3500"
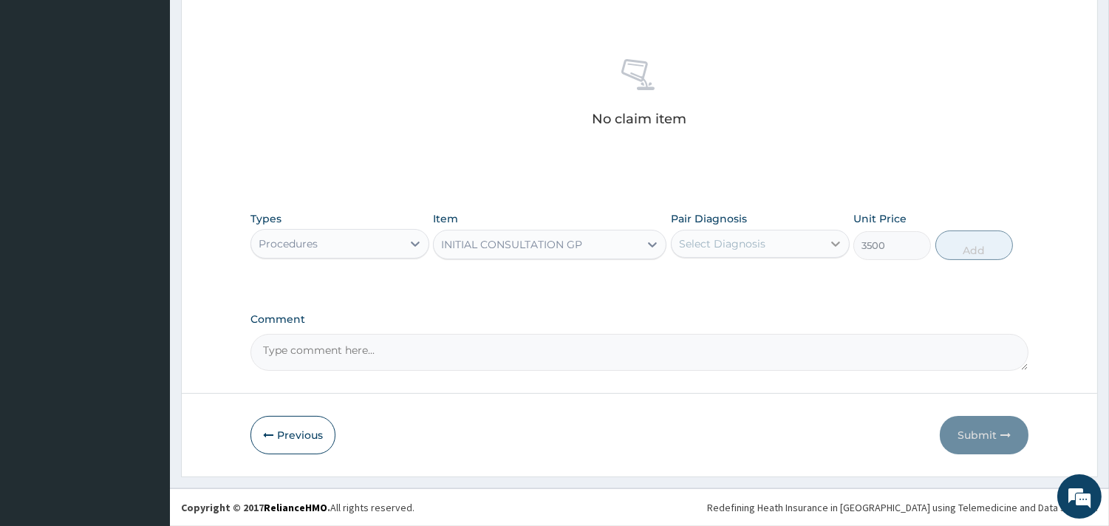
click at [823, 245] on div at bounding box center [836, 244] width 27 height 27
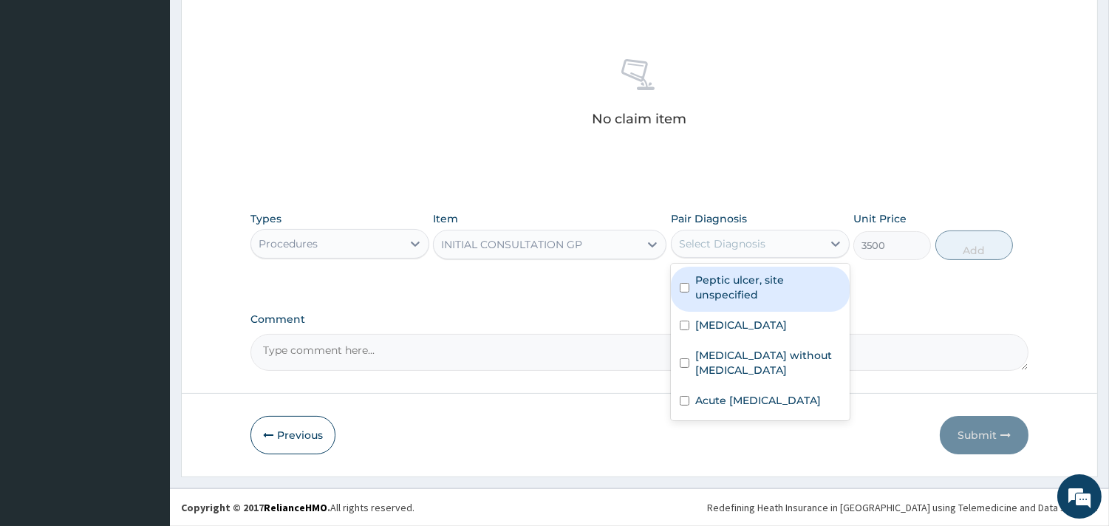
click at [804, 287] on label "Peptic ulcer, site unspecified" at bounding box center [768, 288] width 146 height 30
checkbox input "true"
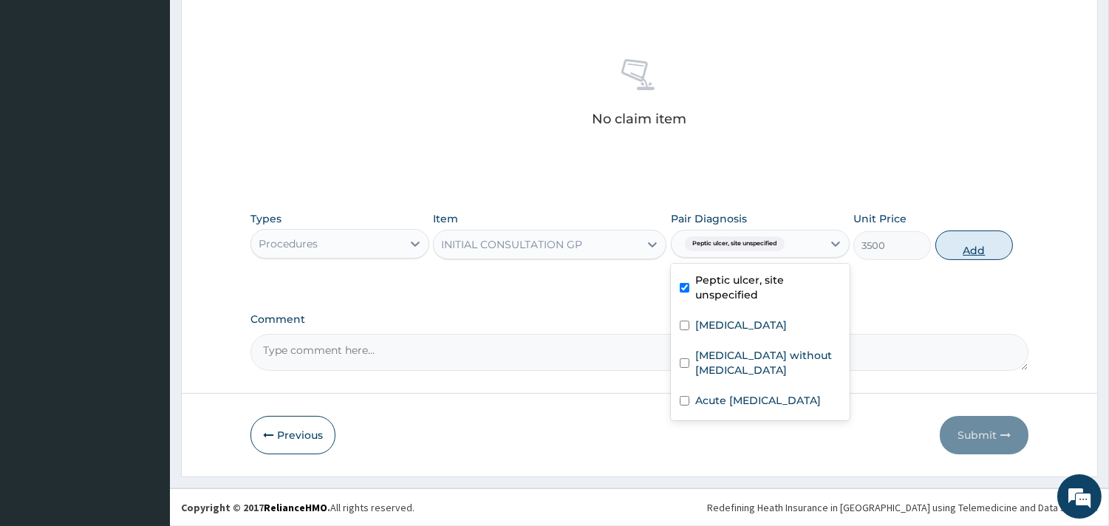
click at [977, 239] on button "Add" at bounding box center [975, 246] width 78 height 30
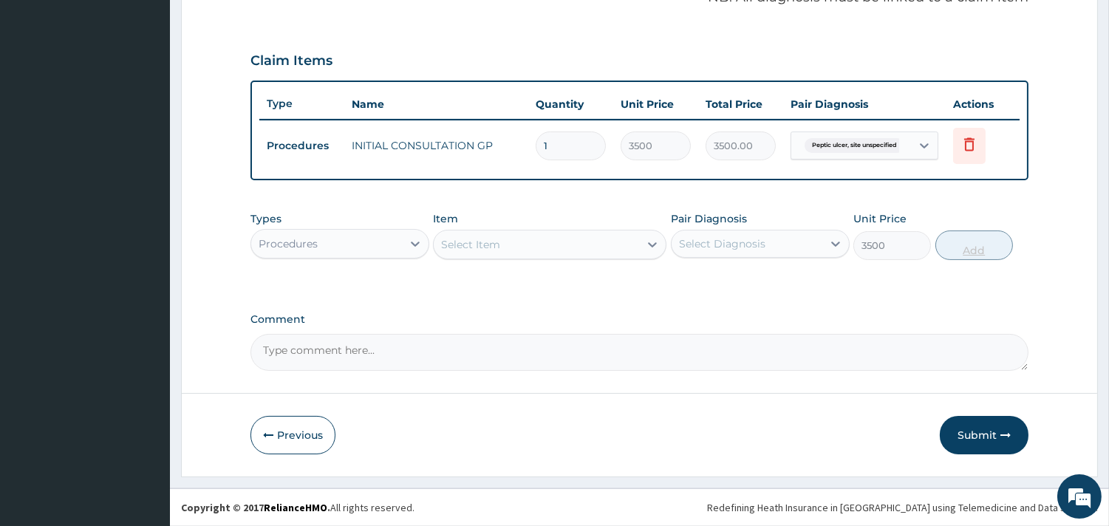
type input "0"
click at [353, 241] on div "Procedures" at bounding box center [326, 246] width 151 height 24
click at [338, 245] on div "Procedures" at bounding box center [326, 246] width 151 height 24
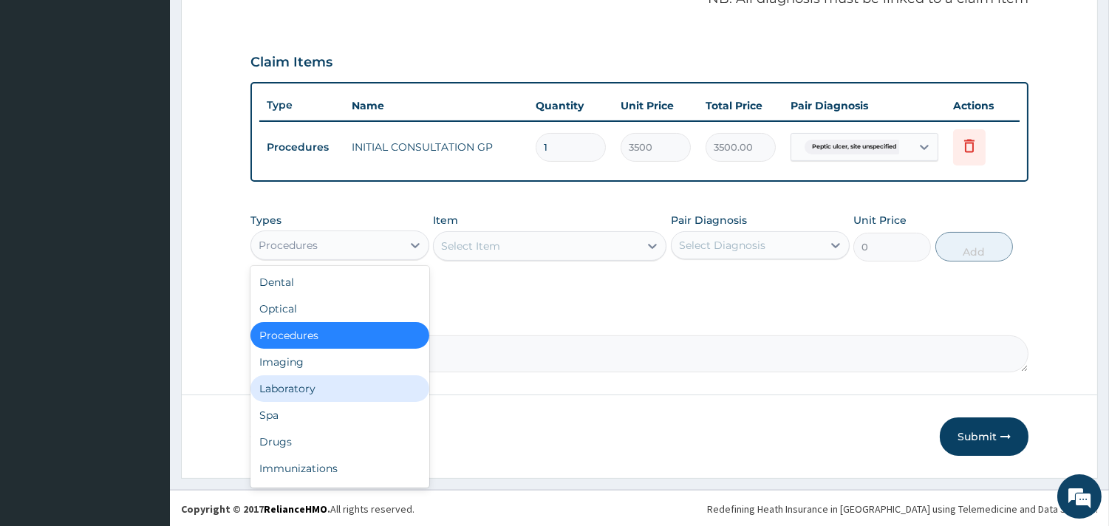
click at [314, 381] on div "Laboratory" at bounding box center [340, 388] width 179 height 27
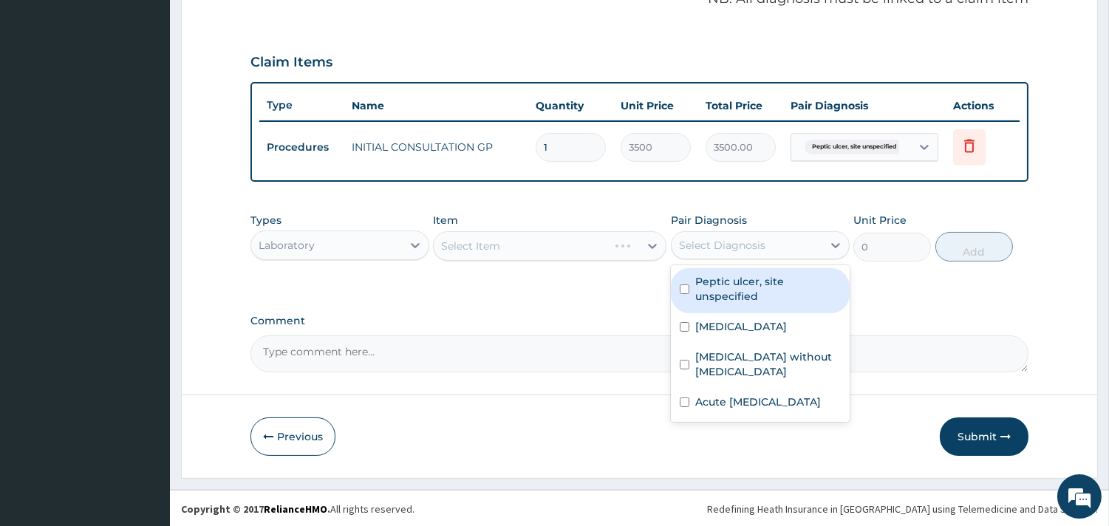
click at [755, 239] on div "Select Diagnosis" at bounding box center [722, 245] width 86 height 15
click at [738, 279] on label "Peptic ulcer, site unspecified" at bounding box center [768, 289] width 146 height 30
checkbox input "true"
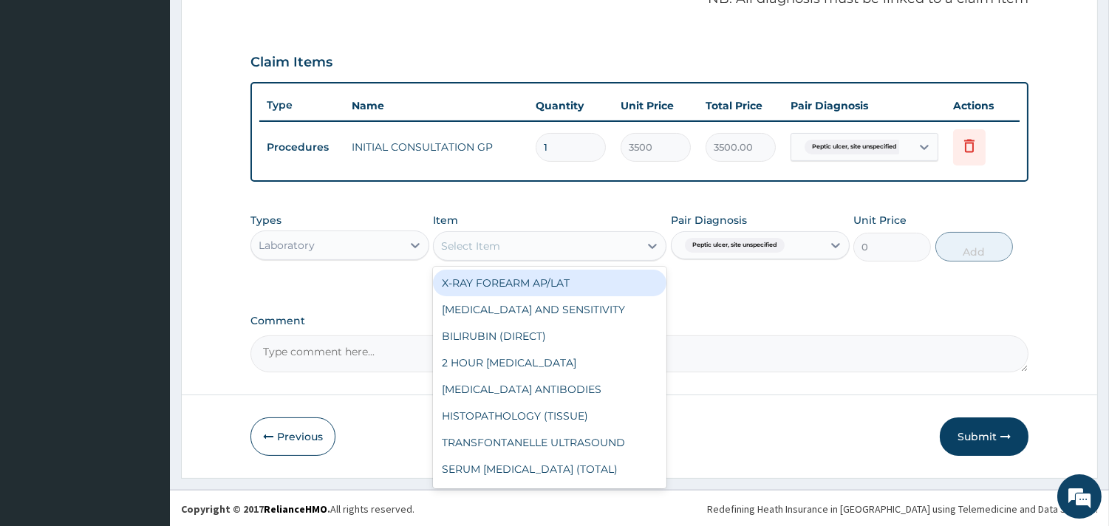
click at [568, 240] on div "Select Item" at bounding box center [536, 246] width 205 height 24
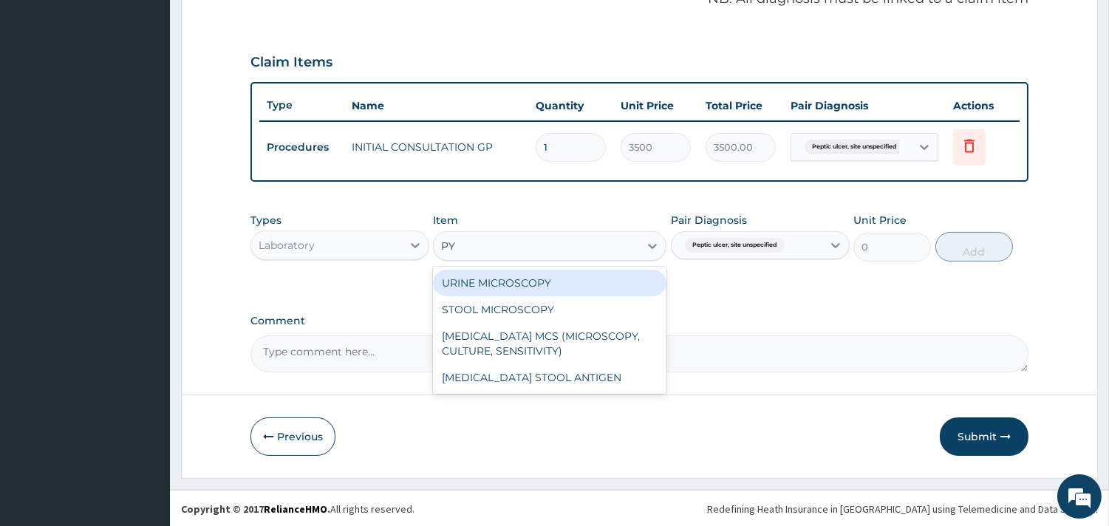
type input "PYL"
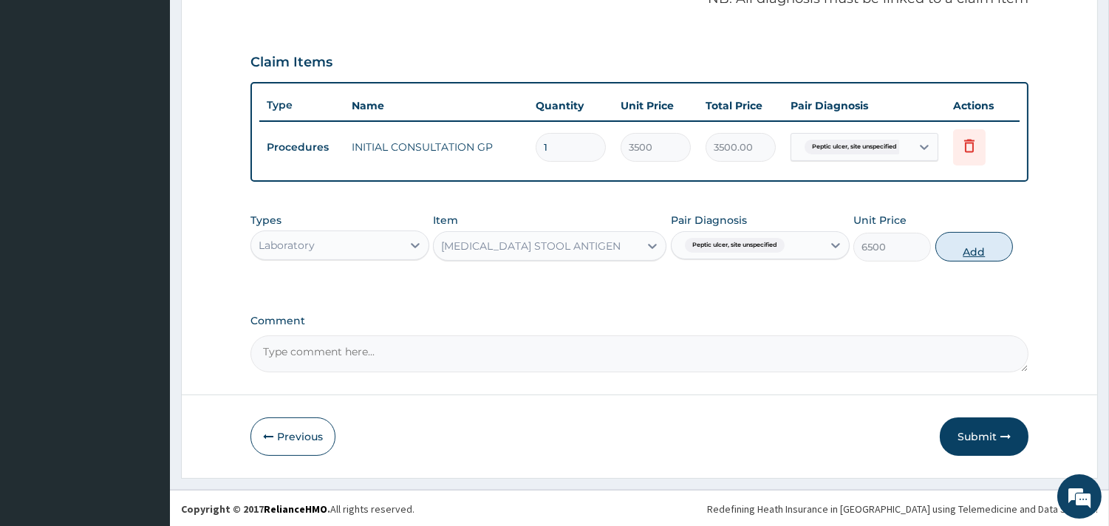
click at [970, 239] on button "Add" at bounding box center [975, 247] width 78 height 30
type input "0"
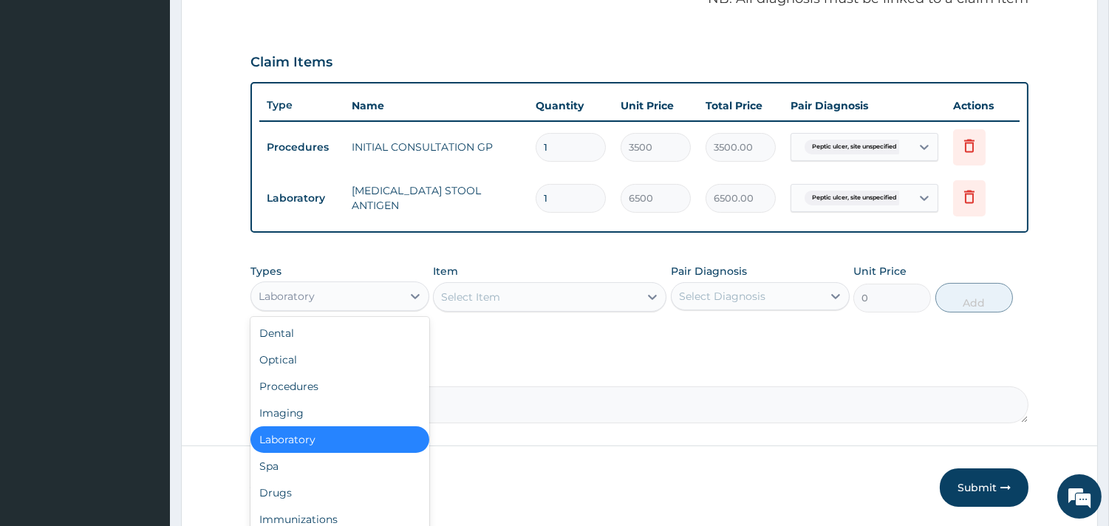
click at [368, 297] on div "Laboratory" at bounding box center [326, 297] width 151 height 24
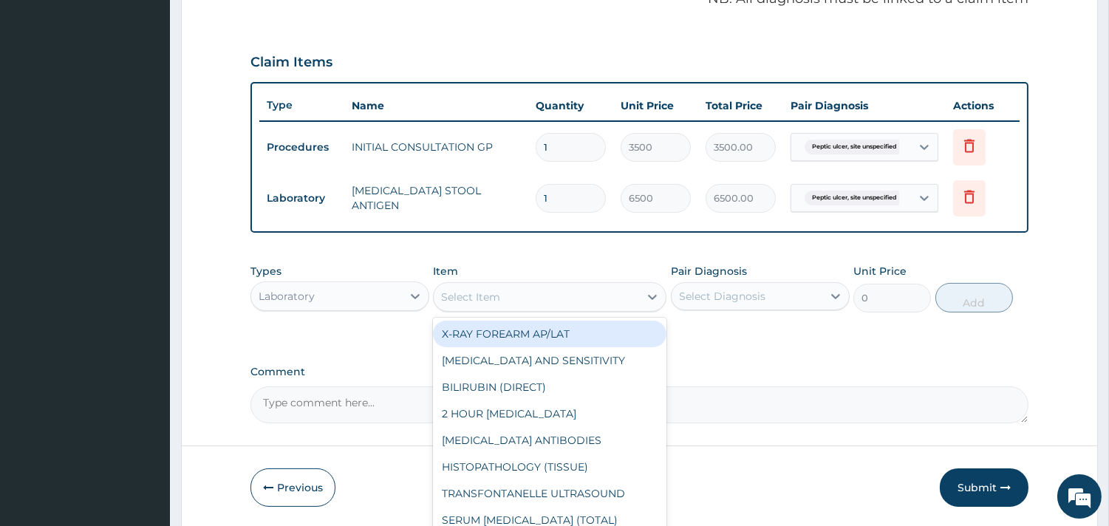
click at [493, 299] on div "Select Item" at bounding box center [470, 297] width 59 height 15
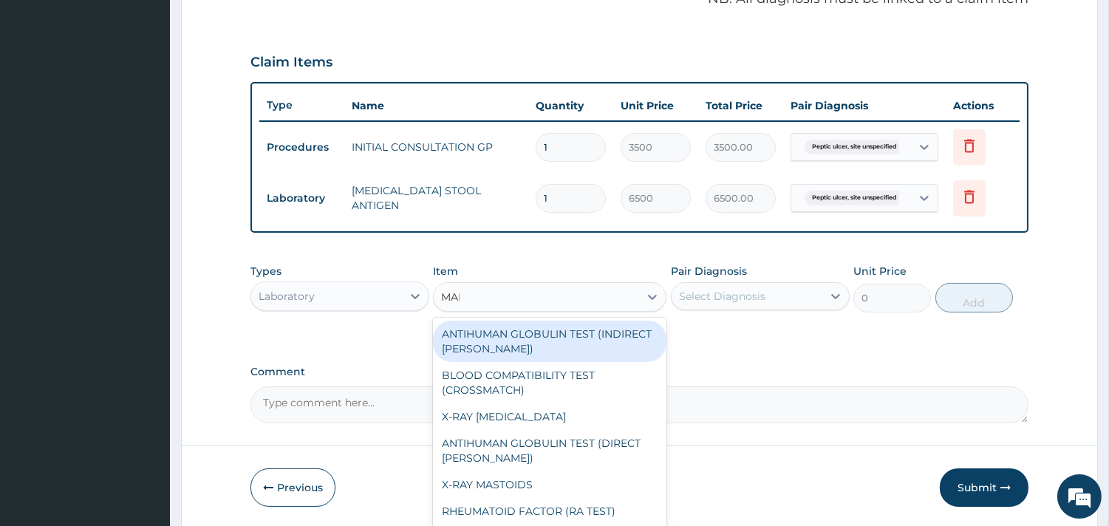
type input "MALA"
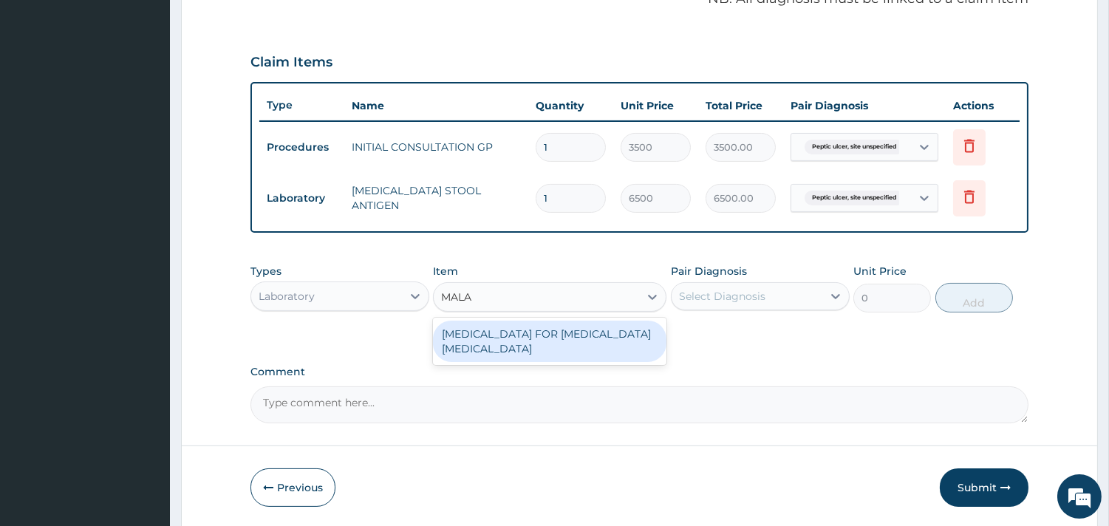
type input "2200"
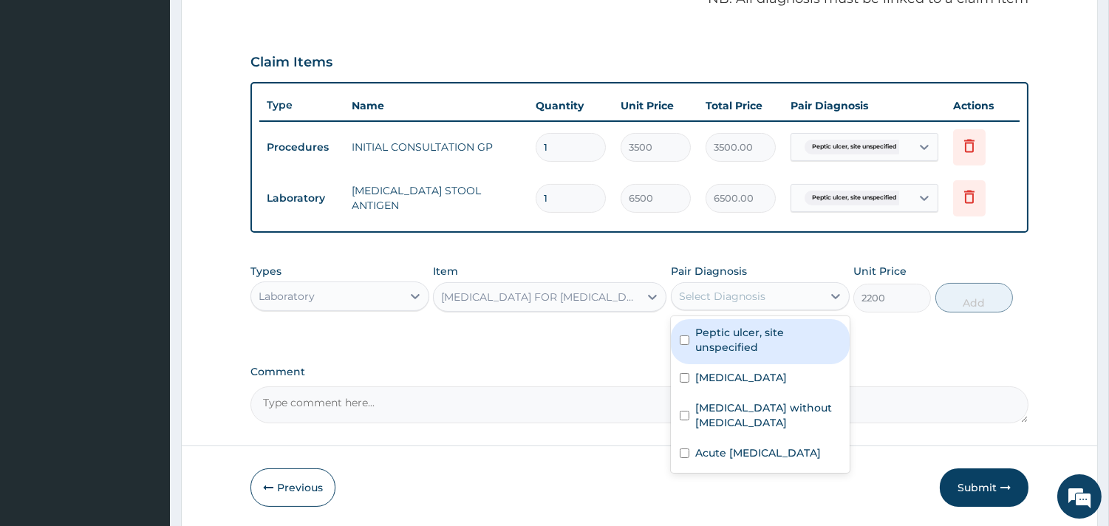
click at [772, 297] on div "Select Diagnosis" at bounding box center [747, 297] width 151 height 24
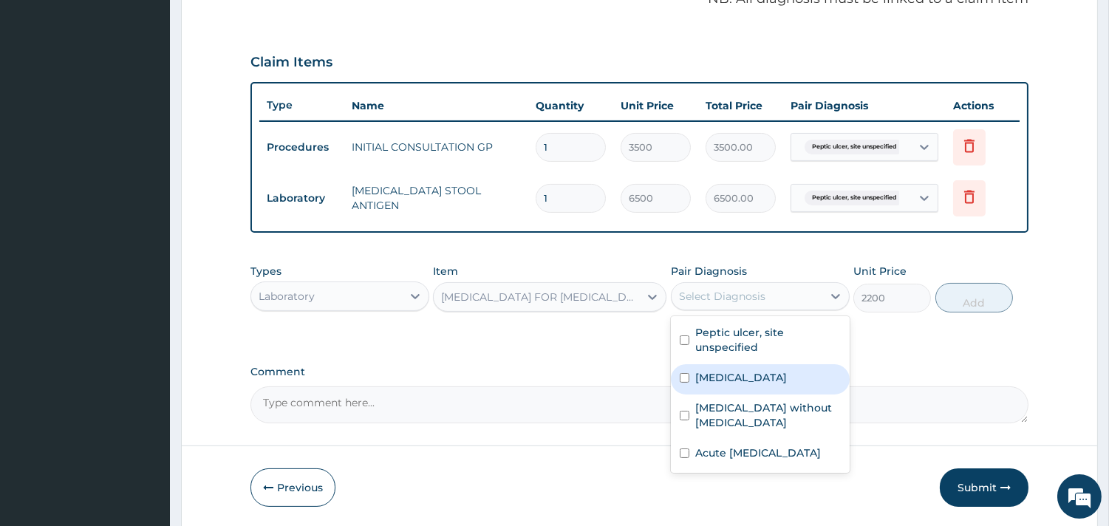
click at [773, 378] on label "[MEDICAL_DATA]" at bounding box center [741, 377] width 92 height 15
checkbox input "true"
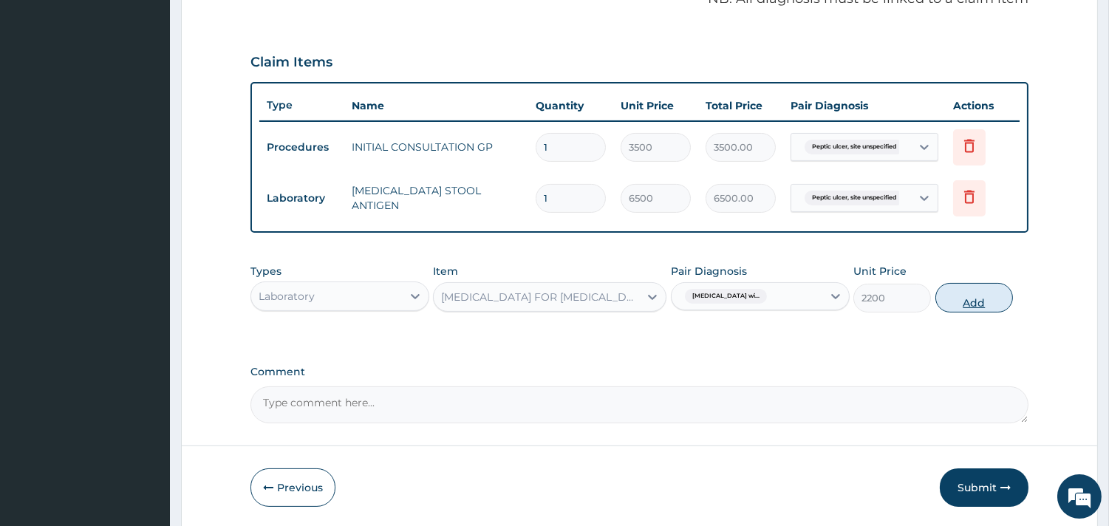
click at [979, 299] on button "Add" at bounding box center [975, 298] width 78 height 30
type input "0"
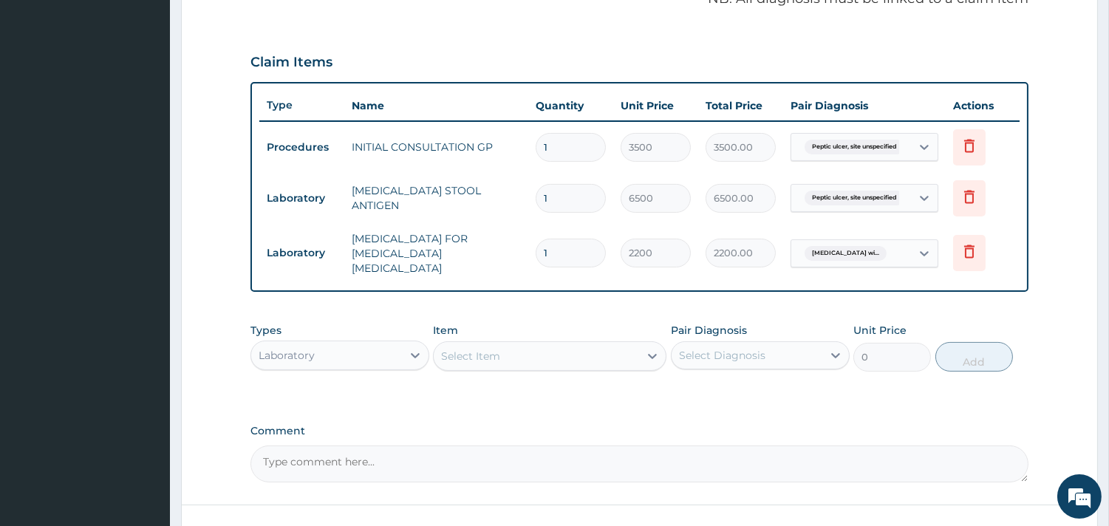
click at [557, 344] on div "Select Item" at bounding box center [536, 356] width 205 height 24
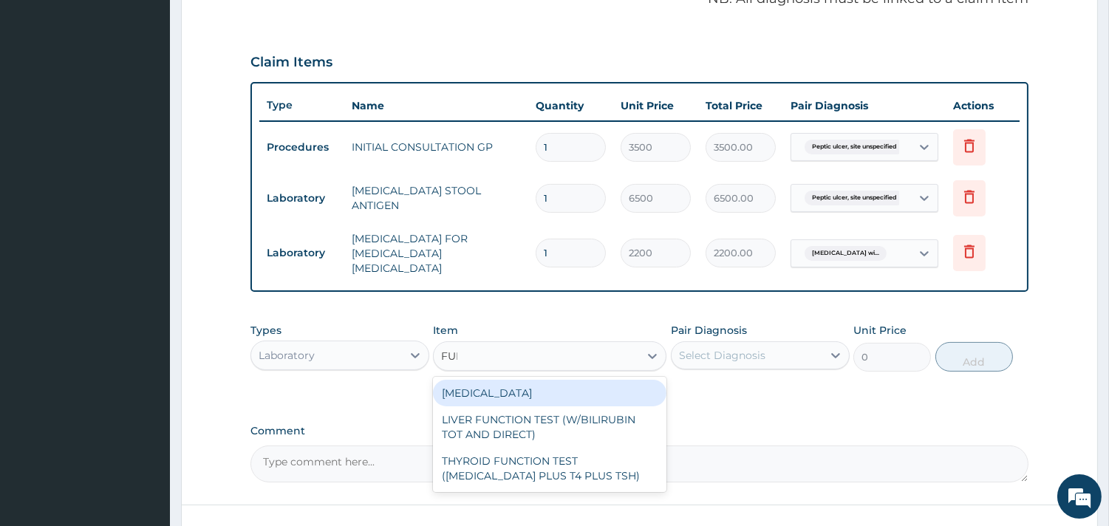
type input "FULL"
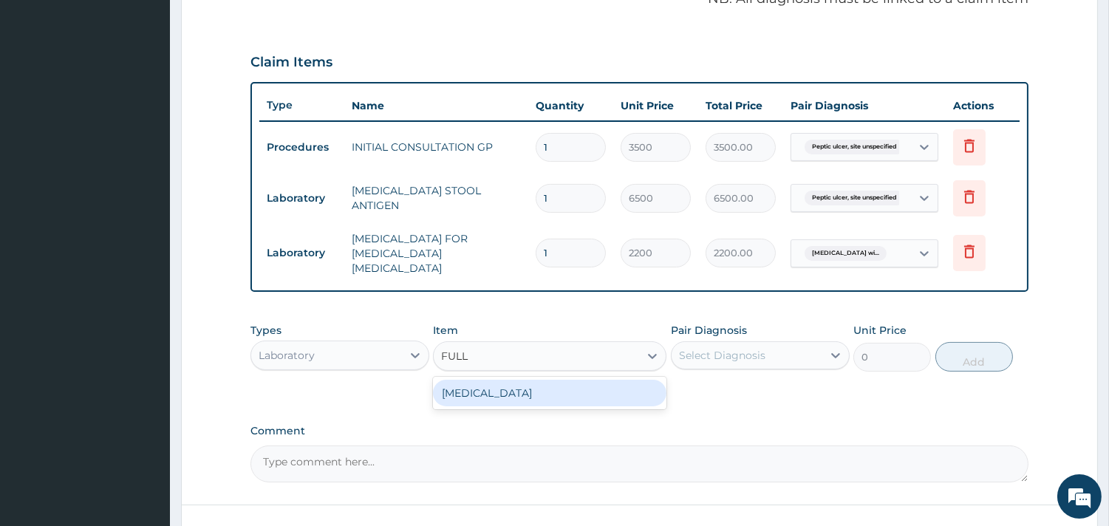
type input "3800"
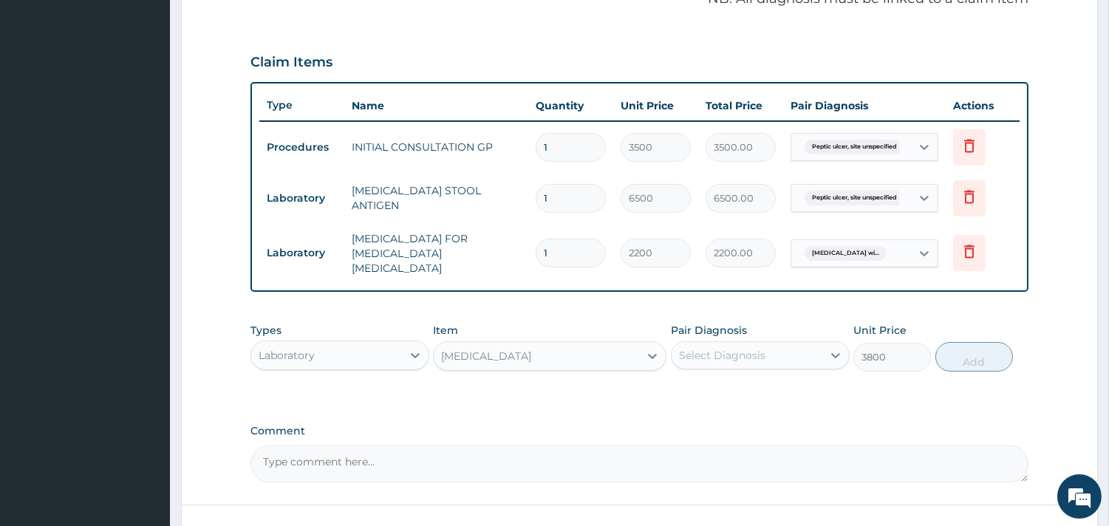
click at [712, 348] on div "Select Diagnosis" at bounding box center [722, 355] width 86 height 15
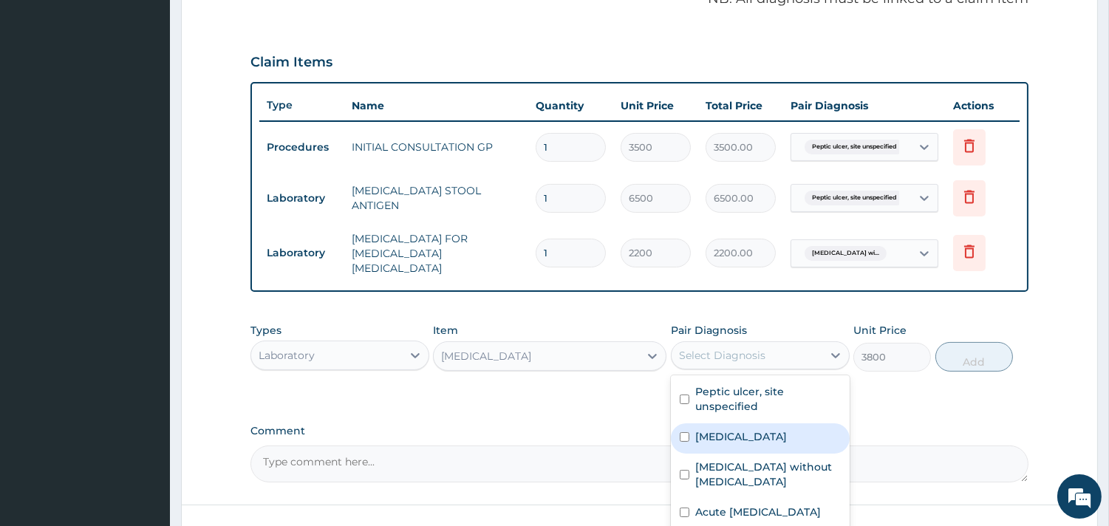
click at [735, 430] on label "[MEDICAL_DATA]" at bounding box center [741, 436] width 92 height 15
checkbox input "true"
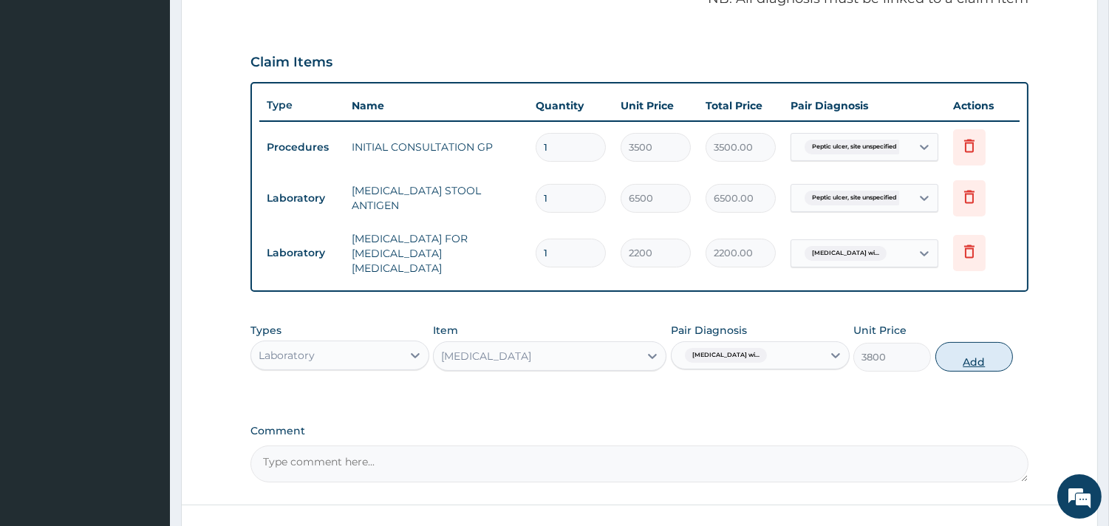
click at [974, 356] on button "Add" at bounding box center [975, 357] width 78 height 30
type input "0"
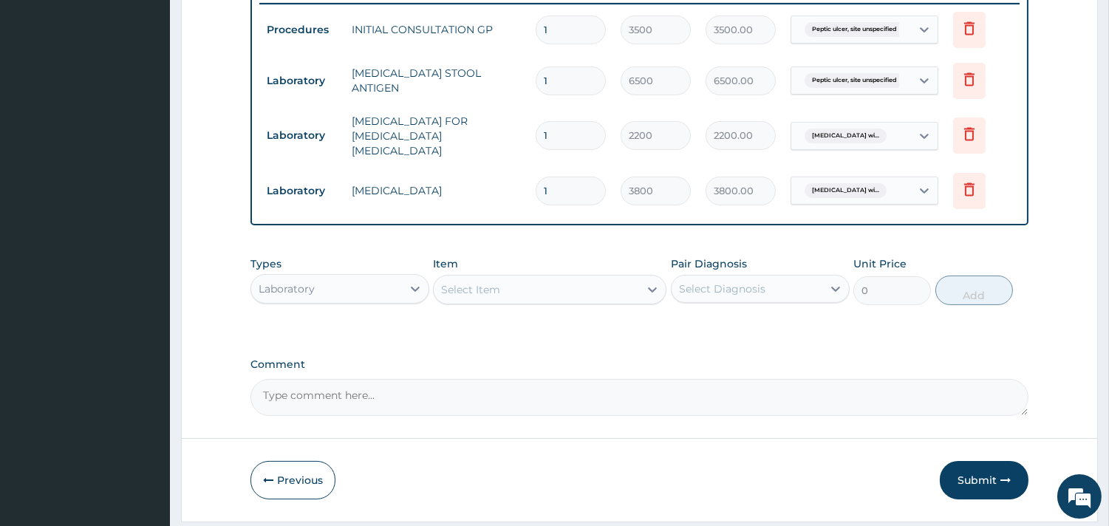
scroll to position [591, 0]
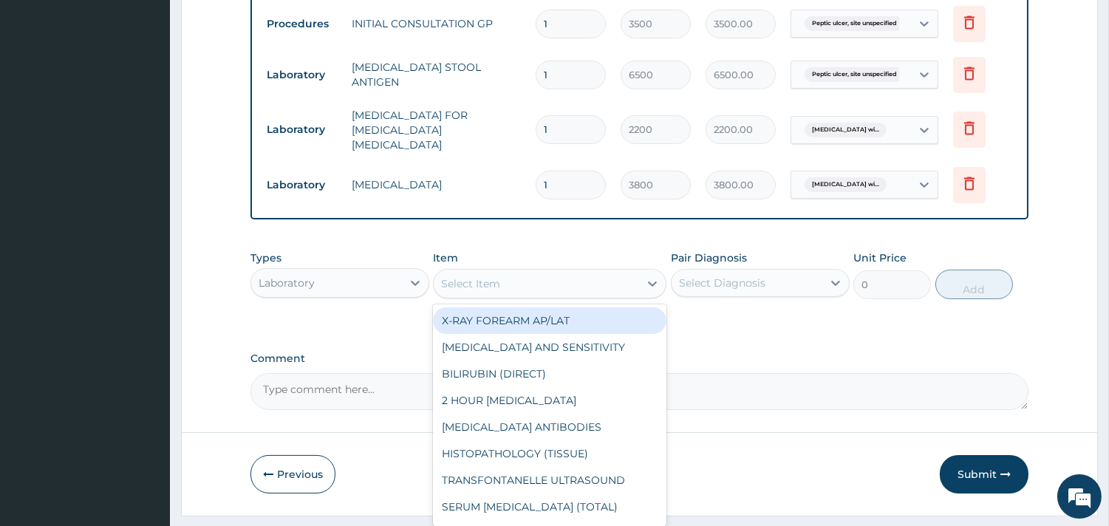
click at [605, 276] on div "Select Item" at bounding box center [536, 284] width 205 height 24
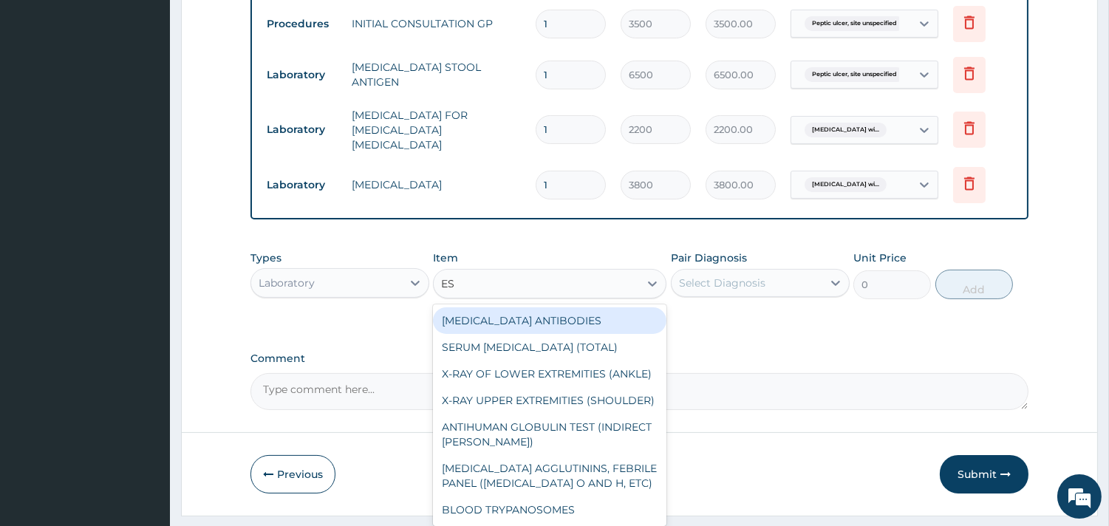
type input "ESR"
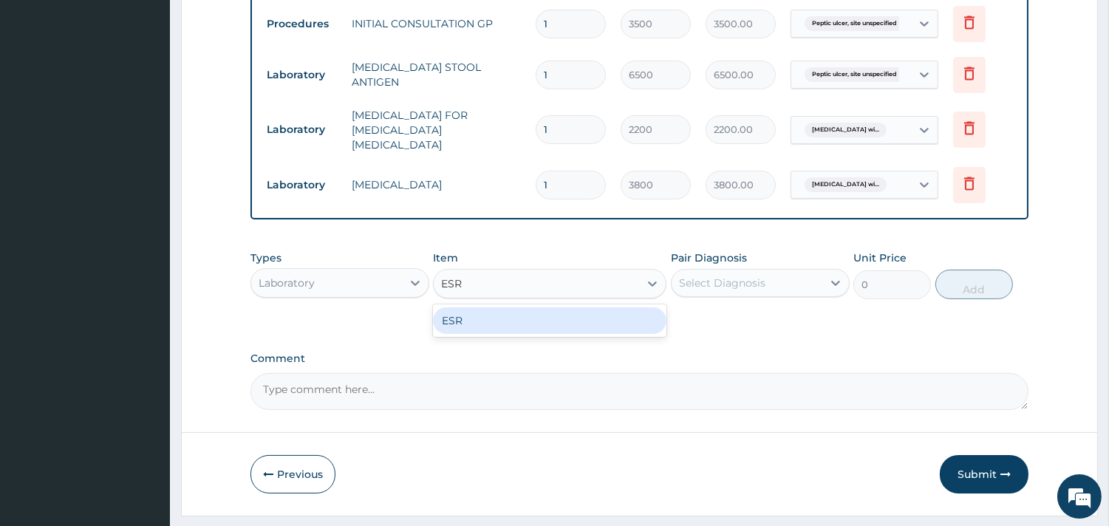
type input "3000"
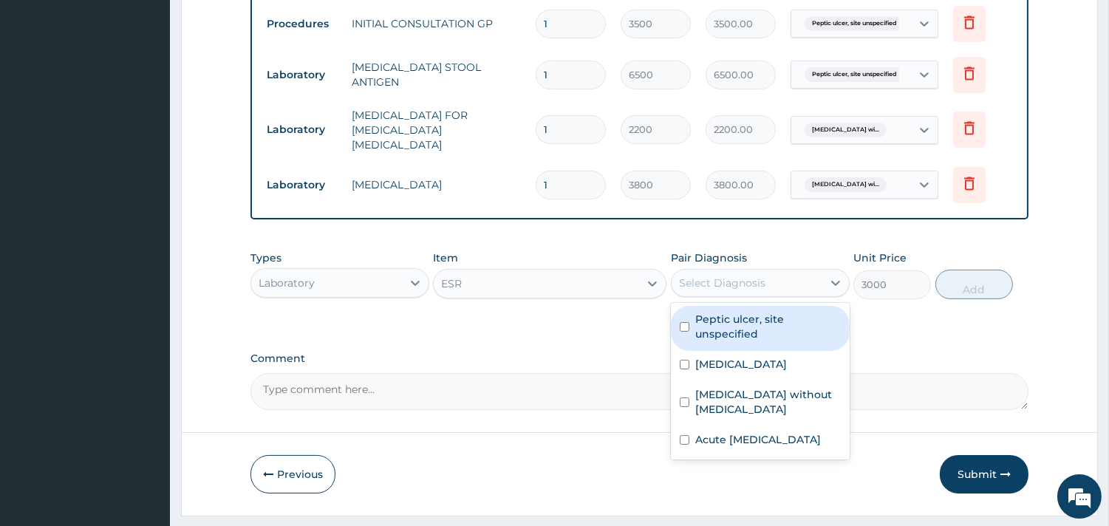
click at [738, 276] on div "Select Diagnosis" at bounding box center [722, 283] width 86 height 15
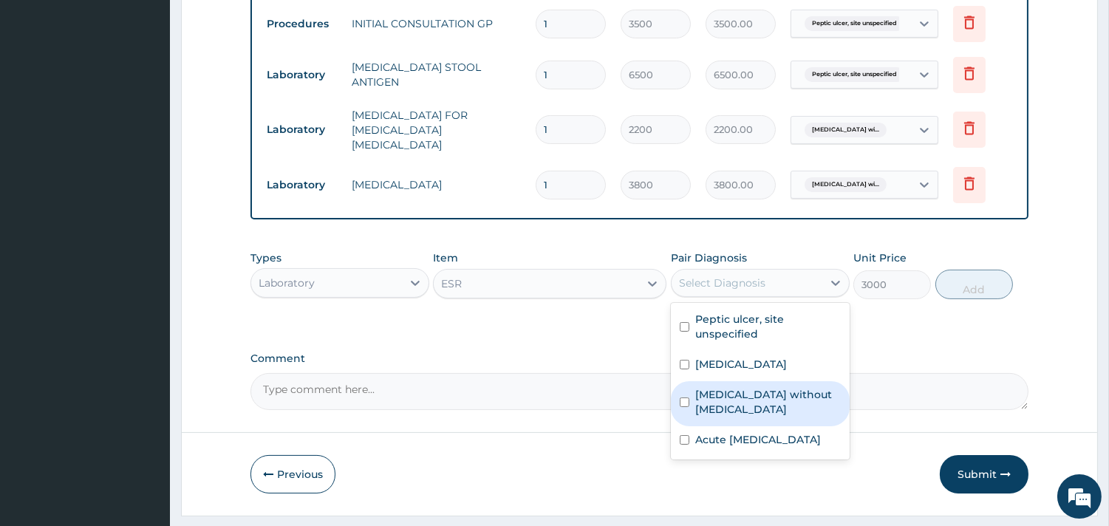
click at [752, 415] on label "[MEDICAL_DATA] without [MEDICAL_DATA]" at bounding box center [768, 402] width 146 height 30
checkbox input "true"
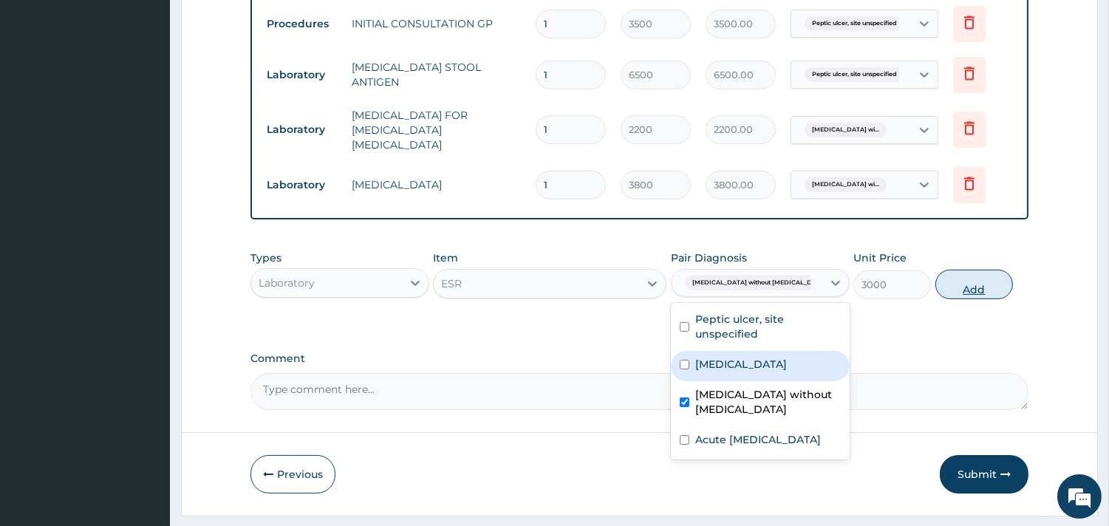
click at [981, 279] on button "Add" at bounding box center [975, 285] width 78 height 30
type input "0"
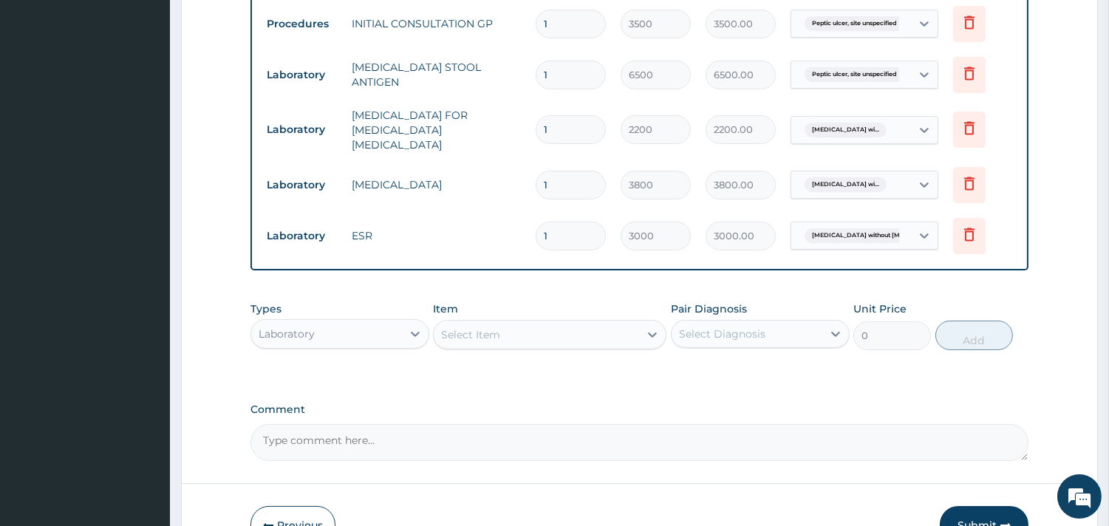
click at [367, 327] on div "Laboratory" at bounding box center [326, 334] width 151 height 24
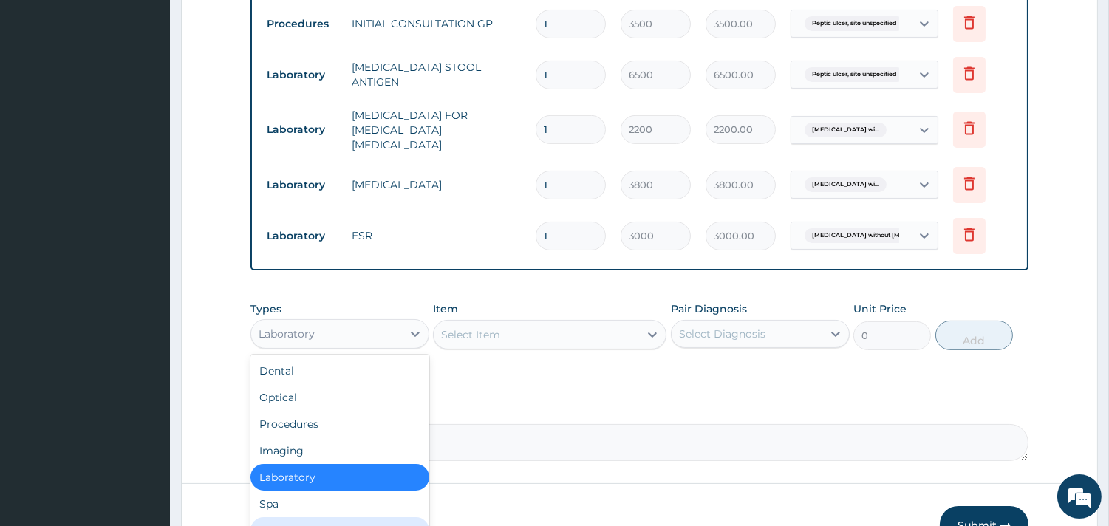
click at [323, 520] on div "Drugs" at bounding box center [340, 530] width 179 height 27
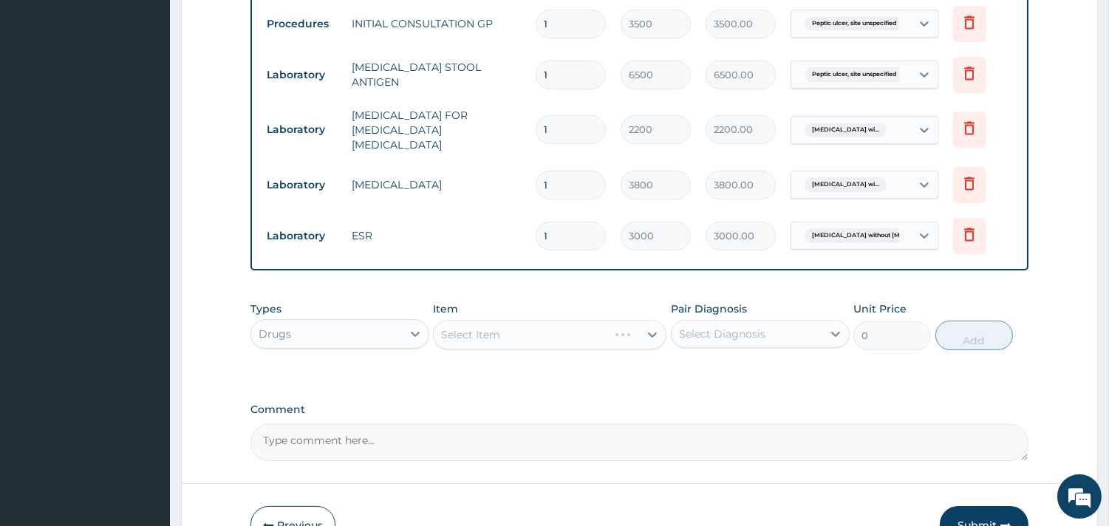
scroll to position [673, 0]
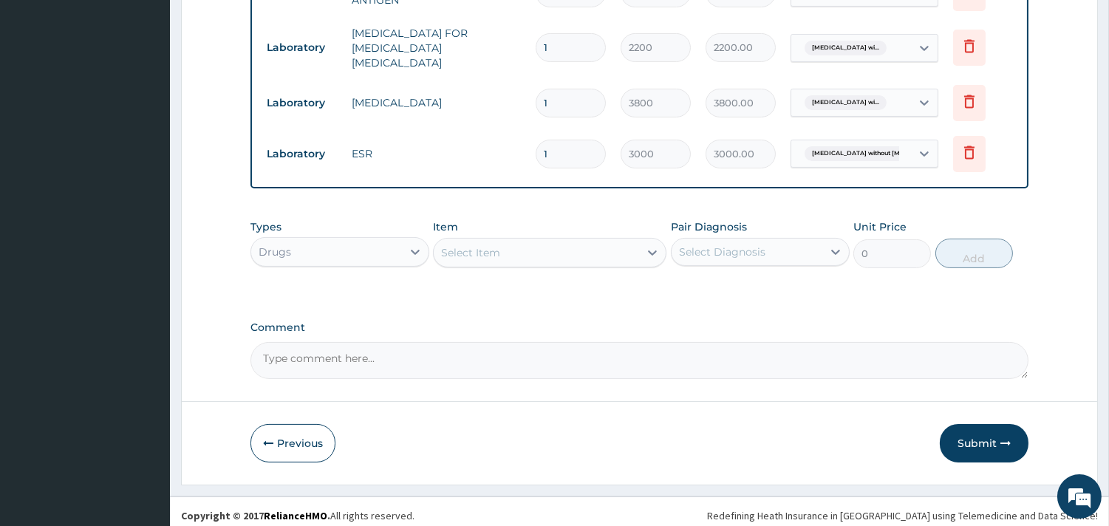
click at [486, 245] on div "Select Item" at bounding box center [470, 252] width 59 height 15
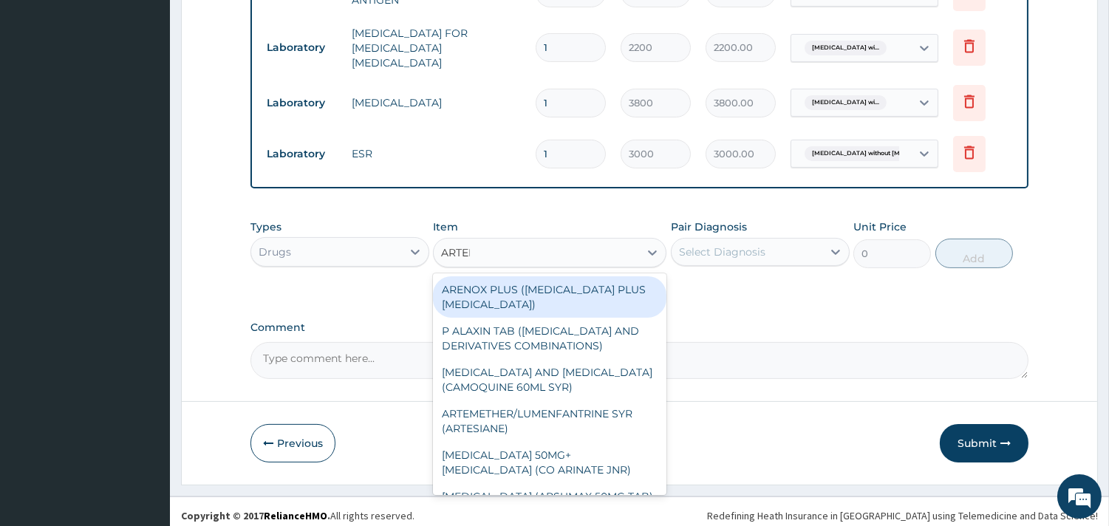
type input "ARTEME"
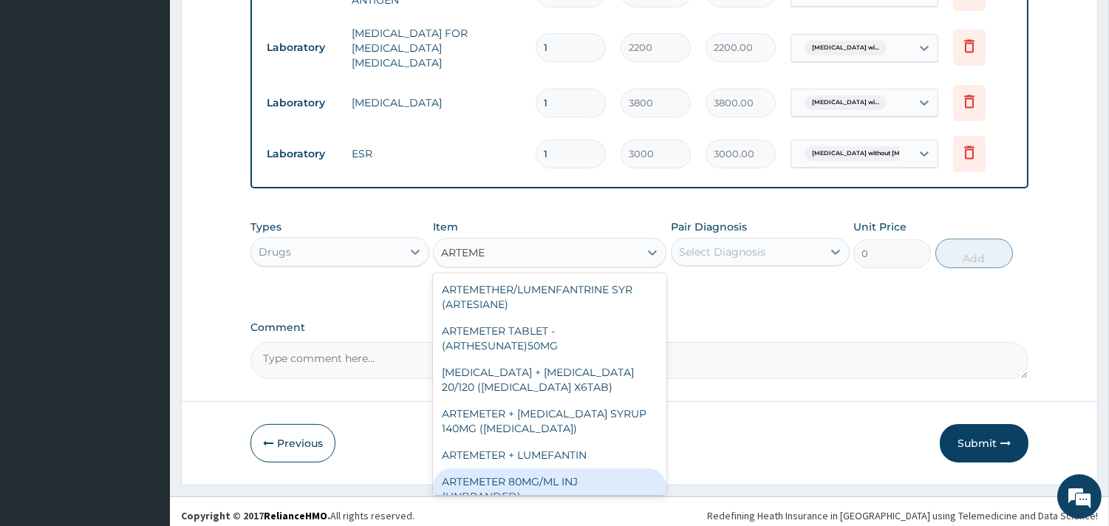
click at [529, 474] on div "ARTEMETER 80MG/ML INJ (UNBRANDED)" at bounding box center [550, 489] width 234 height 41
type input "350"
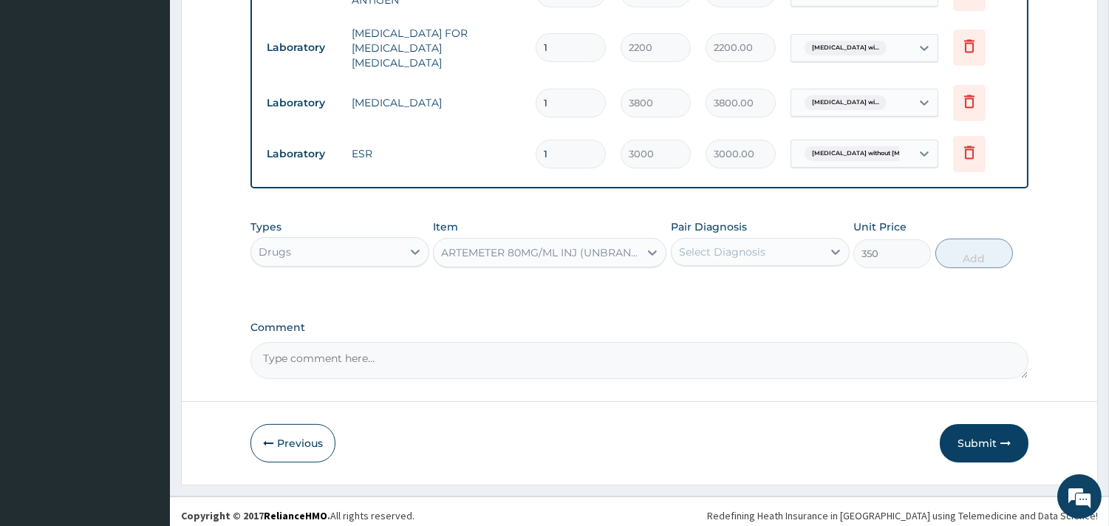
click at [752, 247] on div "Select Diagnosis" at bounding box center [722, 252] width 86 height 15
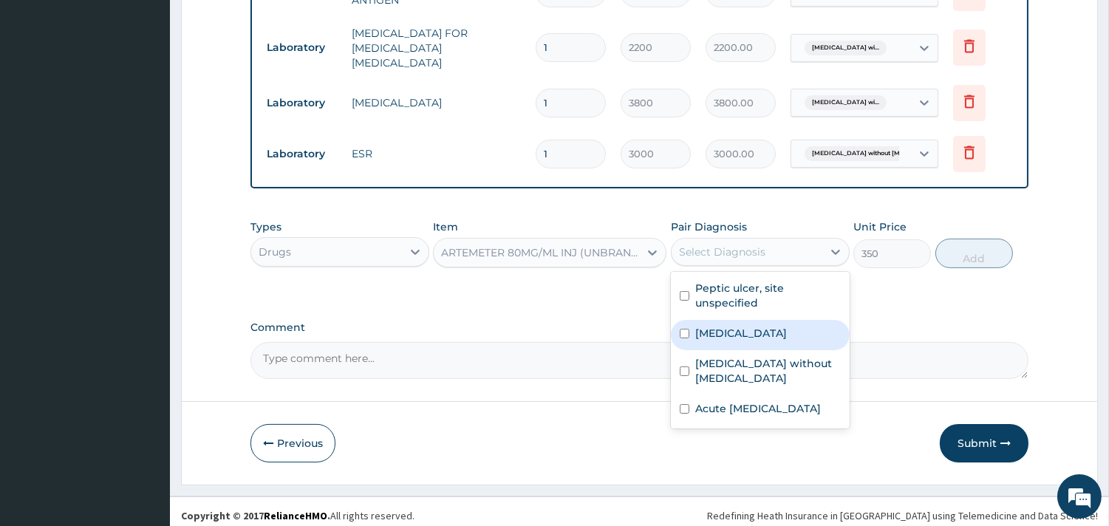
click at [744, 338] on label "[MEDICAL_DATA]" at bounding box center [741, 333] width 92 height 15
checkbox input "true"
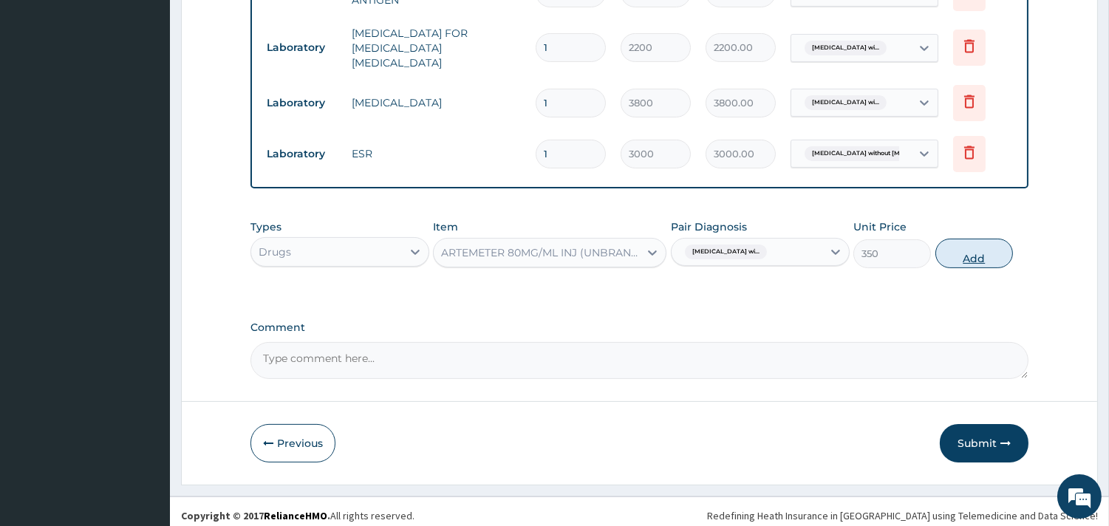
click at [962, 246] on button "Add" at bounding box center [975, 254] width 78 height 30
type input "0"
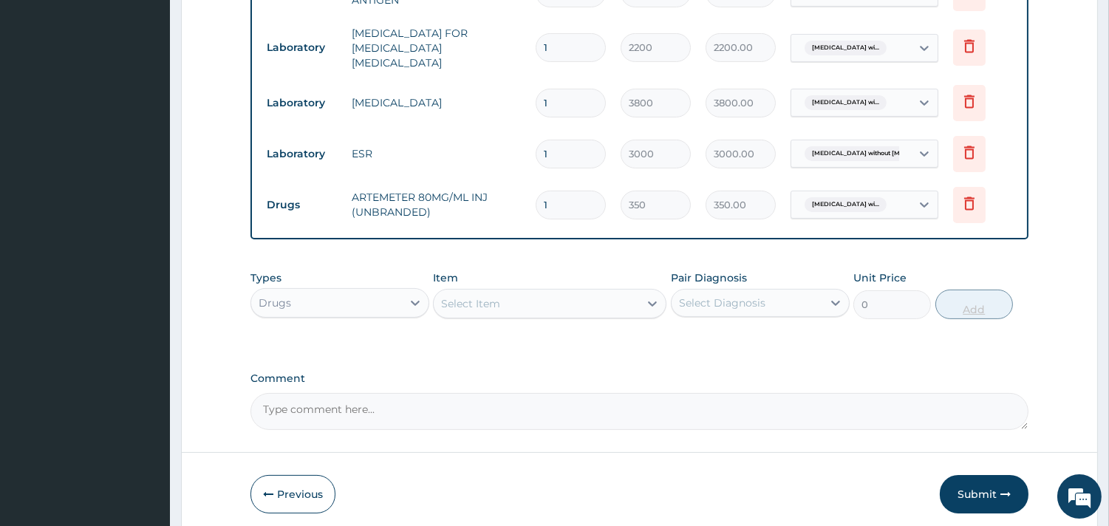
type input "0.00"
type input "6"
type input "2100.00"
type input "6"
click at [610, 297] on div "Select Item" at bounding box center [536, 304] width 205 height 24
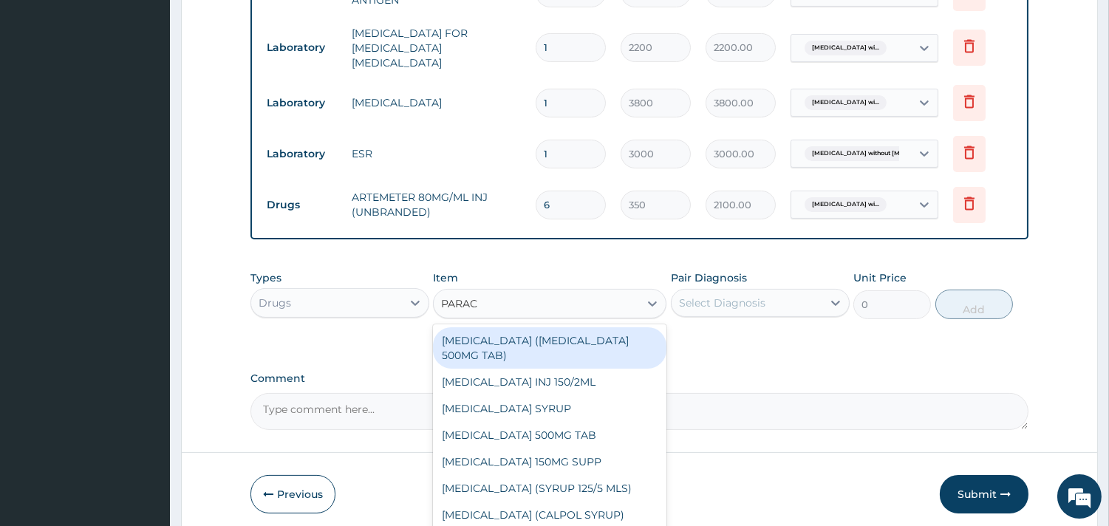
type input "PARACE"
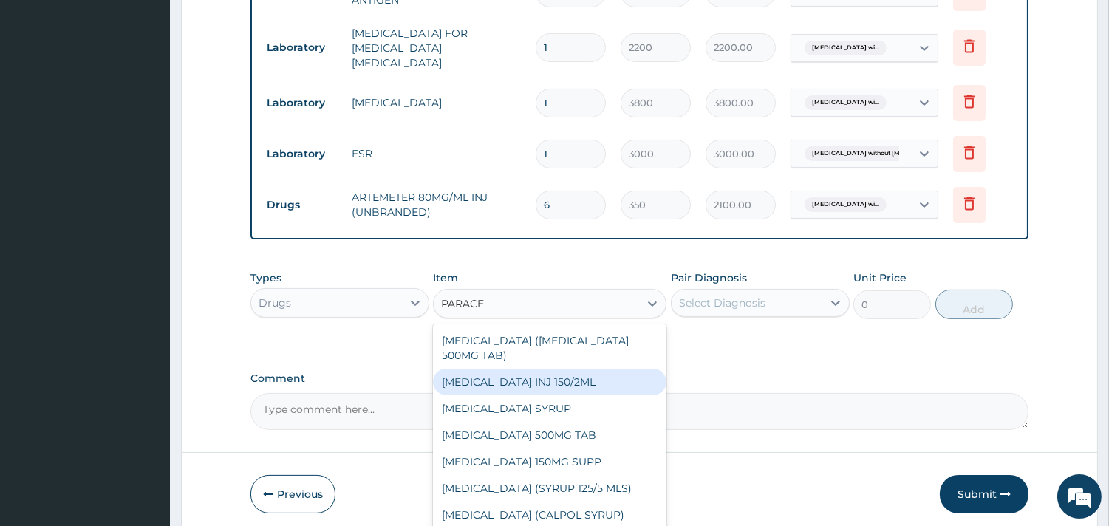
click at [537, 369] on div "[MEDICAL_DATA] INJ 150/2ML" at bounding box center [550, 382] width 234 height 27
type input "100"
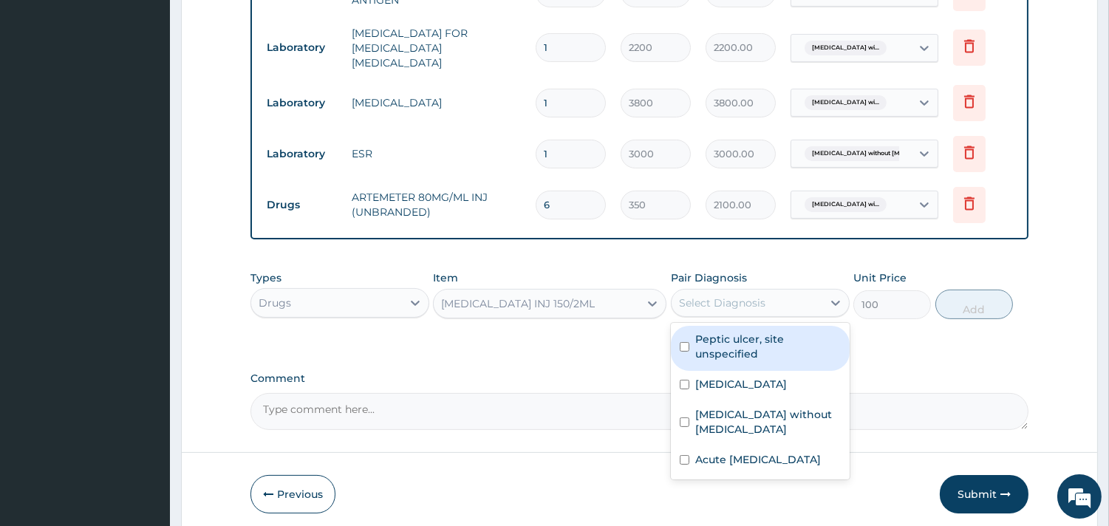
click at [763, 296] on div "Select Diagnosis" at bounding box center [722, 303] width 86 height 15
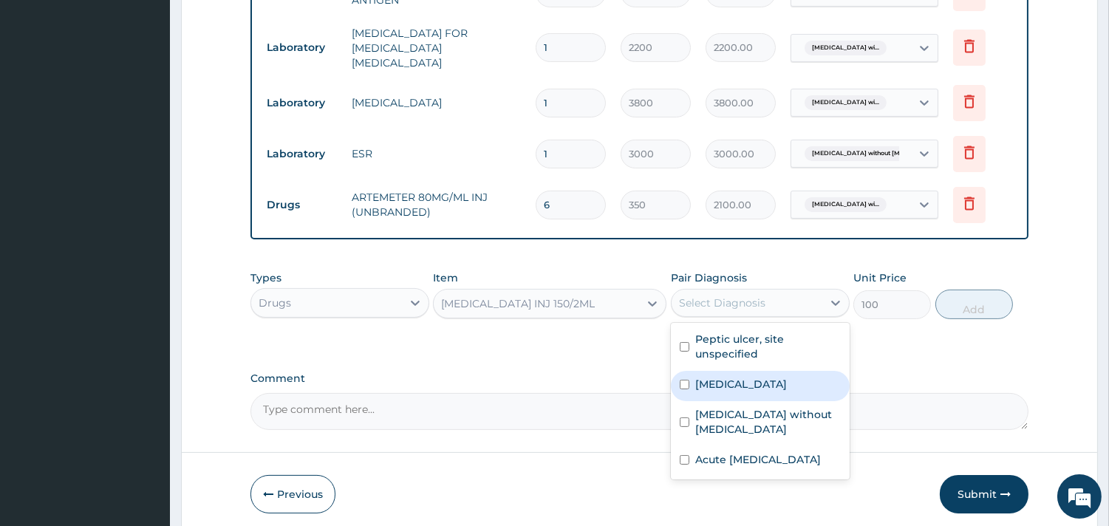
click at [756, 392] on label "[MEDICAL_DATA]" at bounding box center [741, 384] width 92 height 15
checkbox input "true"
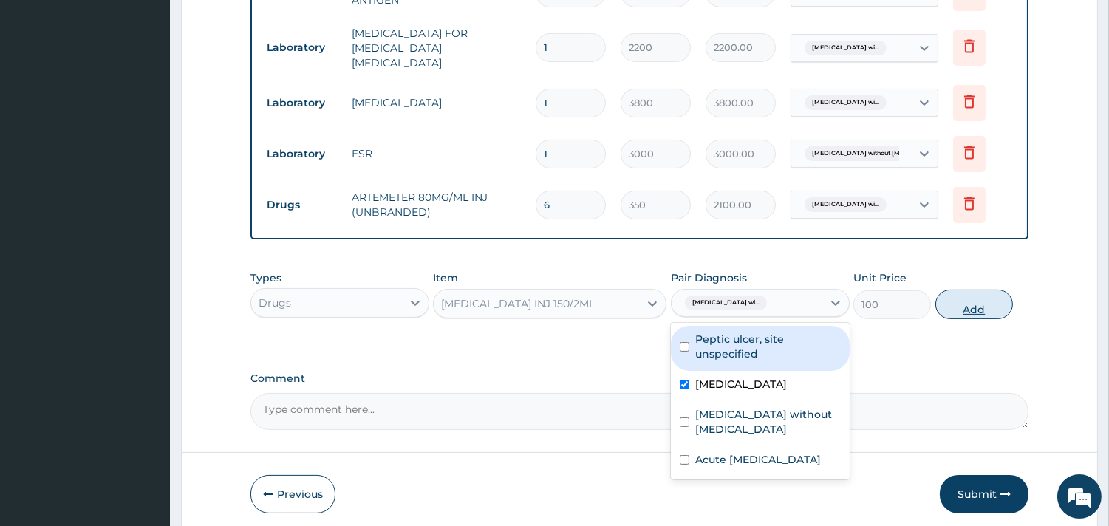
click at [981, 297] on button "Add" at bounding box center [975, 305] width 78 height 30
type input "0"
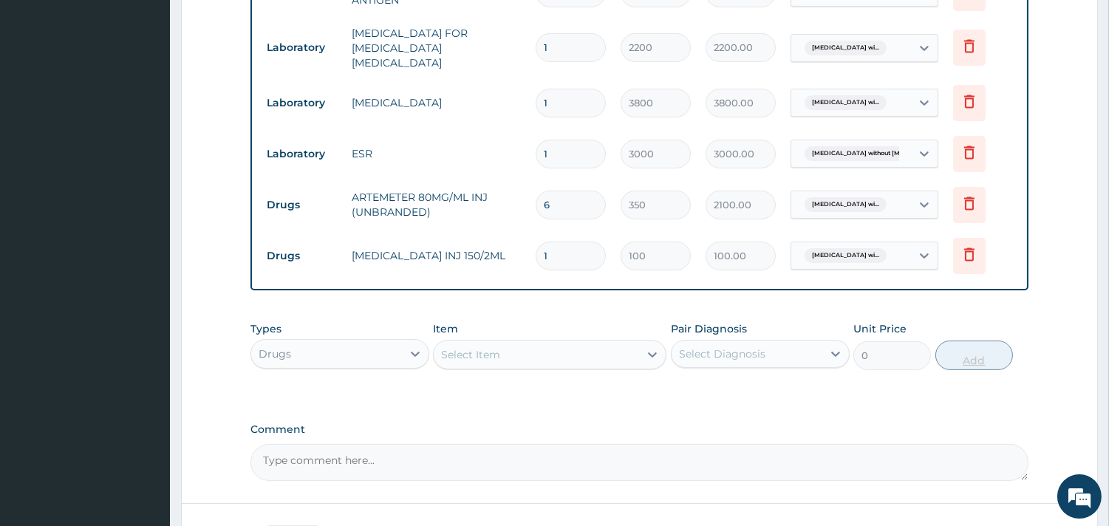
type input "0.00"
type input "4"
type input "400.00"
type input "4"
click at [559, 348] on div "Select Item" at bounding box center [536, 355] width 205 height 24
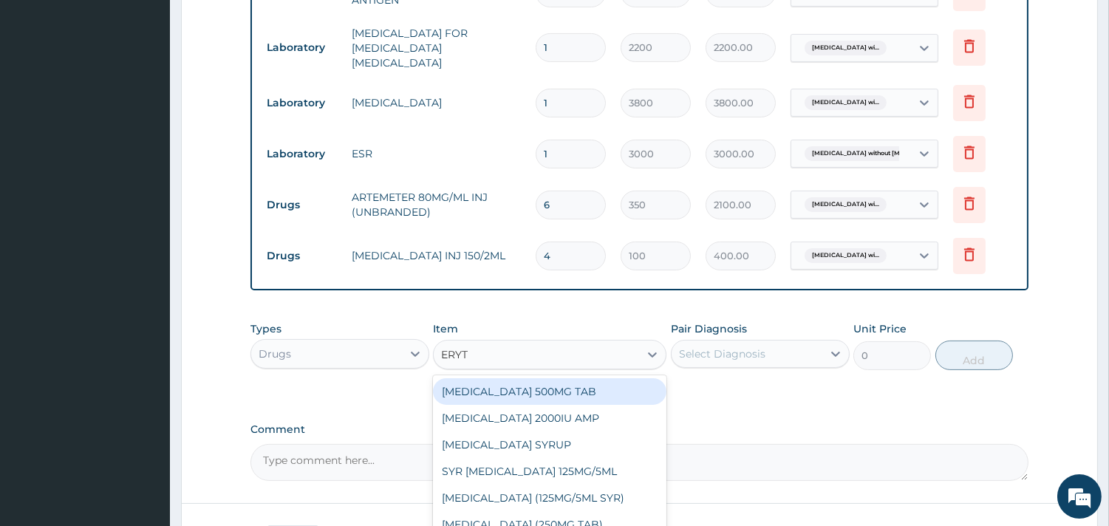
type input "ERYTH"
click at [560, 380] on div "[MEDICAL_DATA] 500MG TAB" at bounding box center [550, 391] width 234 height 27
type input "80"
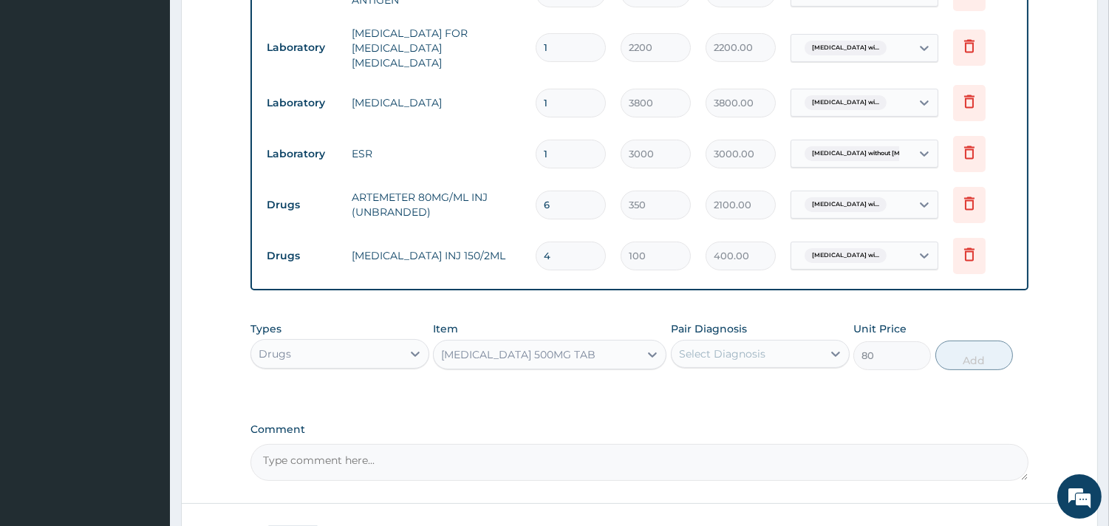
click at [710, 347] on div "Select Diagnosis" at bounding box center [722, 354] width 86 height 15
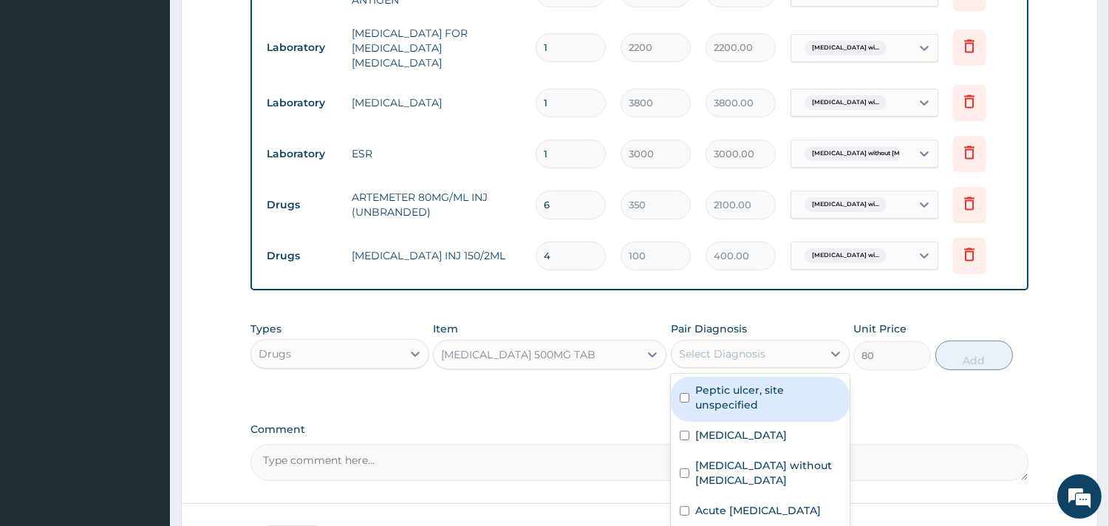
click at [744, 387] on label "Peptic ulcer, site unspecified" at bounding box center [768, 398] width 146 height 30
checkbox input "true"
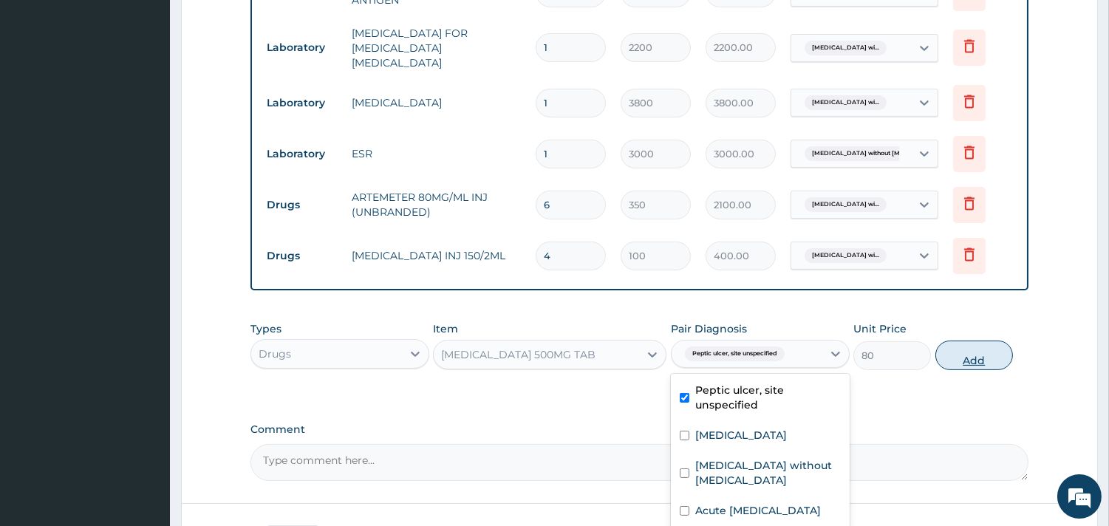
click at [958, 352] on button "Add" at bounding box center [975, 356] width 78 height 30
type input "0"
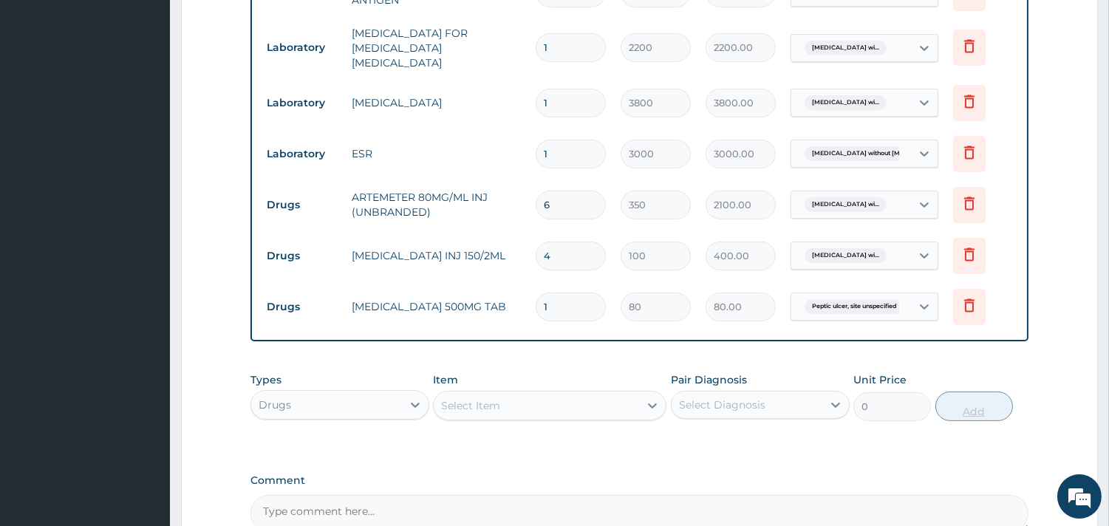
type input "15"
type input "1200.00"
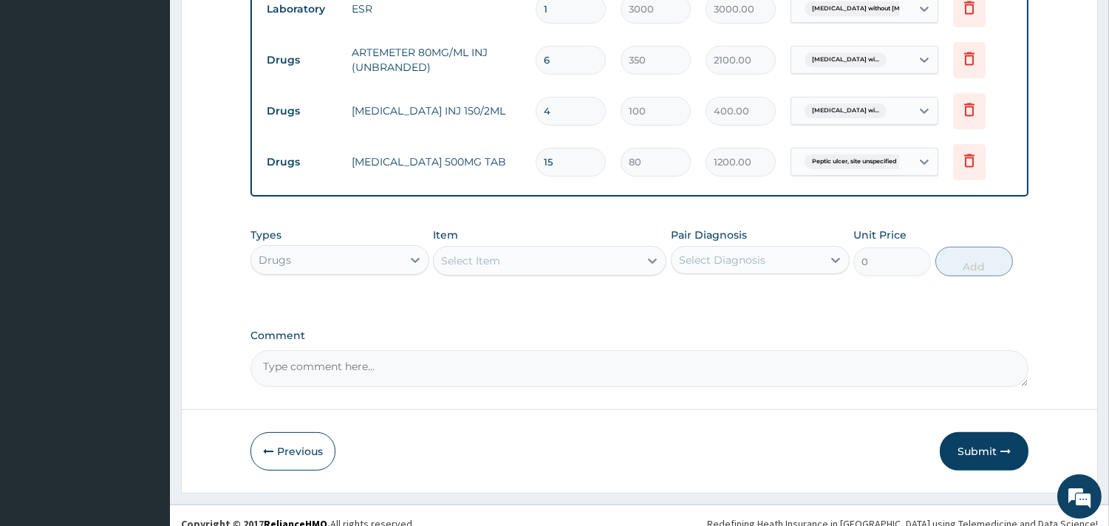
scroll to position [828, 0]
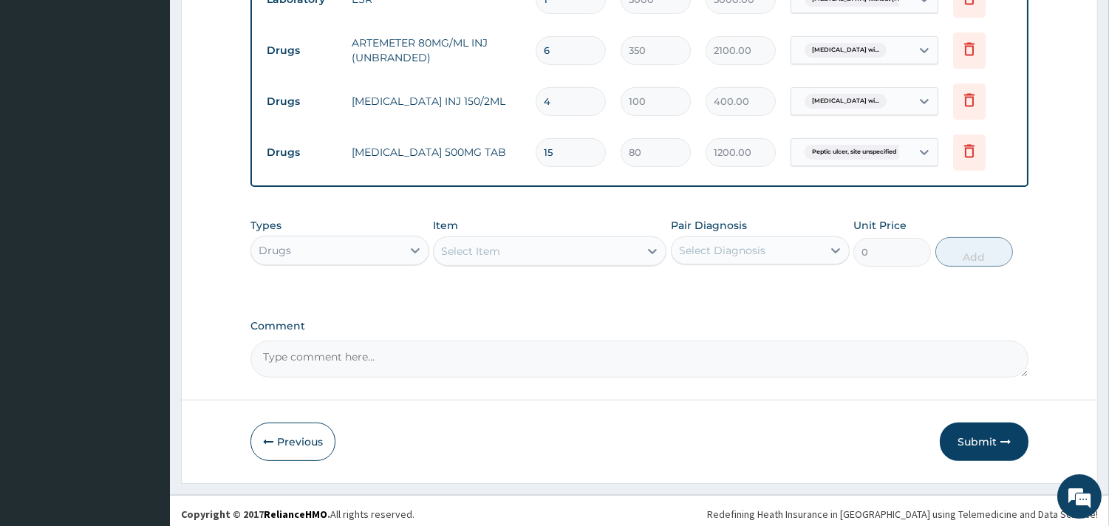
type input "15"
click at [537, 244] on div "Select Item" at bounding box center [536, 251] width 205 height 24
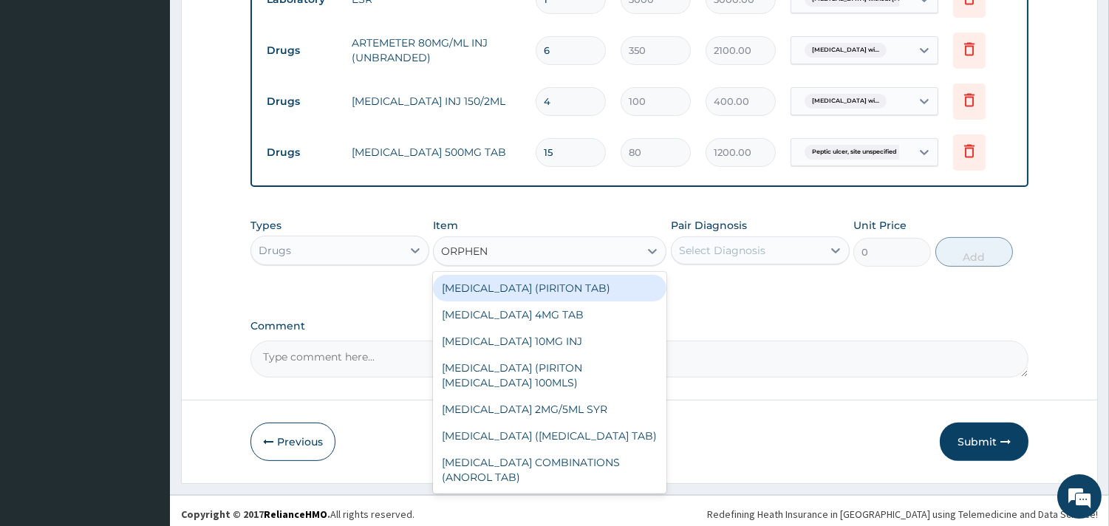
type input "ORPHENA"
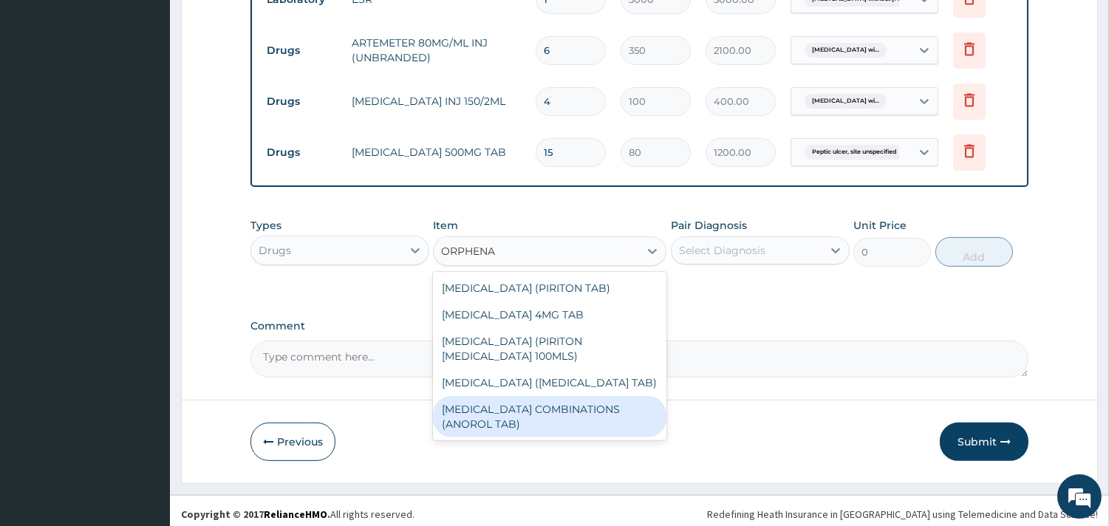
click at [533, 416] on div "[MEDICAL_DATA] COMBINATIONS (ANOROL TAB)" at bounding box center [550, 416] width 234 height 41
type input "150"
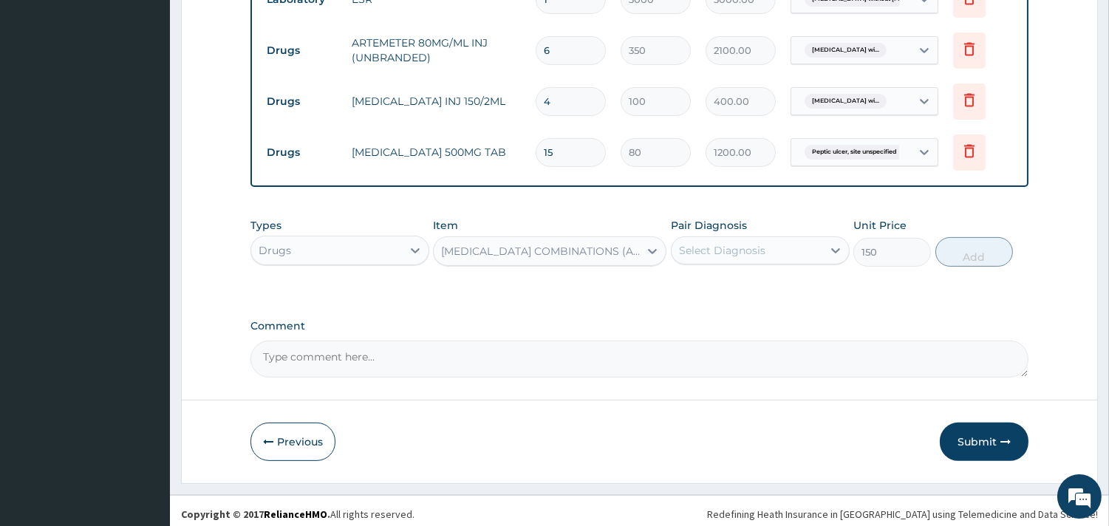
click at [789, 250] on div "Select Diagnosis" at bounding box center [747, 251] width 151 height 24
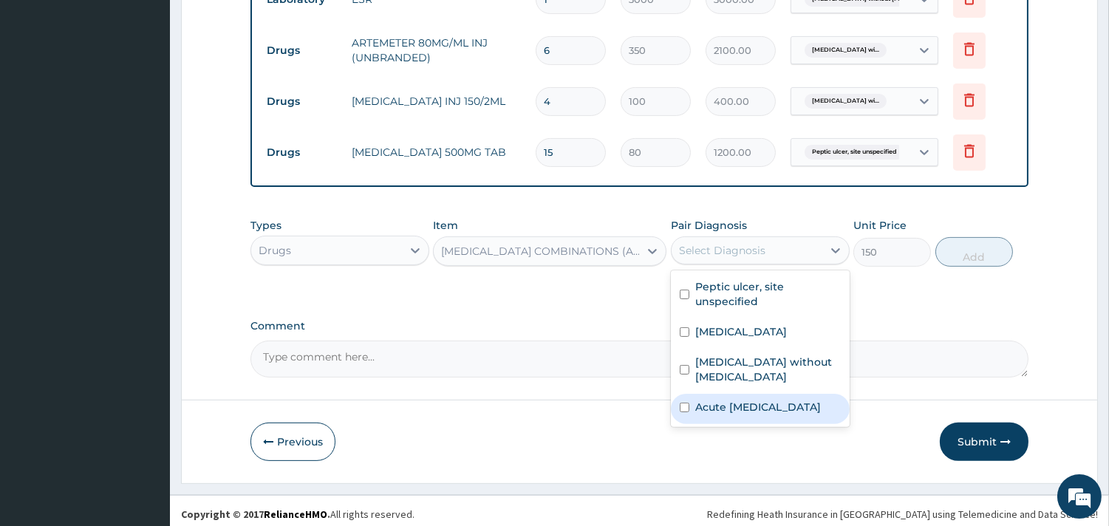
click at [757, 412] on label "Acute [MEDICAL_DATA]" at bounding box center [758, 407] width 126 height 15
checkbox input "true"
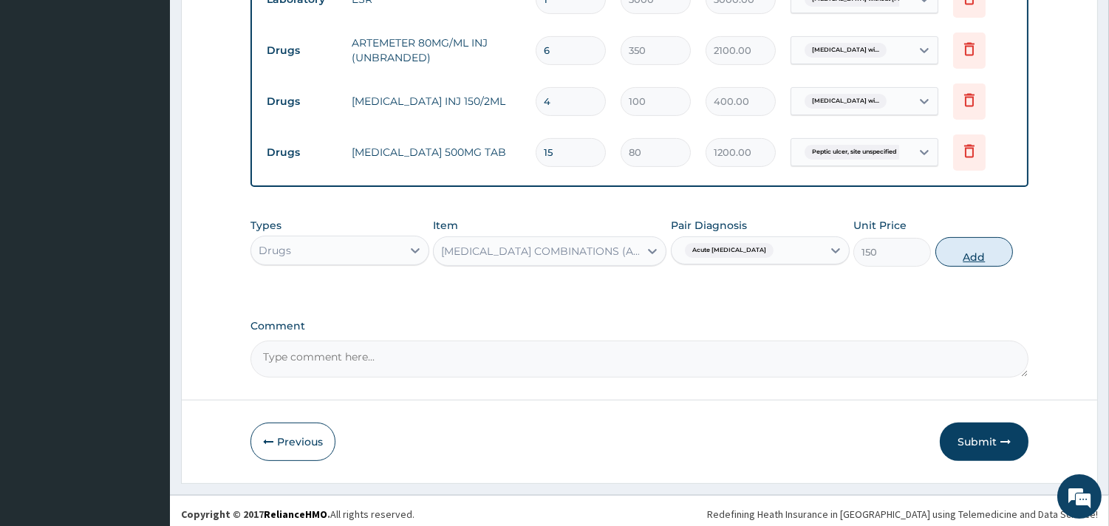
click at [973, 248] on button "Add" at bounding box center [975, 252] width 78 height 30
type input "0"
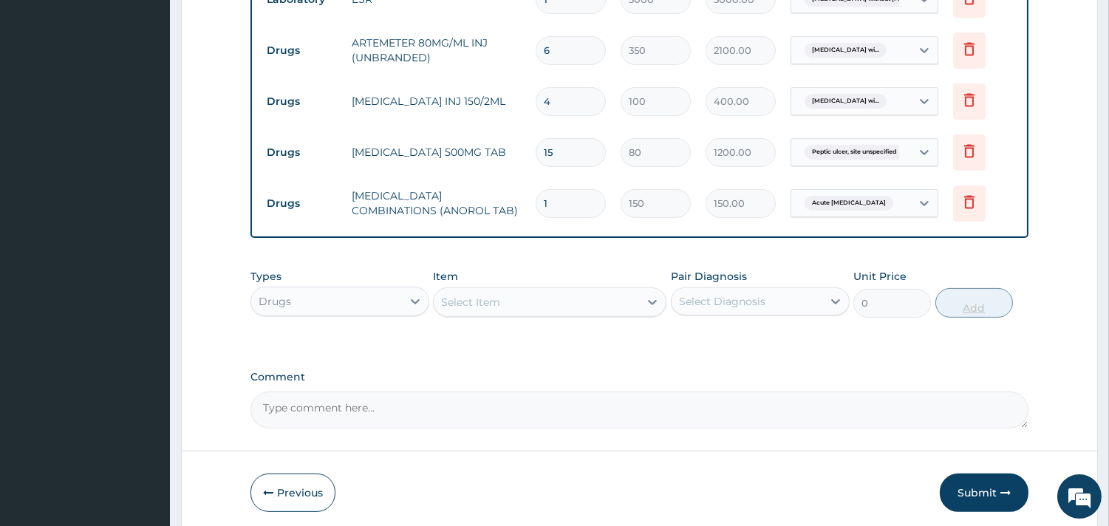
type input "0.00"
type input "2"
type input "300.00"
type input "20"
type input "3000.00"
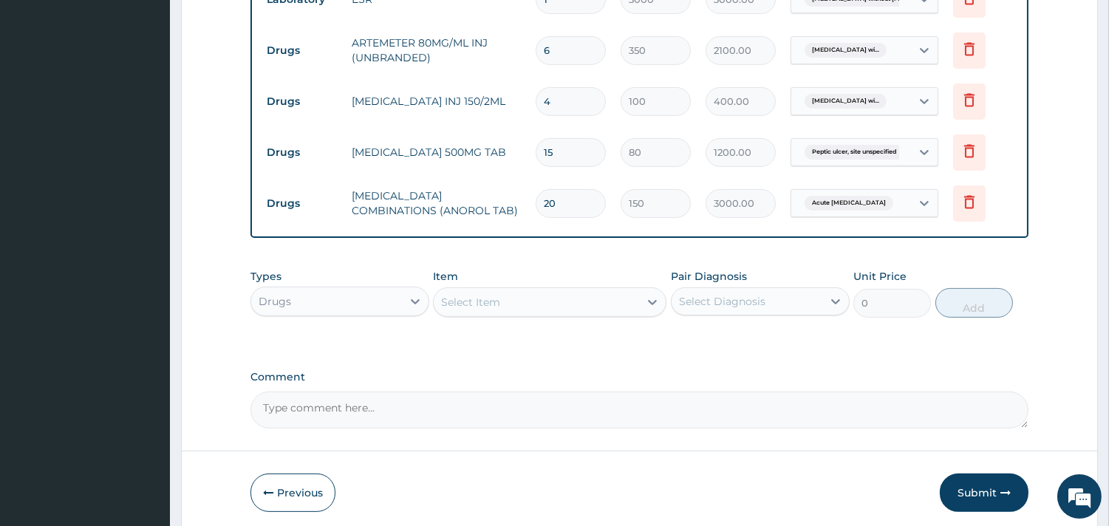
scroll to position [879, 0]
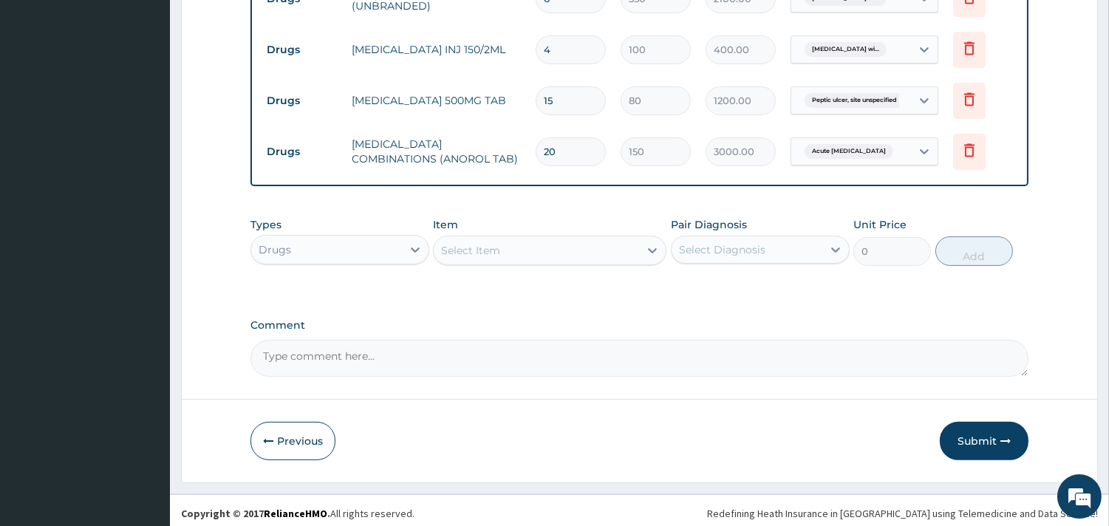
type input "20"
click at [475, 236] on div "Select Item" at bounding box center [550, 251] width 234 height 30
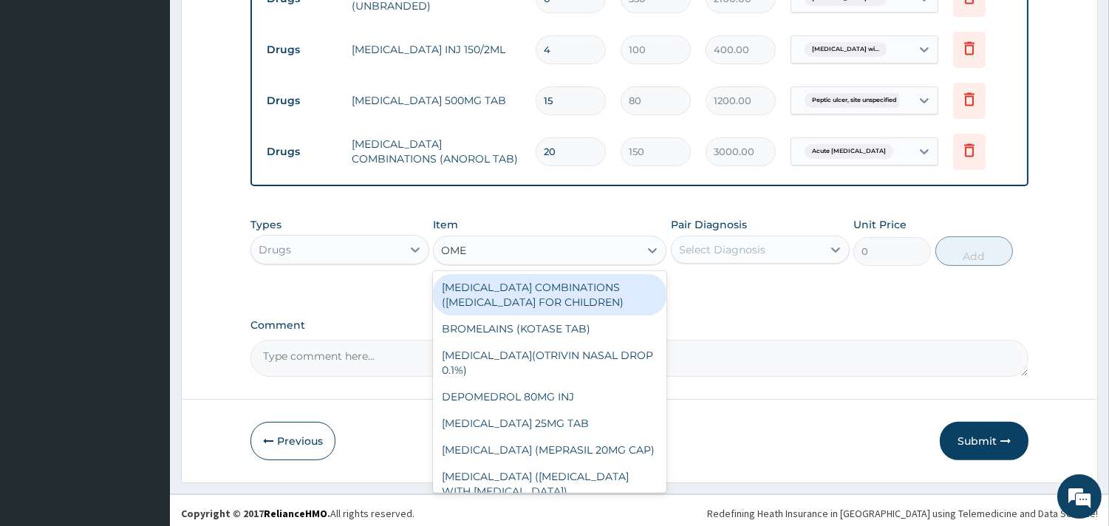
type input "OMEP"
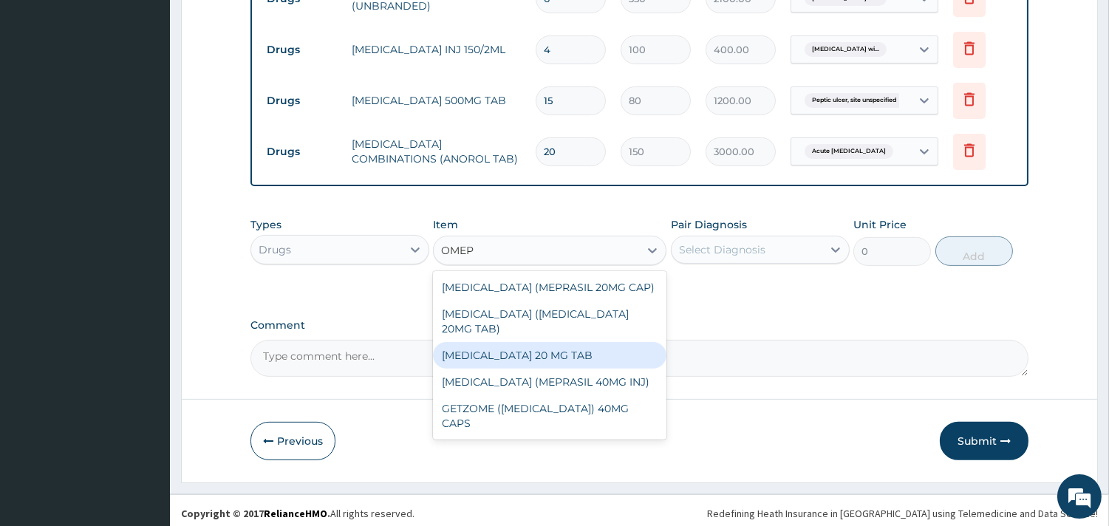
click at [552, 342] on div "[MEDICAL_DATA] 20 MG TAB" at bounding box center [550, 355] width 234 height 27
type input "150"
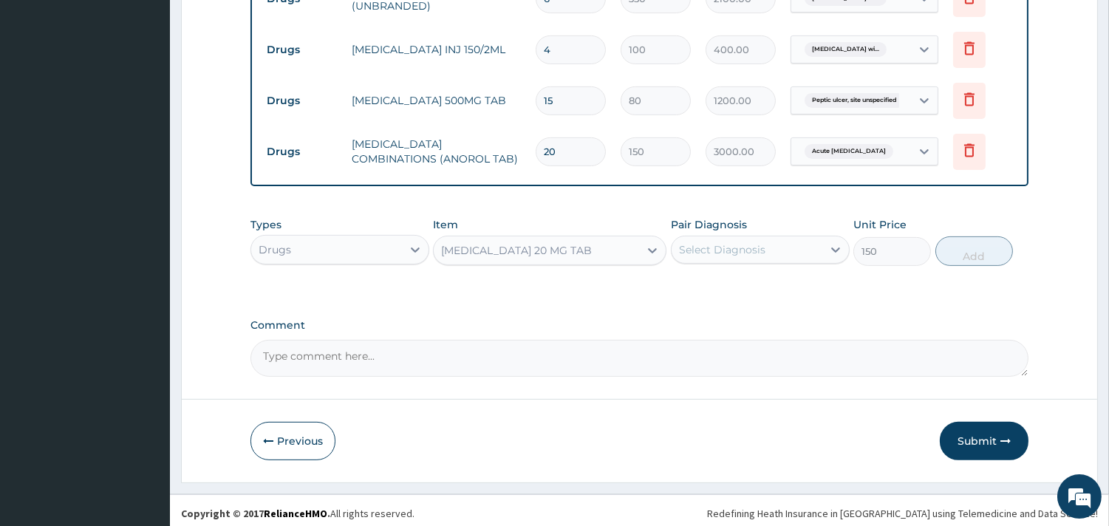
click at [755, 248] on div "Select Diagnosis" at bounding box center [722, 249] width 86 height 15
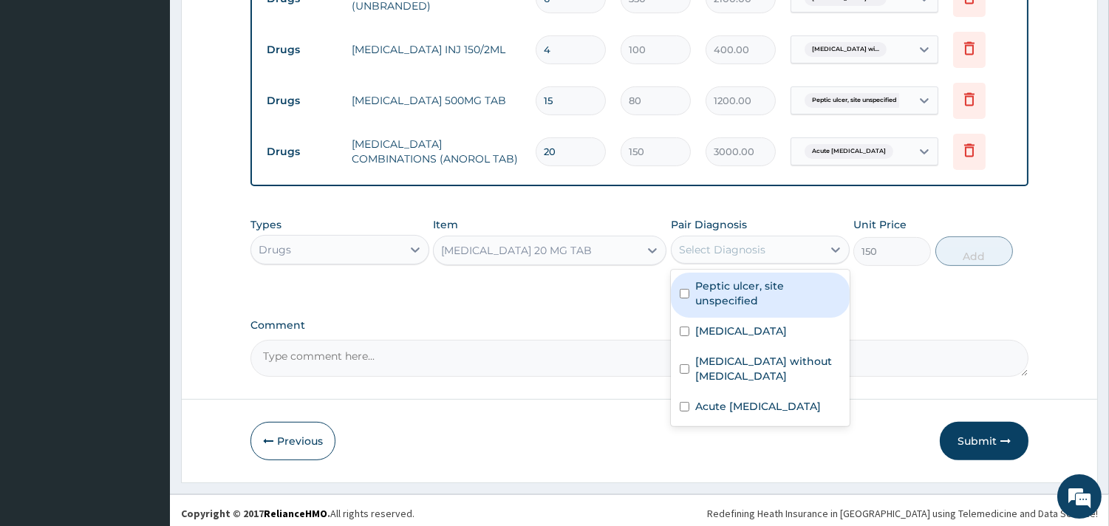
click at [758, 293] on label "Peptic ulcer, site unspecified" at bounding box center [768, 294] width 146 height 30
checkbox input "true"
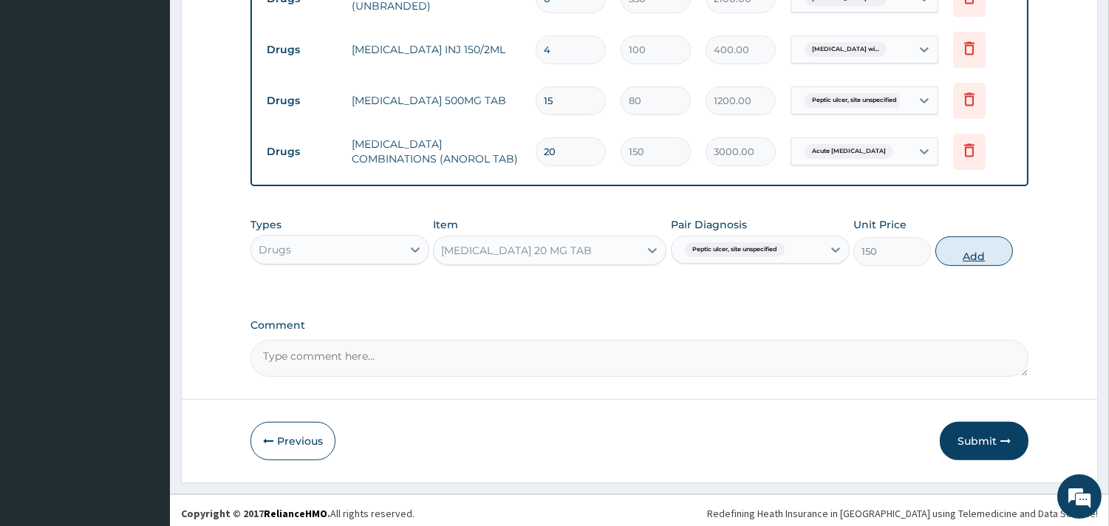
click at [974, 250] on button "Add" at bounding box center [975, 252] width 78 height 30
type input "0"
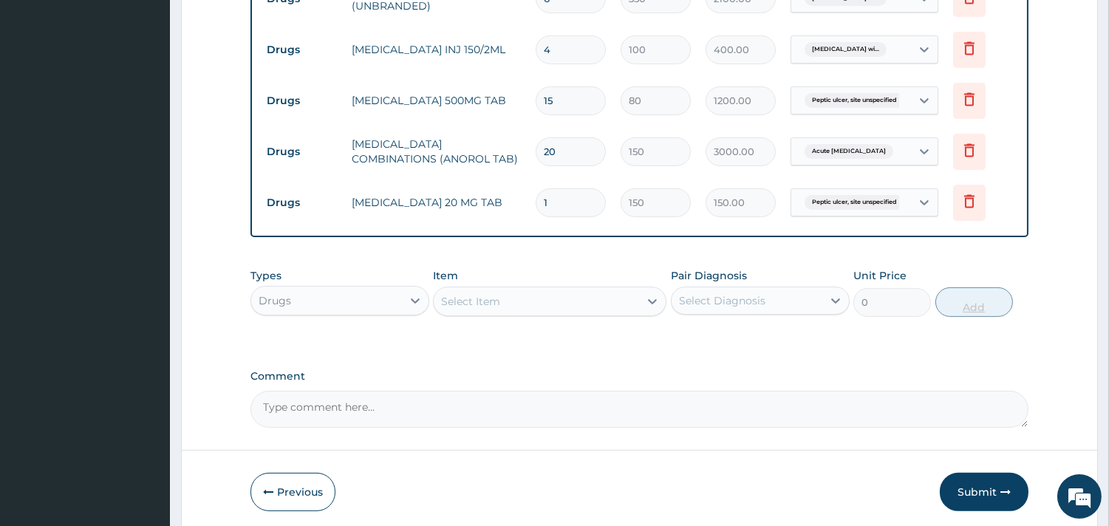
type input "17"
type input "2550.00"
type input "17"
click at [588, 299] on div "Select Item" at bounding box center [536, 302] width 205 height 24
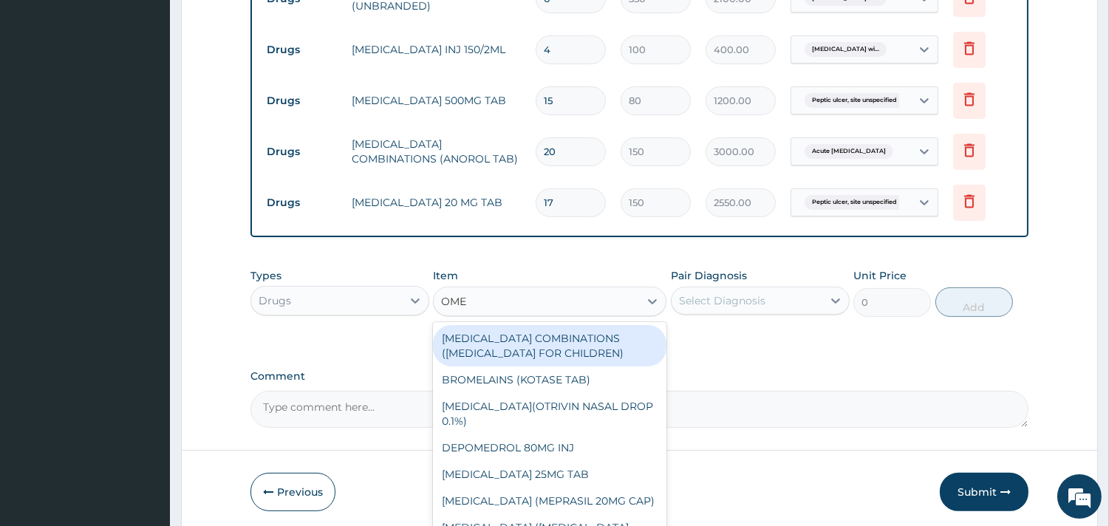
type input "OMEP"
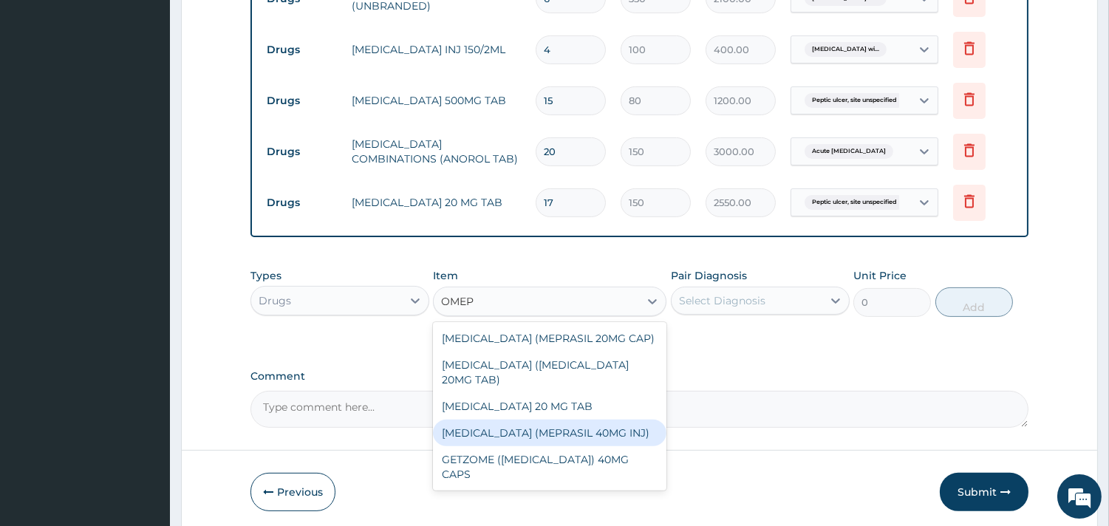
click at [591, 420] on div "[MEDICAL_DATA] (MEPRASIL 40MG INJ)" at bounding box center [550, 433] width 234 height 27
type input "1400"
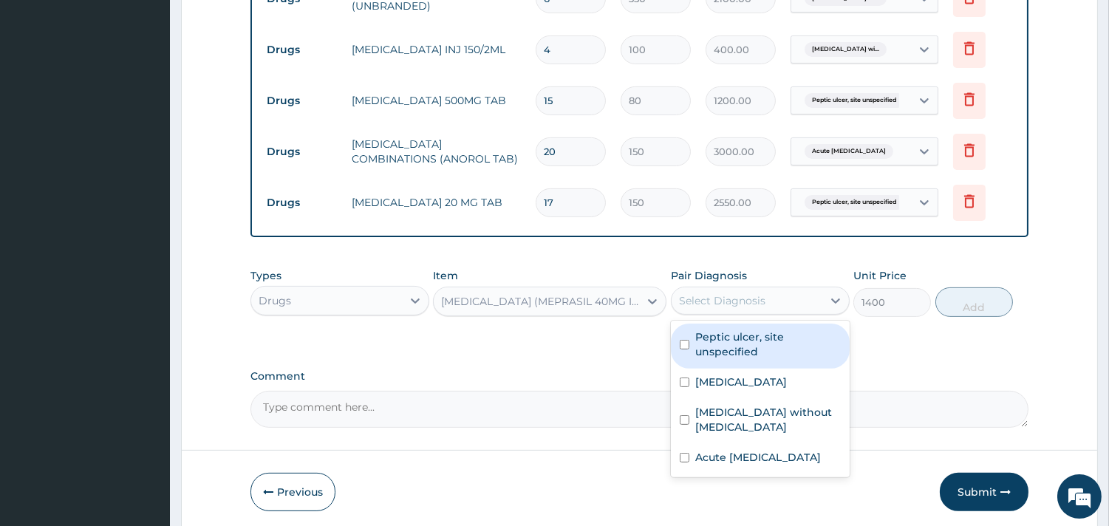
click at [783, 290] on div "Select Diagnosis" at bounding box center [747, 301] width 151 height 24
click at [780, 350] on label "Peptic ulcer, site unspecified" at bounding box center [768, 345] width 146 height 30
checkbox input "true"
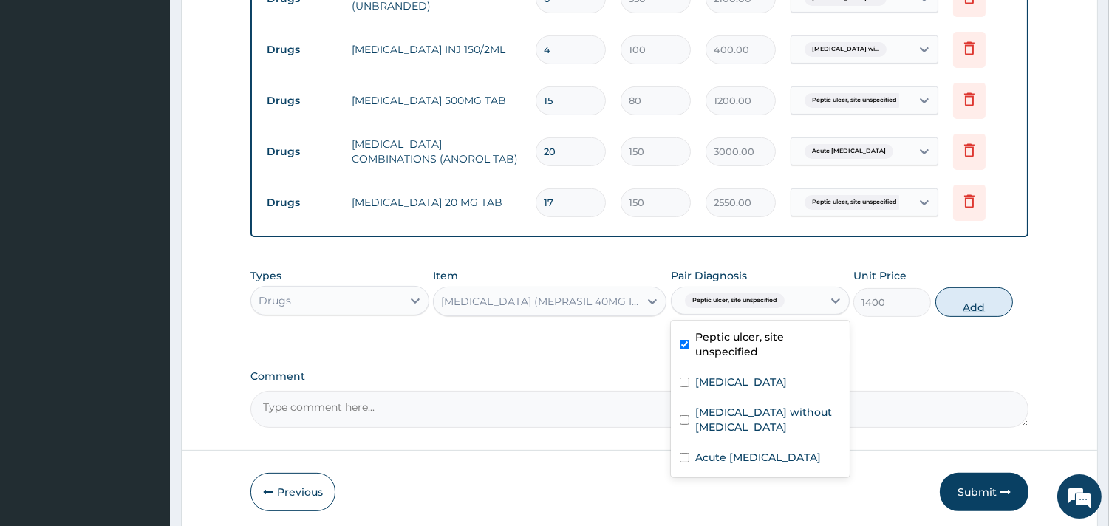
click at [971, 298] on button "Add" at bounding box center [975, 302] width 78 height 30
type input "0"
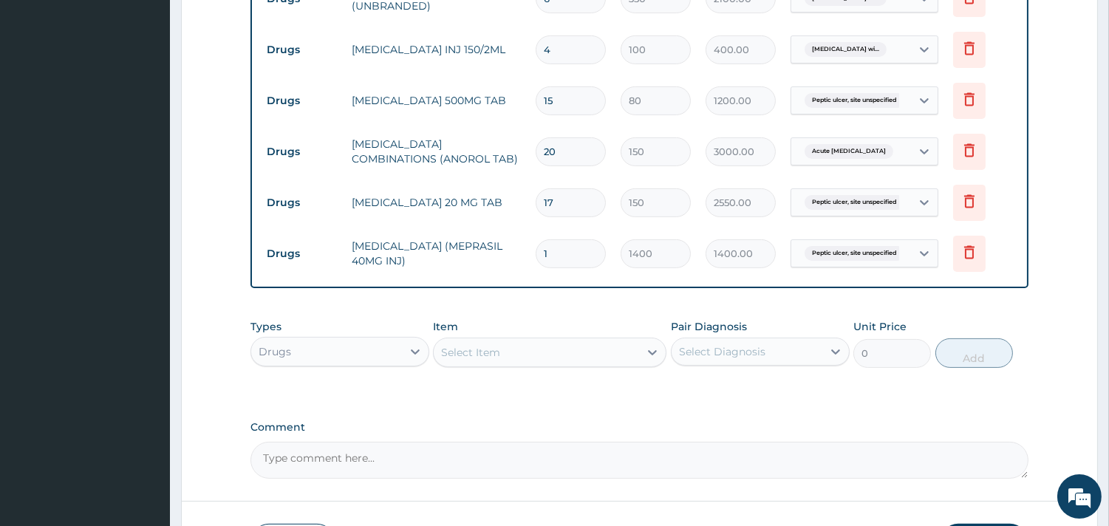
scroll to position [981, 0]
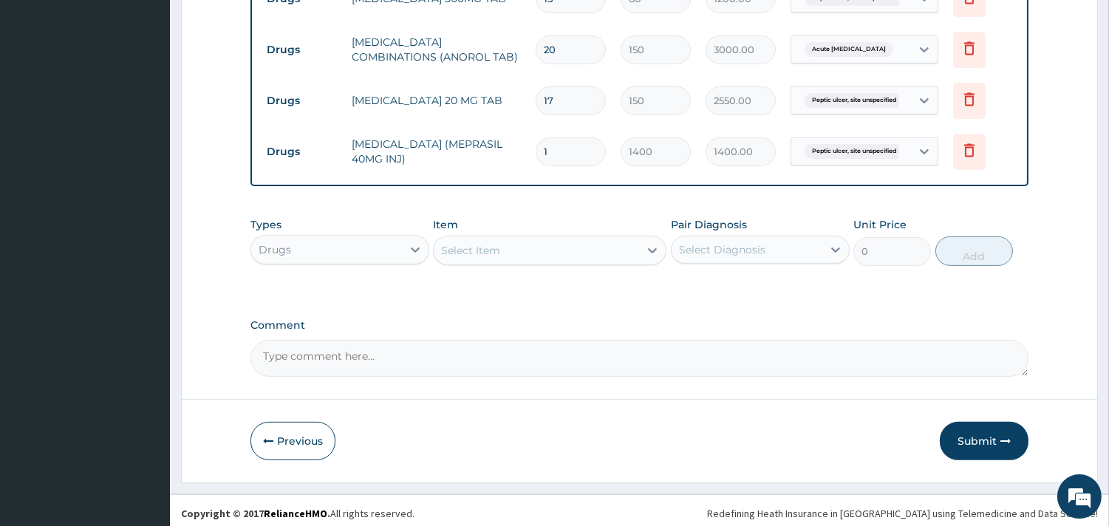
click at [503, 246] on div "Select Item" at bounding box center [536, 251] width 205 height 24
type input "HYOS"
type input "200"
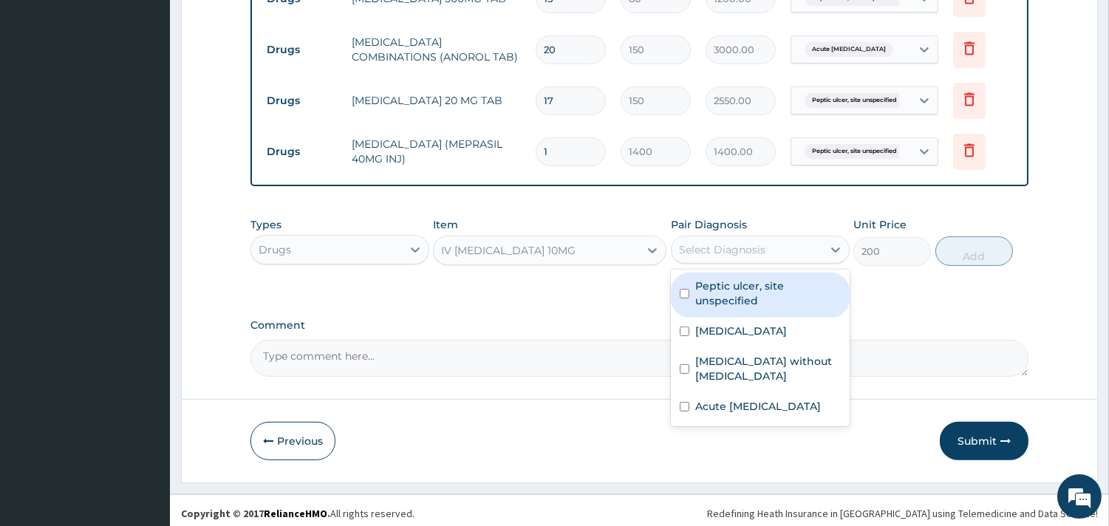
click at [783, 248] on div "Select Diagnosis" at bounding box center [747, 250] width 151 height 24
click at [781, 292] on label "Peptic ulcer, site unspecified" at bounding box center [768, 294] width 146 height 30
checkbox input "true"
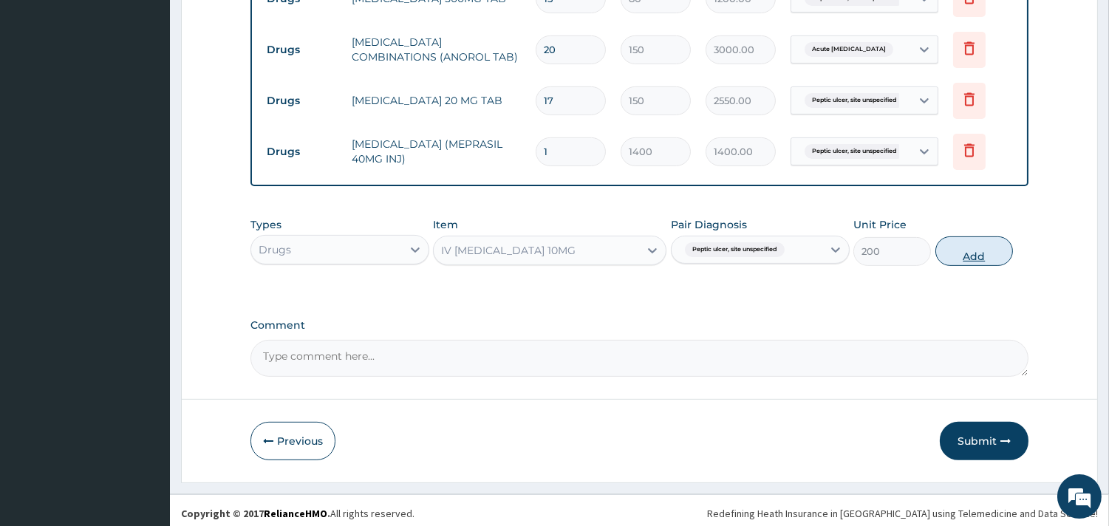
click at [977, 249] on button "Add" at bounding box center [975, 252] width 78 height 30
type input "0"
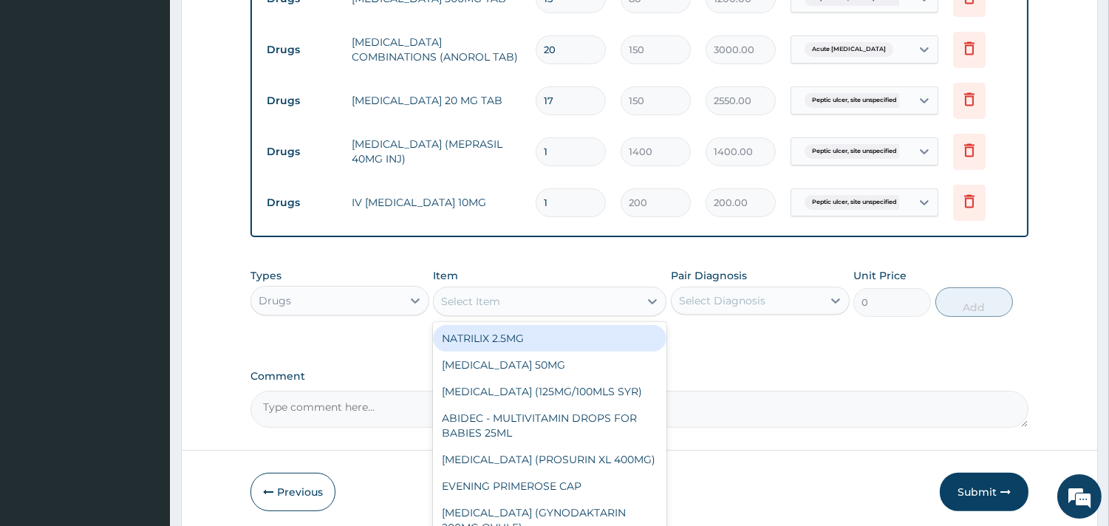
click at [588, 290] on div "Select Item" at bounding box center [536, 302] width 205 height 24
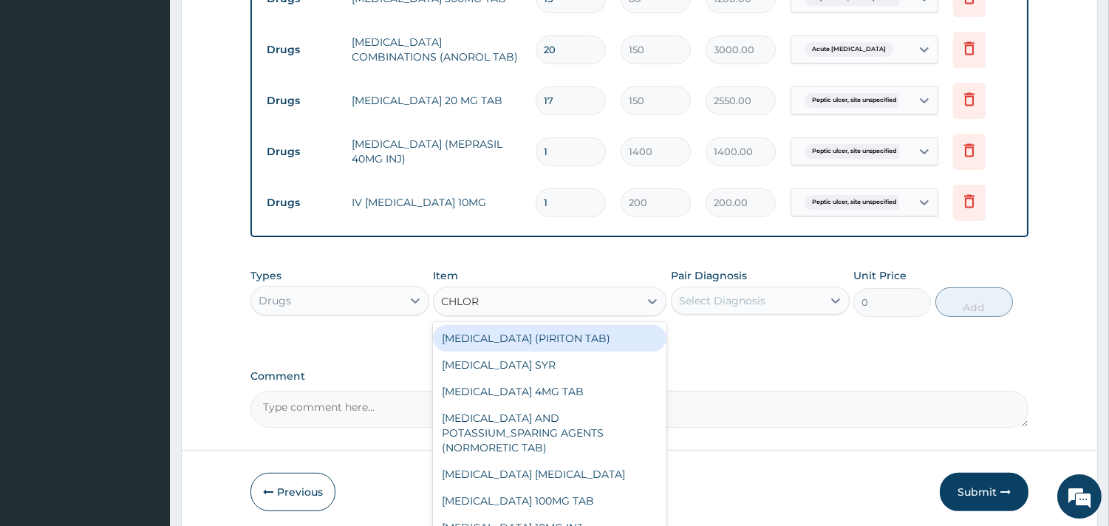
type input "CHLORP"
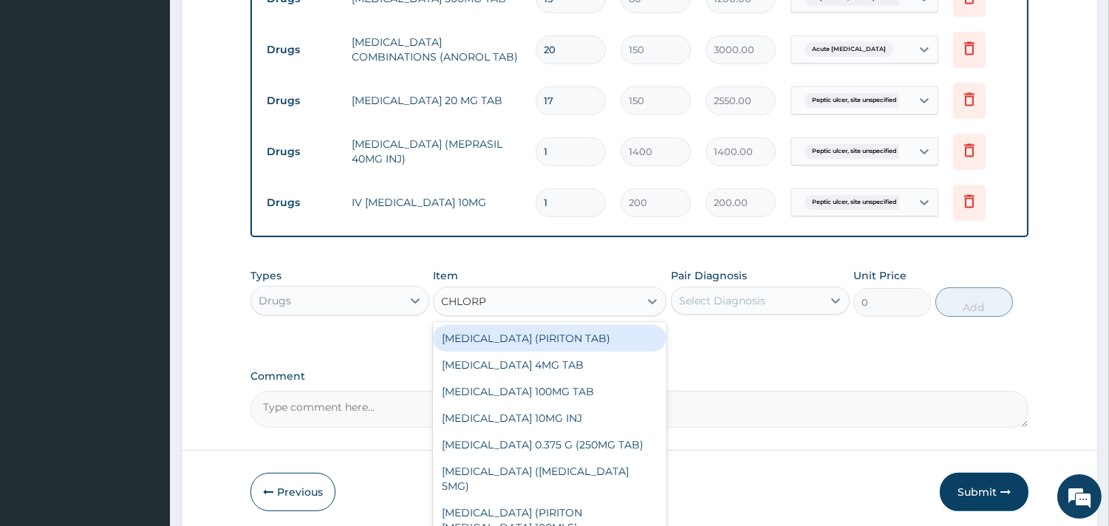
click at [604, 329] on div "[MEDICAL_DATA] (PIRITON TAB)" at bounding box center [550, 338] width 234 height 27
type input "20"
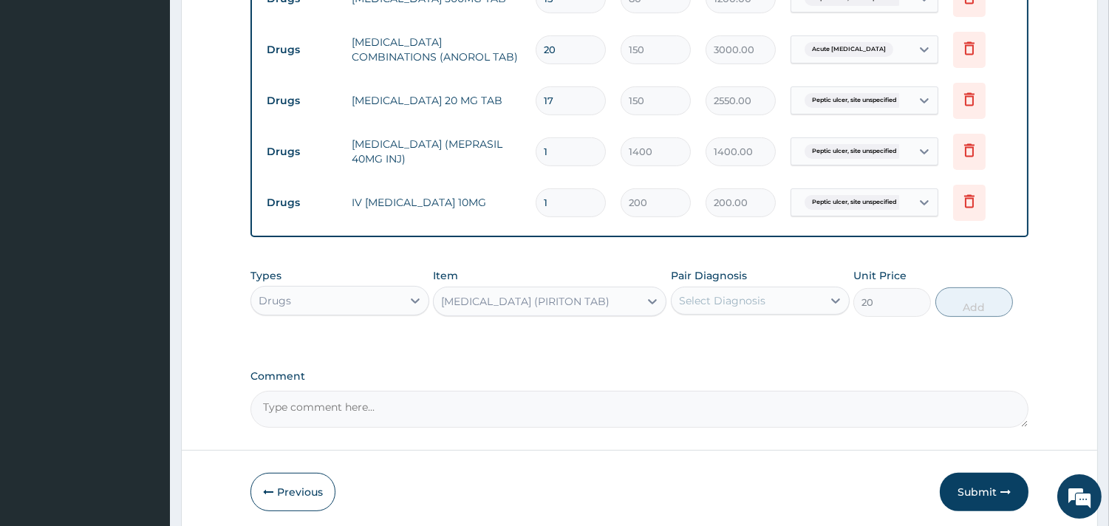
click at [738, 299] on div "Select Diagnosis" at bounding box center [722, 300] width 86 height 15
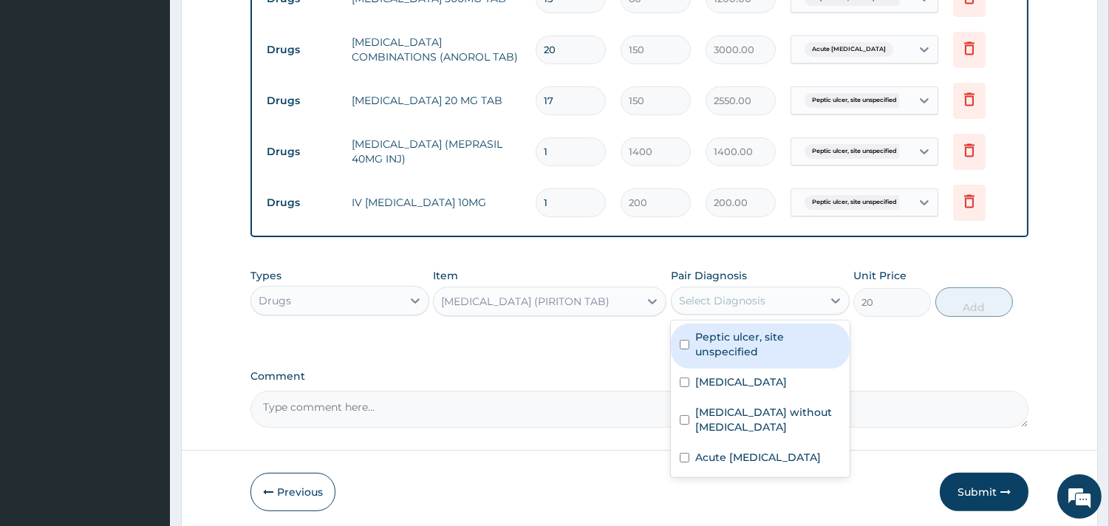
click at [741, 350] on label "Peptic ulcer, site unspecified" at bounding box center [768, 345] width 146 height 30
checkbox input "true"
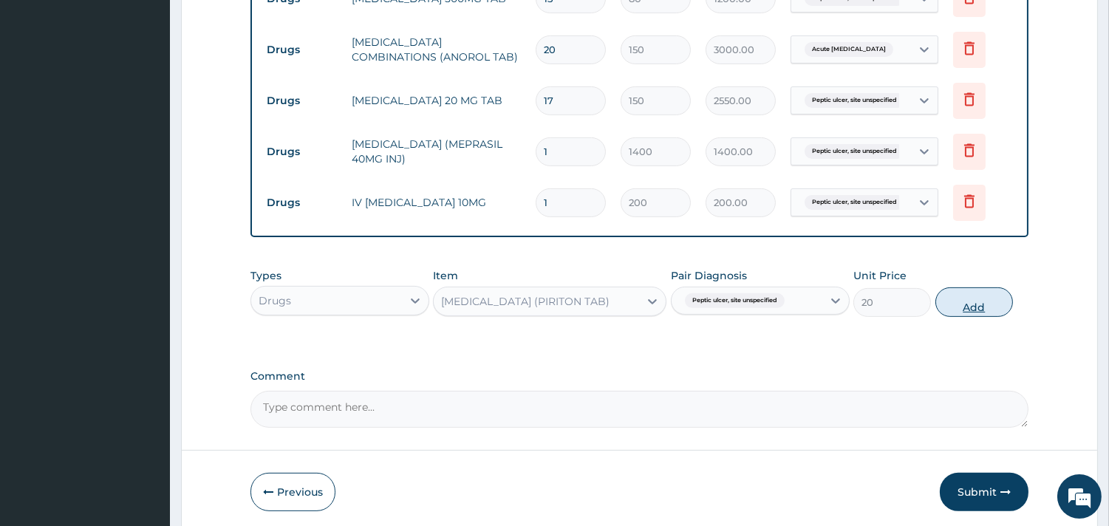
click at [959, 299] on button "Add" at bounding box center [975, 302] width 78 height 30
type input "0"
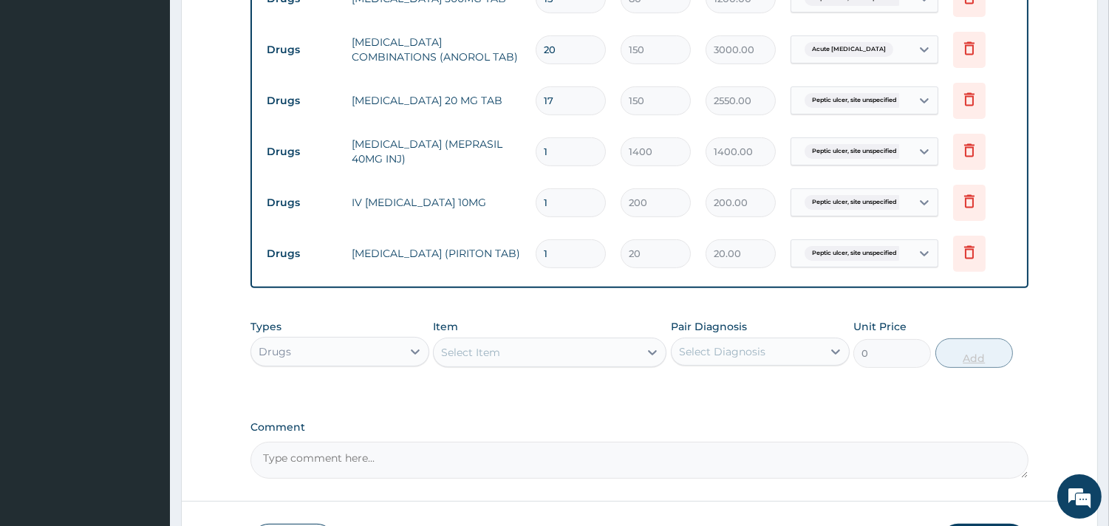
type input "0.00"
type input "6"
type input "120.00"
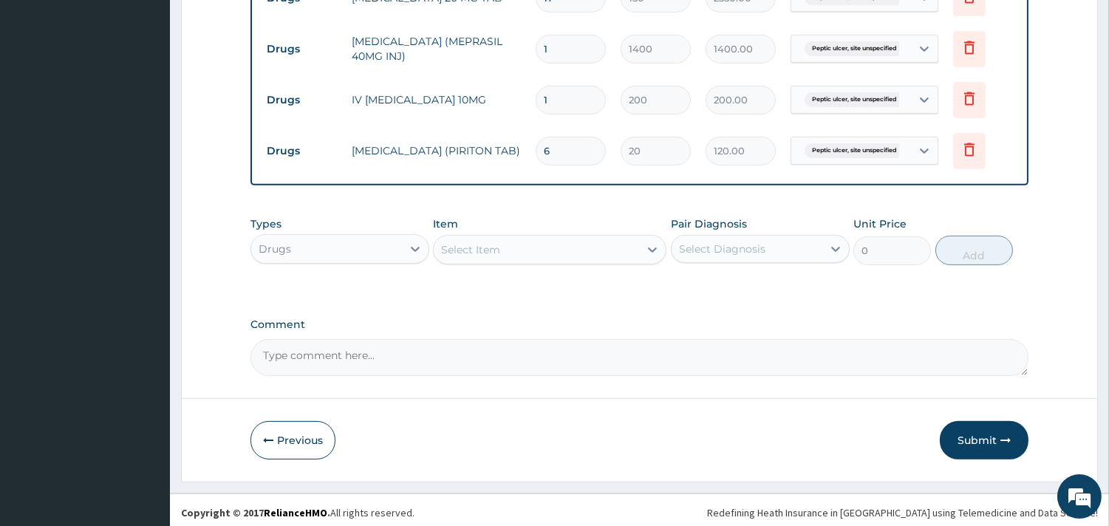
type input "6"
click at [514, 244] on div "Select Item" at bounding box center [536, 250] width 205 height 24
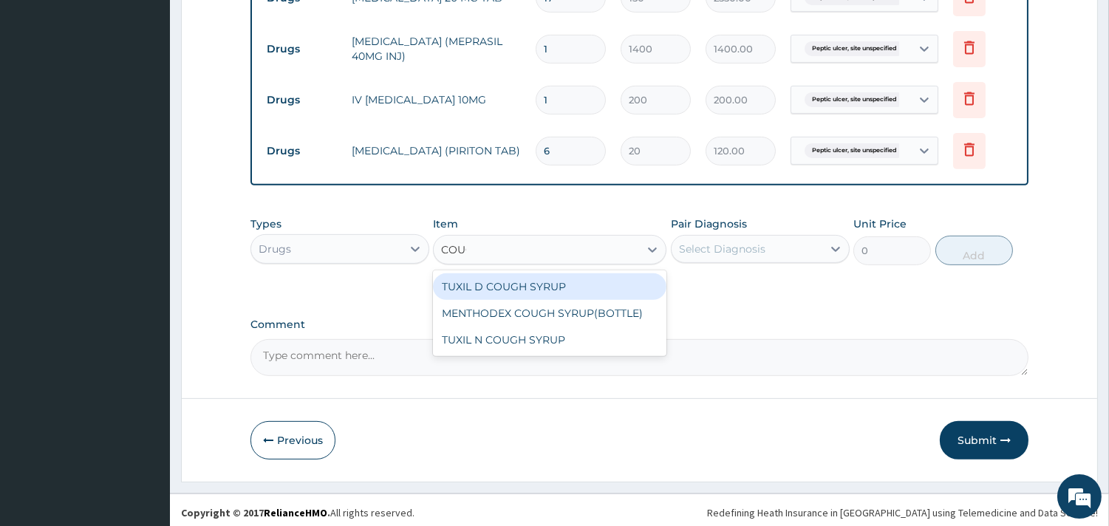
type input "COUGH"
type input "1200"
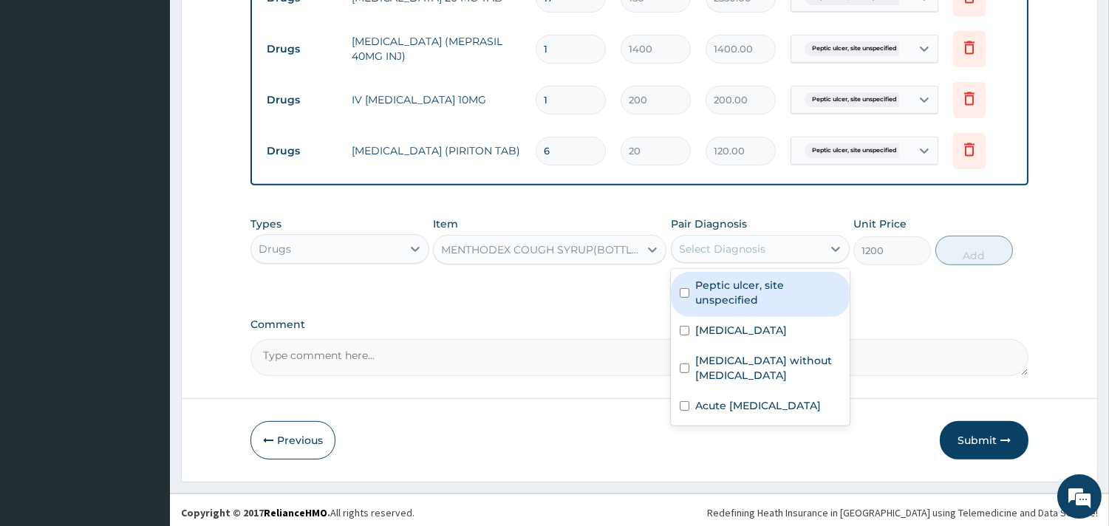
click at [806, 237] on div "Select Diagnosis" at bounding box center [747, 249] width 151 height 24
click at [802, 307] on div "Peptic ulcer, site unspecified" at bounding box center [760, 294] width 179 height 45
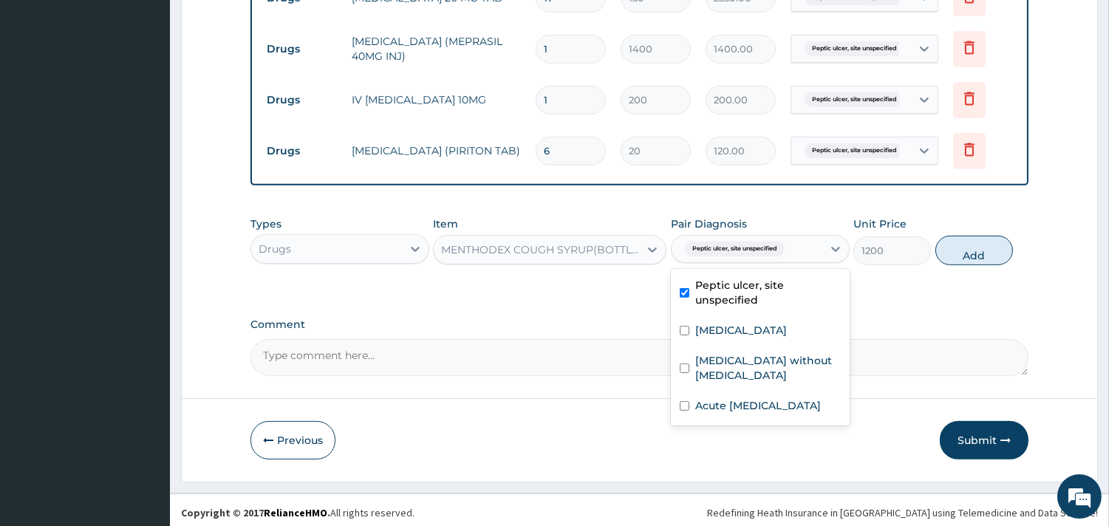
click at [802, 307] on div "Peptic ulcer, site unspecified" at bounding box center [760, 294] width 179 height 45
checkbox input "false"
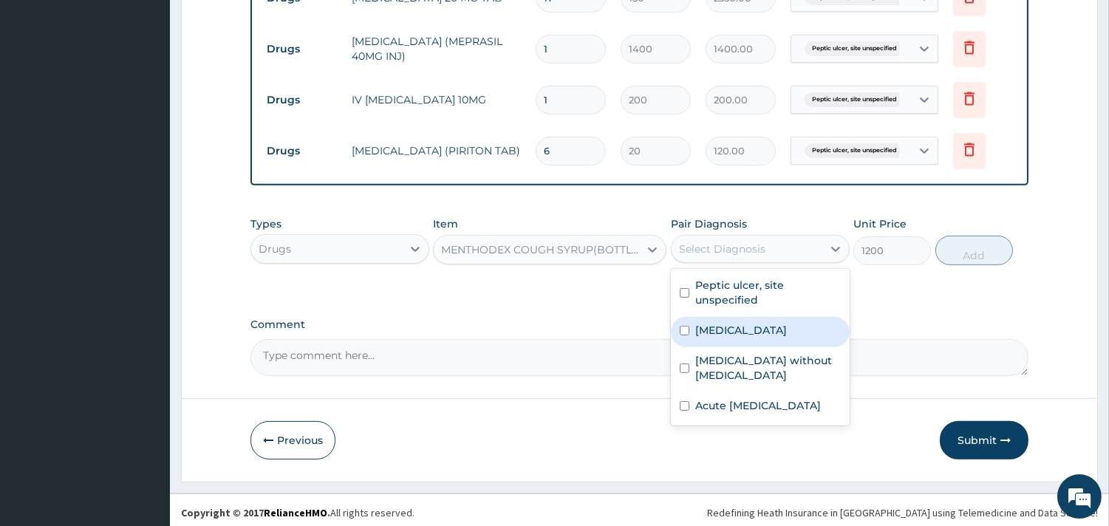
click at [787, 327] on label "[MEDICAL_DATA]" at bounding box center [741, 330] width 92 height 15
checkbox input "true"
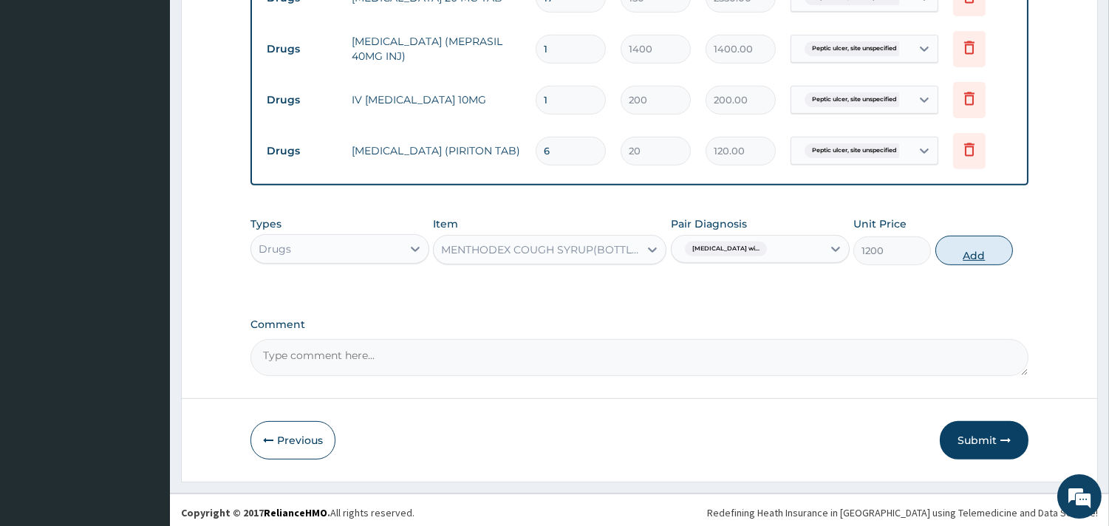
click at [979, 250] on button "Add" at bounding box center [975, 251] width 78 height 30
type input "0"
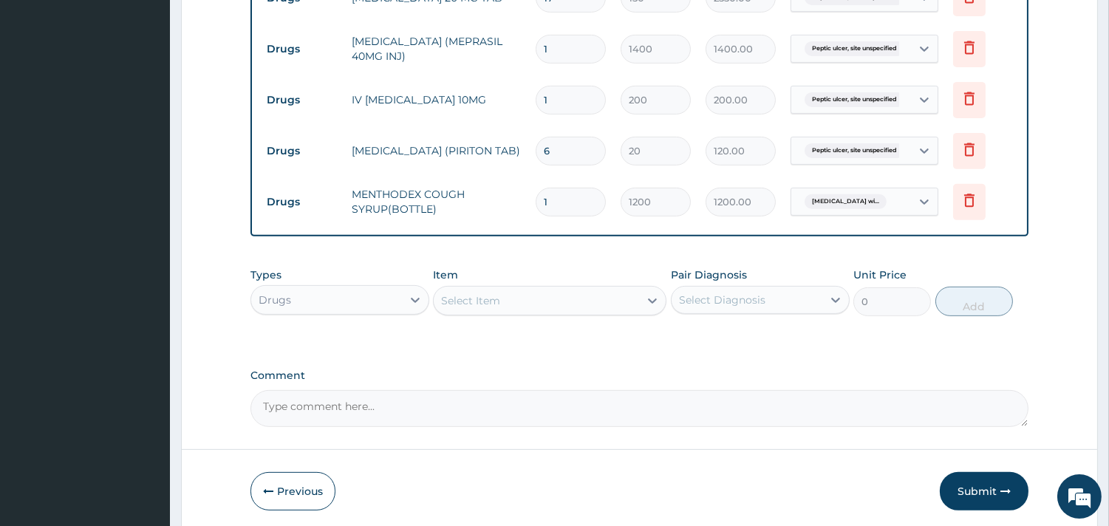
click at [838, 200] on span "[MEDICAL_DATA] wi..." at bounding box center [846, 201] width 82 height 15
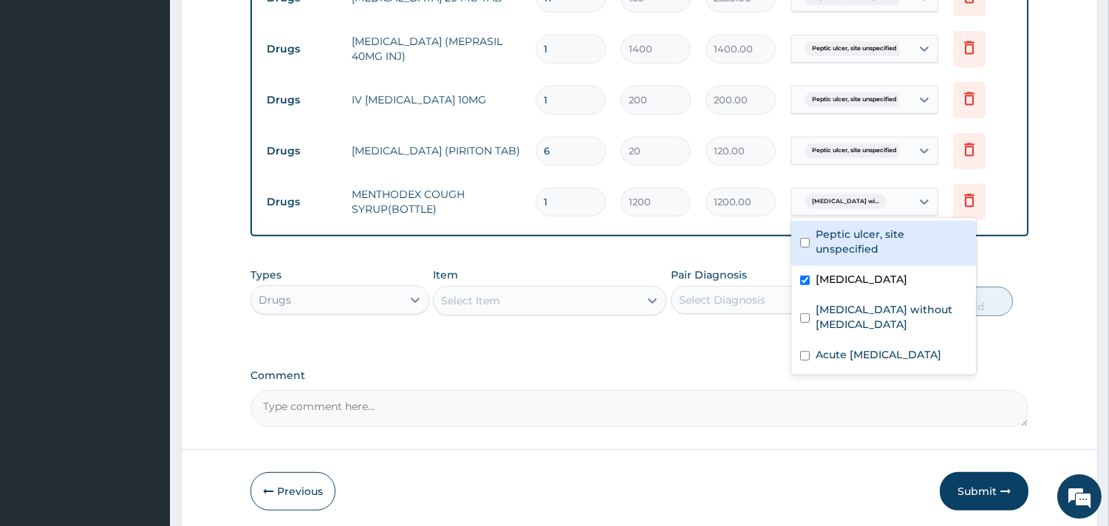
click at [839, 244] on div "Peptic ulcer, site unspecified" at bounding box center [884, 243] width 185 height 45
checkbox input "true"
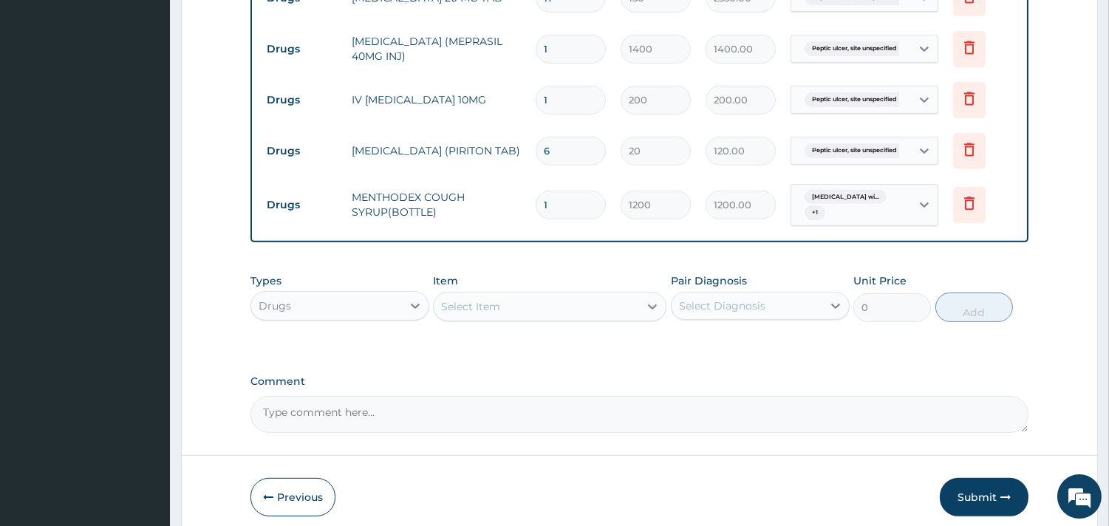
scroll to position [1142, 0]
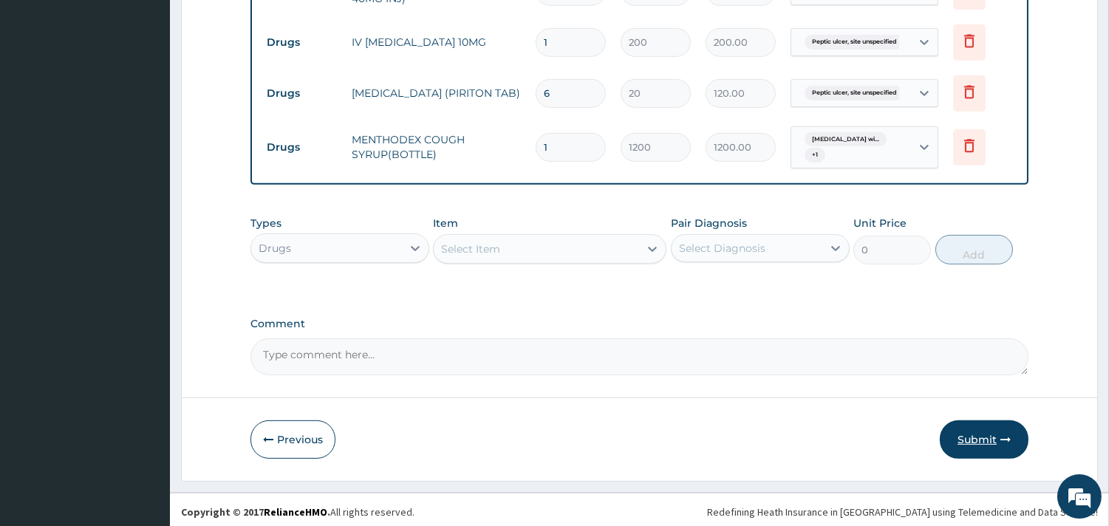
click at [970, 433] on button "Submit" at bounding box center [984, 440] width 89 height 38
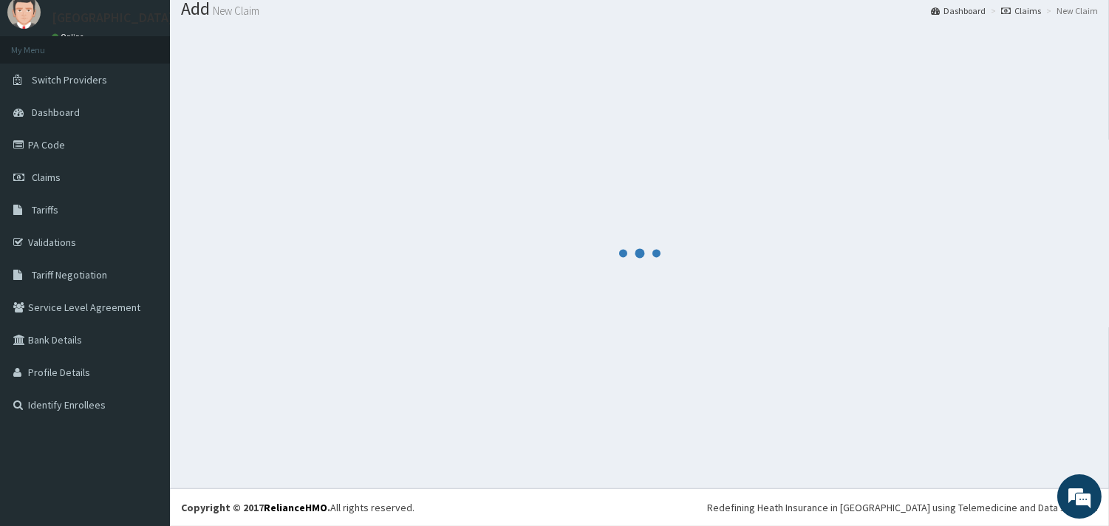
scroll to position [48, 0]
